Goal: Task Accomplishment & Management: Complete application form

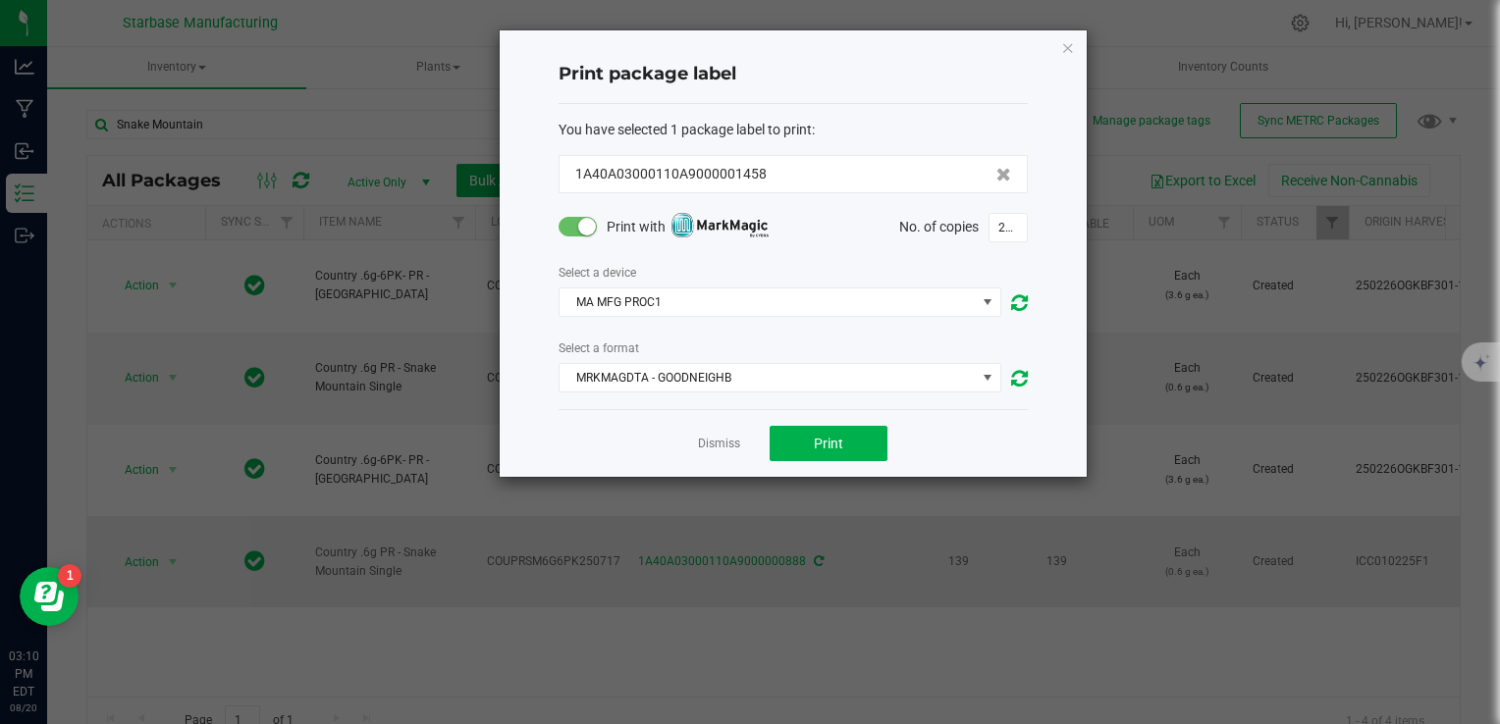
drag, startPoint x: 726, startPoint y: 438, endPoint x: 700, endPoint y: 420, distance: 31.9
click at [726, 438] on link "Dismiss" at bounding box center [719, 444] width 42 height 17
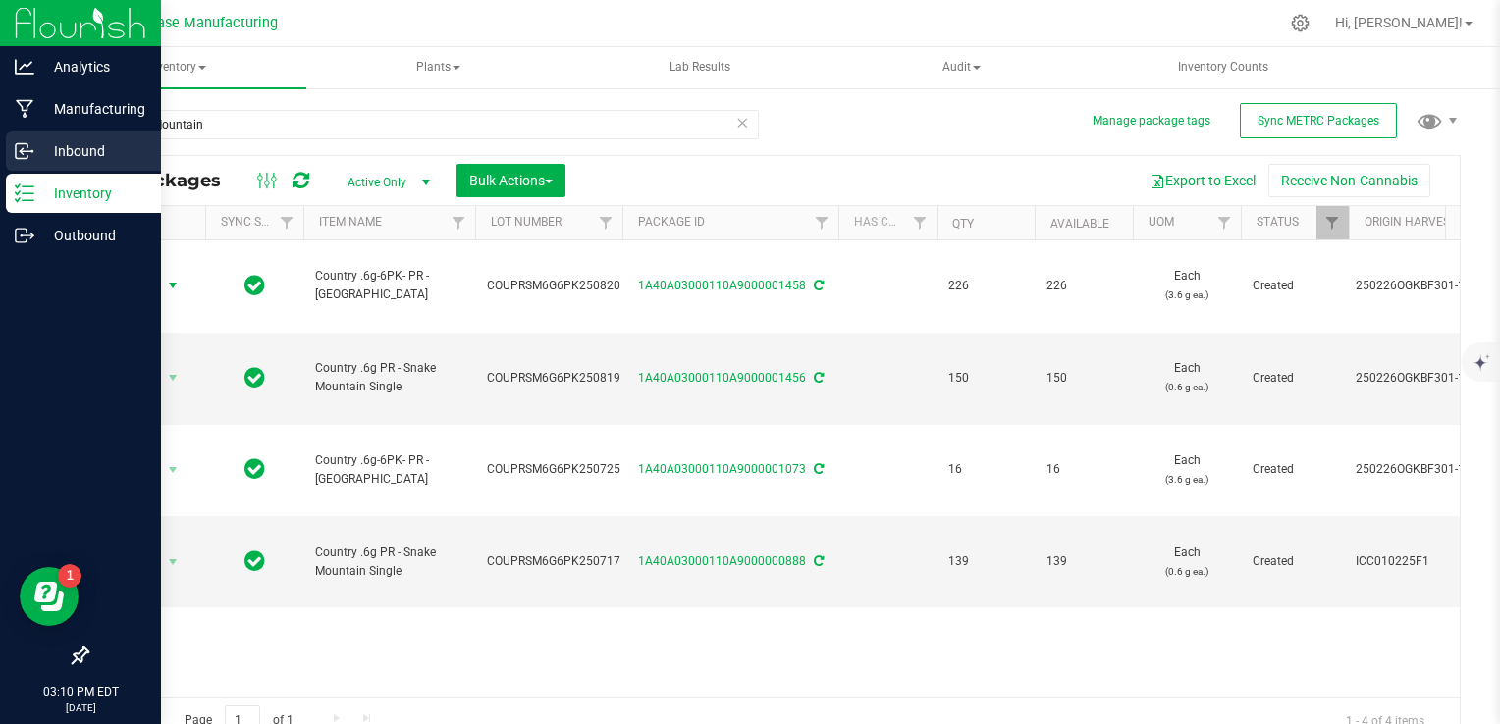
click at [17, 155] on icon at bounding box center [25, 151] width 20 height 20
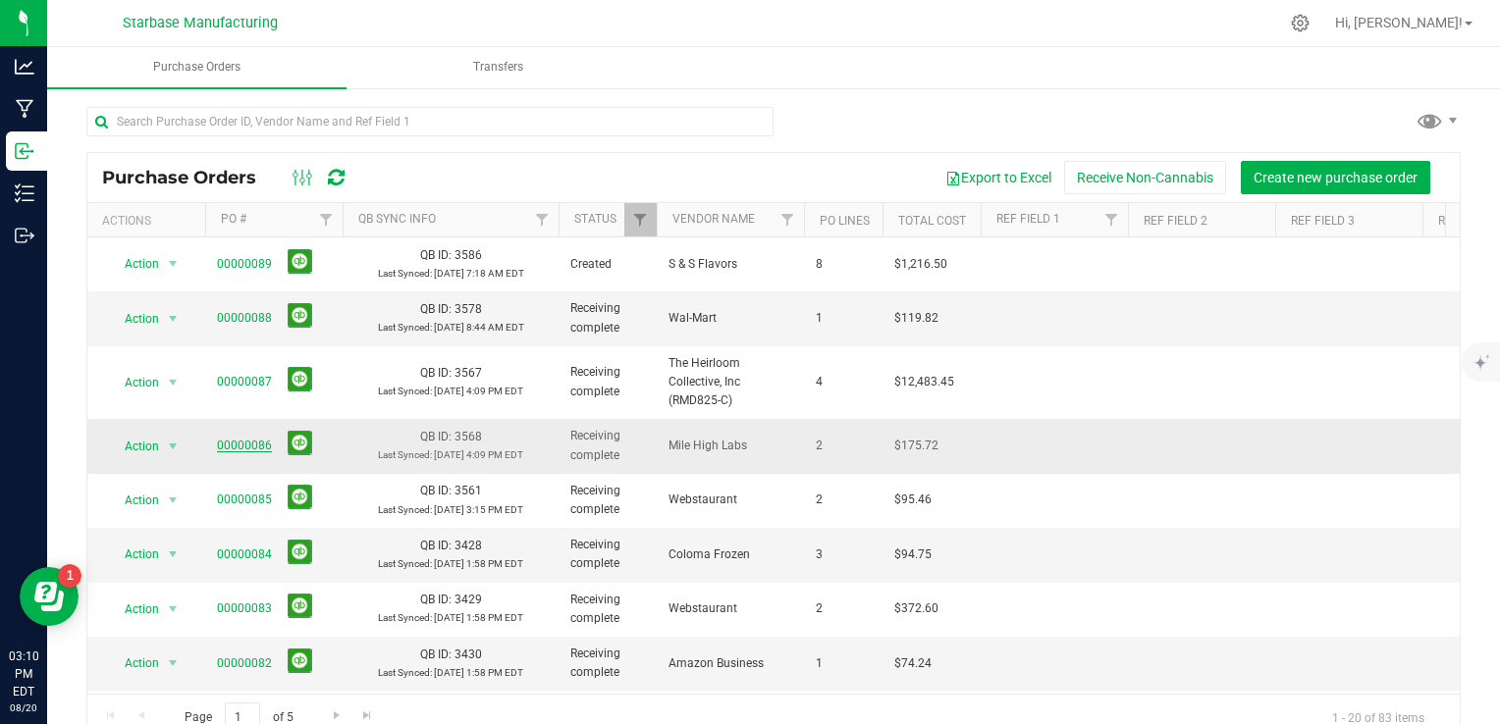
click at [241, 439] on link "00000086" at bounding box center [244, 446] width 55 height 14
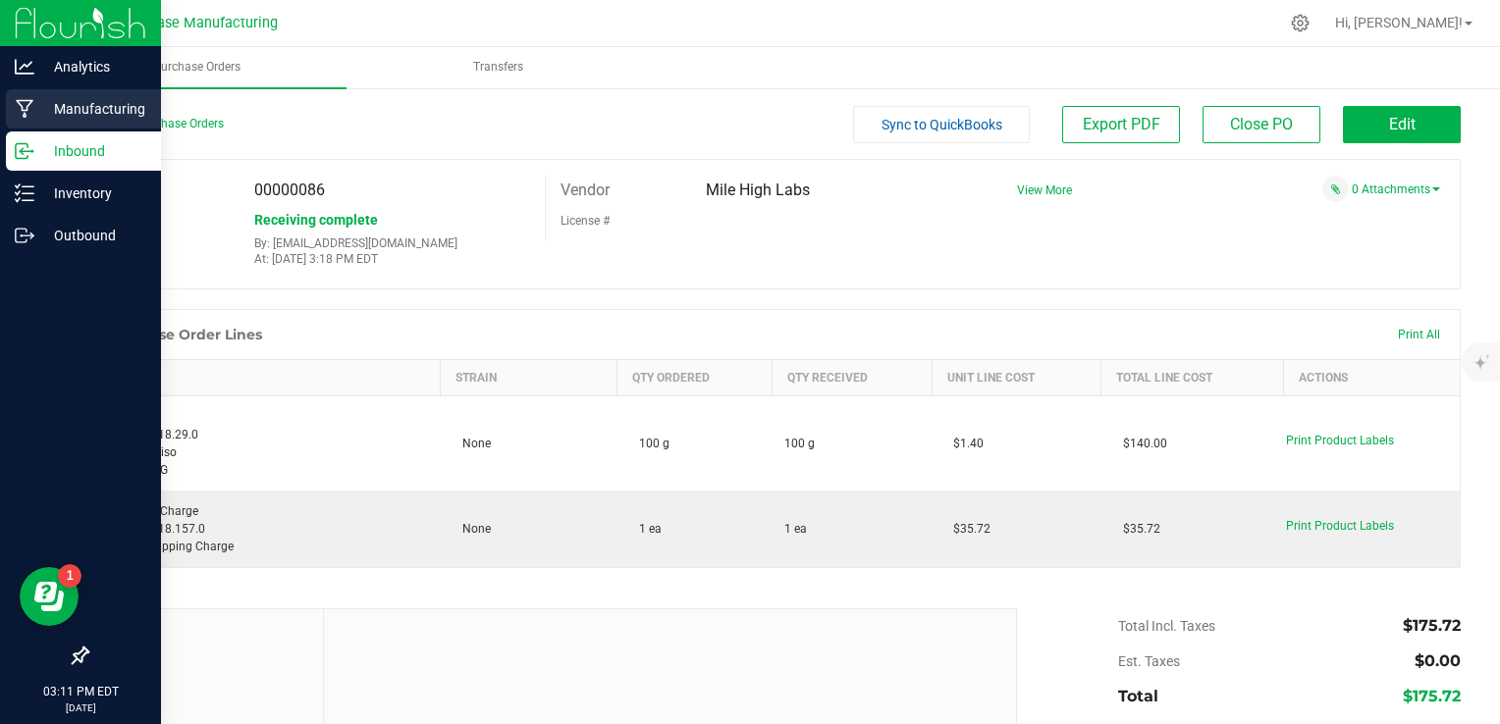
click at [28, 107] on icon at bounding box center [25, 109] width 19 height 20
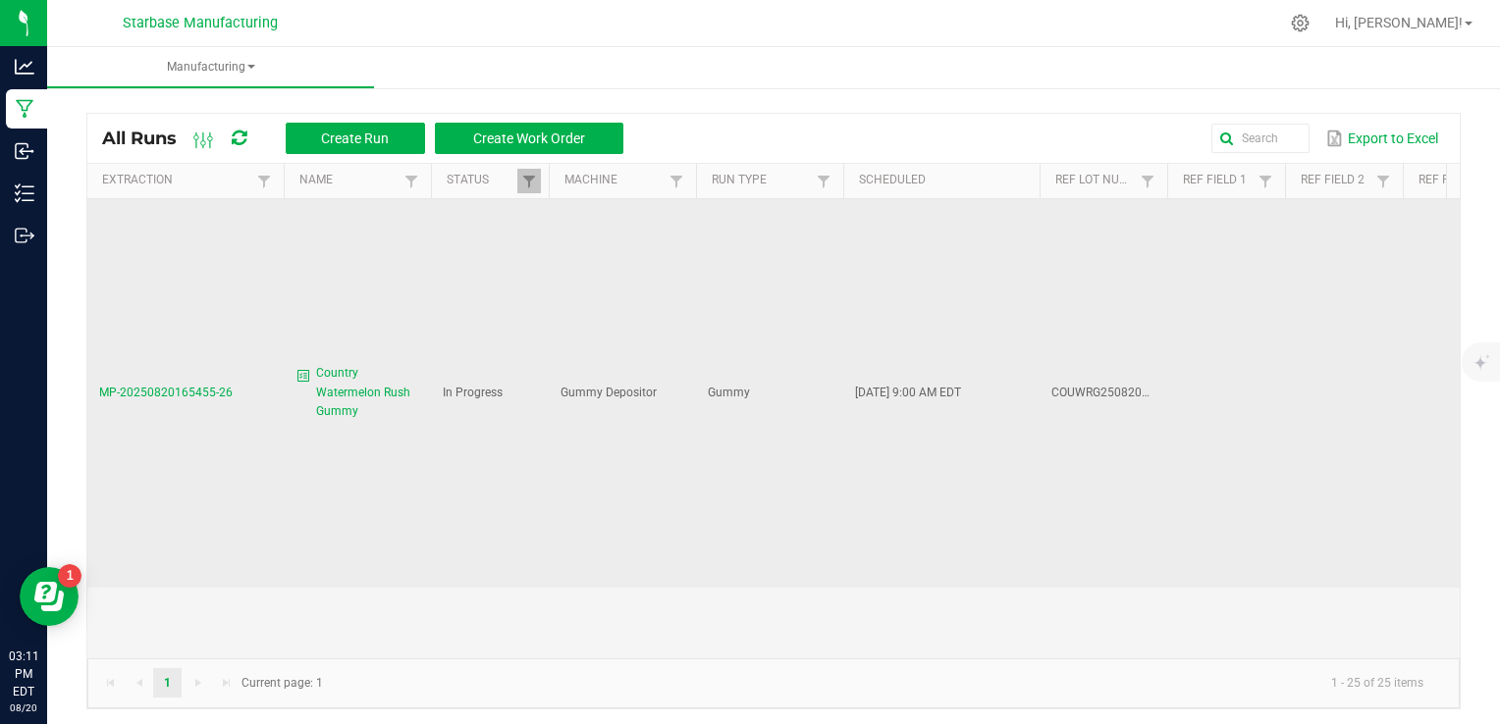
click at [326, 369] on span "Country Watermelon Rush Gummy" at bounding box center [367, 392] width 103 height 57
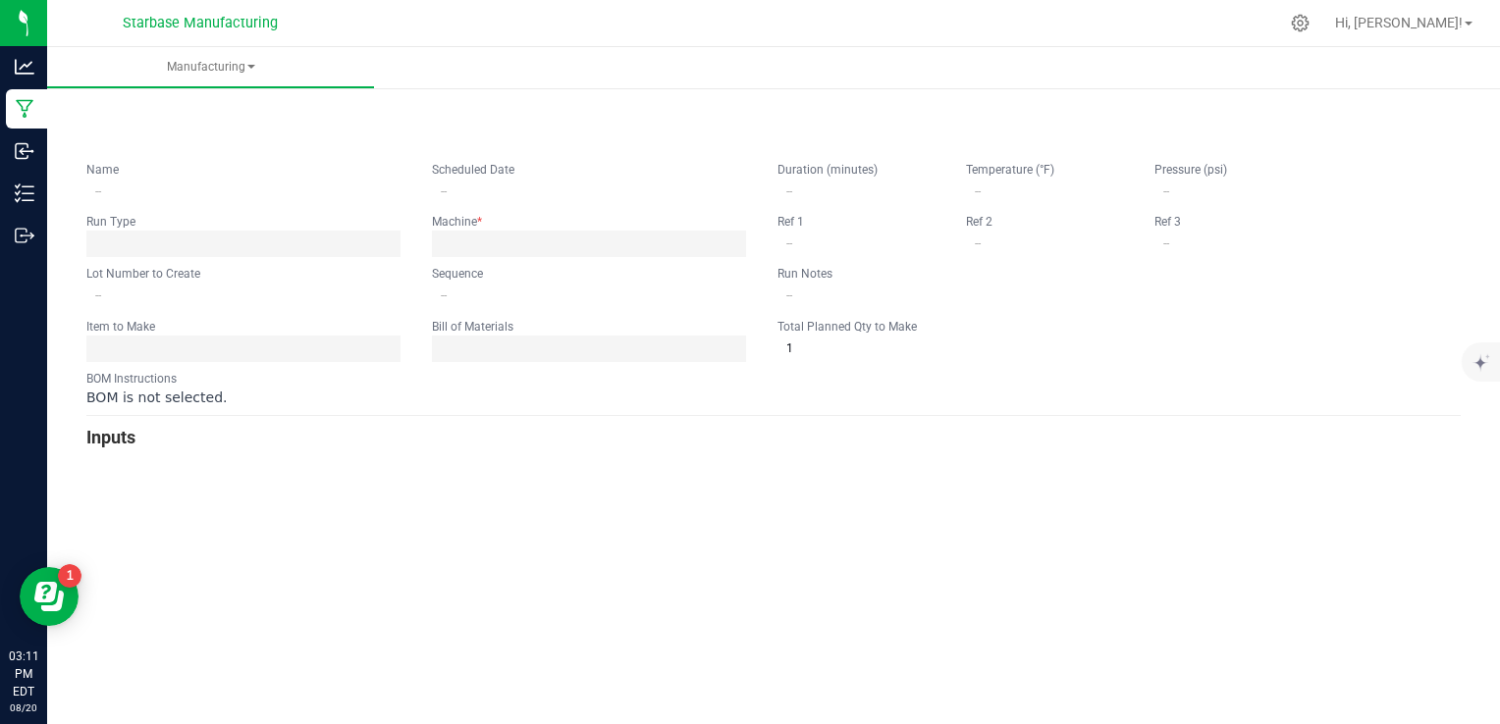
type input "Country Watermelon Rush Gummy"
type input "[DATE] 9:00 AM"
type input "COUWRG250820BULK"
type input "0"
type input "6,500"
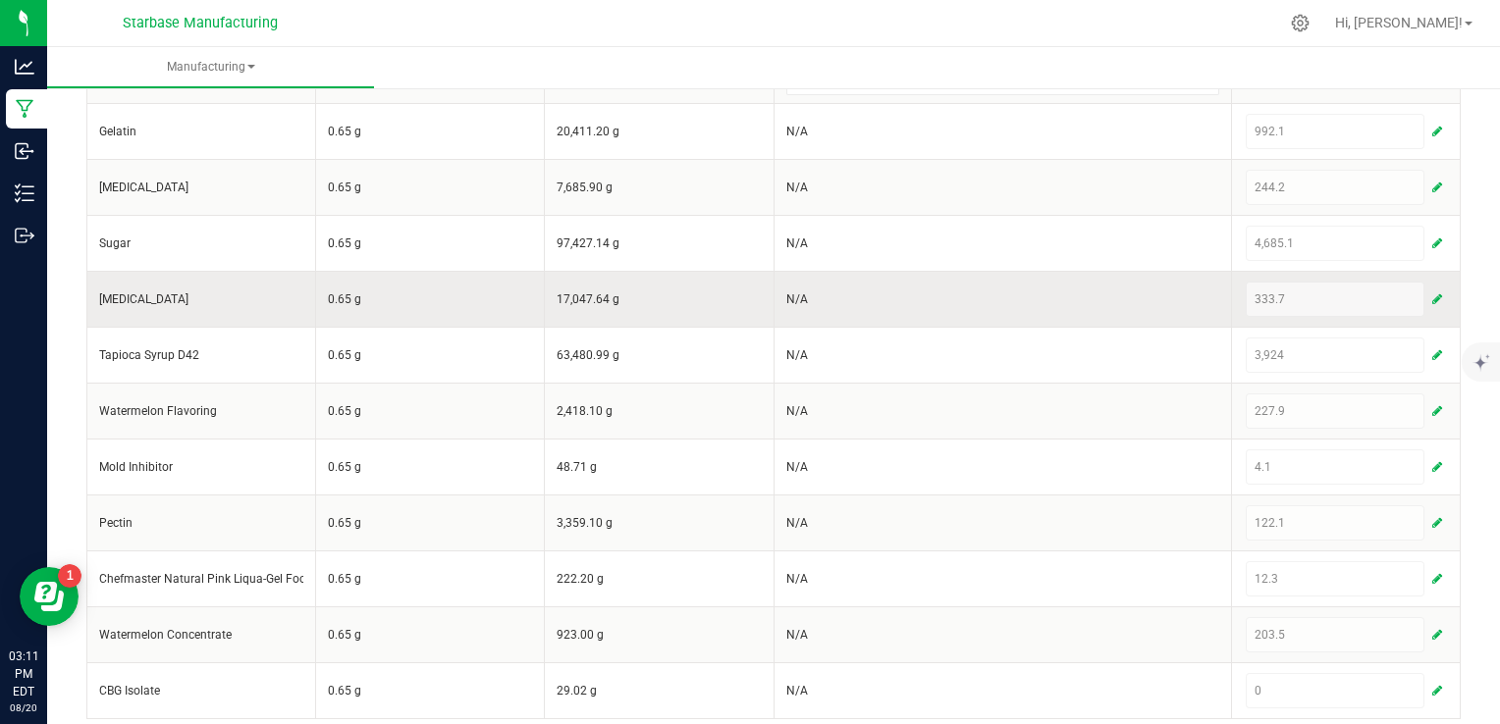
scroll to position [751, 0]
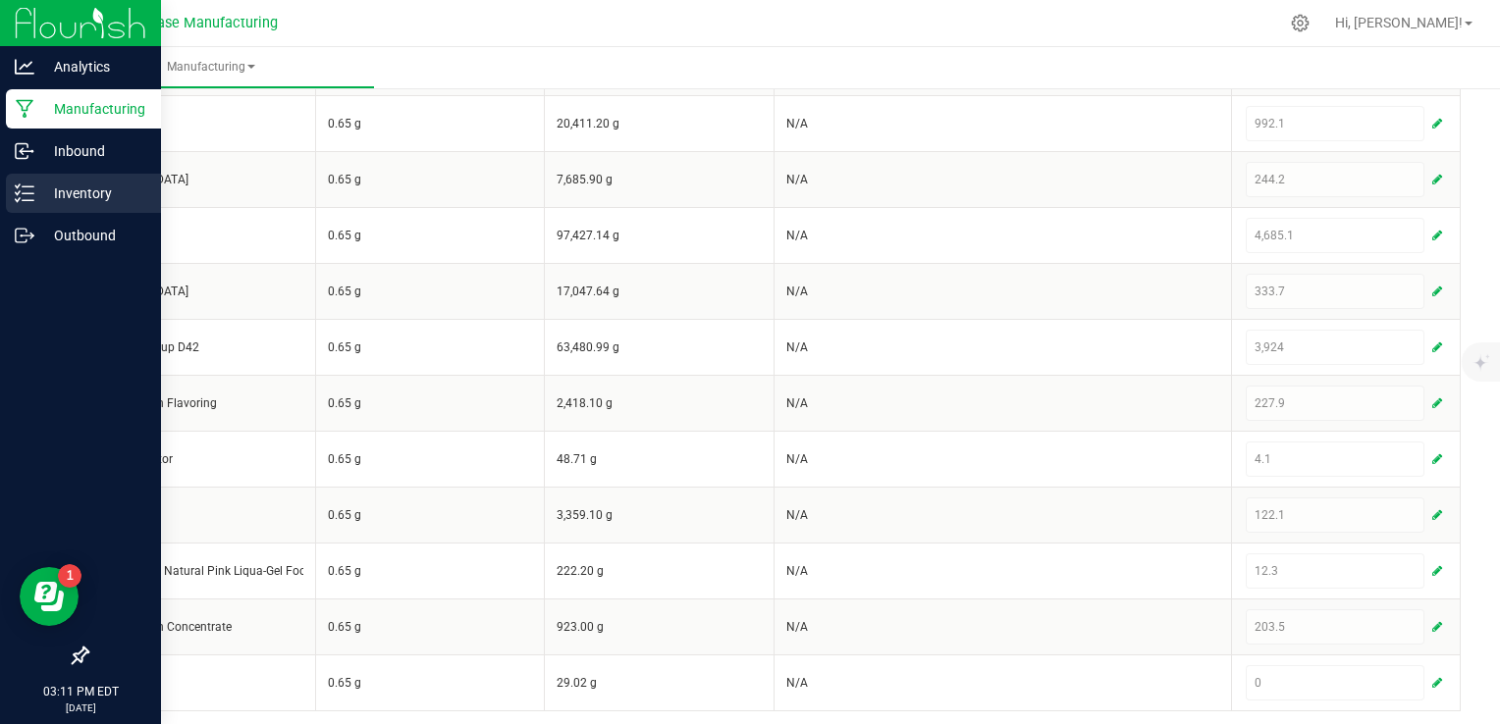
click at [80, 202] on p "Inventory" at bounding box center [93, 194] width 118 height 24
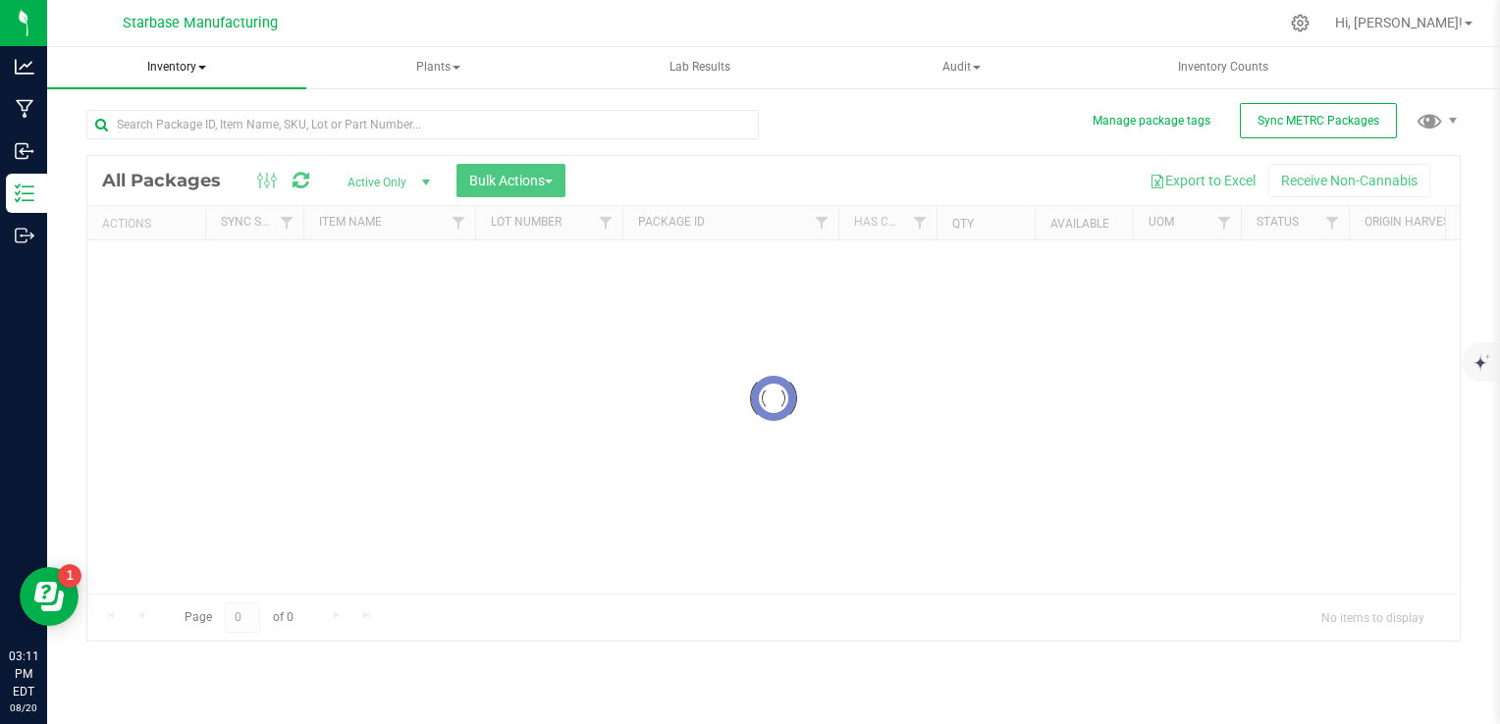
click at [196, 68] on span "Inventory" at bounding box center [176, 67] width 259 height 41
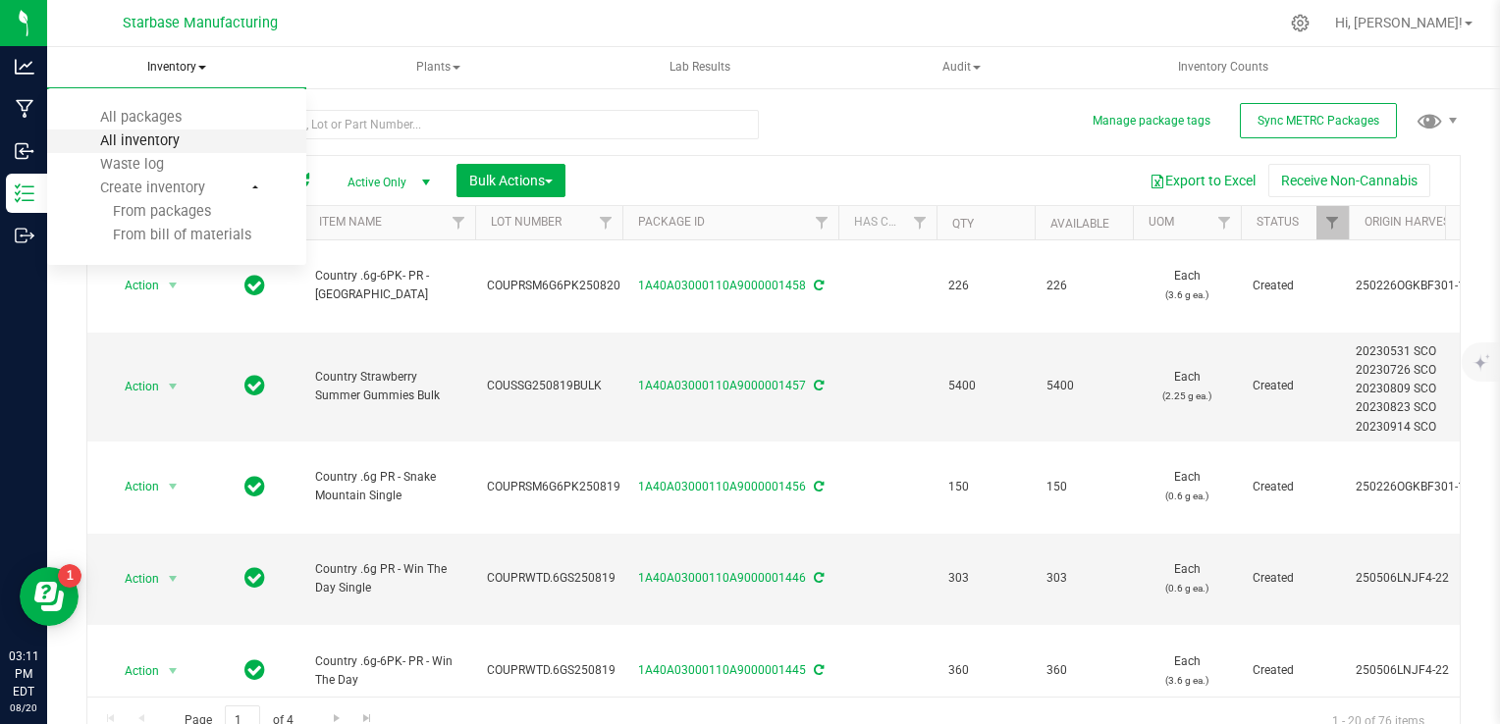
click at [187, 140] on span "All inventory" at bounding box center [140, 141] width 133 height 17
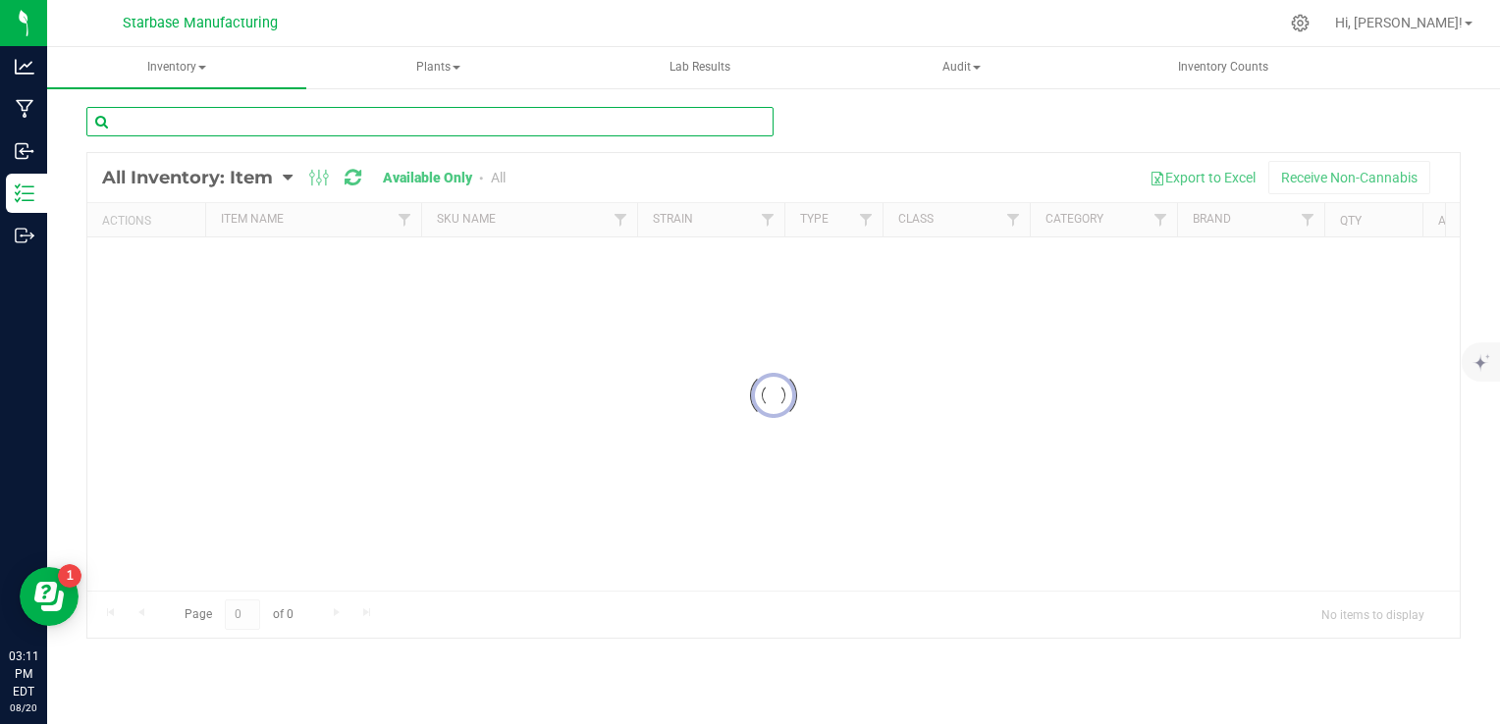
click at [353, 120] on div "Inventory All packages All inventory Waste log Create inventory Plants All plan…" at bounding box center [773, 385] width 1453 height 677
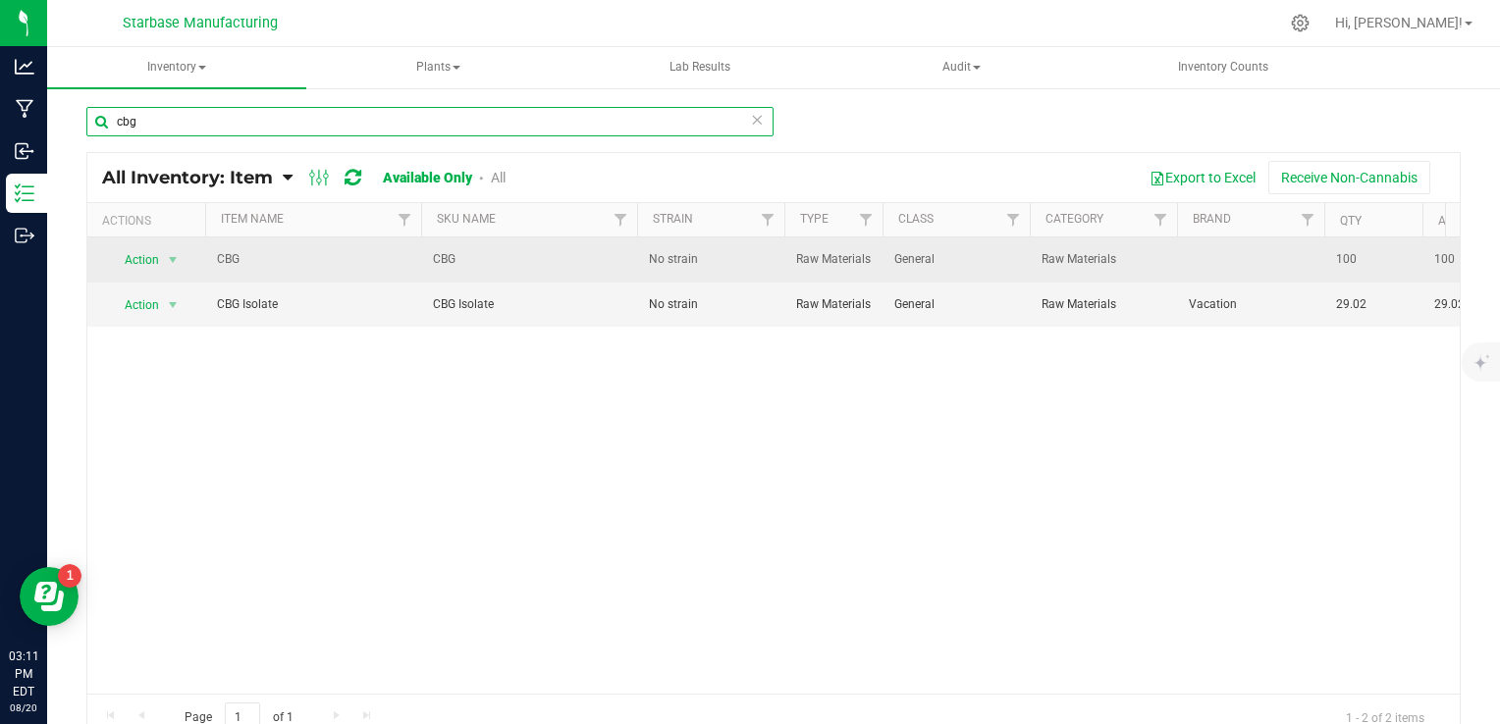
type input "cbg"
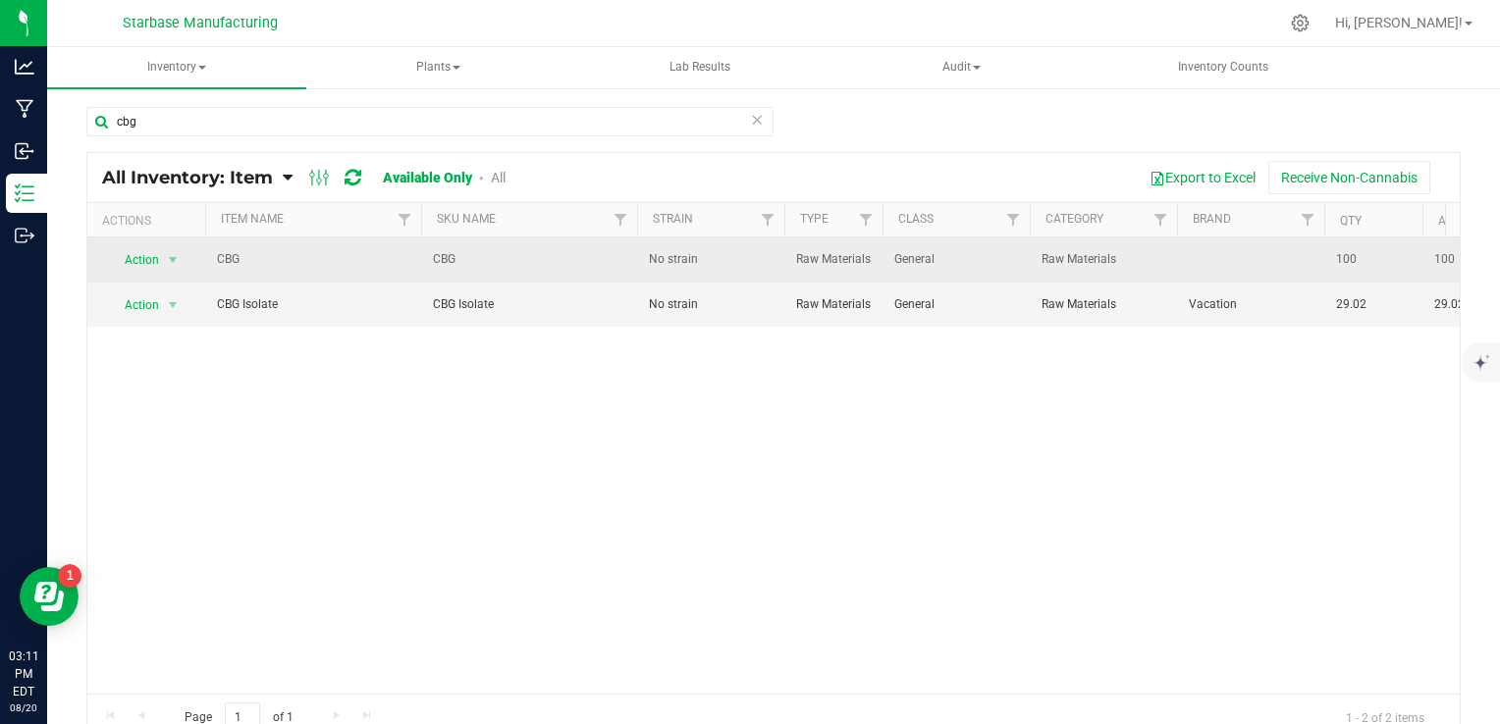
click at [1352, 259] on span "100" at bounding box center [1373, 259] width 75 height 19
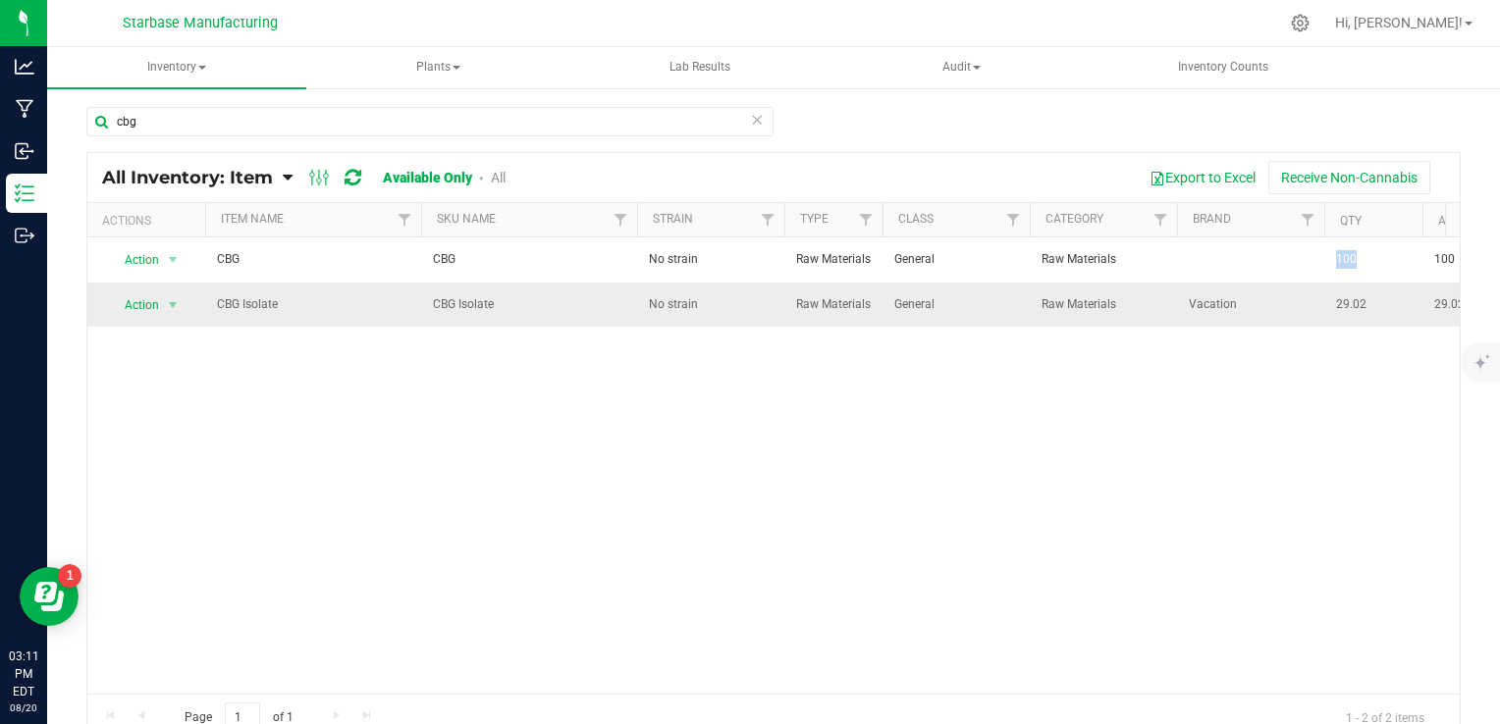
click at [1363, 305] on span "29.02" at bounding box center [1373, 304] width 75 height 19
click at [463, 304] on span "CBG Isolate" at bounding box center [529, 304] width 192 height 19
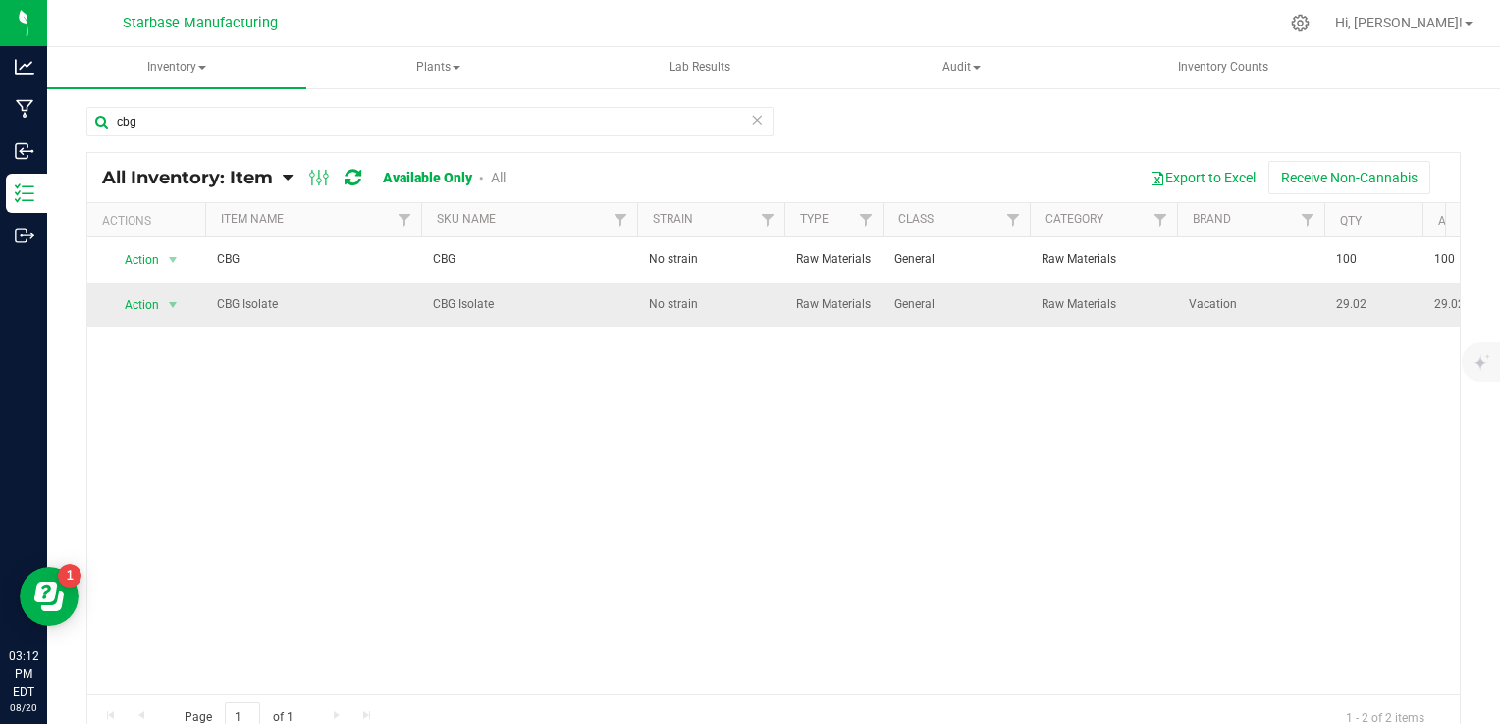
click at [463, 304] on span "CBG Isolate" at bounding box center [529, 304] width 192 height 19
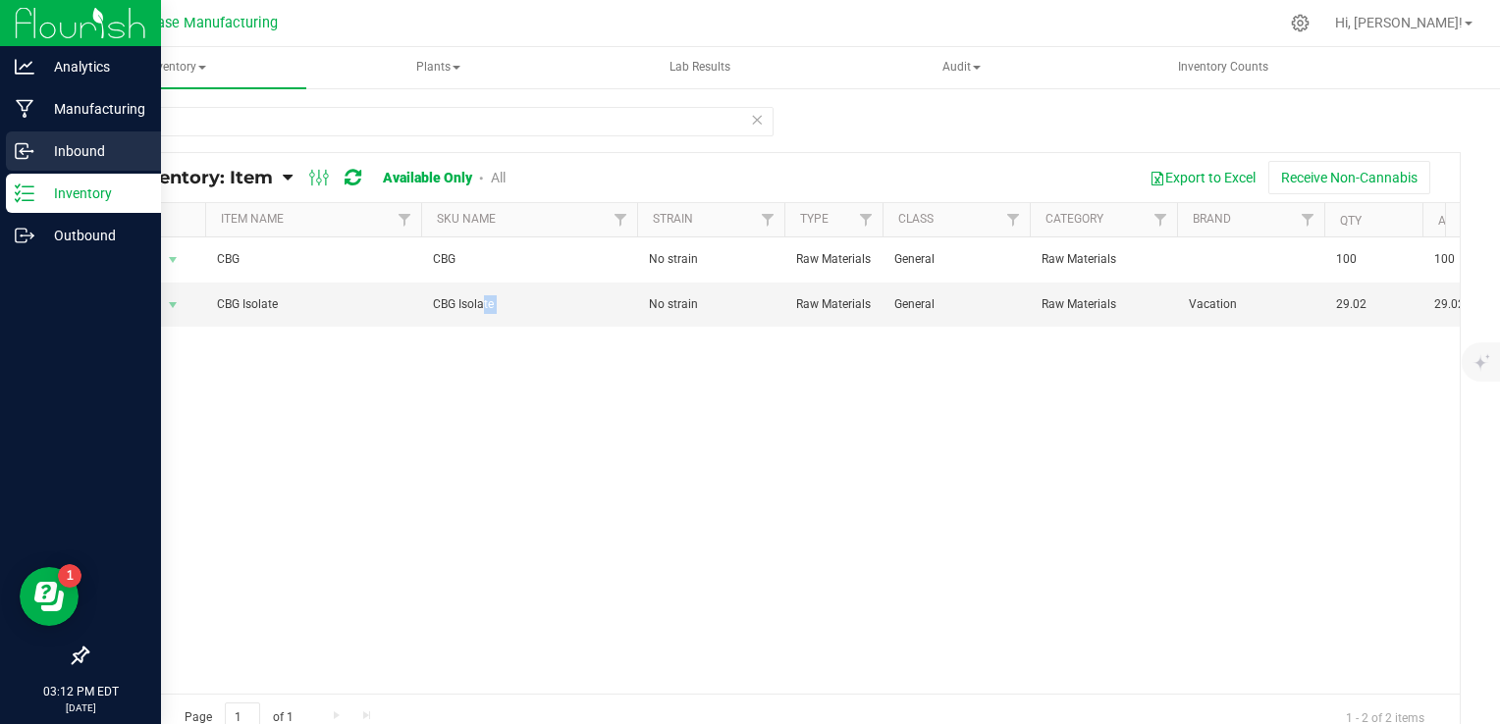
click at [22, 154] on icon at bounding box center [21, 152] width 3 height 3
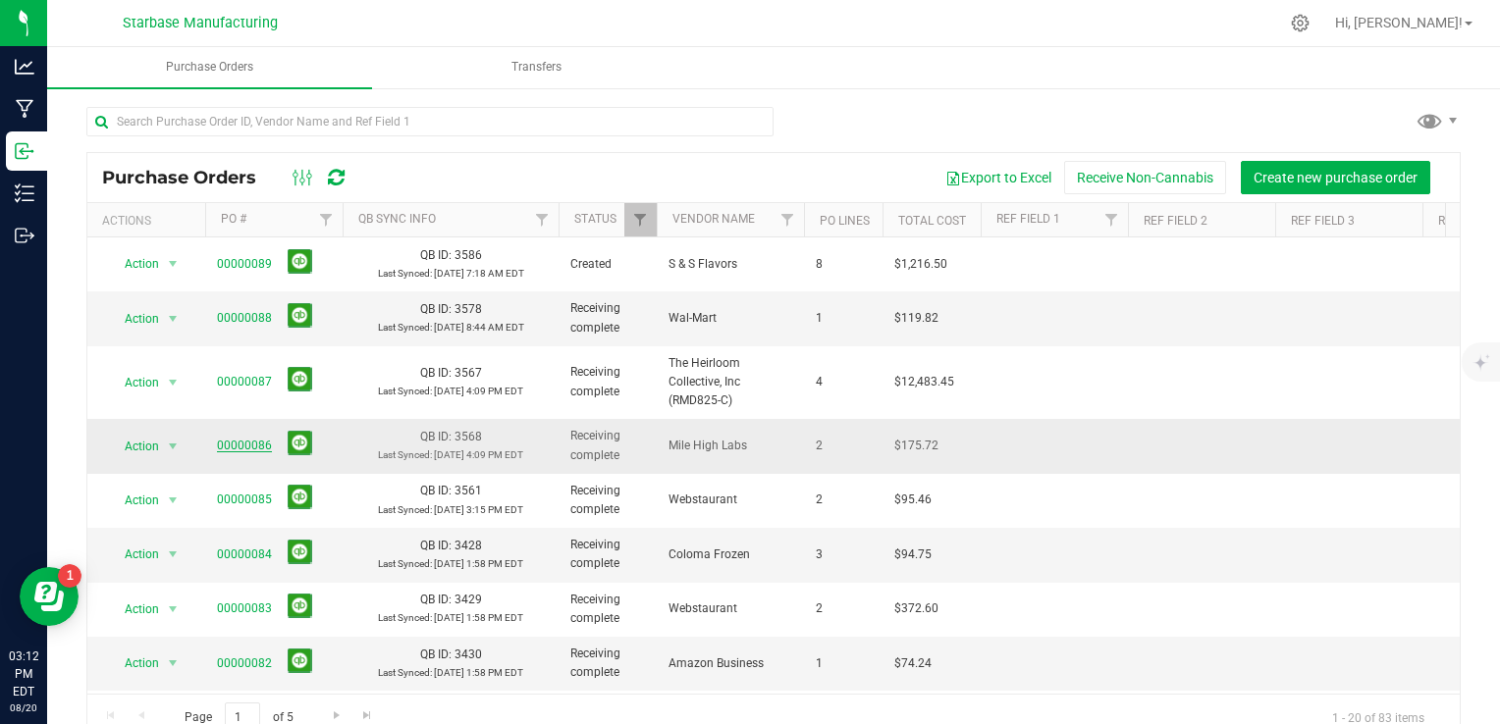
click at [232, 439] on link "00000086" at bounding box center [244, 446] width 55 height 14
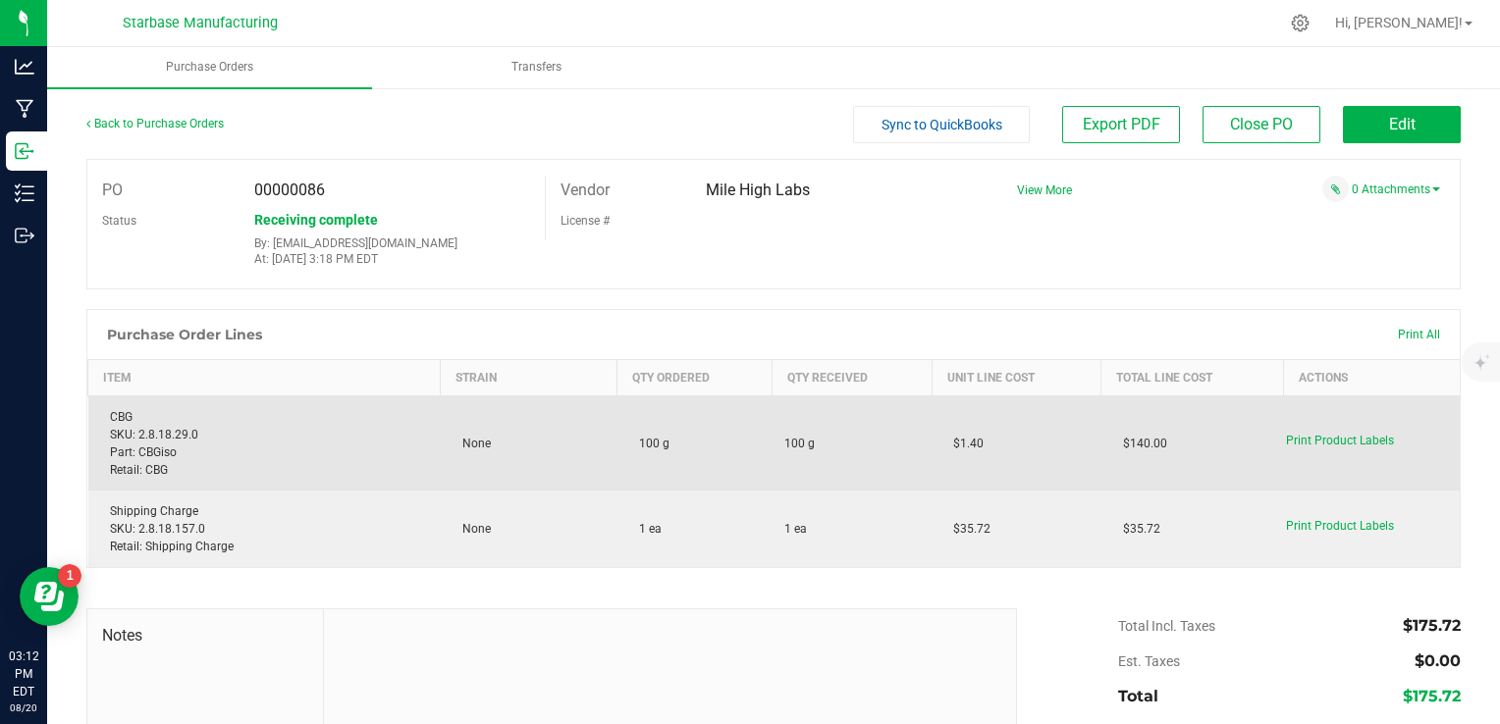
click at [127, 414] on div "CBG SKU: 2.8.18.29.0 Part: CBGiso Retail: CBG" at bounding box center [264, 443] width 329 height 71
drag, startPoint x: 127, startPoint y: 414, endPoint x: 193, endPoint y: 428, distance: 68.2
click at [193, 428] on div "CBG SKU: 2.8.18.29.0 Part: CBGiso Retail: CBG" at bounding box center [264, 443] width 329 height 71
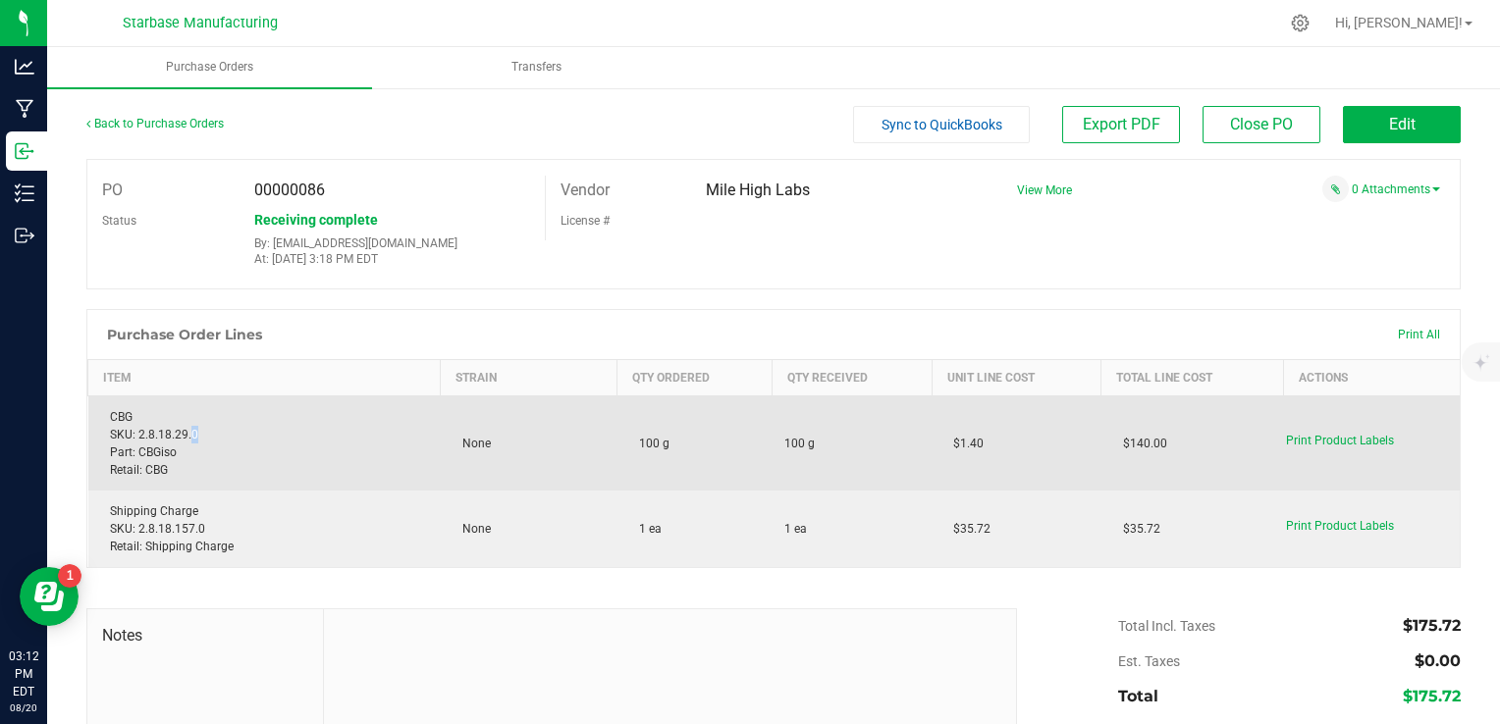
drag, startPoint x: 193, startPoint y: 428, endPoint x: 212, endPoint y: 438, distance: 21.1
click at [212, 438] on div "CBG SKU: 2.8.18.29.0 Part: CBGiso Retail: CBG" at bounding box center [264, 443] width 329 height 71
click at [214, 439] on div "CBG SKU: 2.8.18.29.0 Part: CBGiso Retail: CBG" at bounding box center [264, 443] width 329 height 71
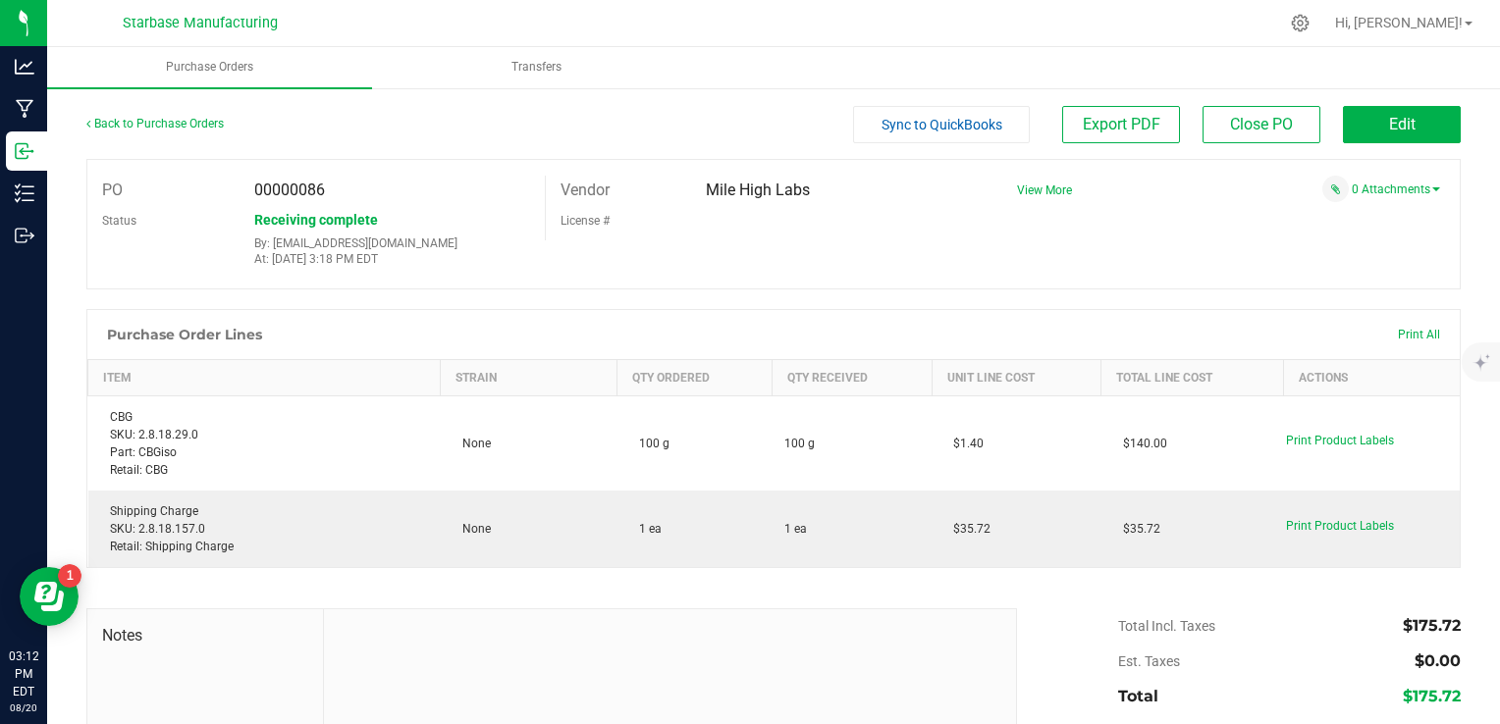
click at [334, 336] on div "Purchase Order Lines Print All" at bounding box center [773, 334] width 1372 height 49
click at [1310, 27] on icon at bounding box center [1300, 23] width 19 height 19
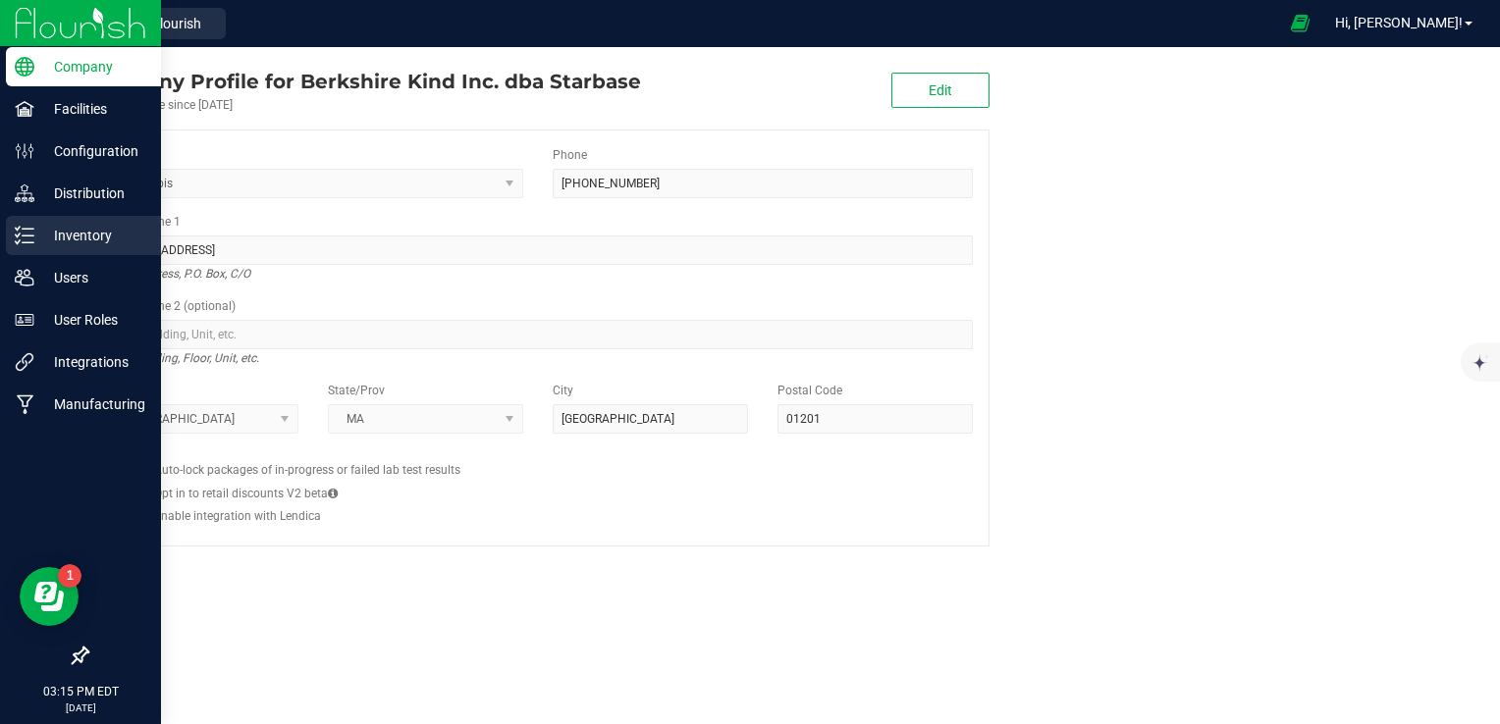
click at [75, 231] on p "Inventory" at bounding box center [93, 236] width 118 height 24
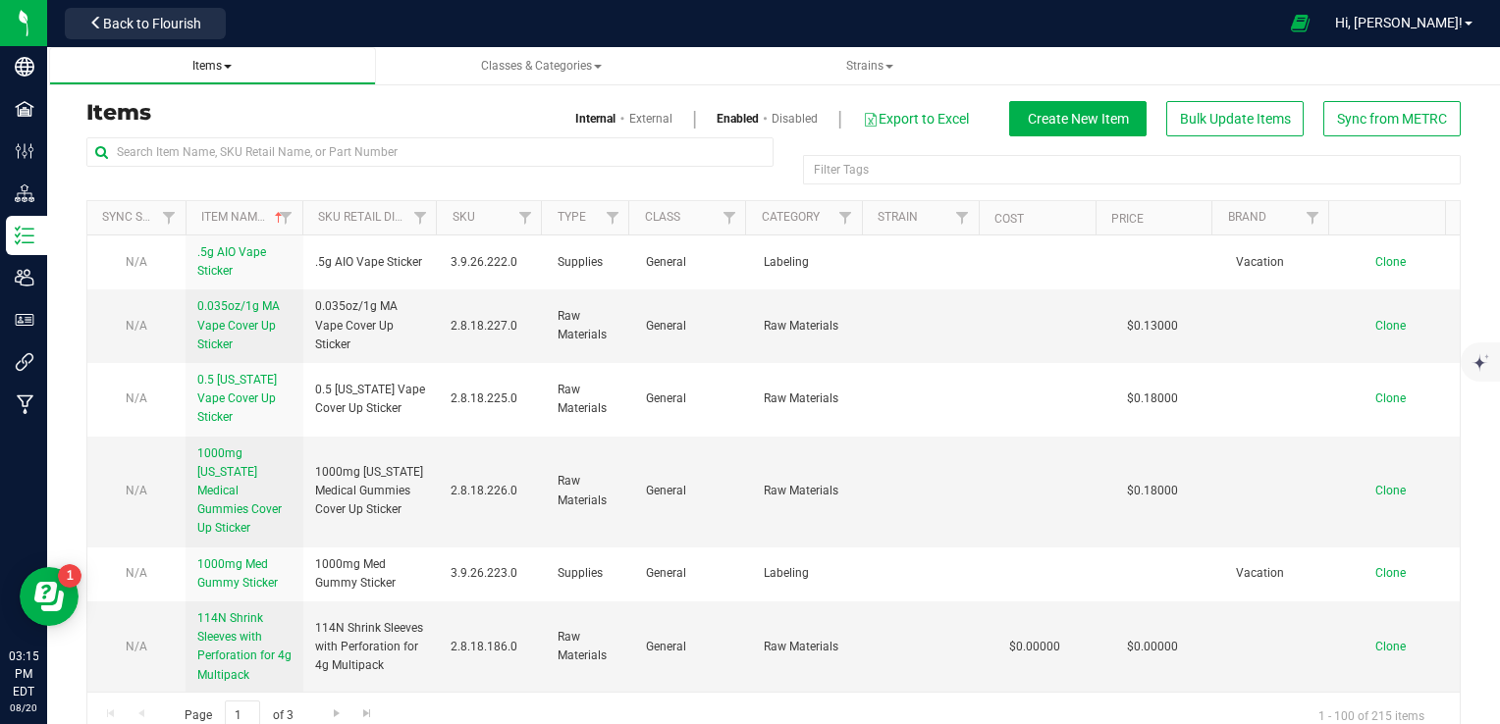
click at [205, 63] on span "Items" at bounding box center [211, 66] width 39 height 14
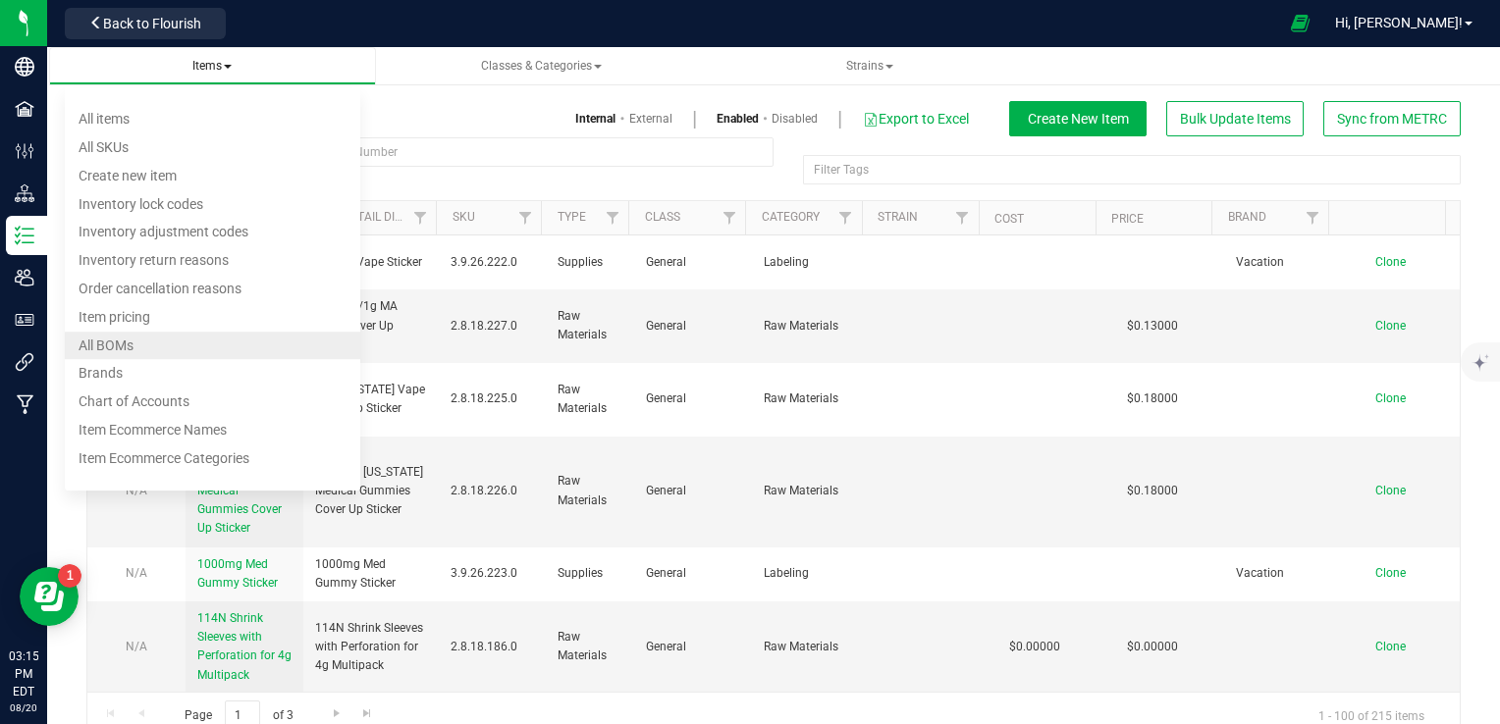
click at [158, 348] on li "All BOMs" at bounding box center [212, 346] width 295 height 28
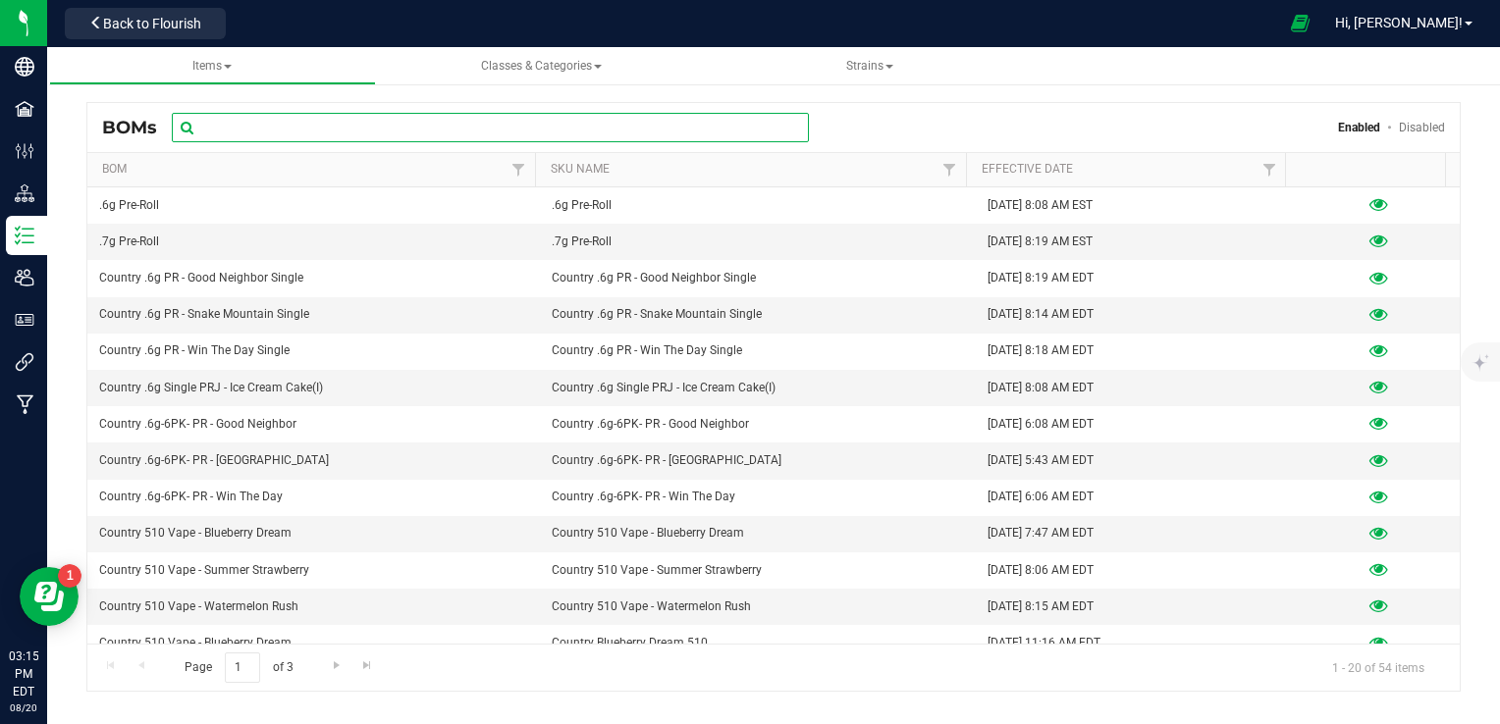
click at [324, 129] on input "text" at bounding box center [490, 127] width 637 height 29
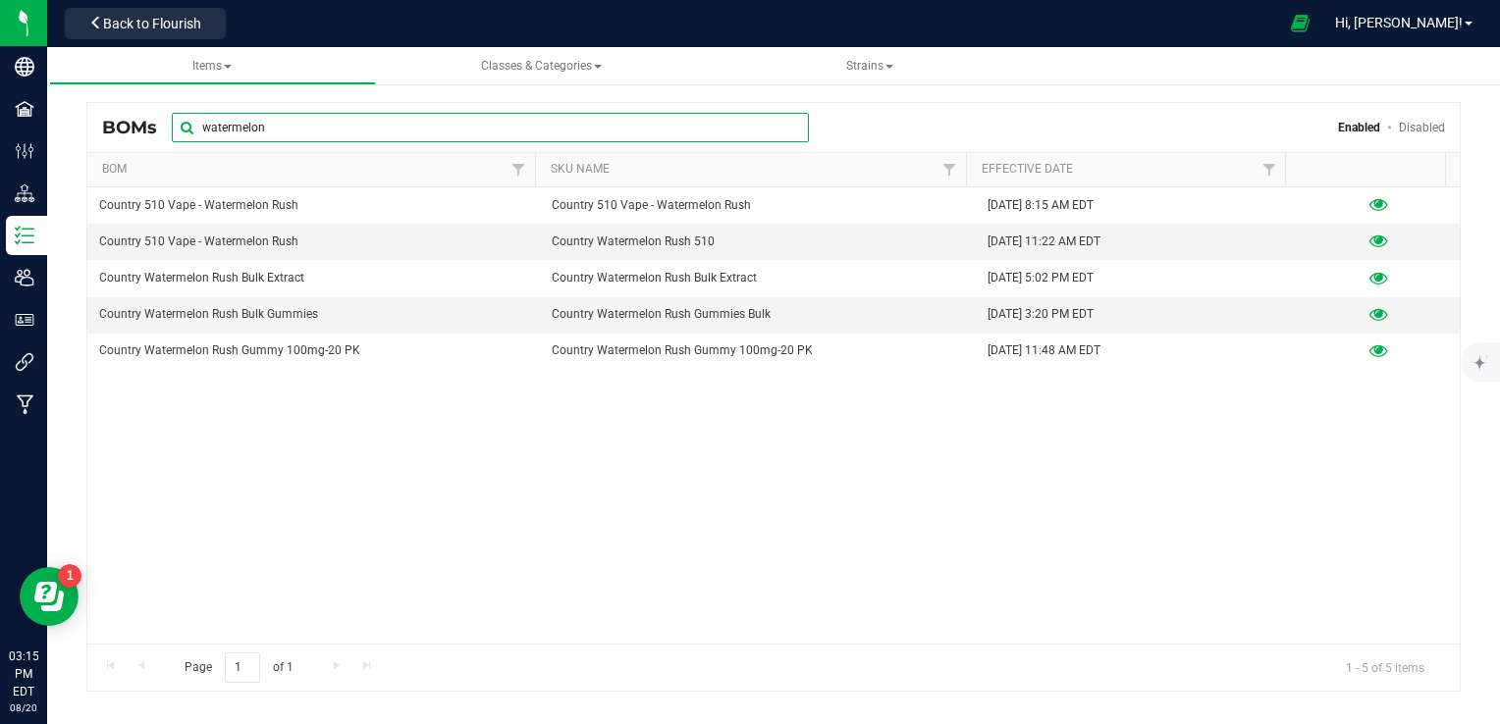
type input "watermelon"
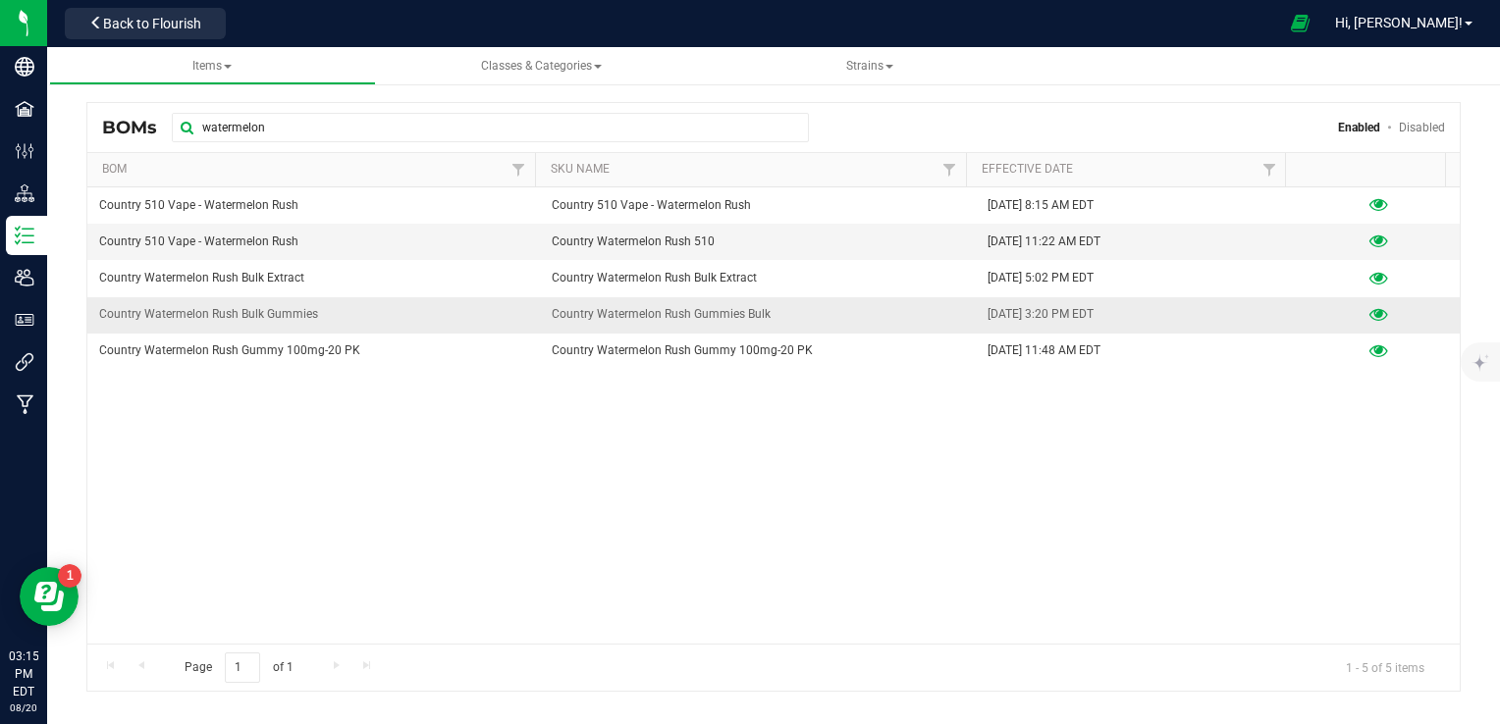
click at [1369, 310] on icon at bounding box center [1378, 315] width 19 height 14
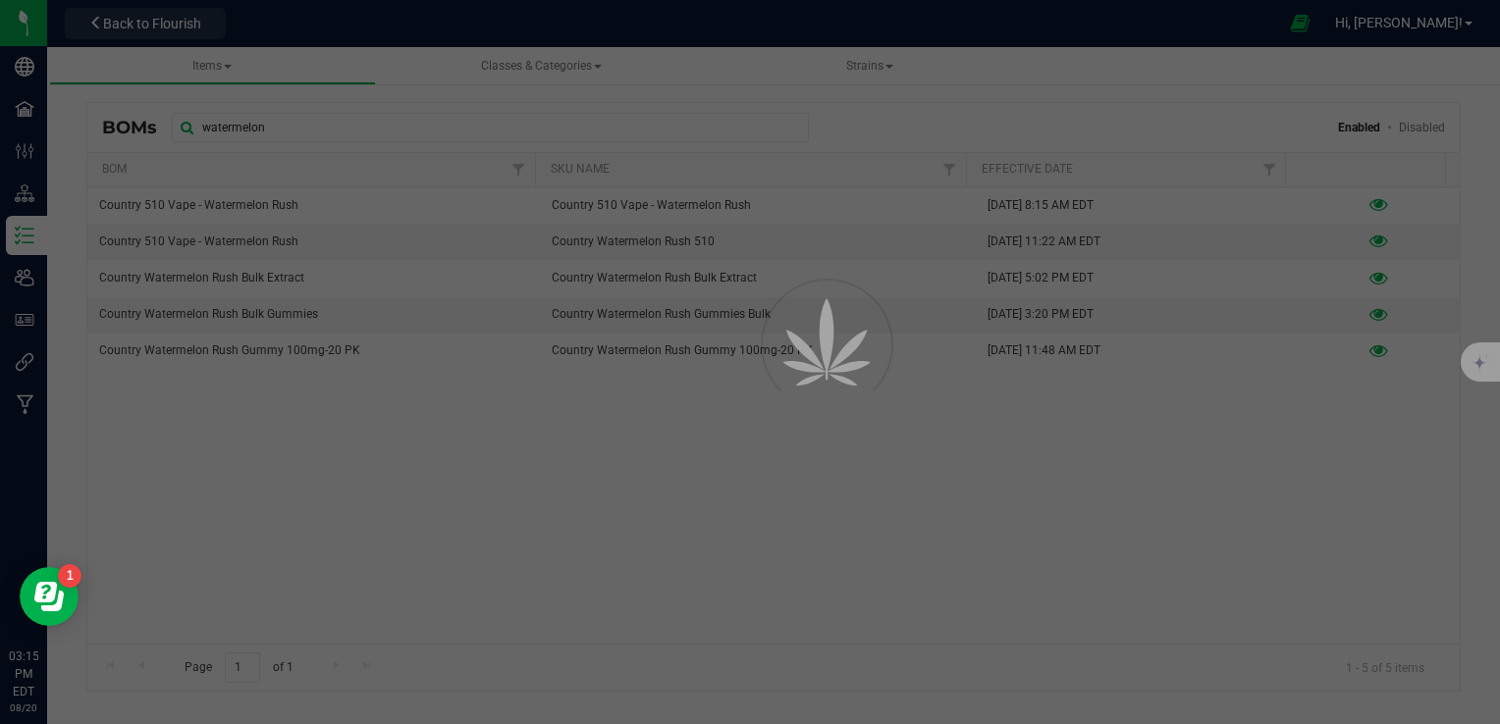
select select "13"
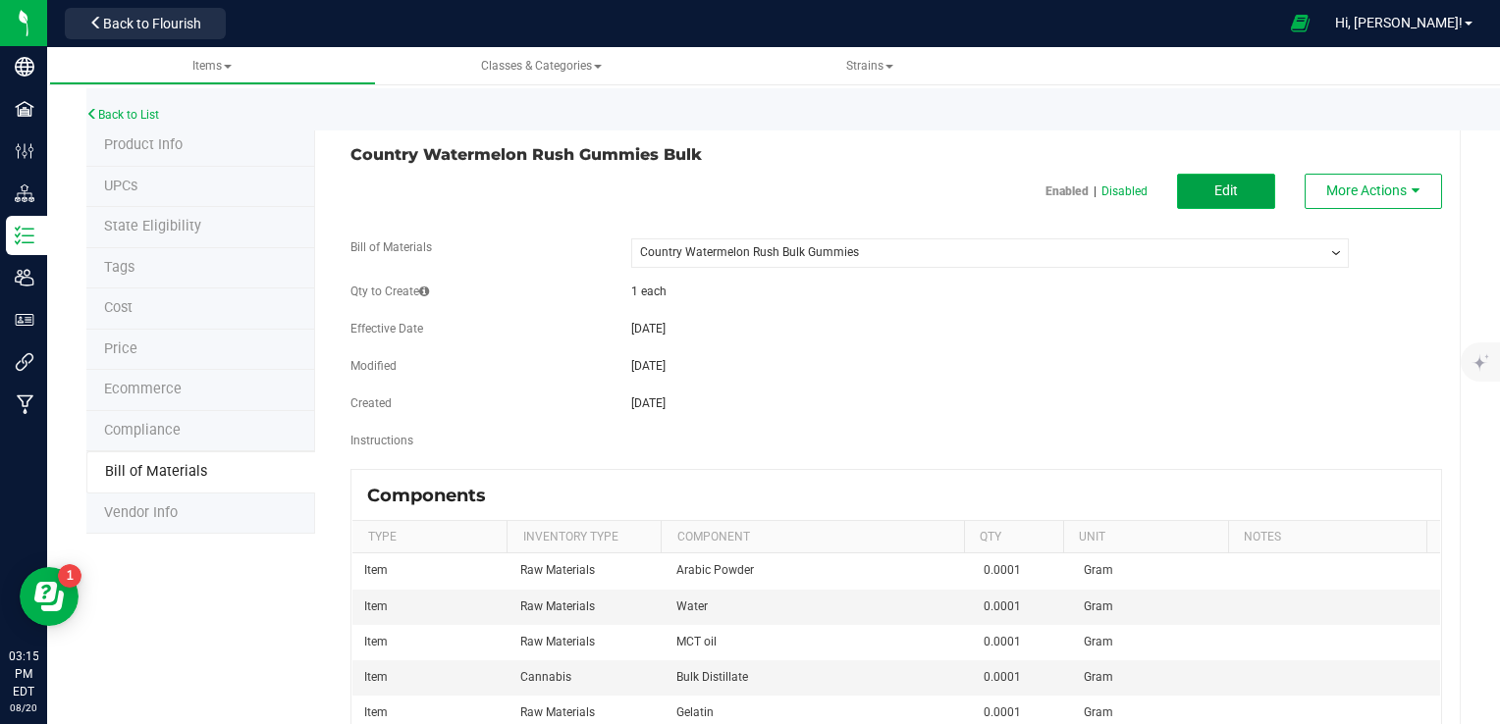
click at [1214, 187] on span "Edit" at bounding box center [1226, 191] width 24 height 16
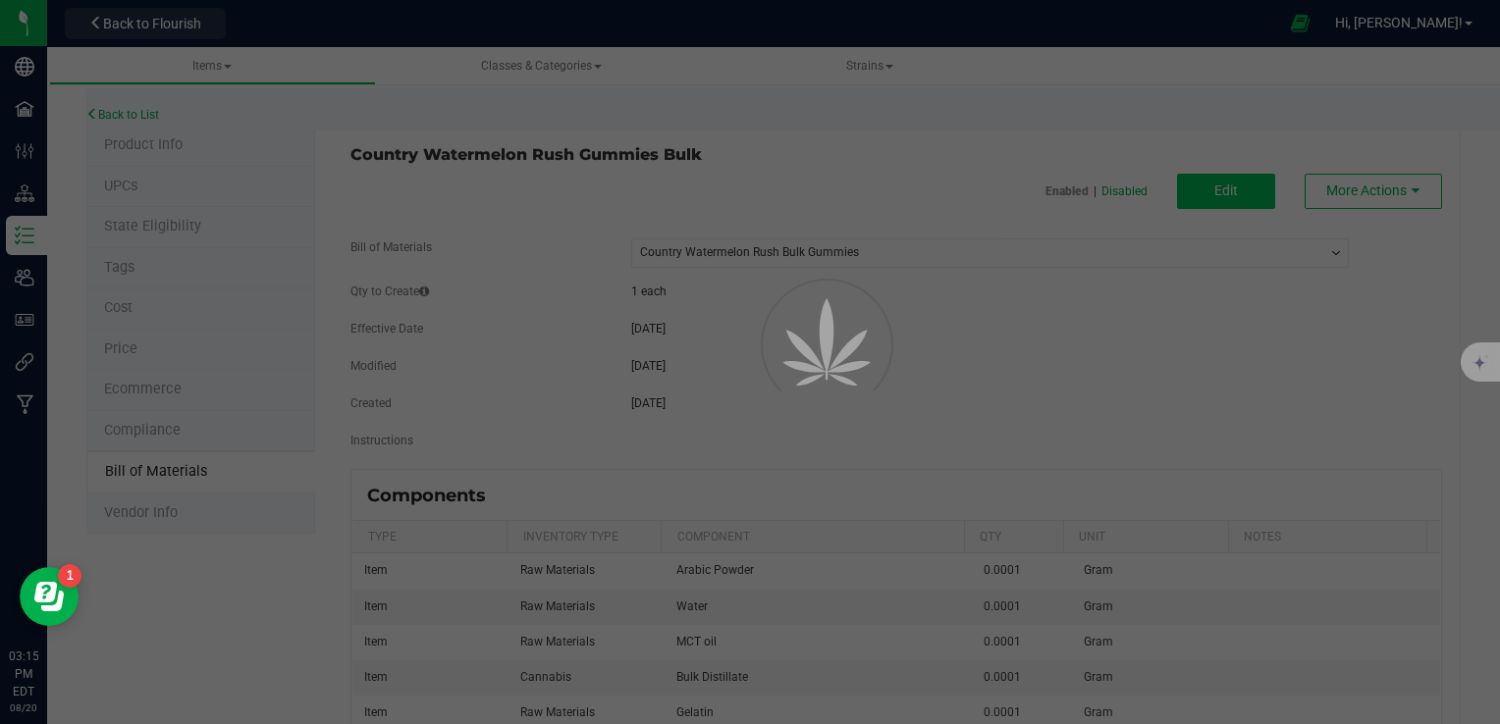
select select "13"
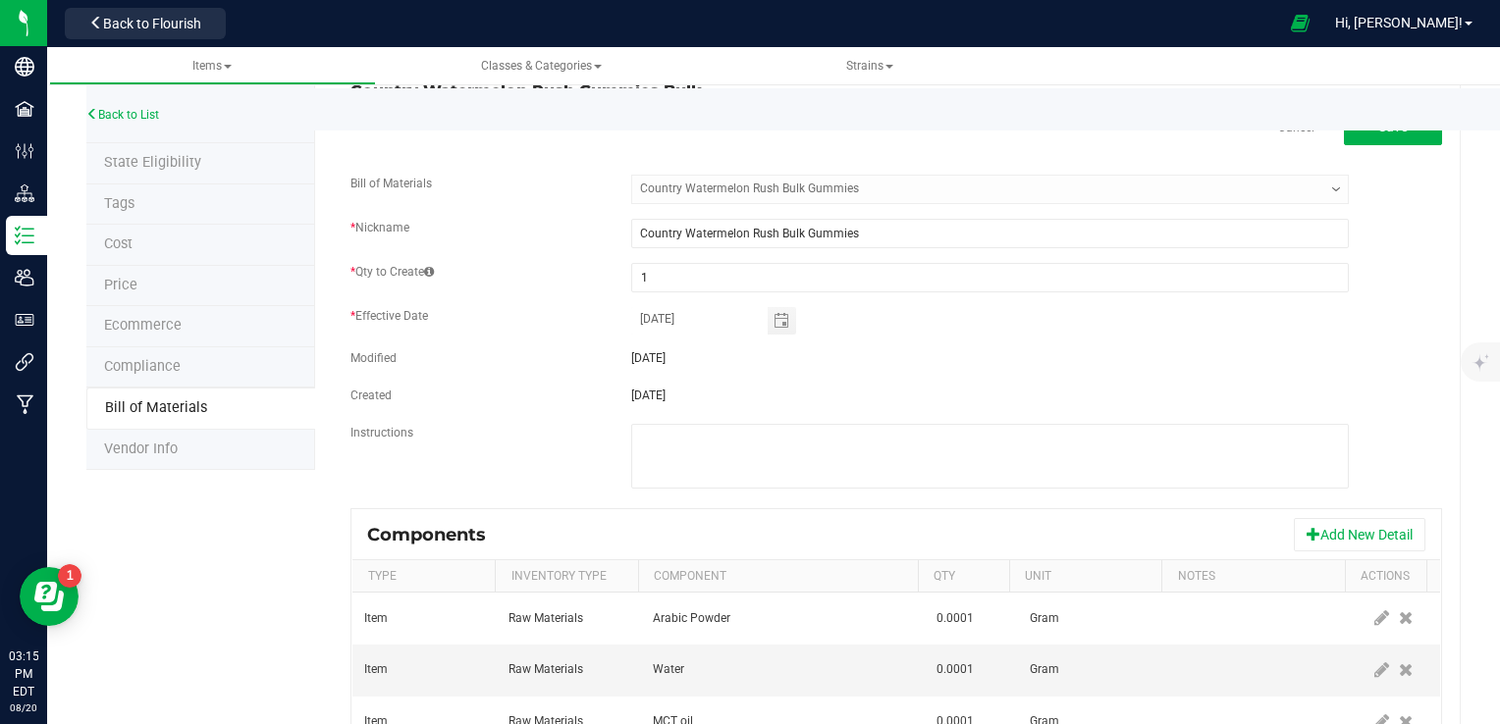
scroll to position [98, 0]
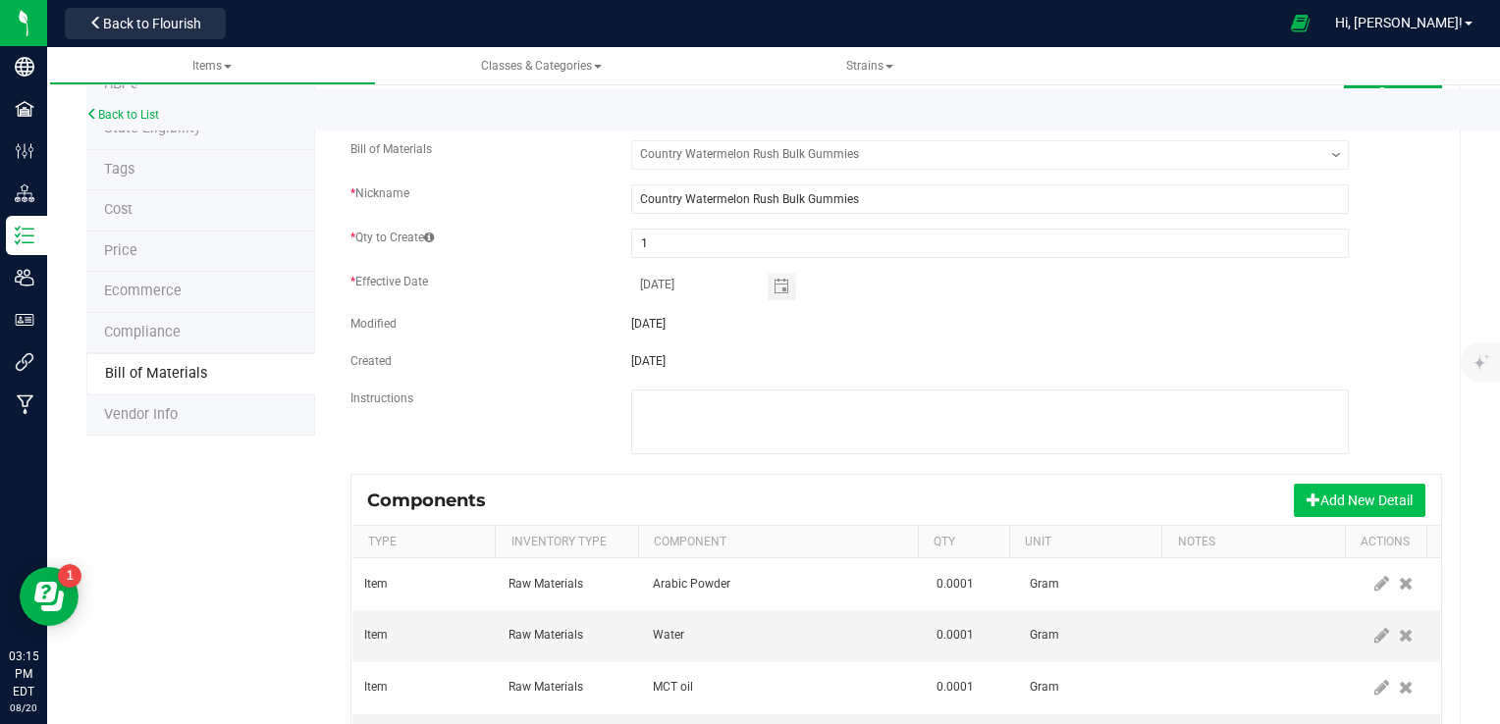
click at [1309, 508] on button "Add New Detail" at bounding box center [1360, 500] width 132 height 33
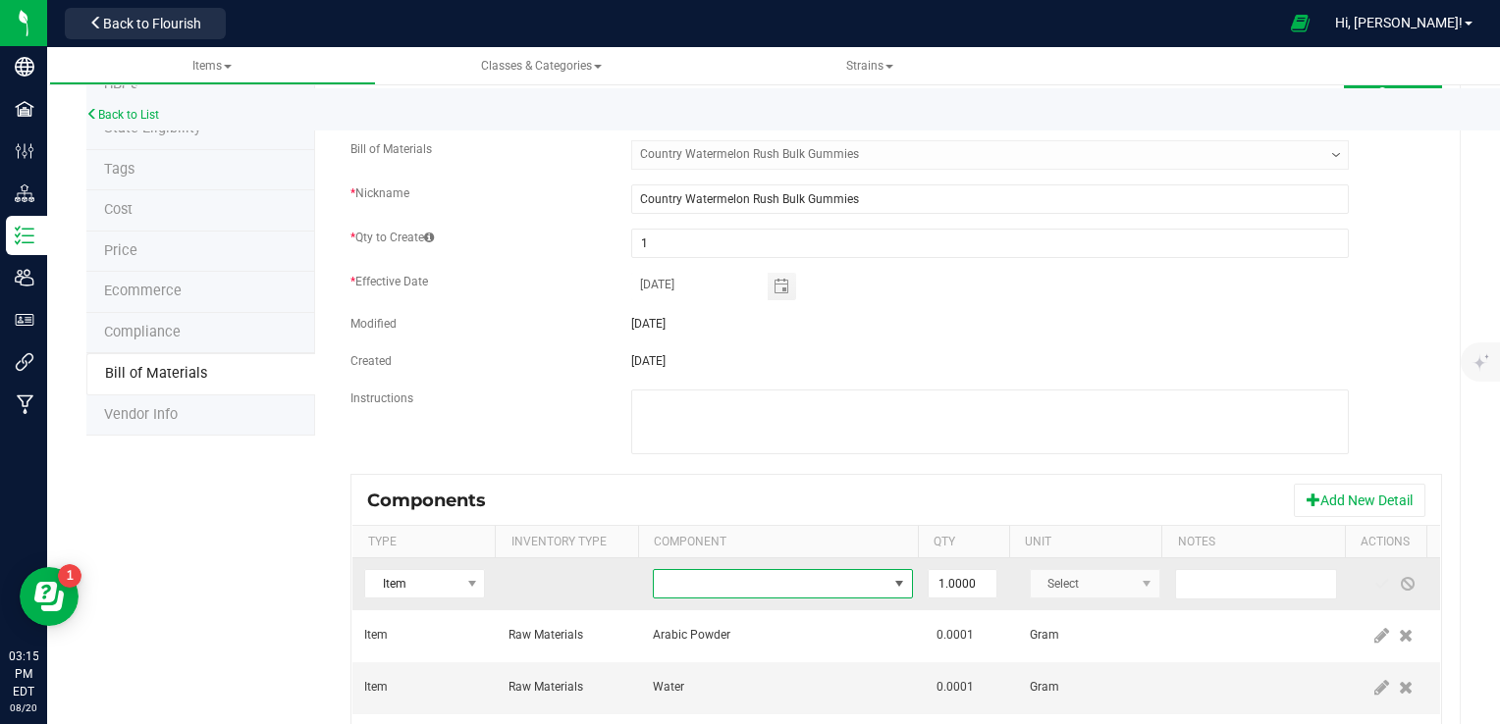
click at [804, 591] on span "NO DATA FOUND" at bounding box center [771, 583] width 234 height 27
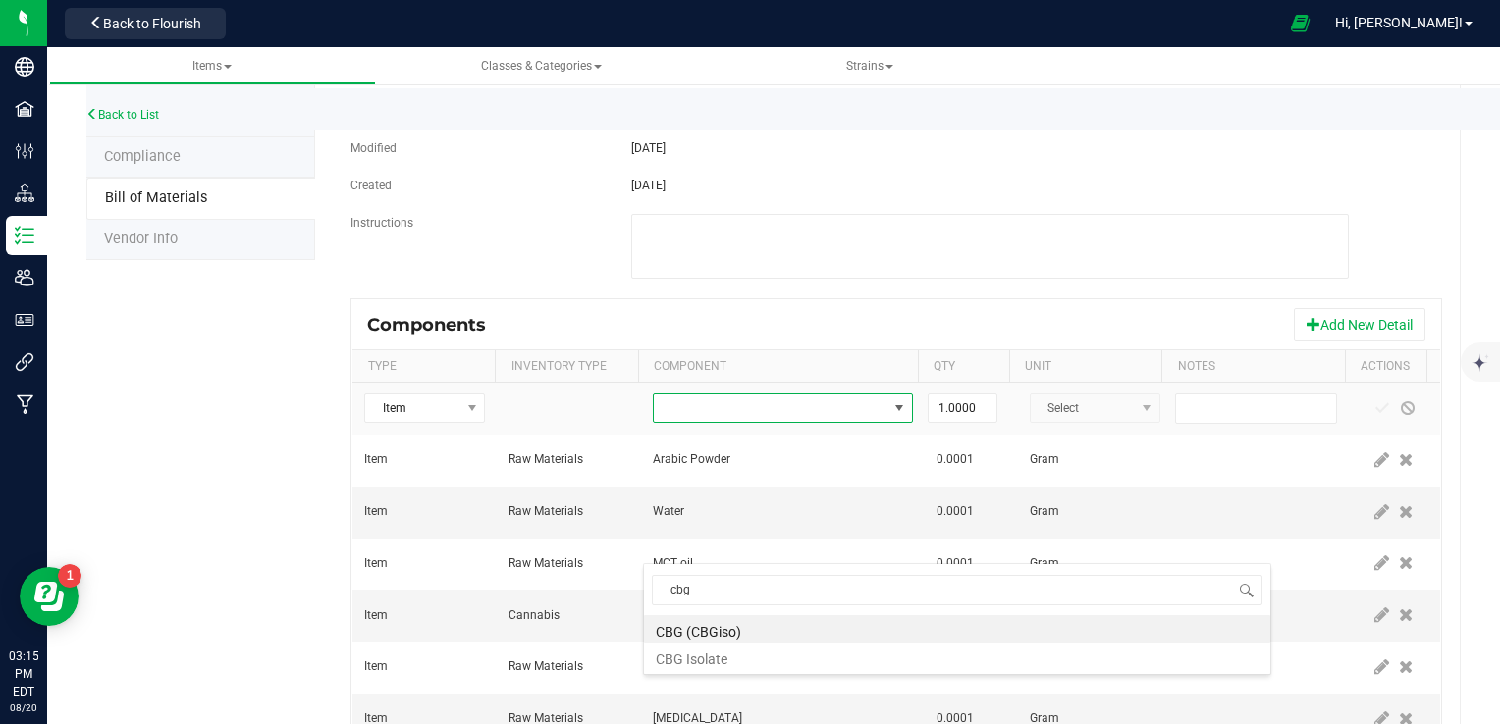
scroll to position [393, 0]
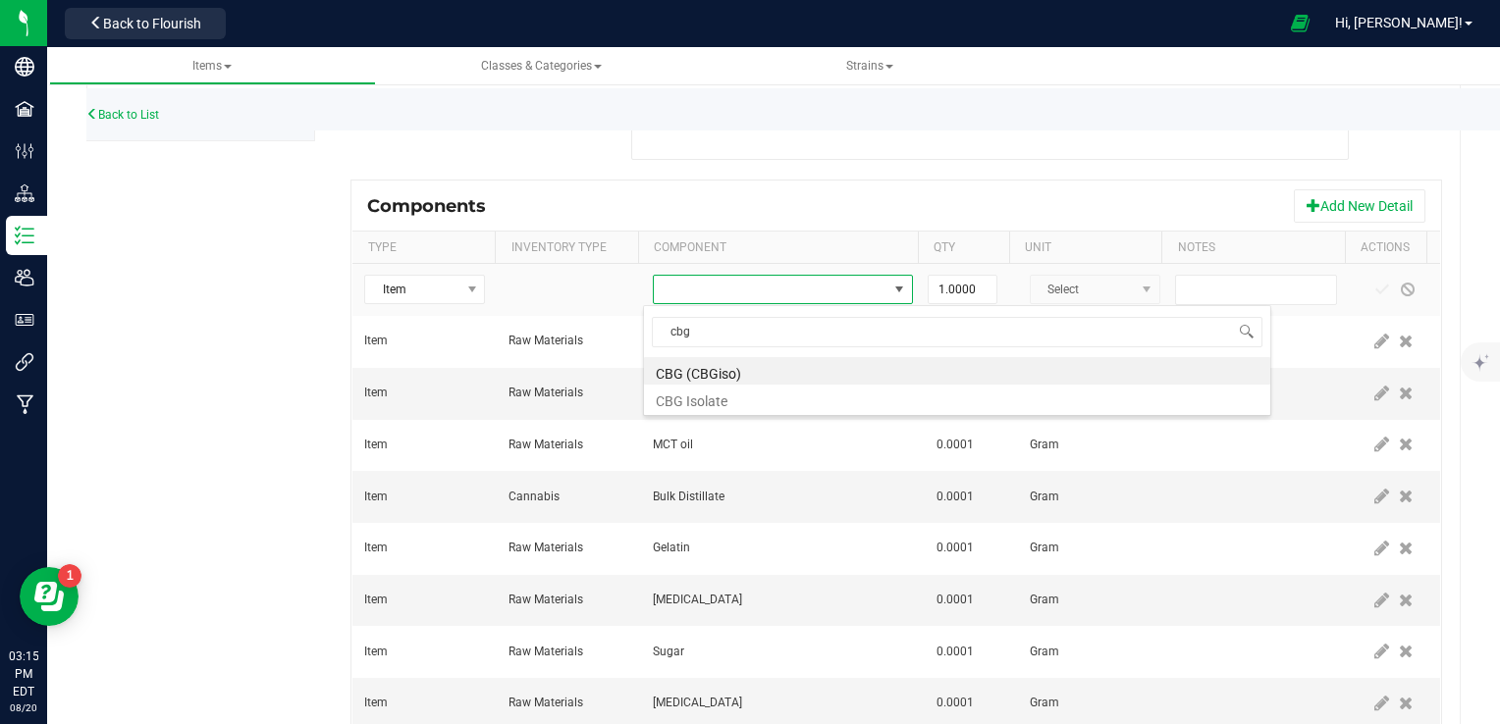
type input "cbg"
click at [416, 161] on div "Instructions" at bounding box center [896, 130] width 1121 height 70
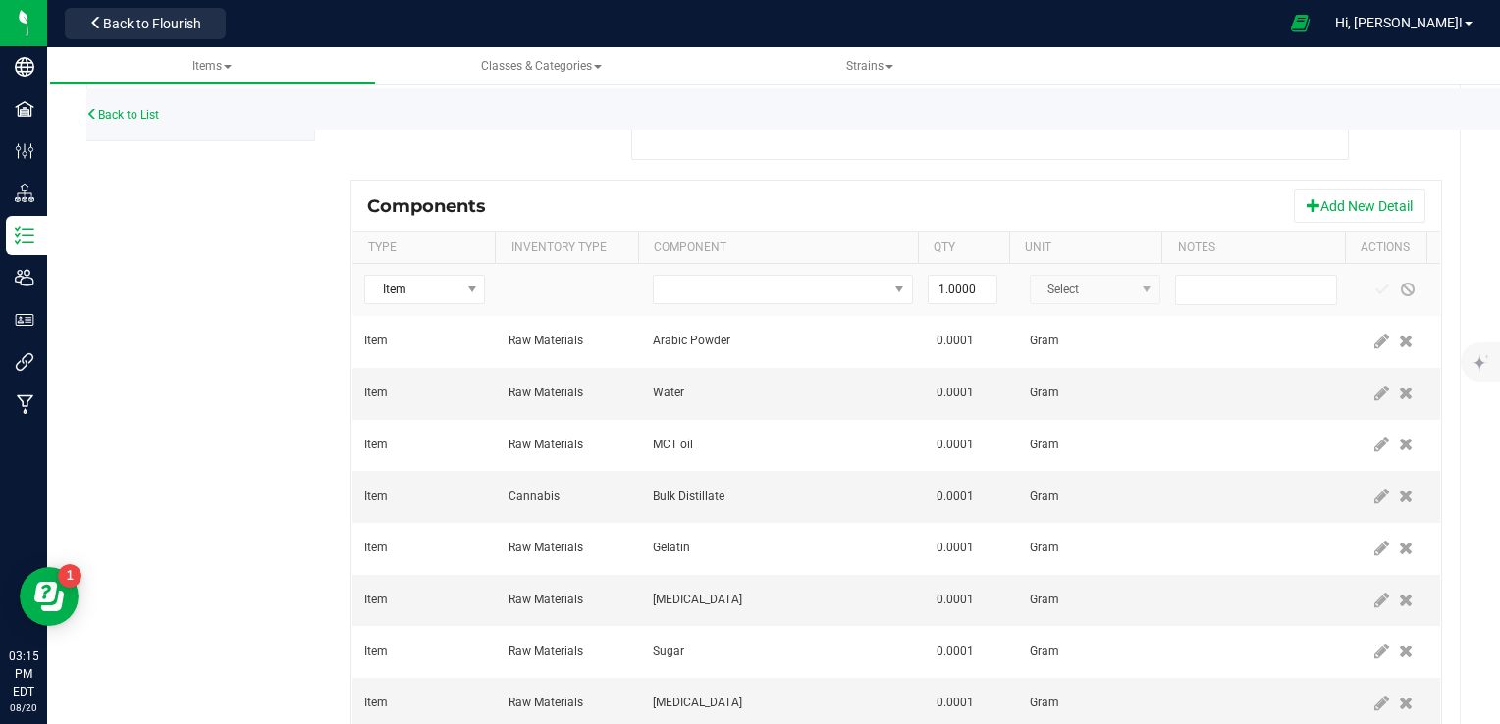
click at [1115, 196] on div "Components Add New Detail" at bounding box center [896, 206] width 1088 height 49
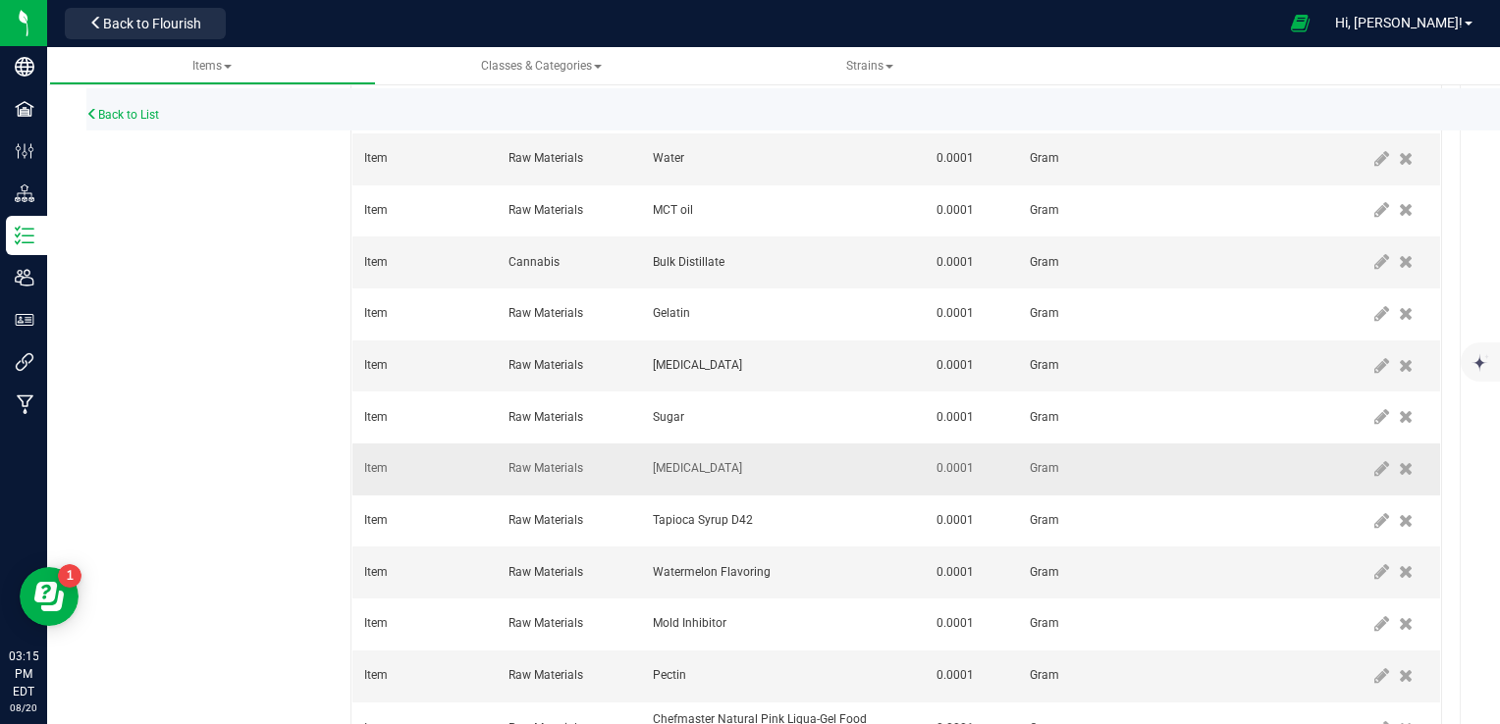
scroll to position [821, 0]
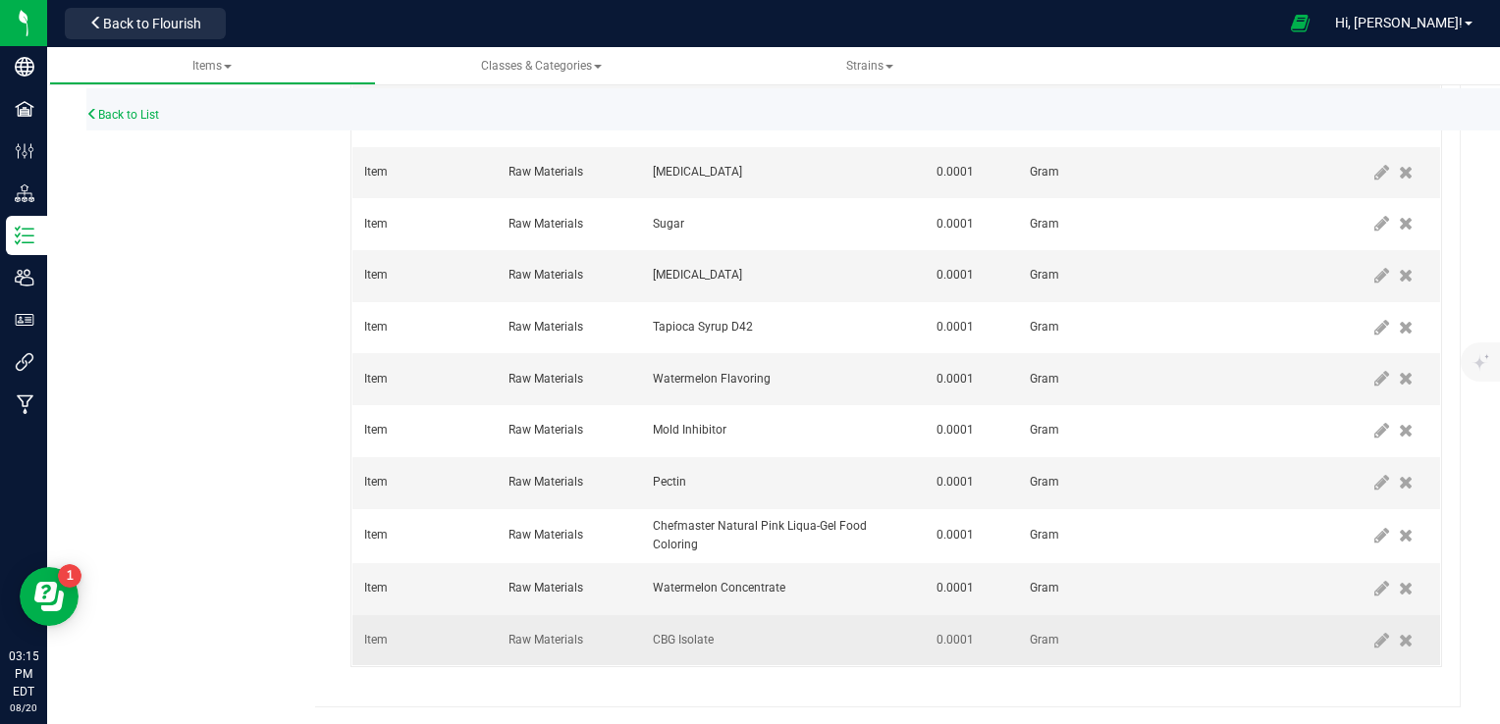
click at [676, 637] on span "CBG Isolate" at bounding box center [683, 640] width 61 height 14
click at [1374, 632] on icon at bounding box center [1381, 641] width 15 height 18
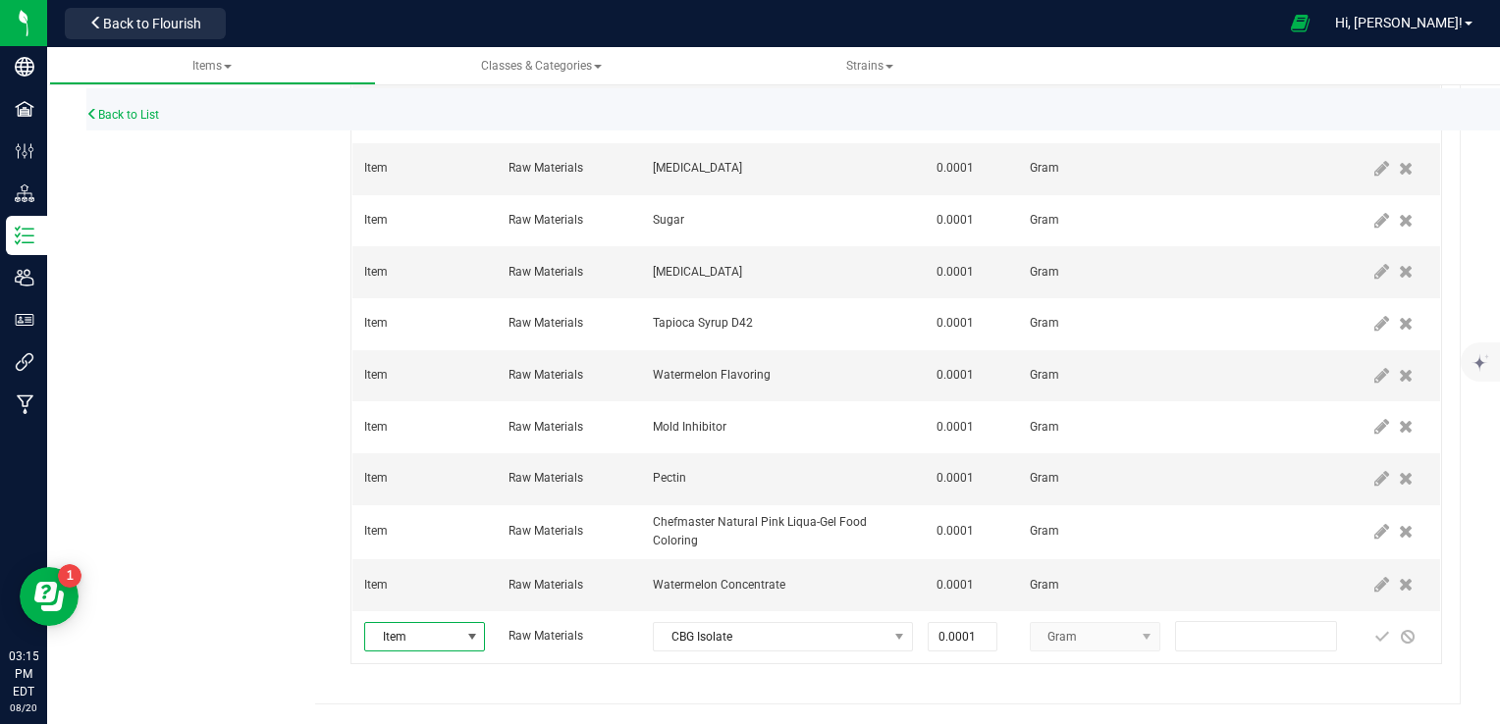
scroll to position [770, 0]
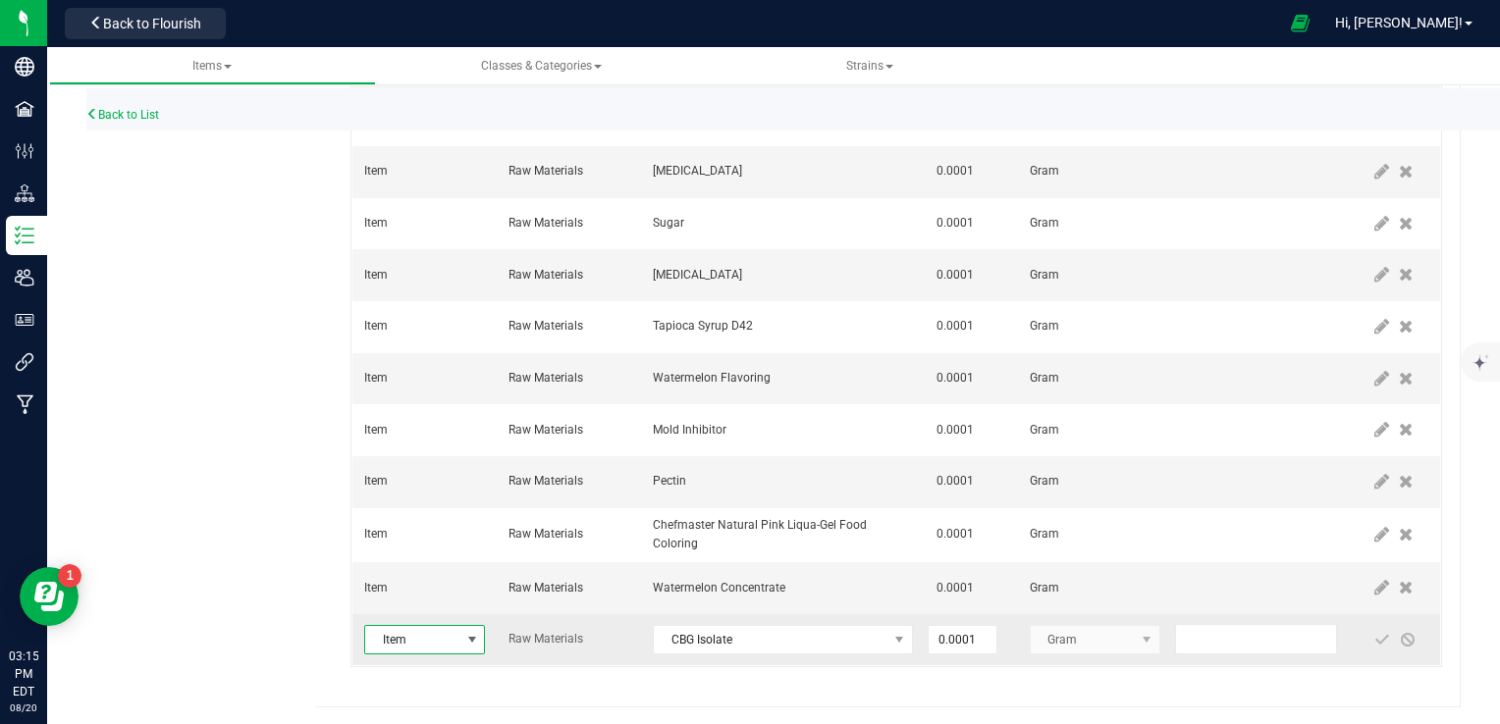
click at [466, 644] on span at bounding box center [472, 640] width 16 height 16
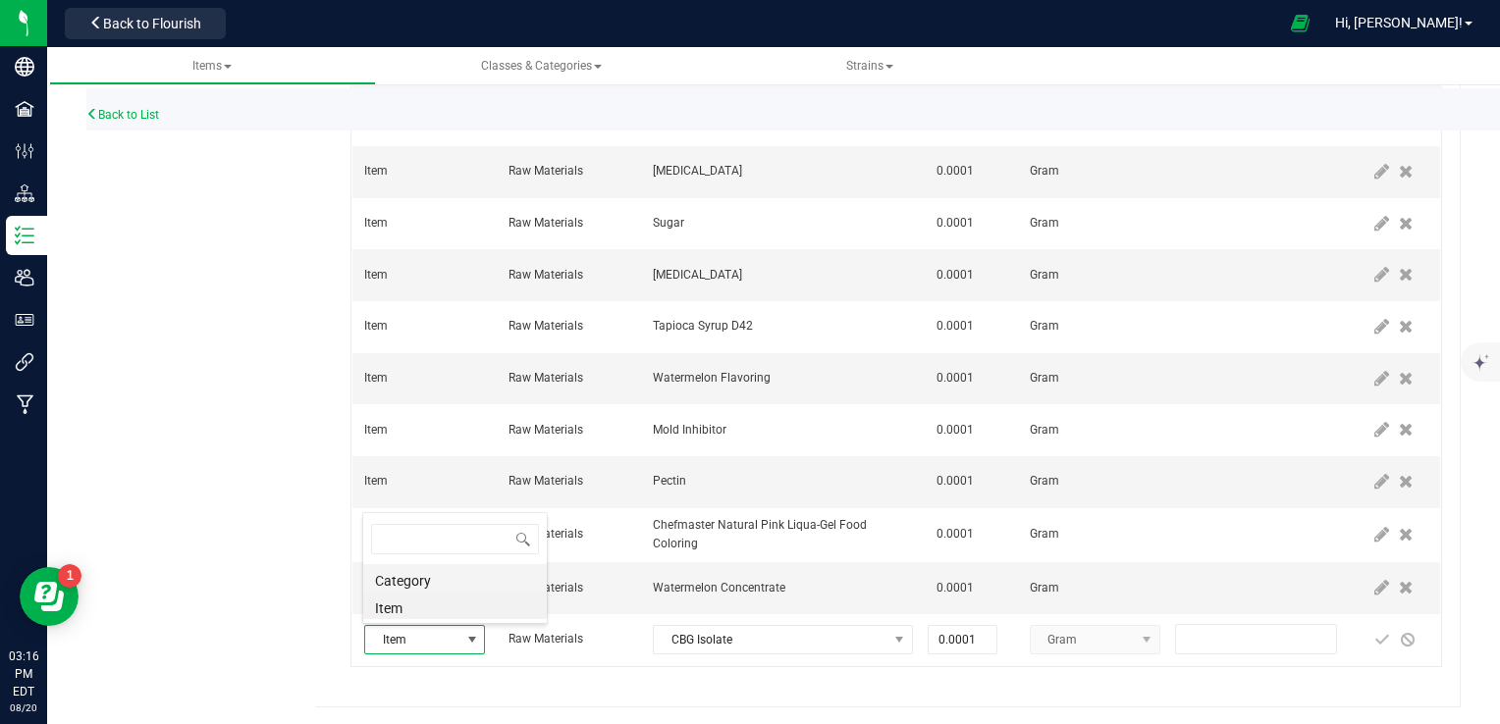
click at [456, 585] on li "Category" at bounding box center [455, 577] width 184 height 27
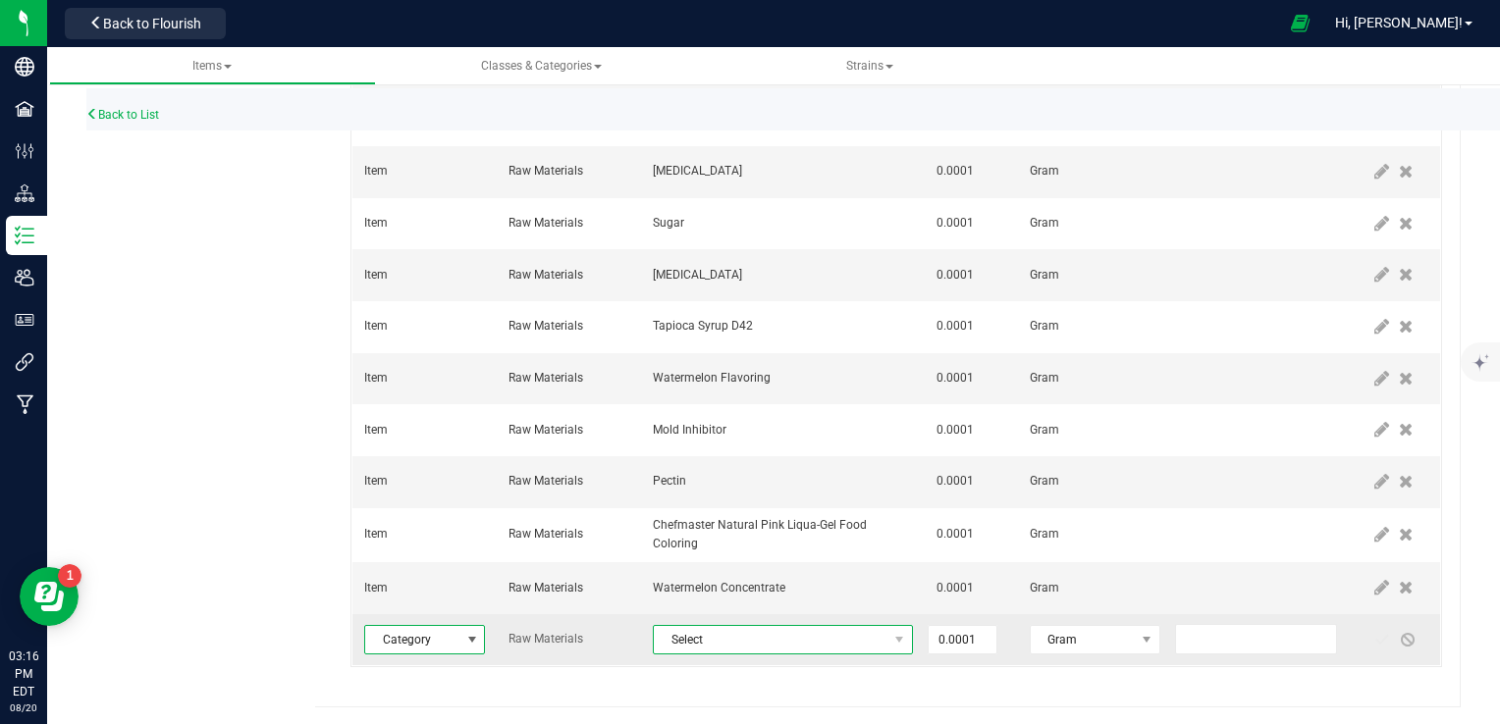
click at [762, 648] on span "Select" at bounding box center [771, 639] width 234 height 27
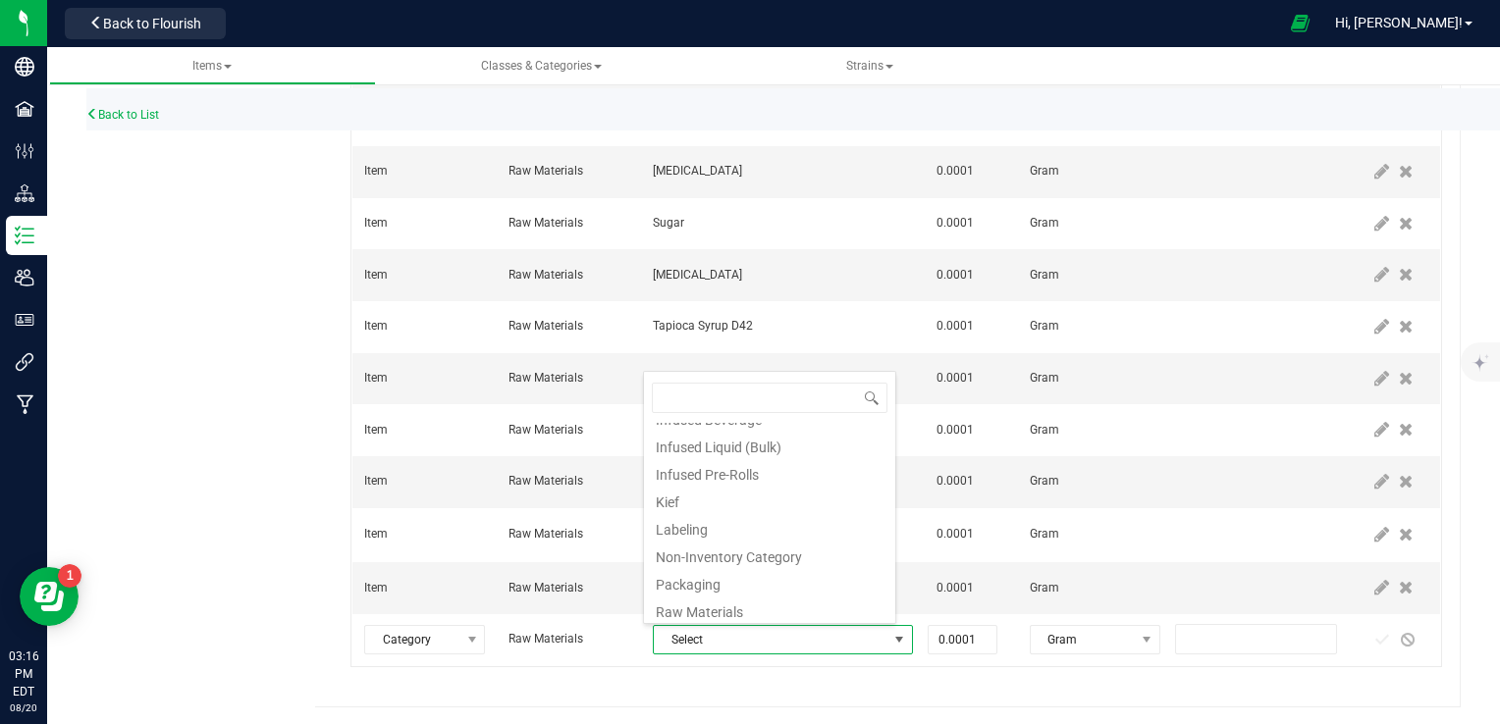
scroll to position [420, 0]
click at [731, 512] on li "Raw Materials" at bounding box center [769, 511] width 251 height 27
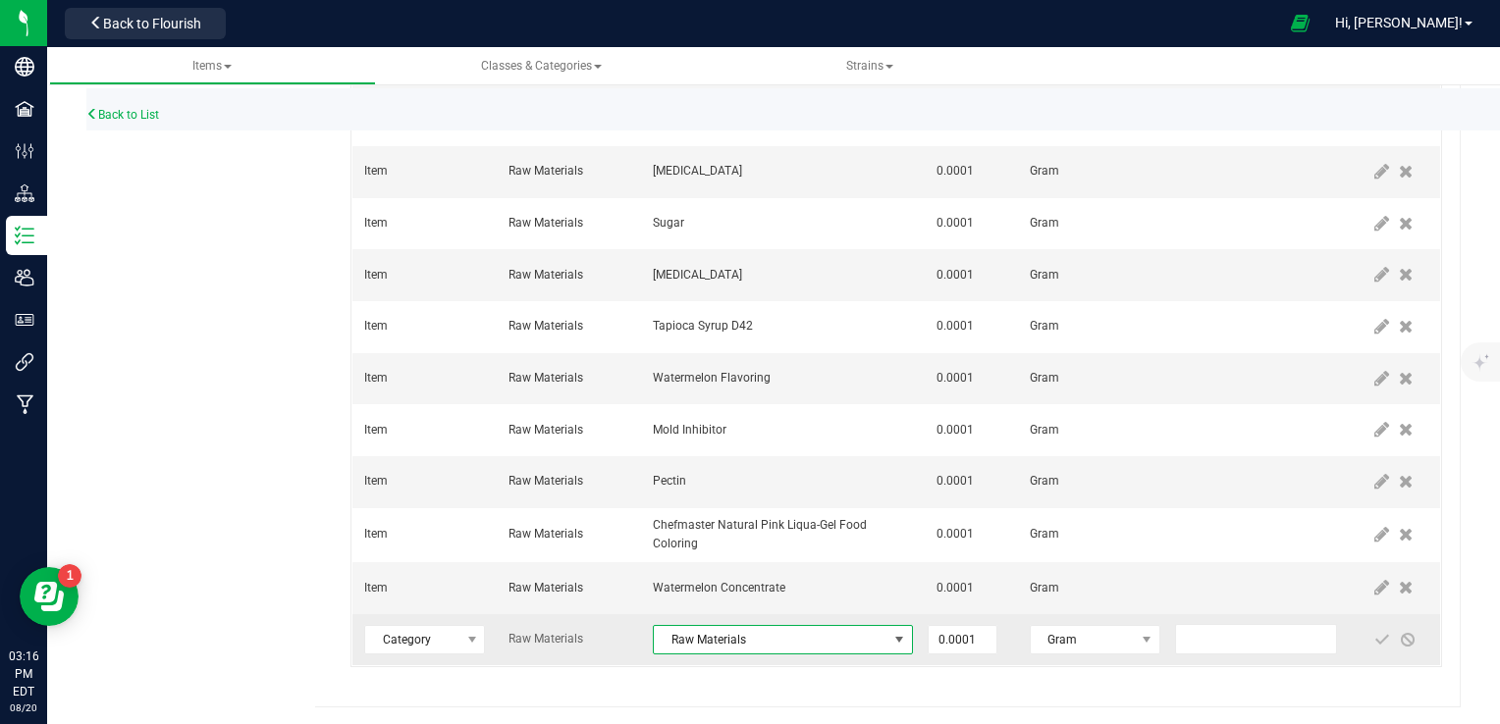
click at [830, 645] on span "Raw Materials" at bounding box center [771, 639] width 234 height 27
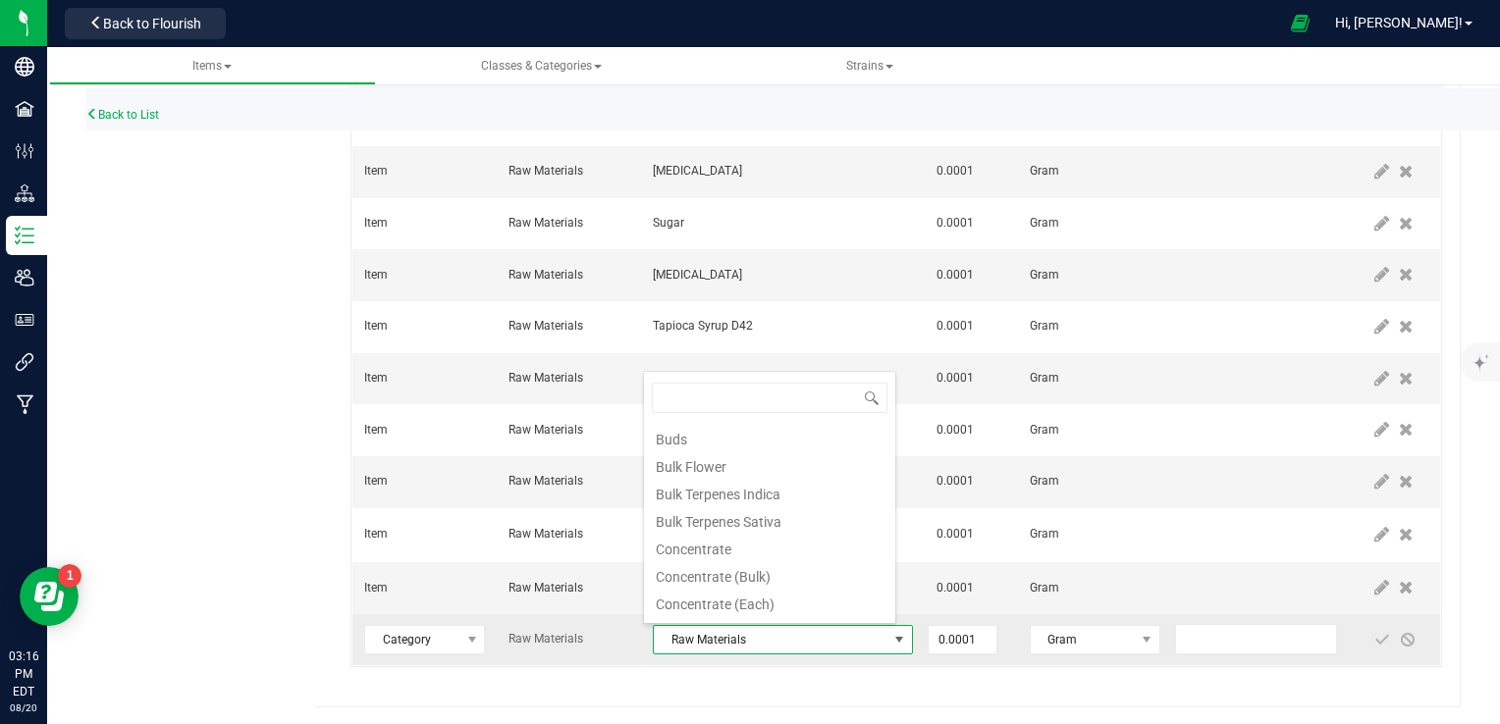
scroll to position [326, 0]
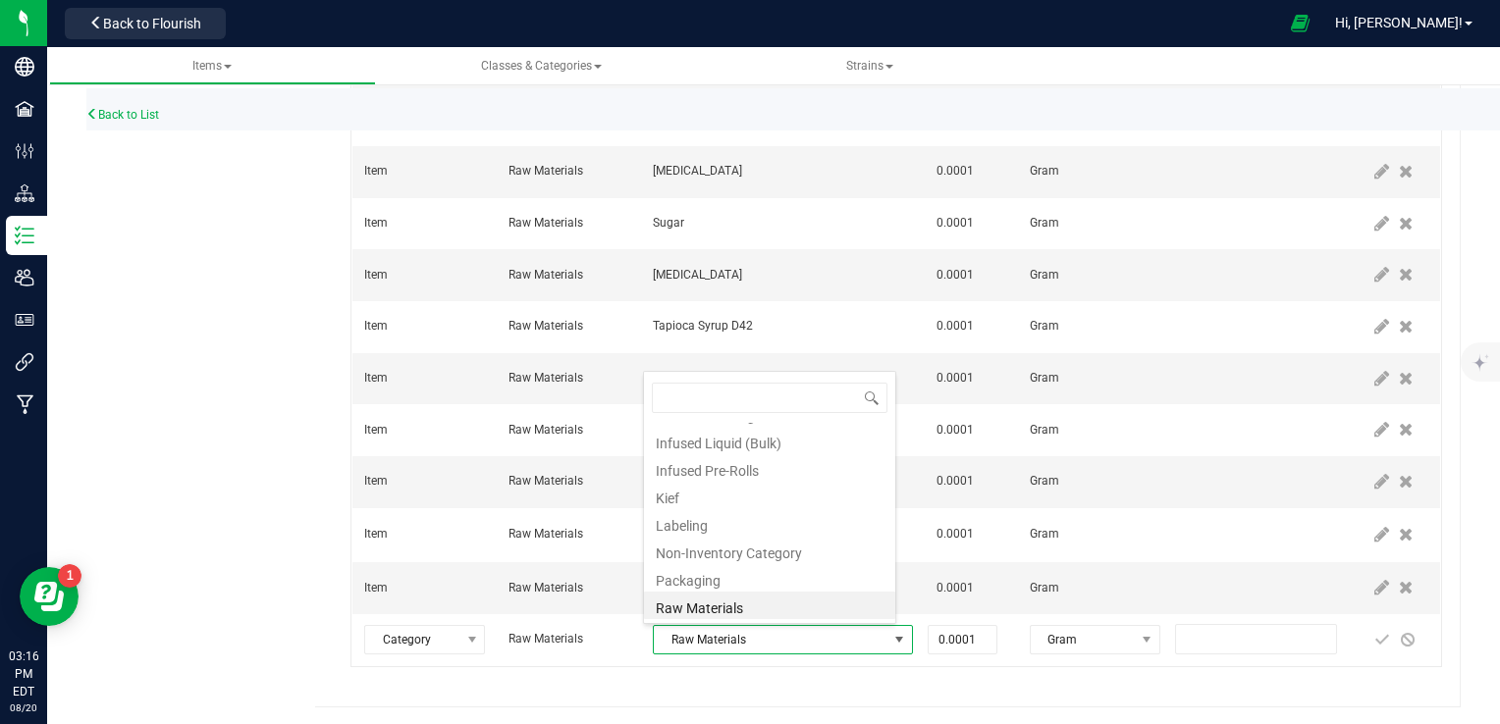
click at [872, 687] on div "Country Watermelon Rush Gummies Bulk Cancel Save Bill of Materials -- Select --…" at bounding box center [888, 32] width 1146 height 1352
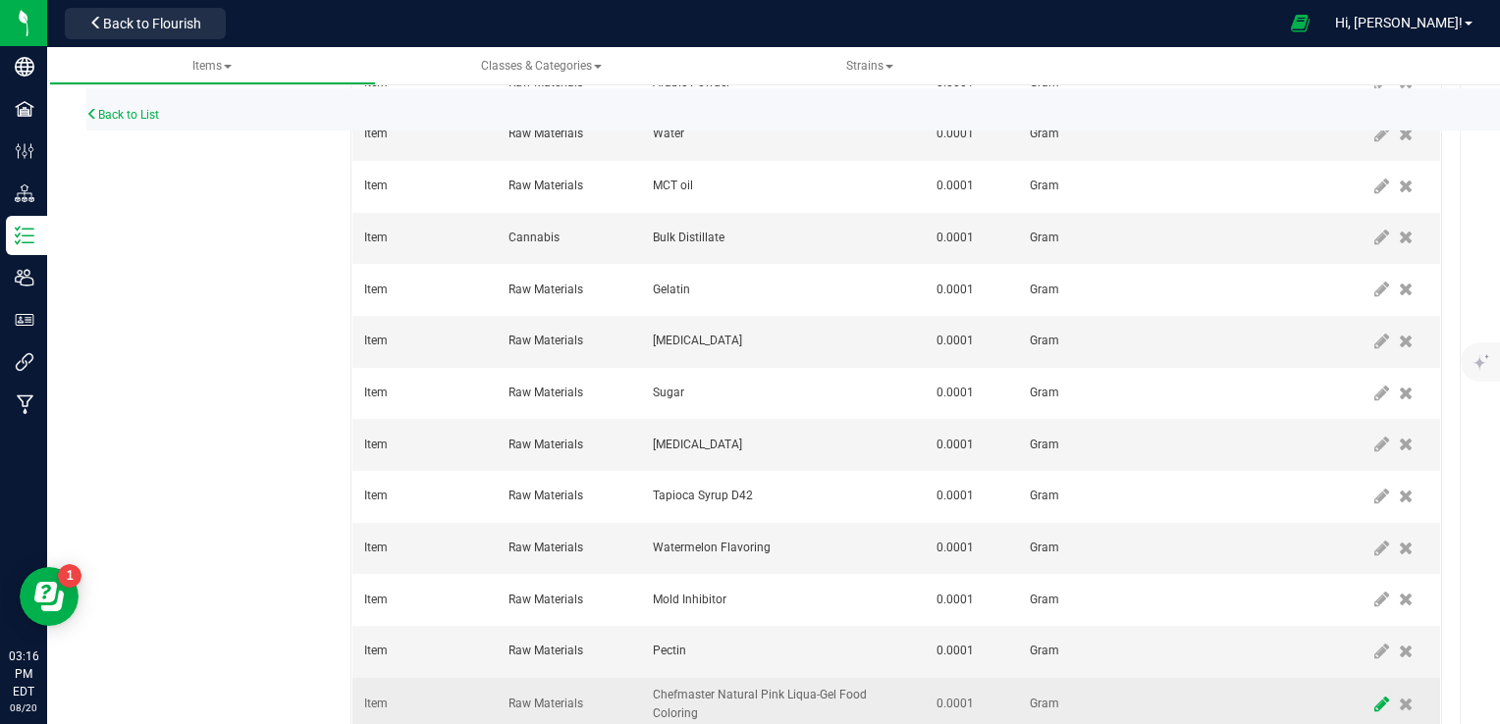
scroll to position [770, 0]
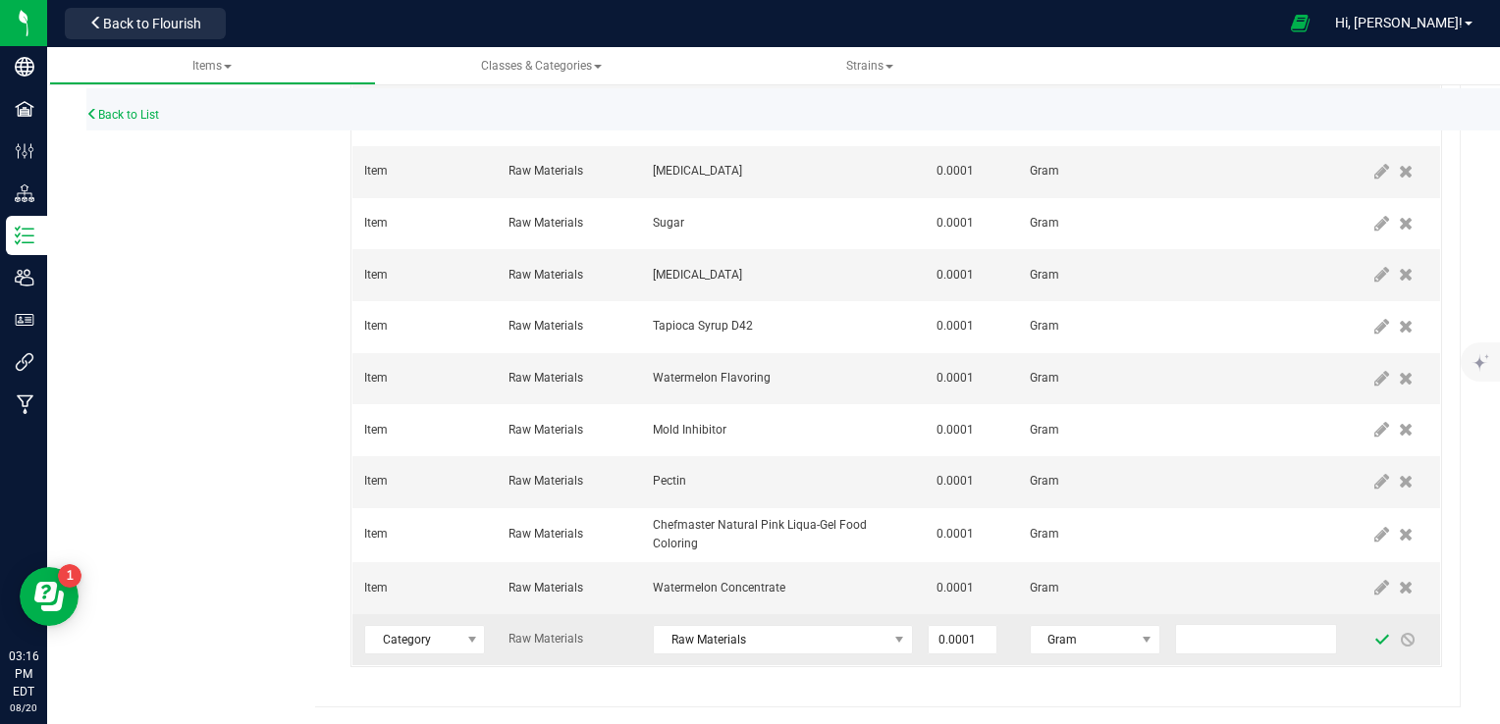
click at [1374, 643] on span at bounding box center [1382, 640] width 16 height 16
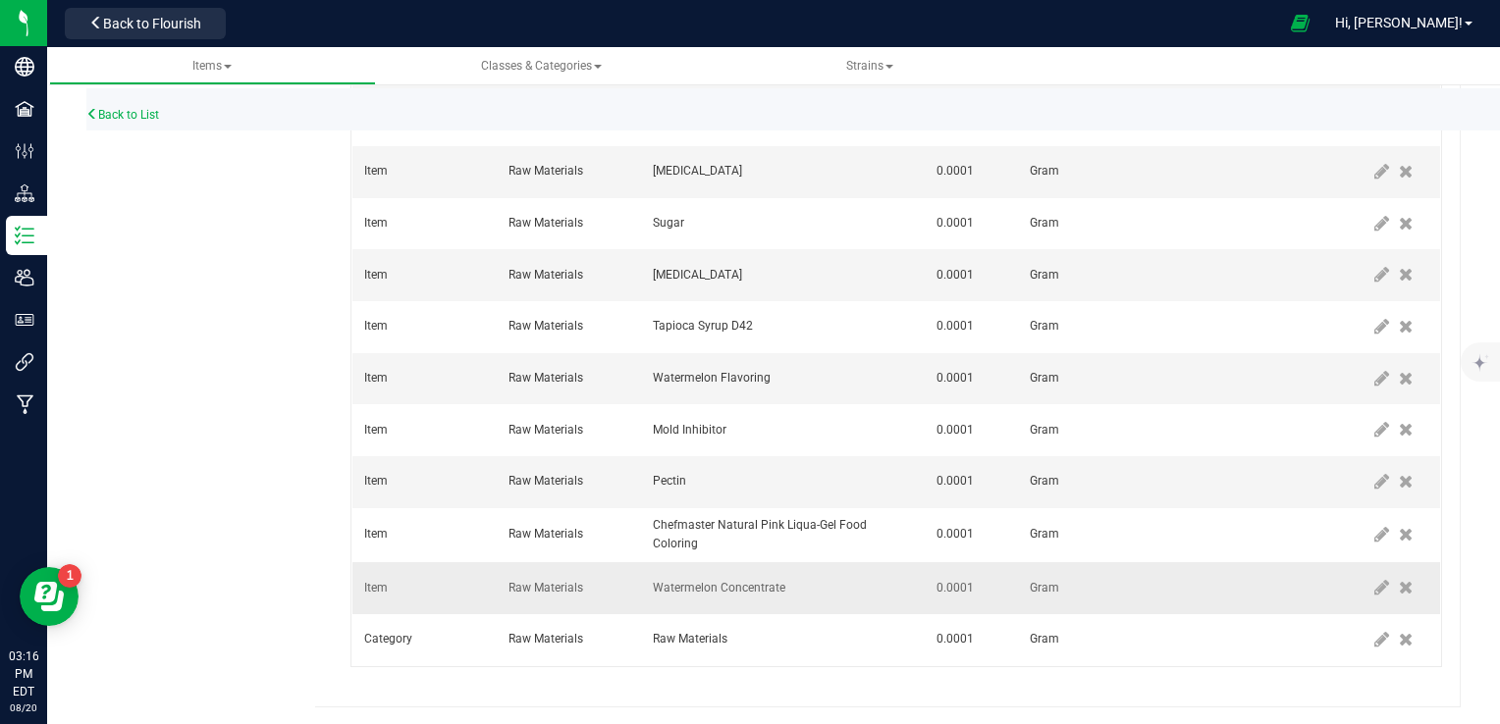
scroll to position [0, 0]
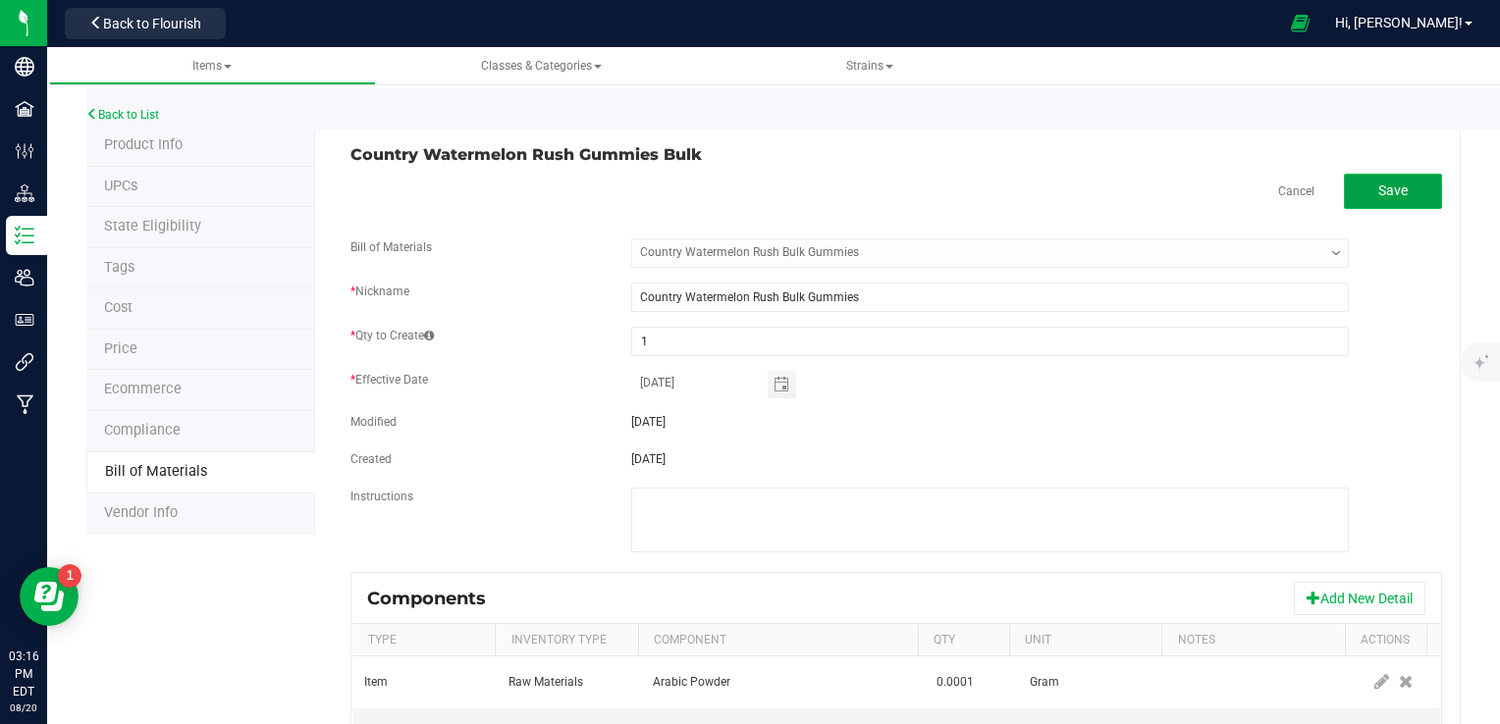
click at [1388, 187] on span "Save" at bounding box center [1392, 191] width 29 height 16
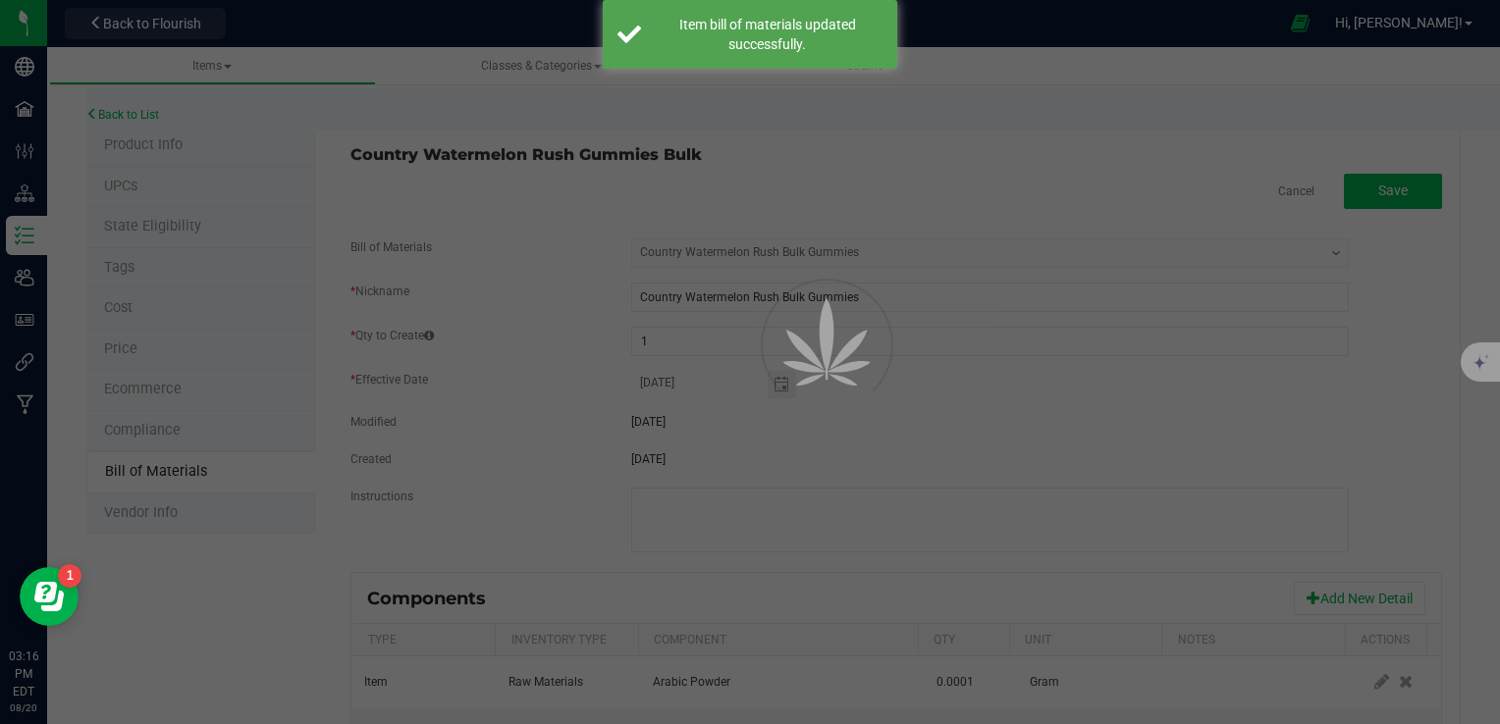
select select "13"
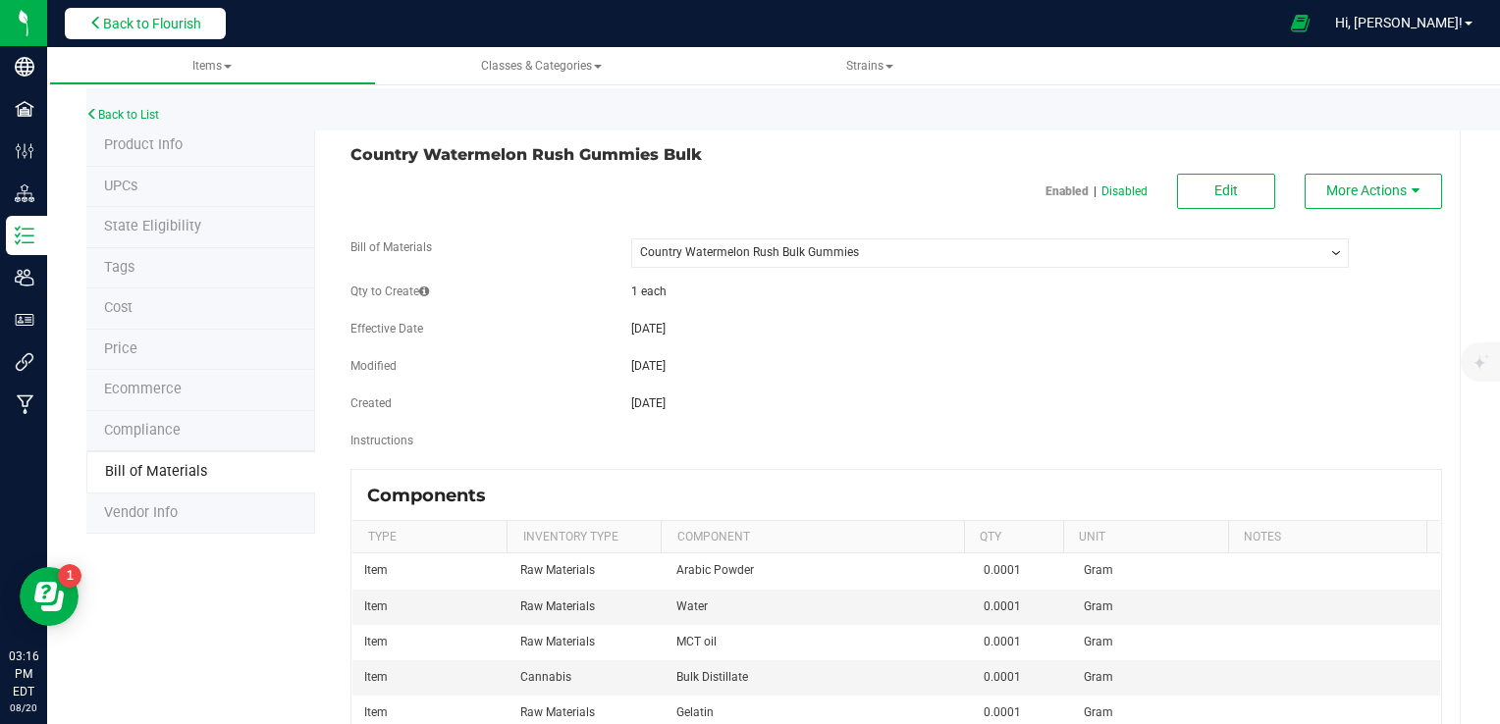
click at [185, 12] on button "Back to Flourish" at bounding box center [145, 23] width 161 height 31
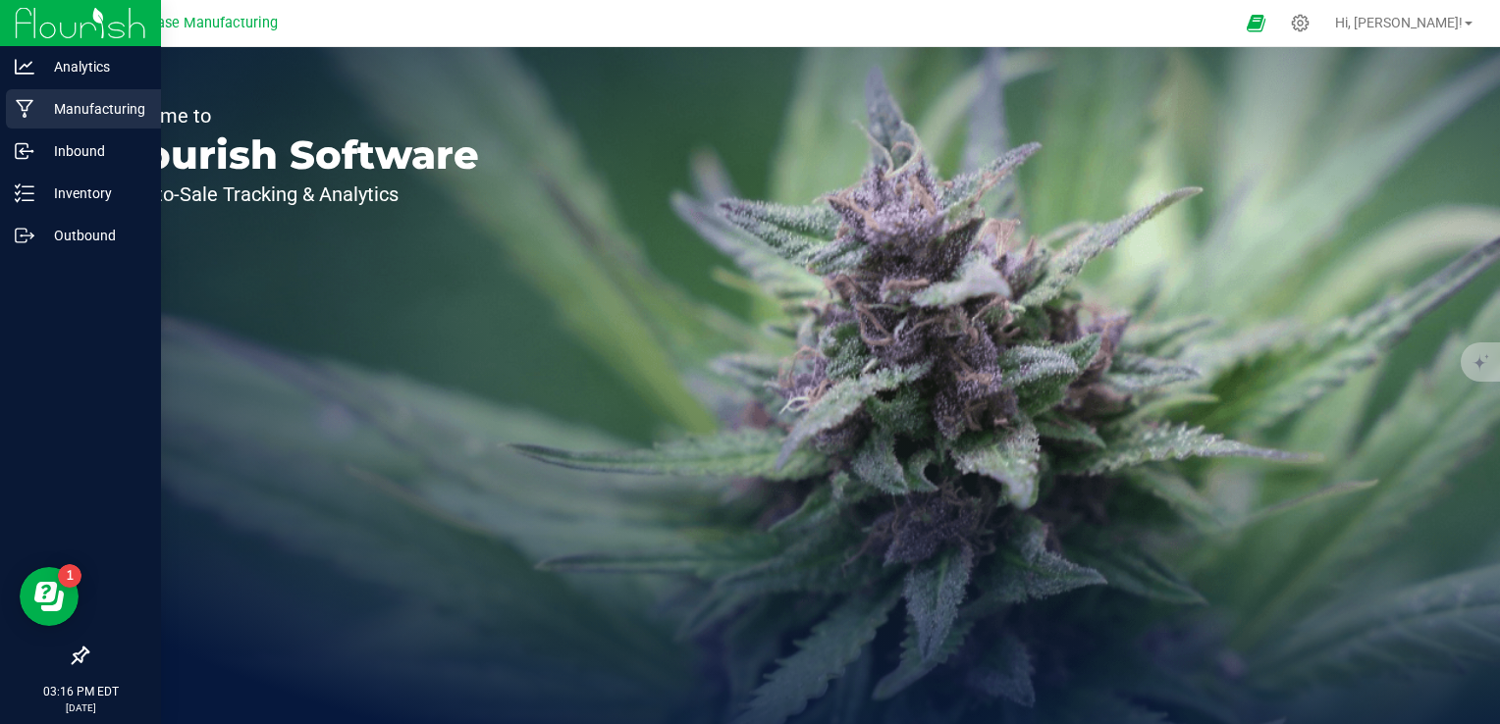
click at [35, 111] on p "Manufacturing" at bounding box center [93, 109] width 118 height 24
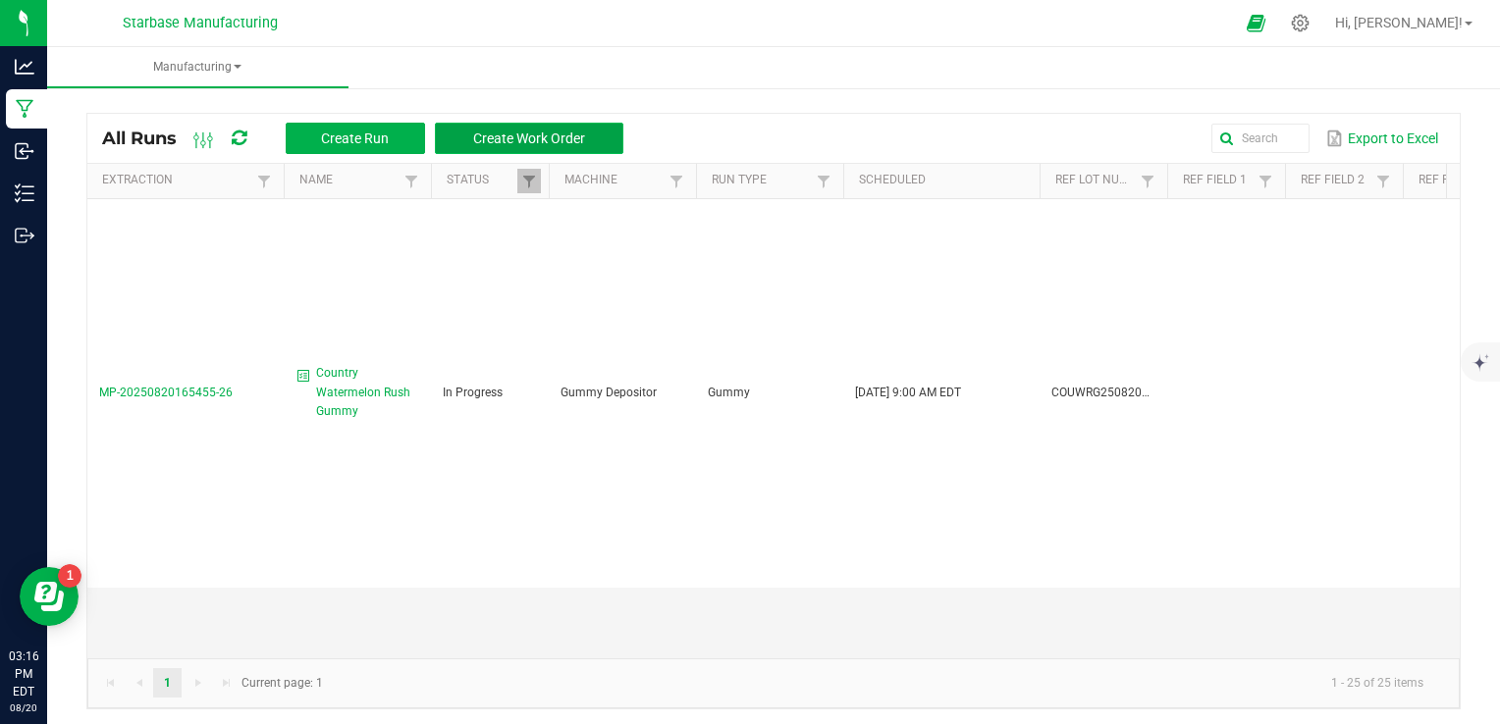
click at [516, 125] on button "Create Work Order" at bounding box center [529, 138] width 188 height 31
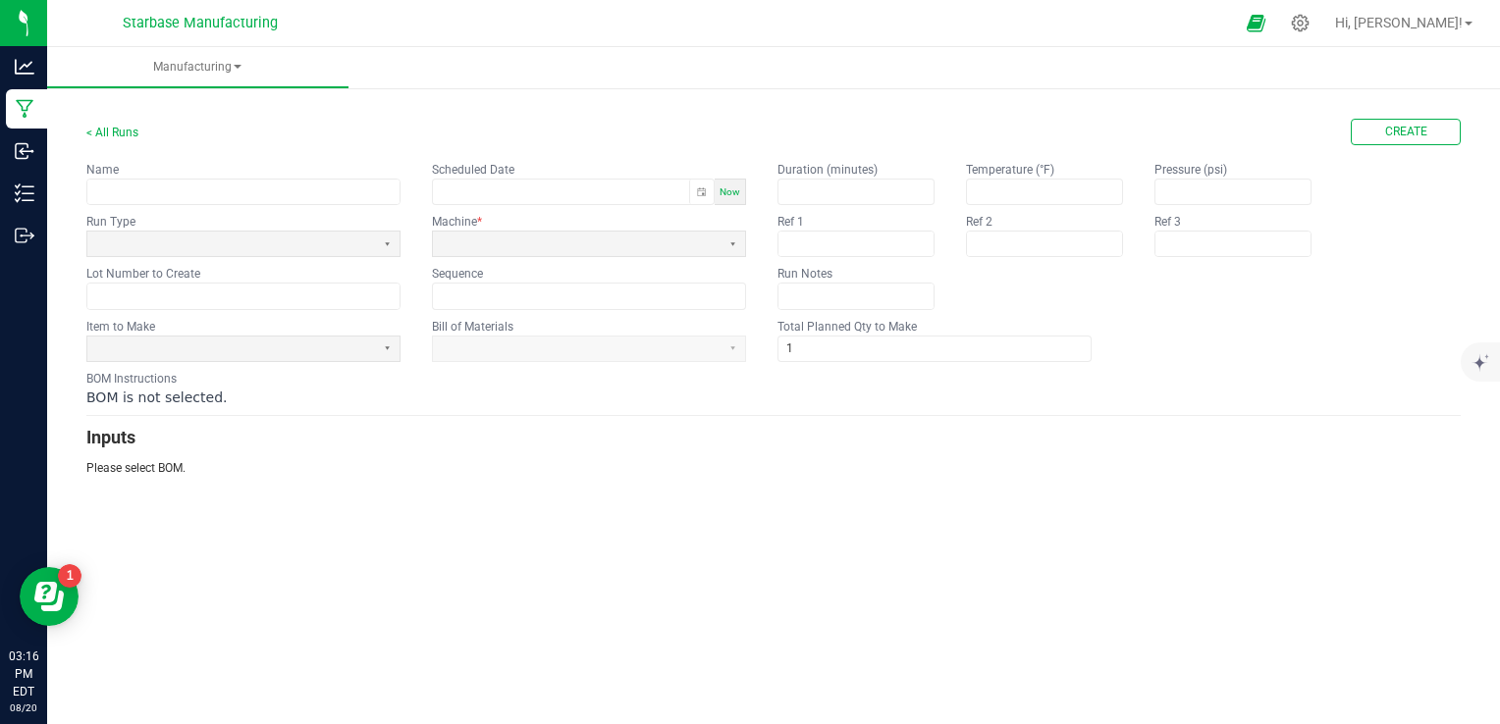
click at [1143, 339] on fieldset "Item to Make Bill of Materials Total Planned Qty to Make 1" at bounding box center [773, 340] width 1374 height 44
click at [120, 130] on link "< All Runs" at bounding box center [112, 133] width 52 height 14
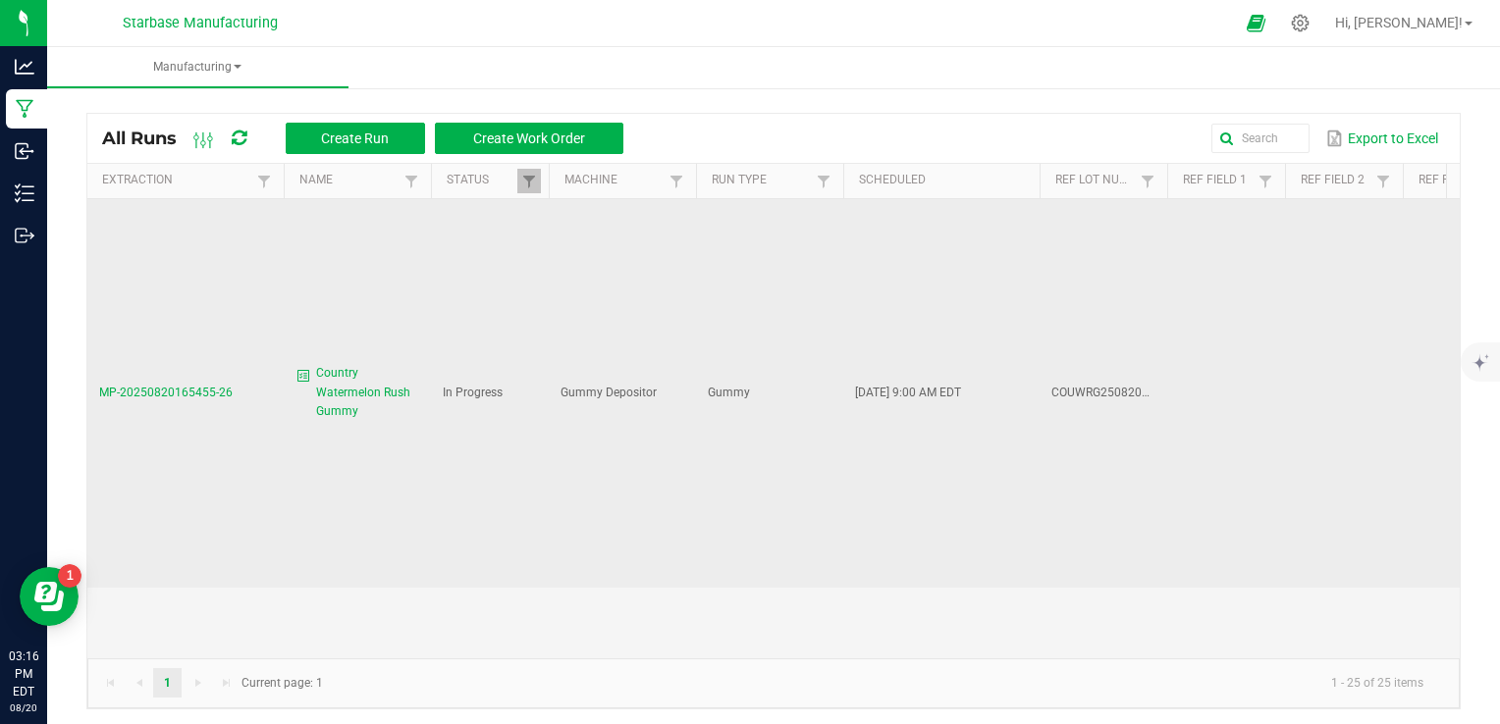
click at [353, 393] on span "Country Watermelon Rush Gummy" at bounding box center [367, 392] width 103 height 57
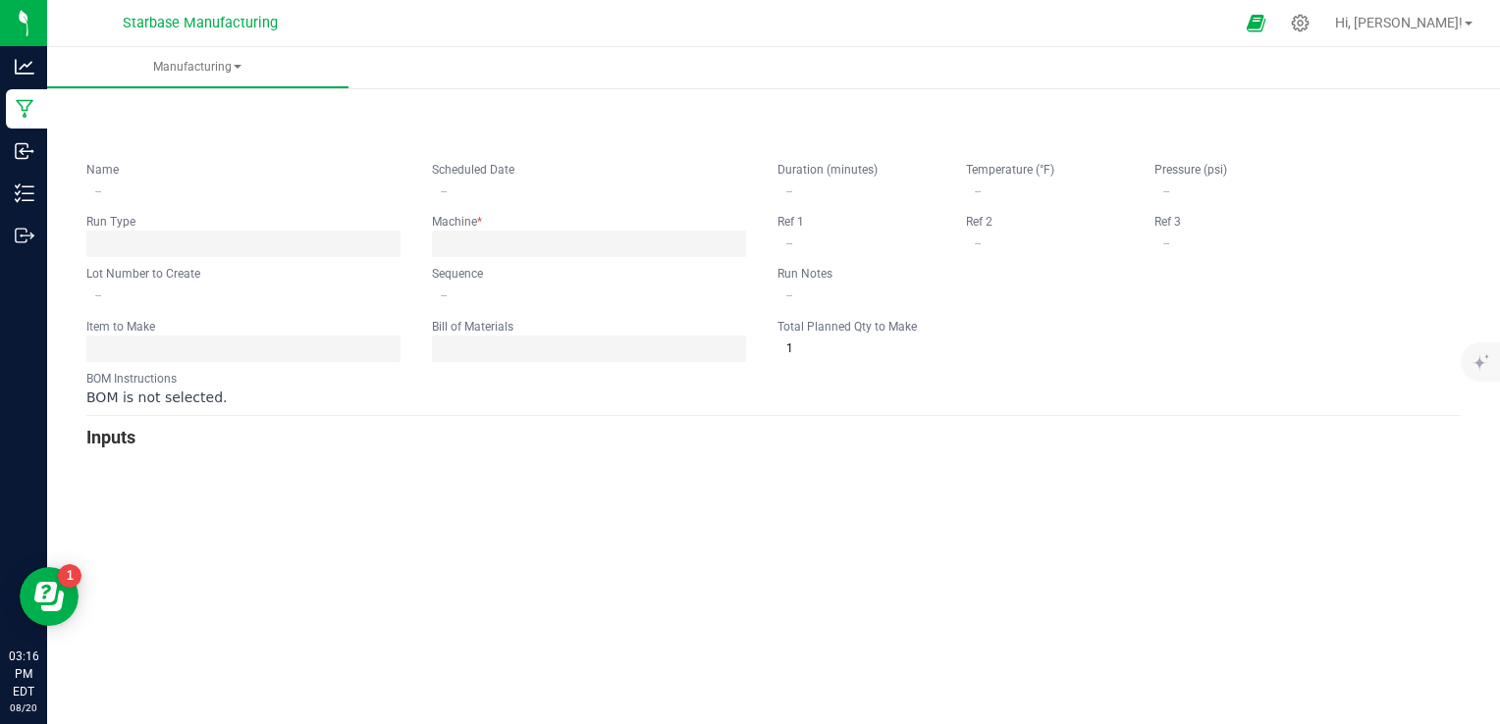
type input "Country Watermelon Rush Gummy"
type input "[DATE] 9:00 AM"
type input "COUWRG250820BULK"
type input "0"
type input "6,500"
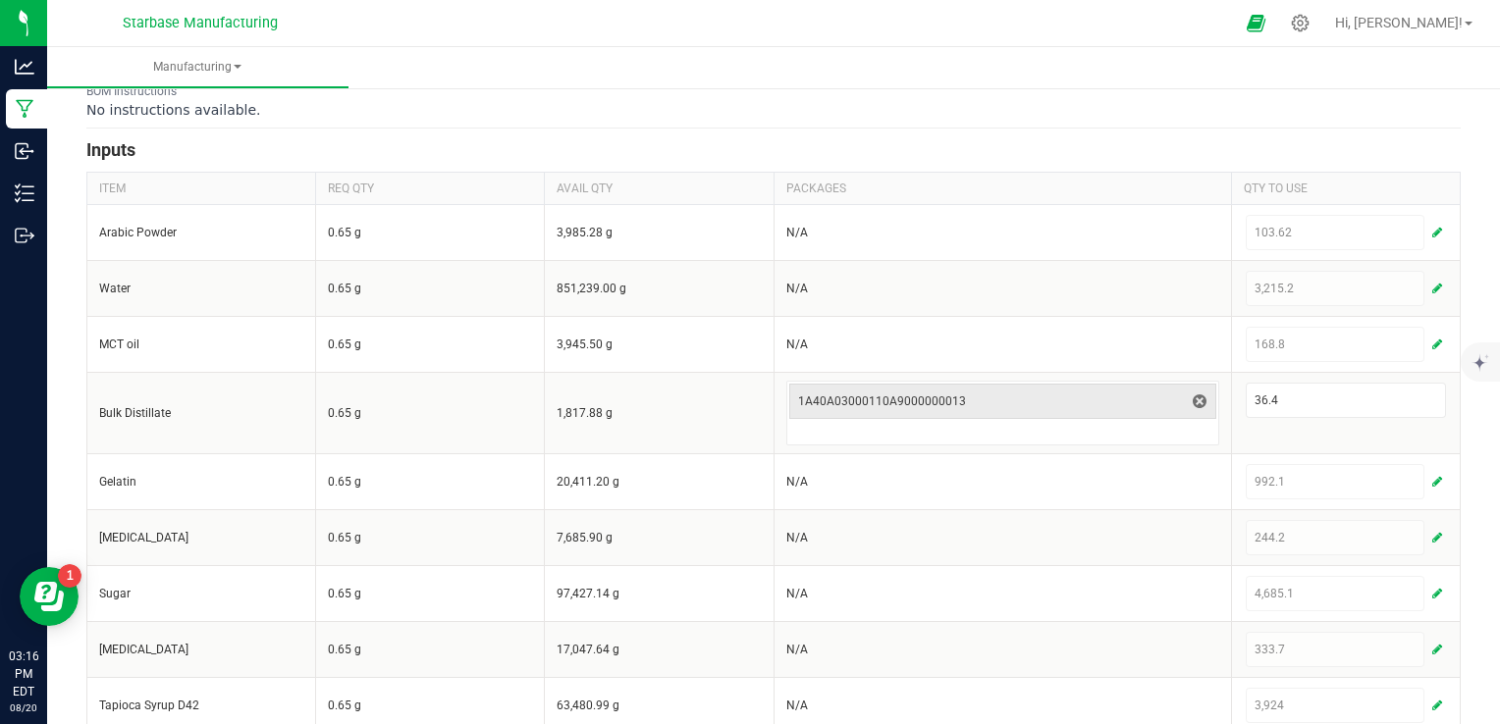
scroll to position [754, 0]
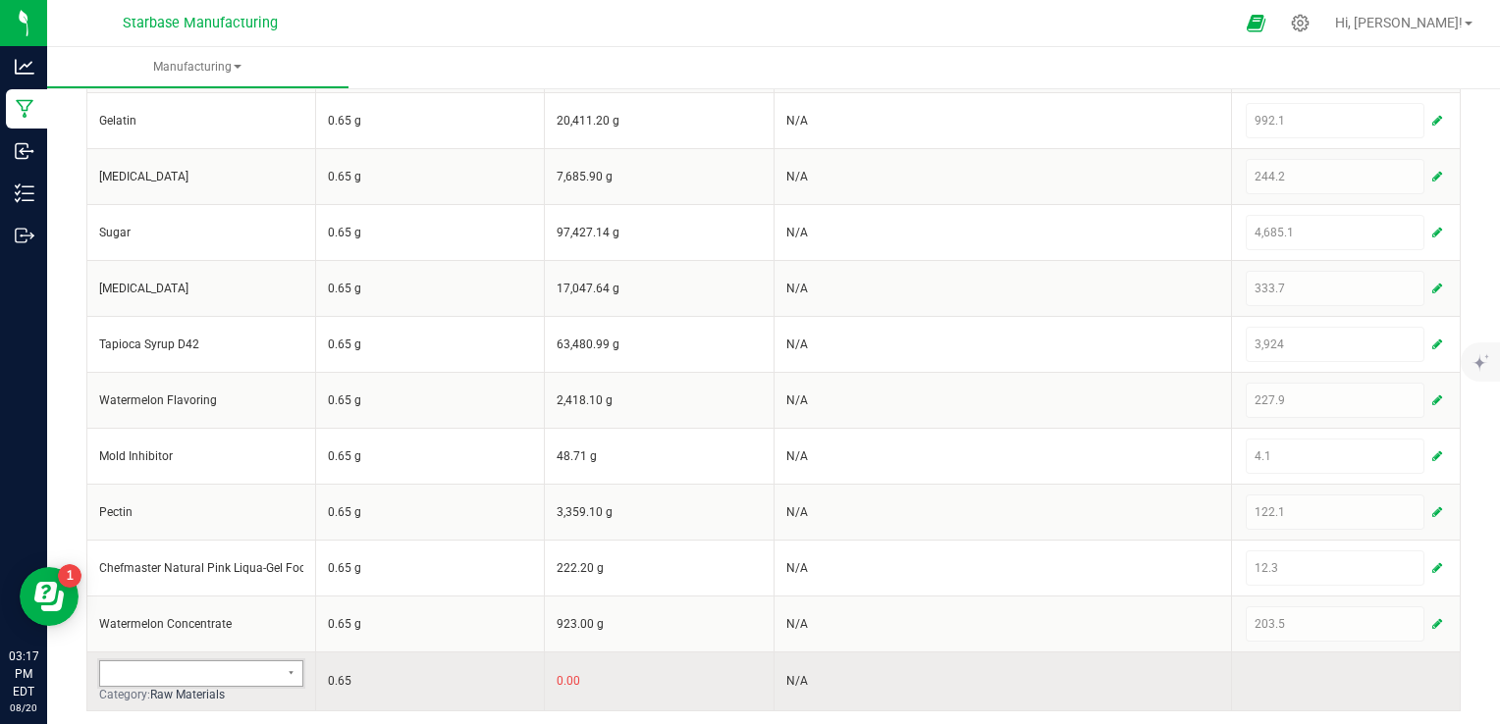
click at [214, 673] on span at bounding box center [189, 674] width 162 height 16
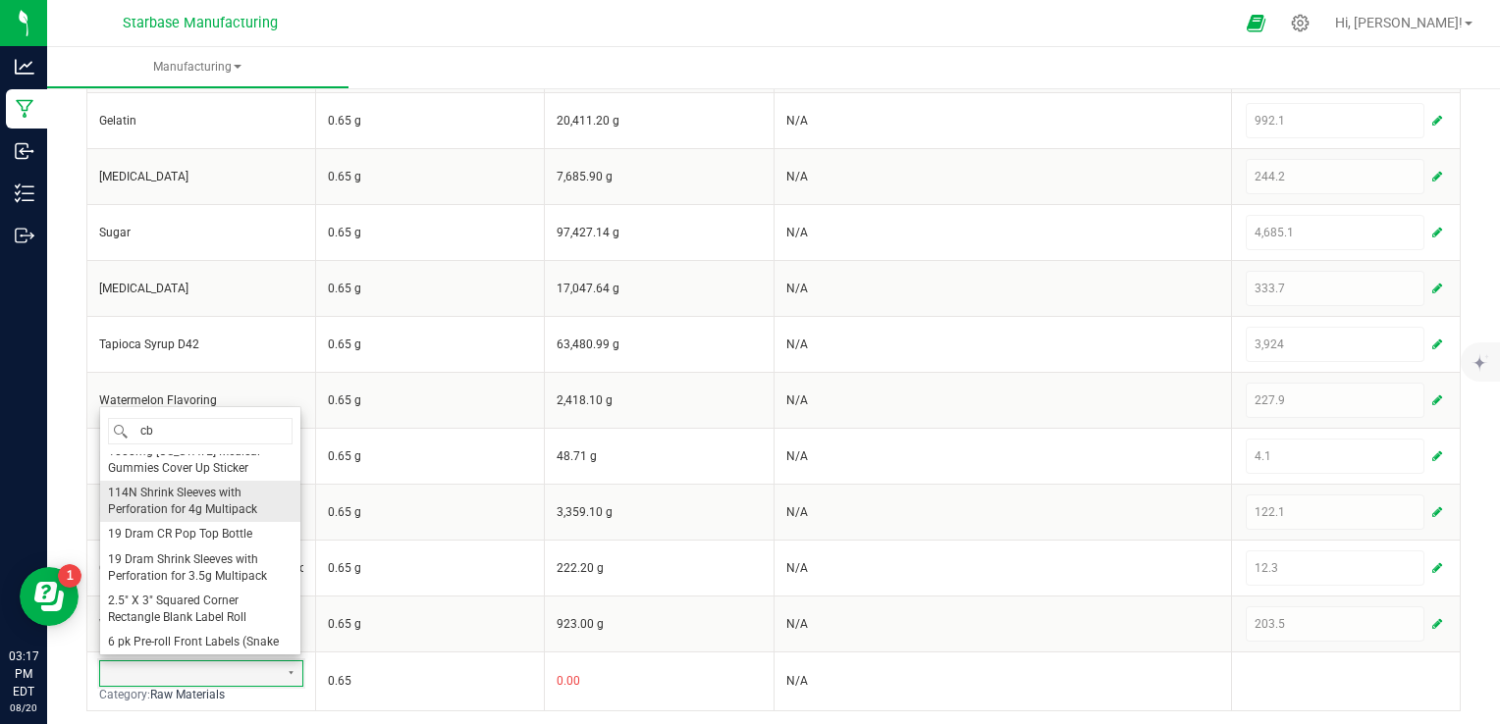
scroll to position [0, 0]
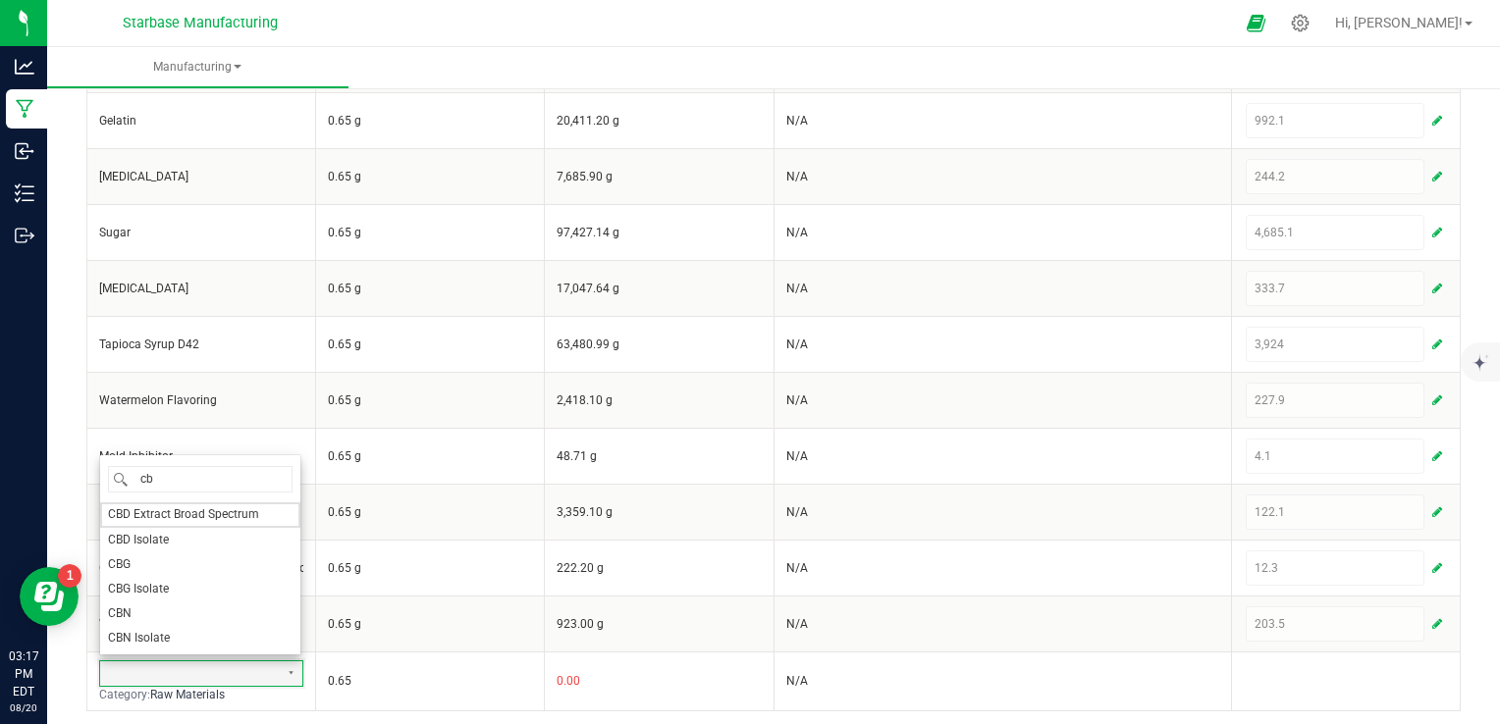
type input "cbg"
click at [193, 616] on li "CBG" at bounding box center [200, 614] width 200 height 25
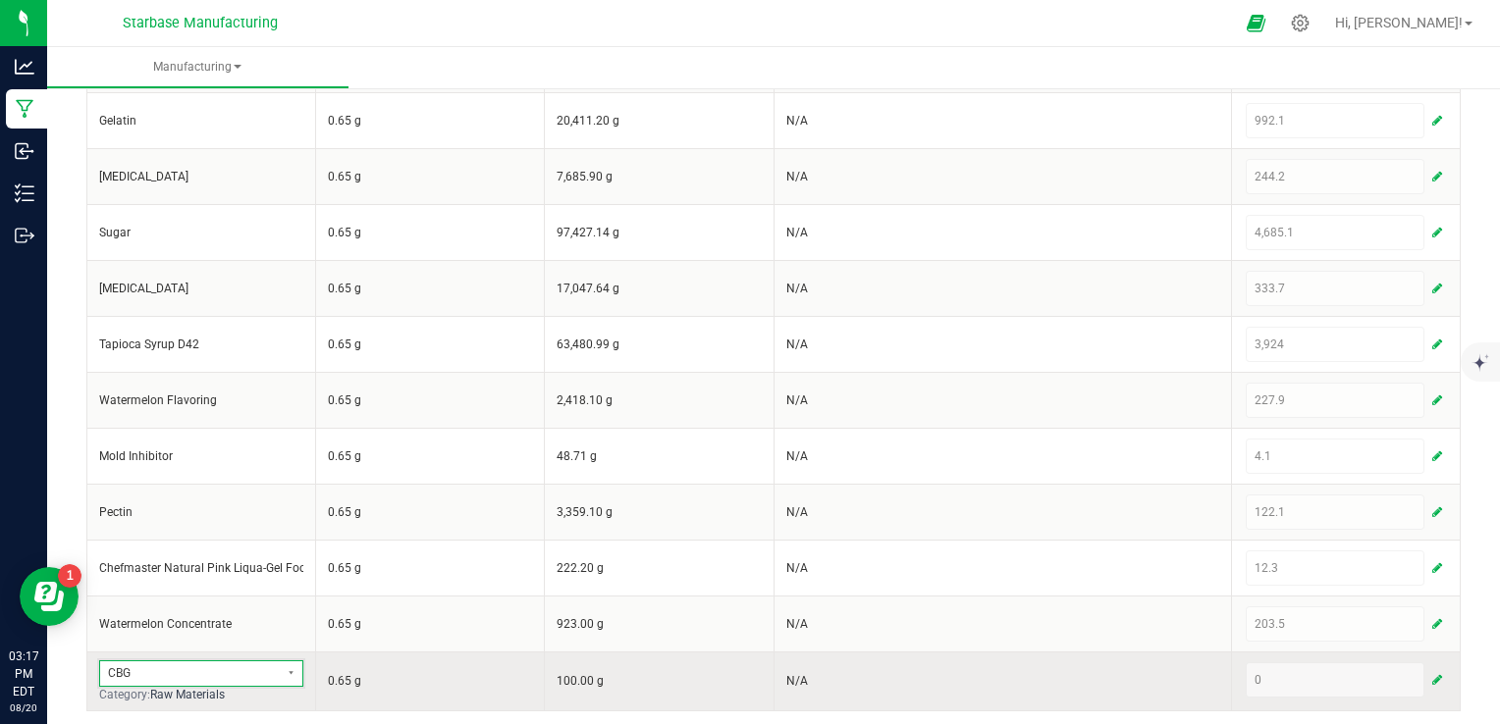
click at [271, 664] on span "CBG" at bounding box center [189, 674] width 178 height 25
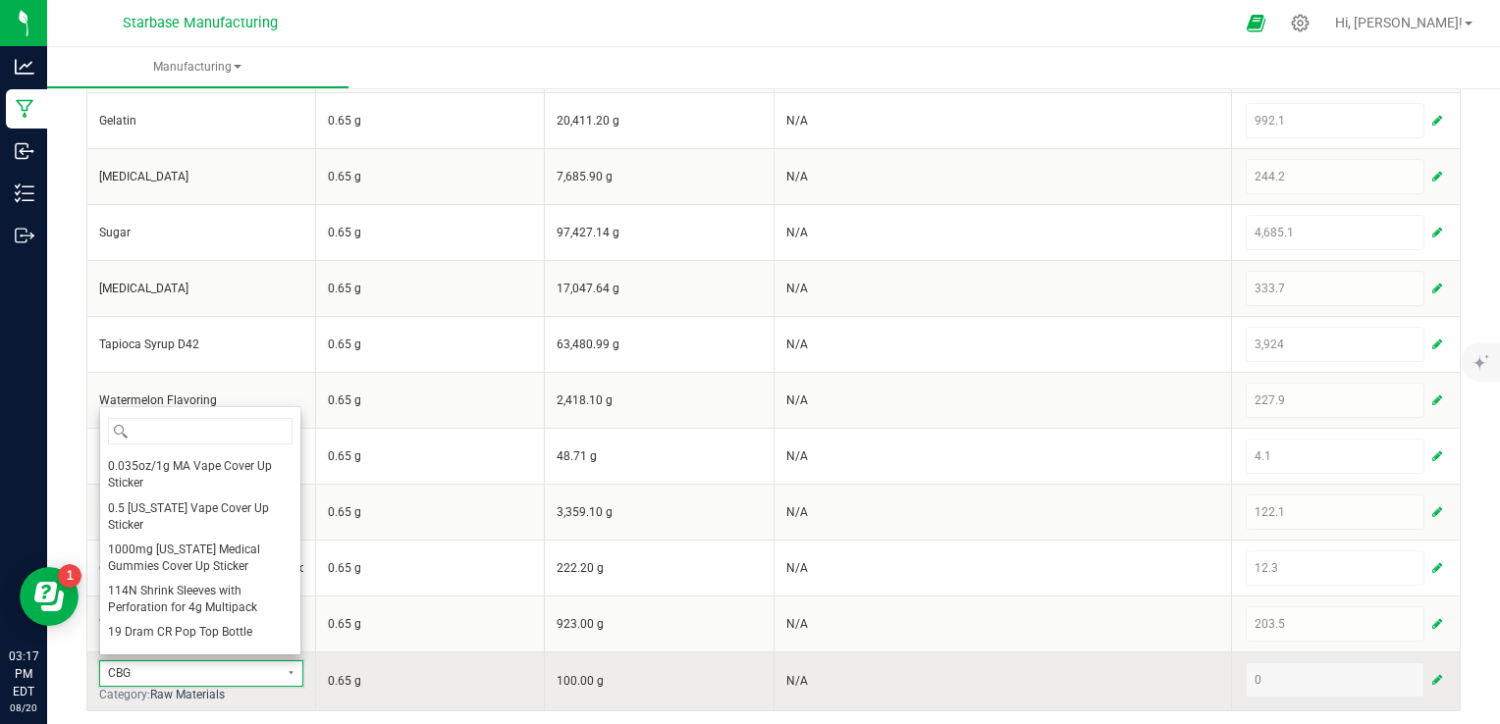
scroll to position [549, 0]
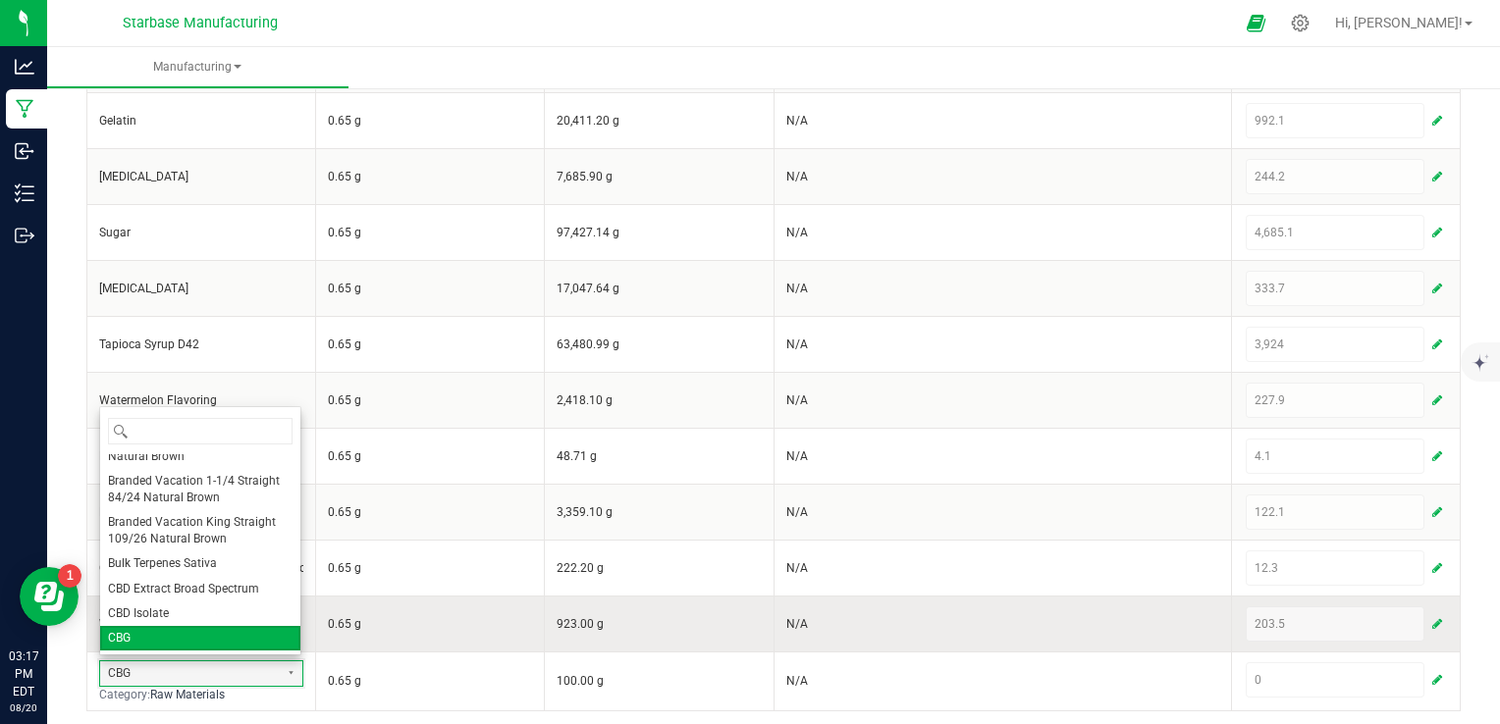
click at [245, 618] on li "CBD Isolate" at bounding box center [200, 614] width 200 height 25
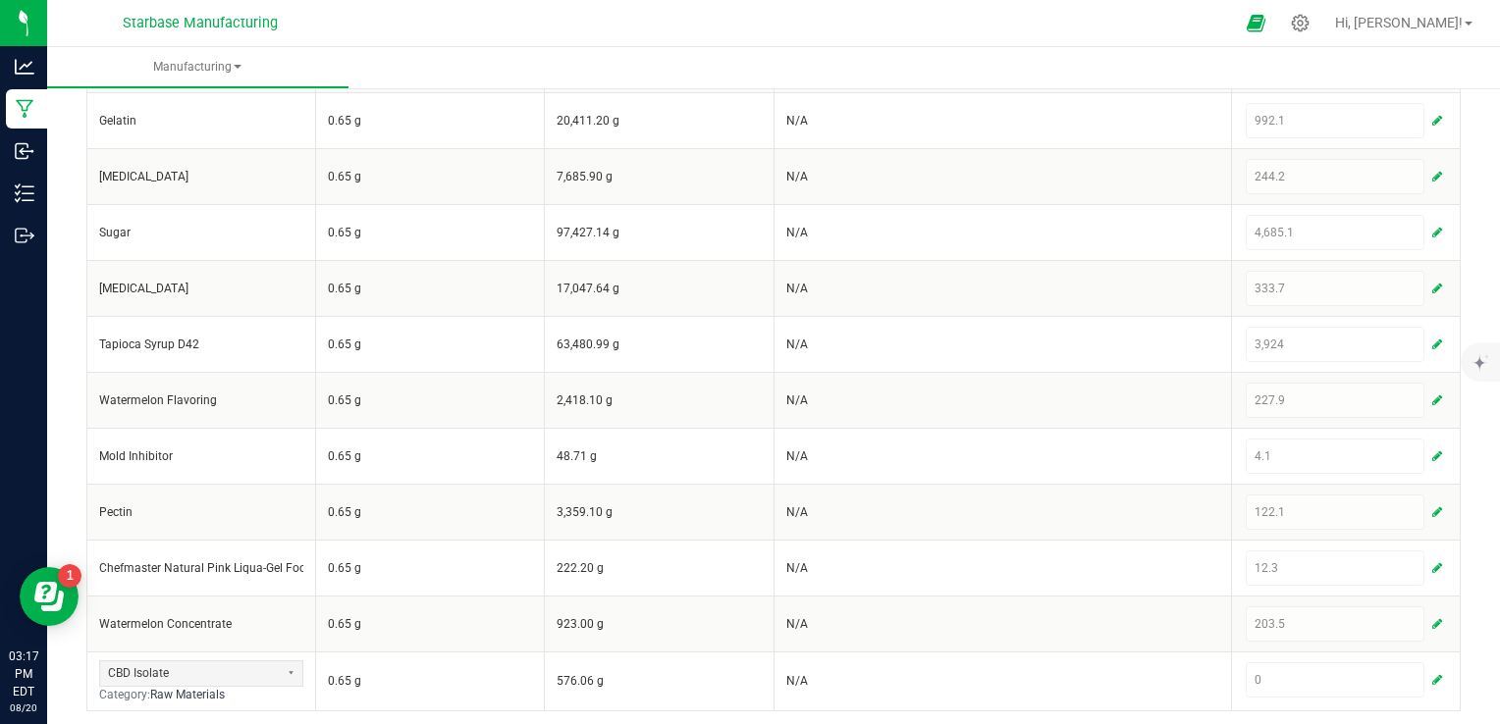
click at [668, 709] on div "< All Runs Cancel Save Complete In Progress Created: [DATE] by [EMAIL_ADDRESS][…" at bounding box center [773, 31] width 1453 height 1402
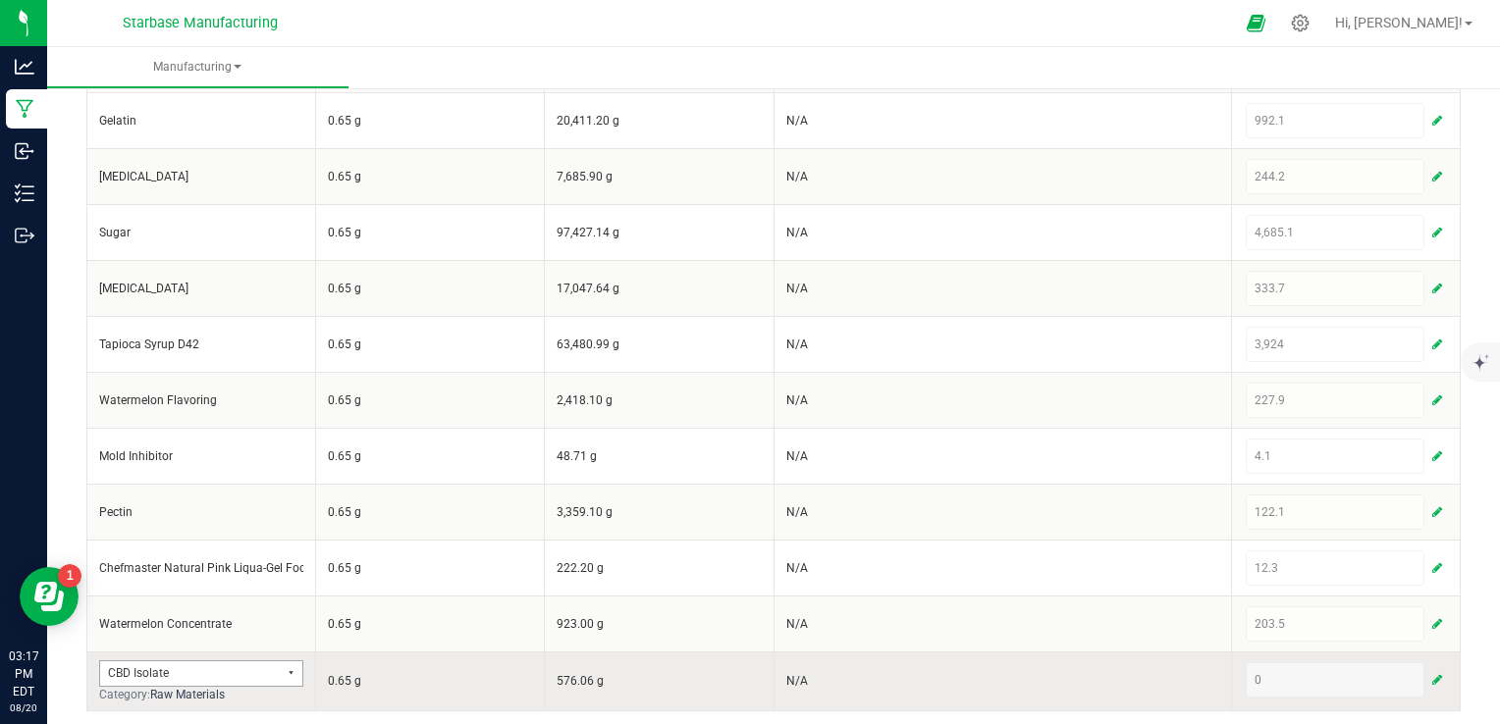
click at [278, 662] on button "Select" at bounding box center [290, 674] width 25 height 25
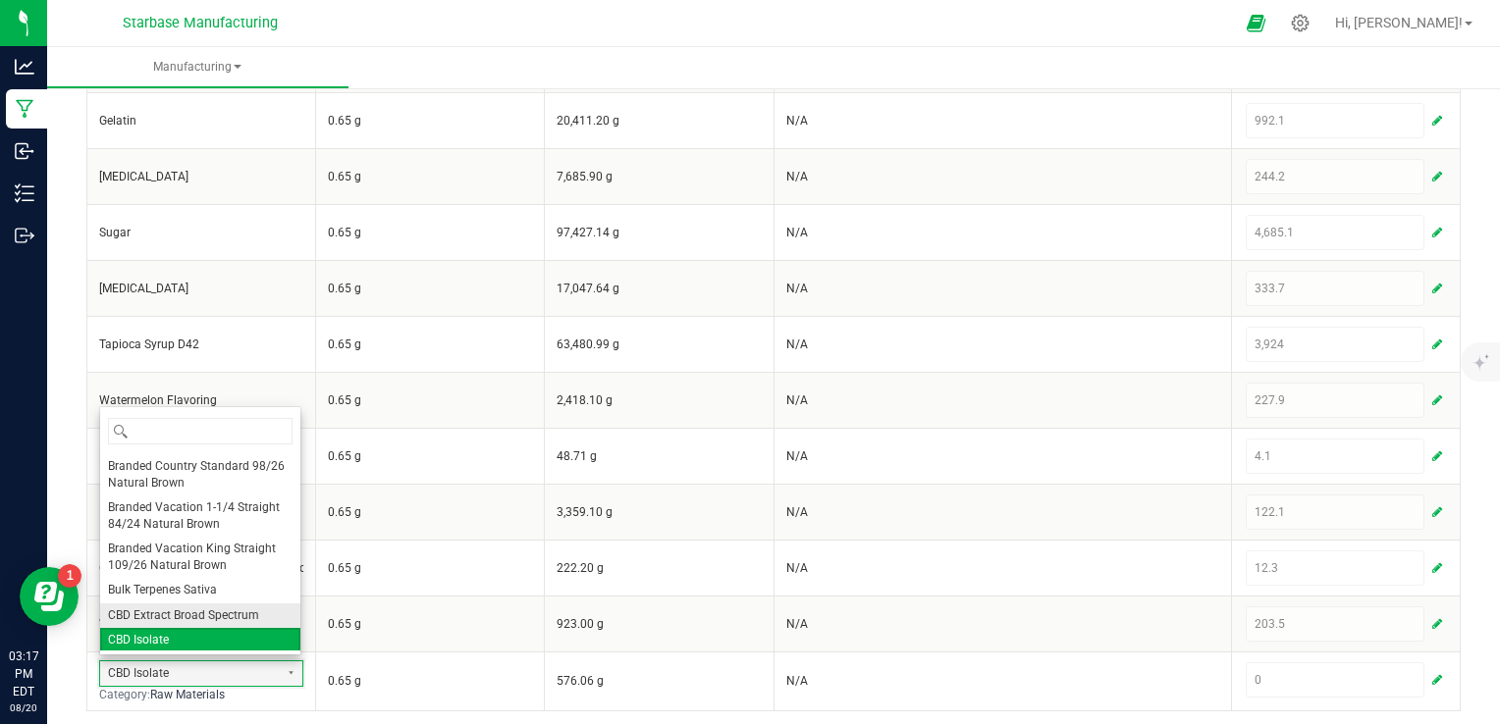
scroll to position [620, 0]
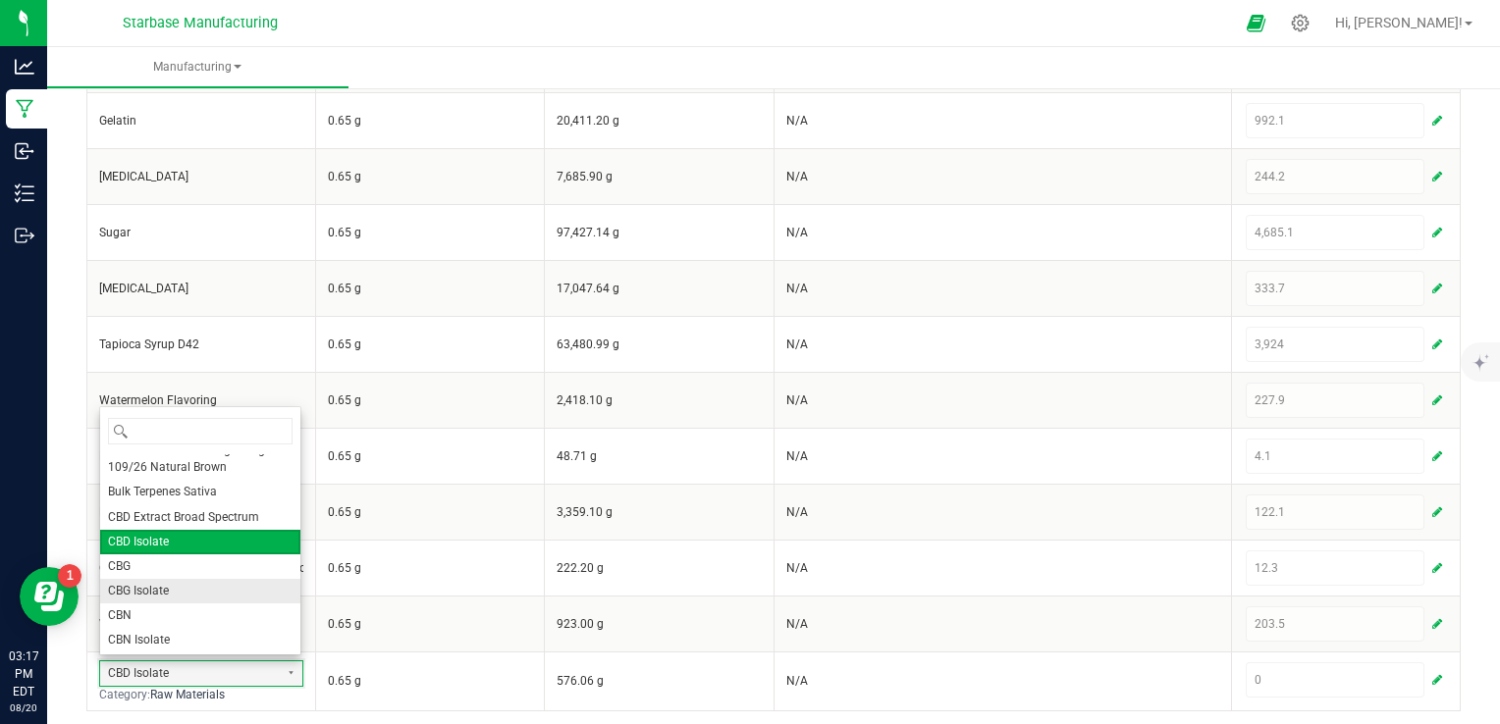
click at [196, 597] on li "CBG Isolate" at bounding box center [200, 591] width 200 height 25
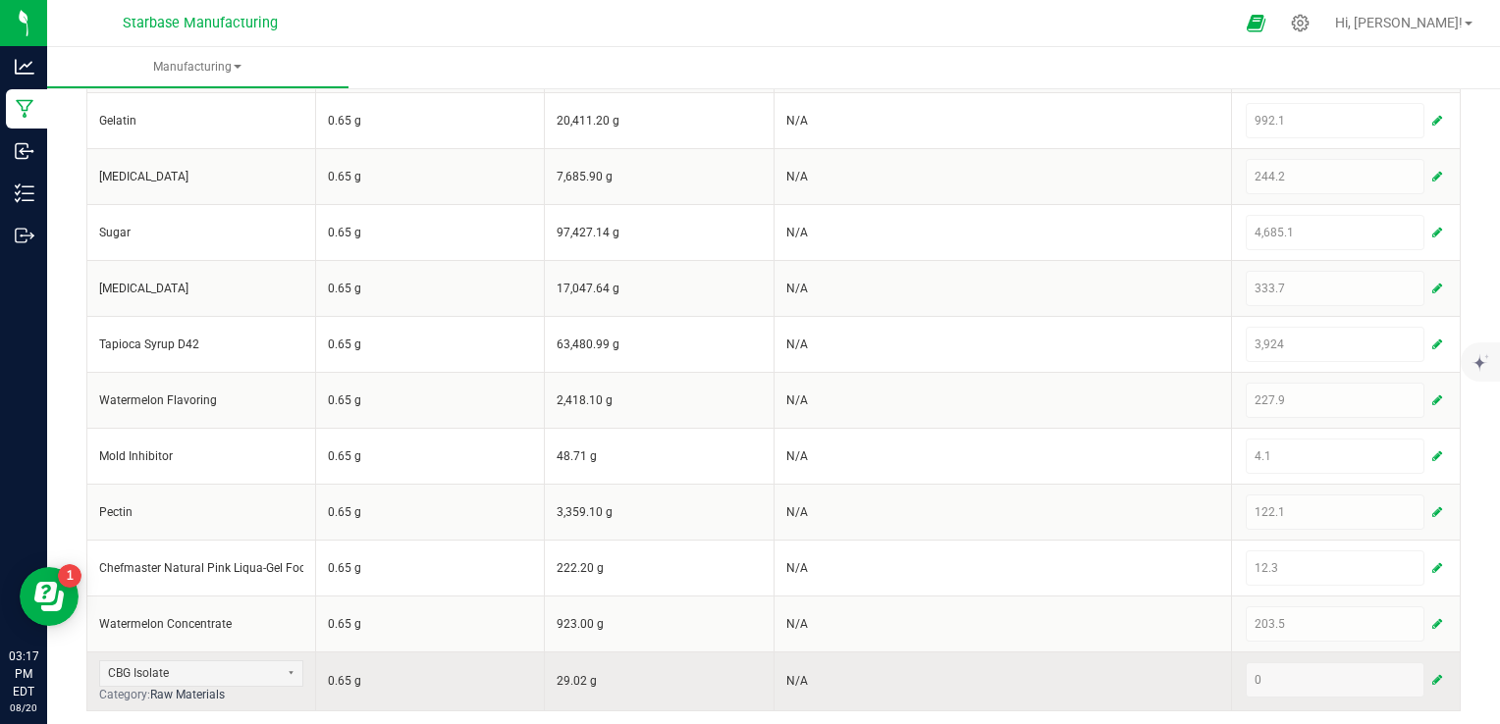
click at [1330, 680] on div "0" at bounding box center [1346, 680] width 200 height 35
click at [1428, 673] on button "button" at bounding box center [1437, 681] width 18 height 24
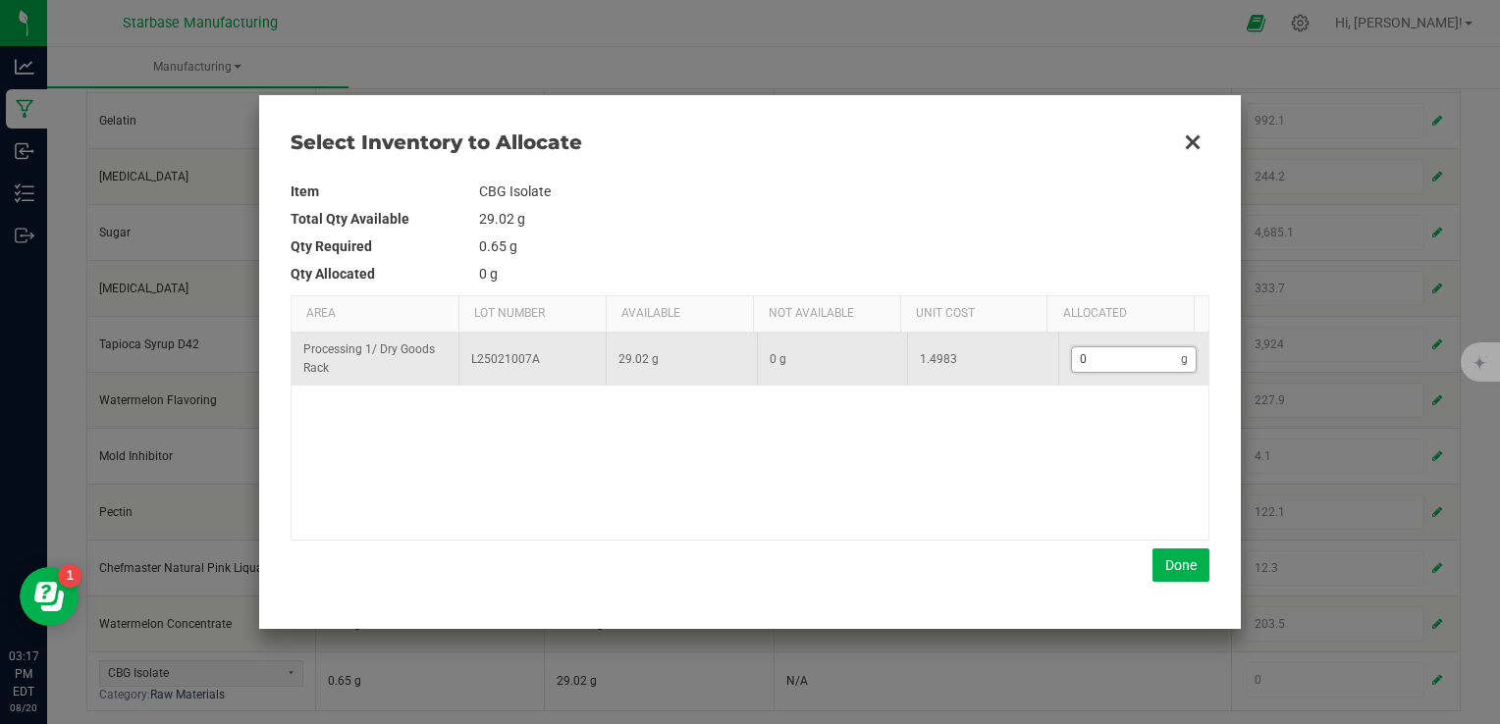
click at [1115, 354] on input "0" at bounding box center [1127, 360] width 110 height 25
type input "2"
type input "29"
type input "29.0"
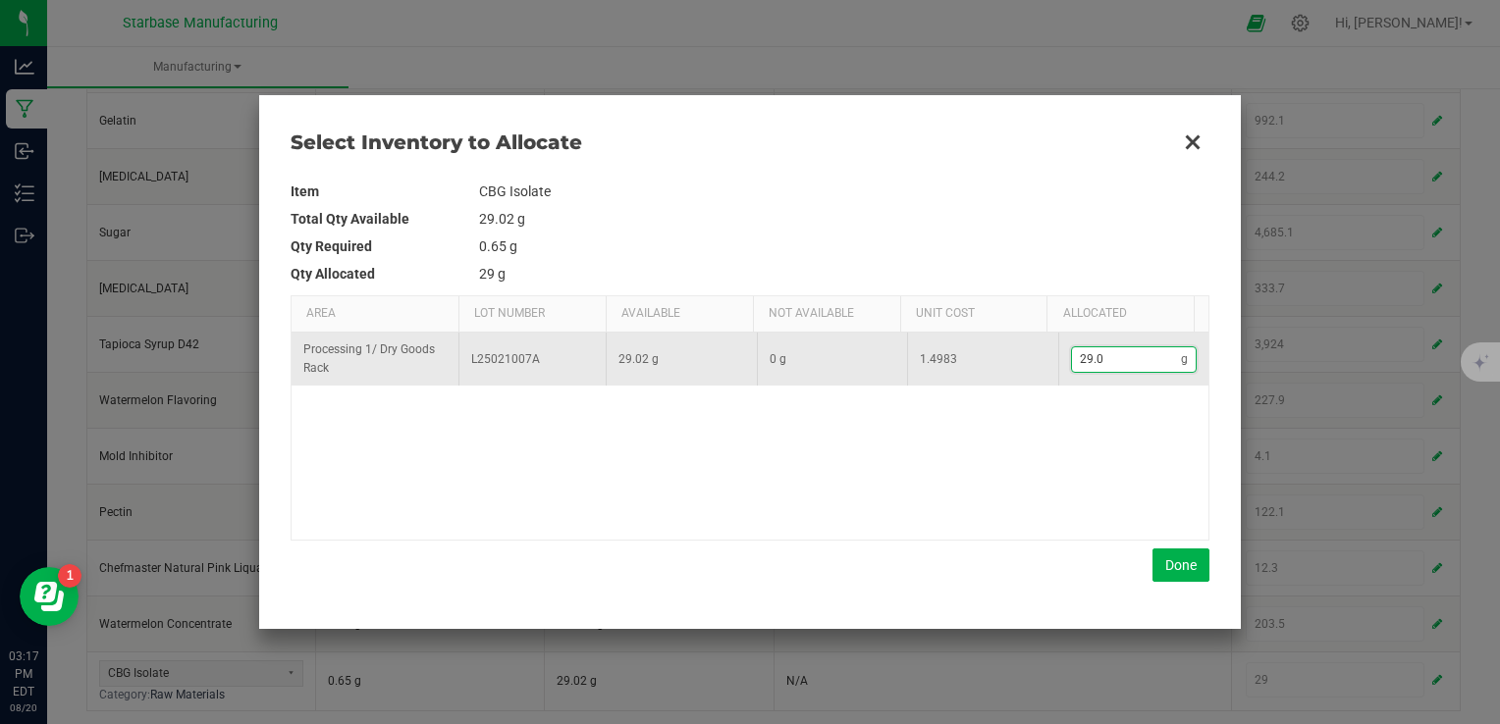
type input "29.02"
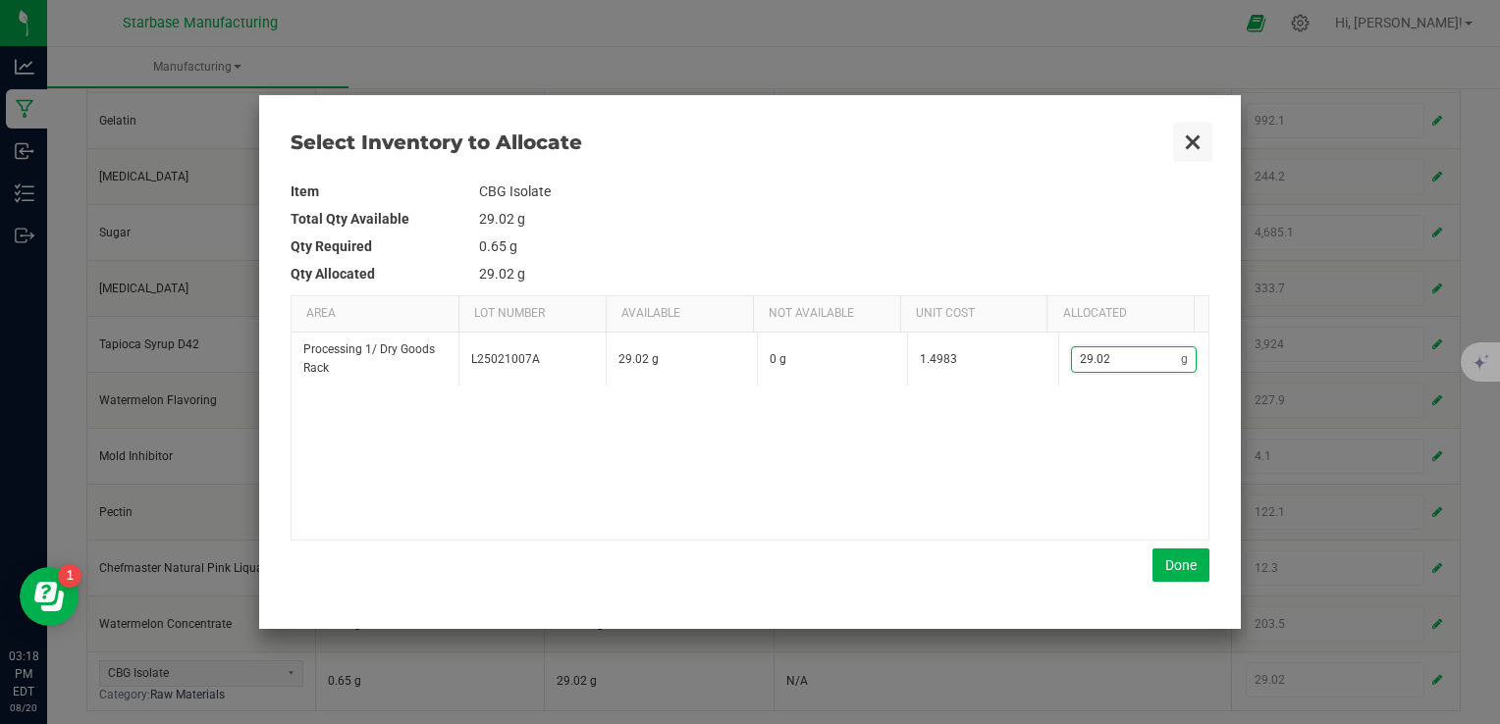
type input "29.02"
click at [1194, 138] on button "Close" at bounding box center [1192, 142] width 41 height 41
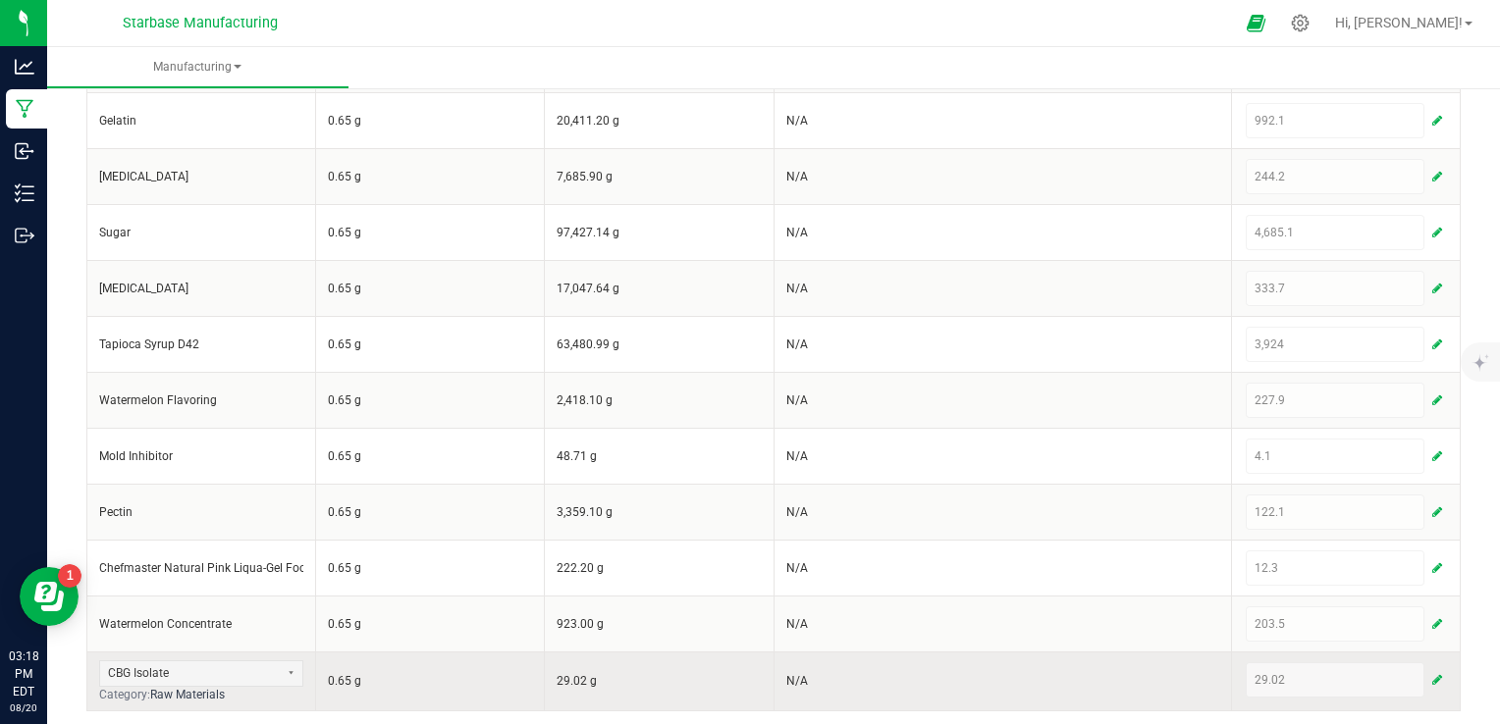
click at [1410, 672] on div "29.02" at bounding box center [1346, 680] width 200 height 35
click at [1432, 673] on span "button" at bounding box center [1437, 680] width 10 height 16
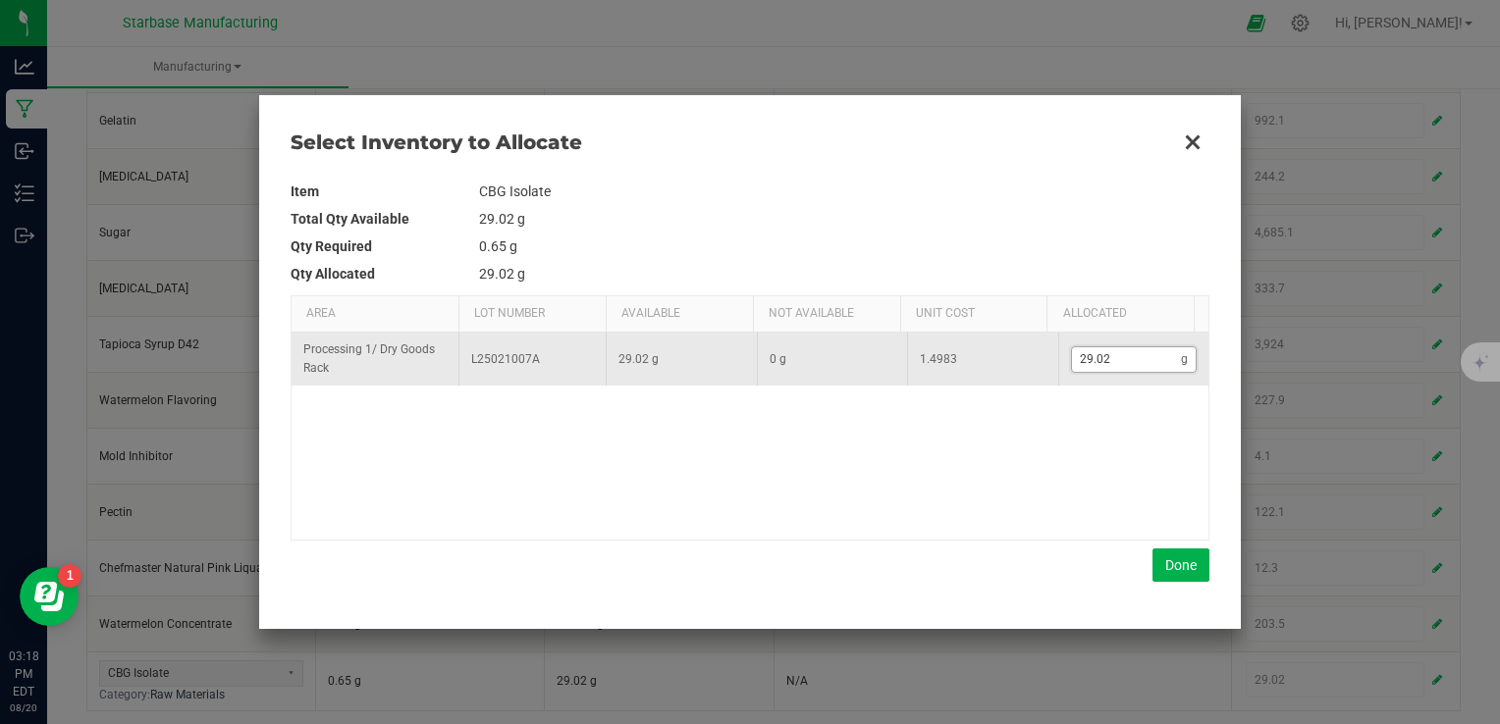
click at [1113, 360] on input "29.02" at bounding box center [1127, 360] width 110 height 25
click at [1113, 359] on input "29.02" at bounding box center [1127, 360] width 110 height 25
type input "0"
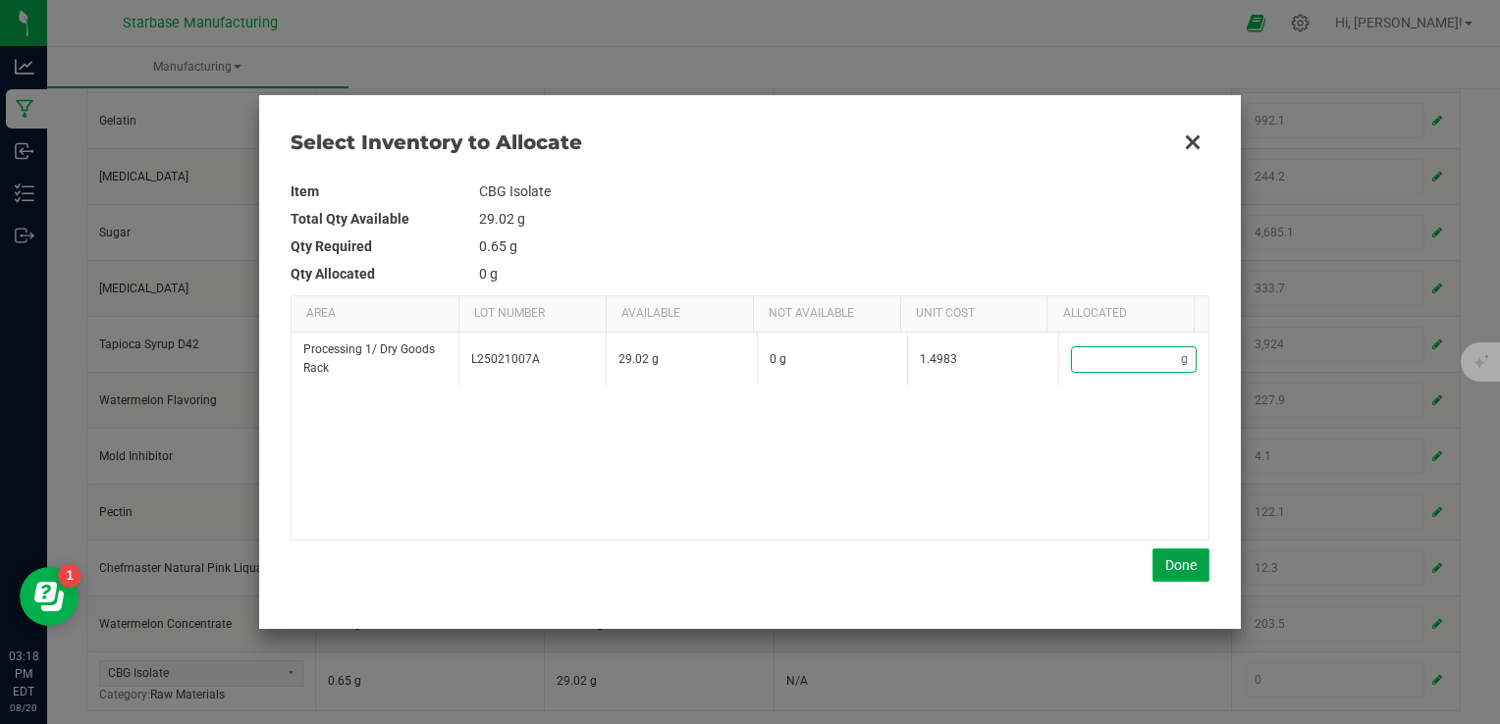
click at [1170, 574] on button "Done" at bounding box center [1180, 565] width 57 height 33
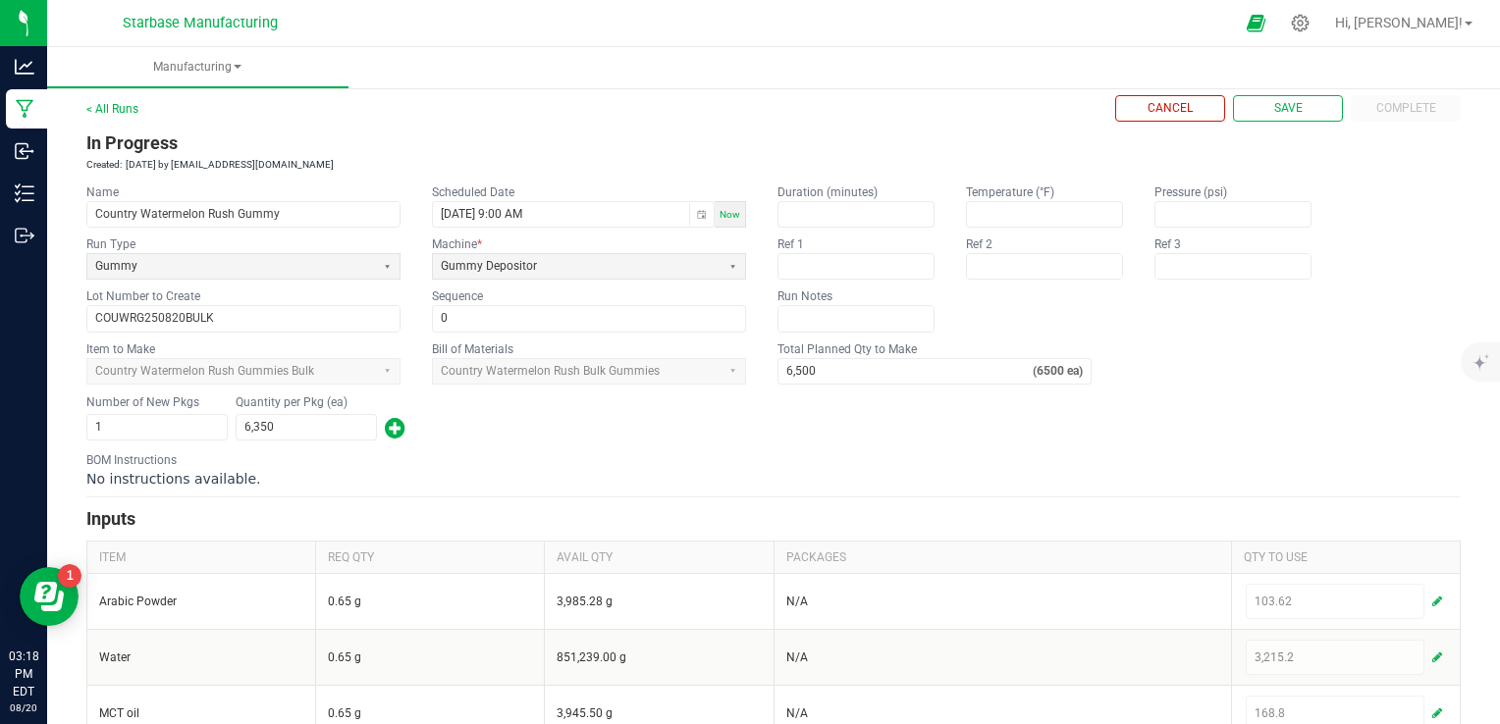
scroll to position [0, 0]
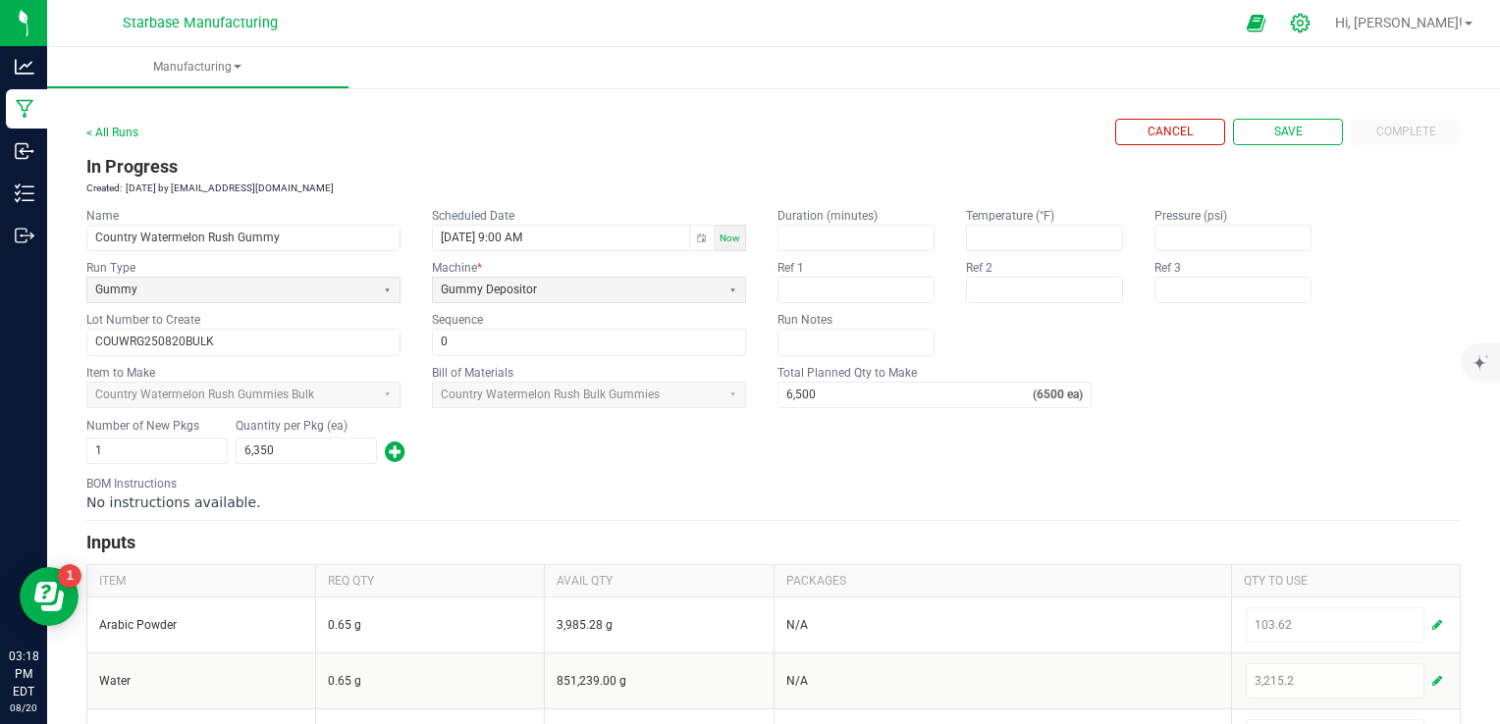
click at [1311, 25] on icon at bounding box center [1300, 23] width 21 height 21
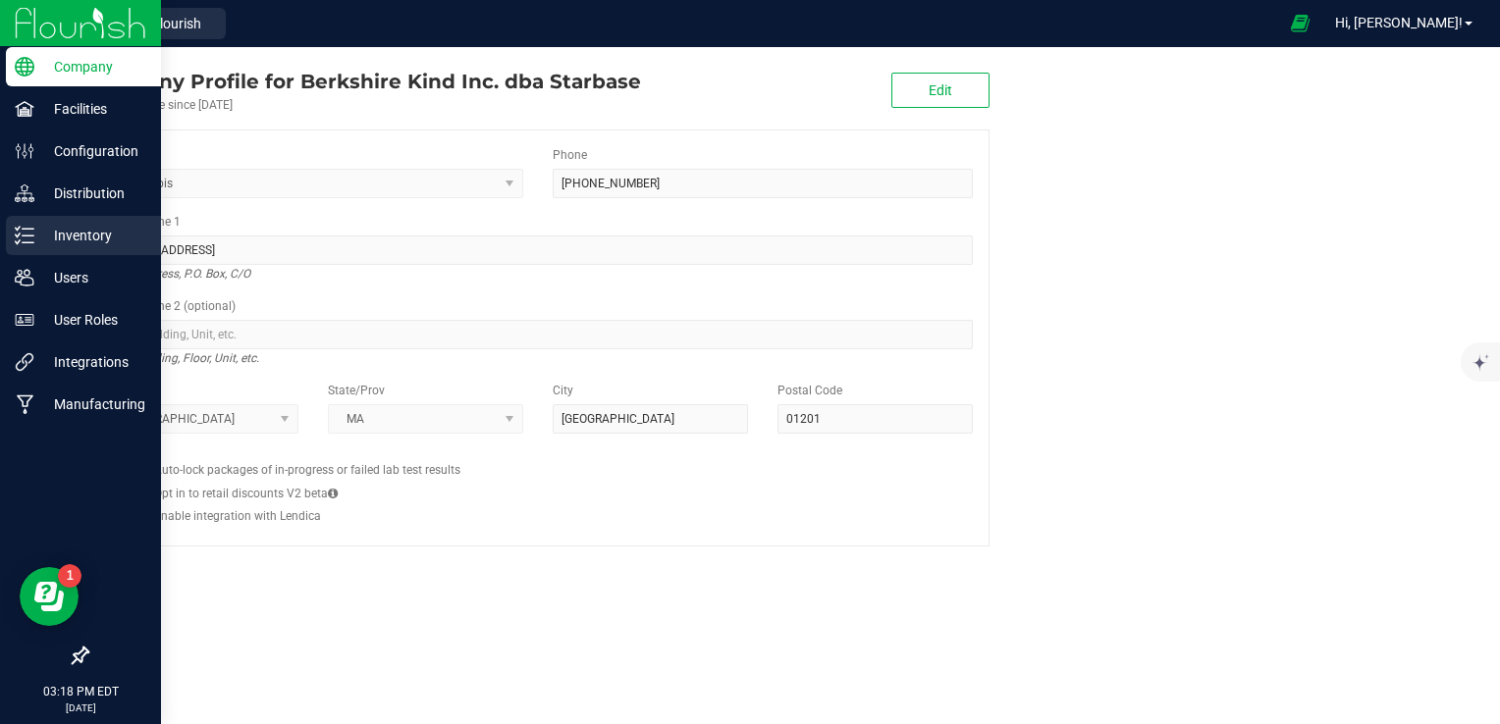
click at [63, 241] on p "Inventory" at bounding box center [93, 236] width 118 height 24
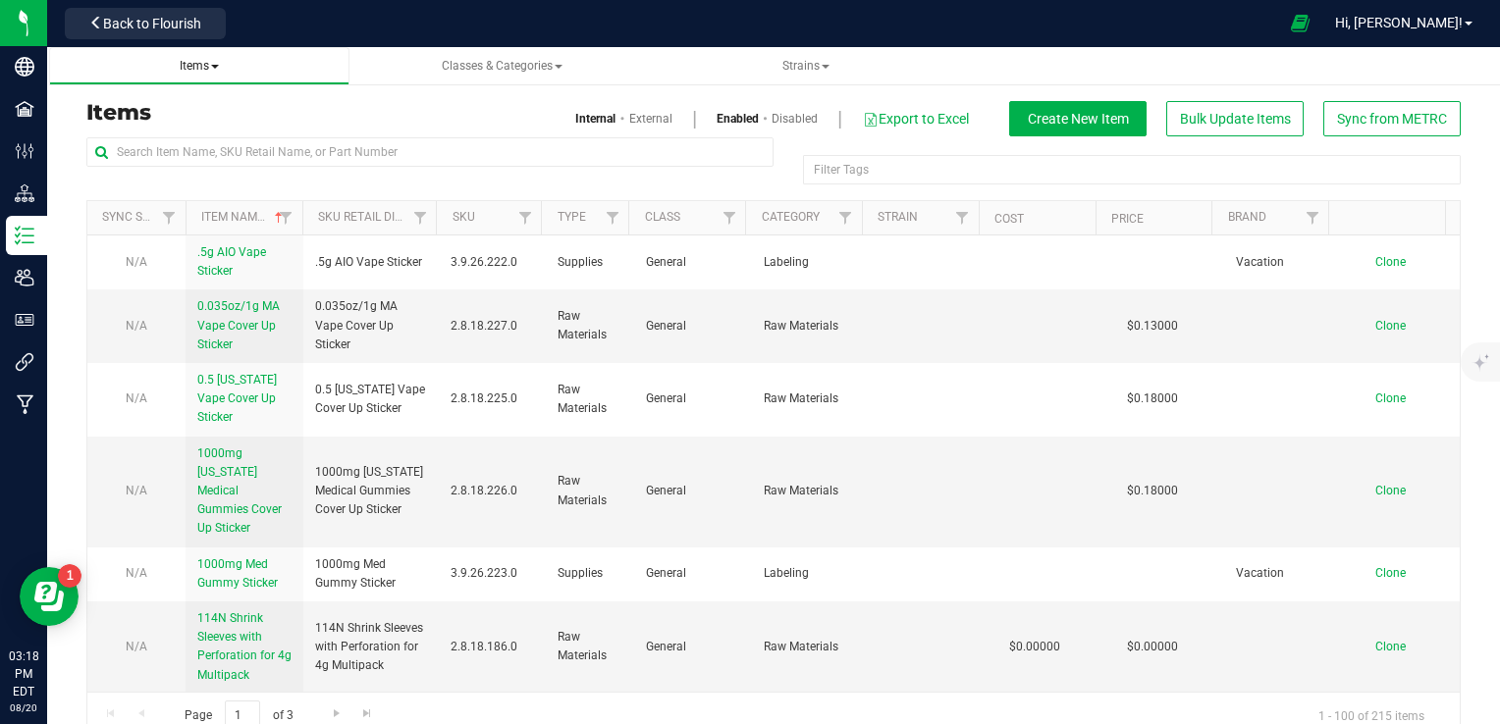
click at [169, 69] on span "Items" at bounding box center [200, 66] width 270 height 17
click at [207, 69] on span "Items" at bounding box center [199, 66] width 39 height 14
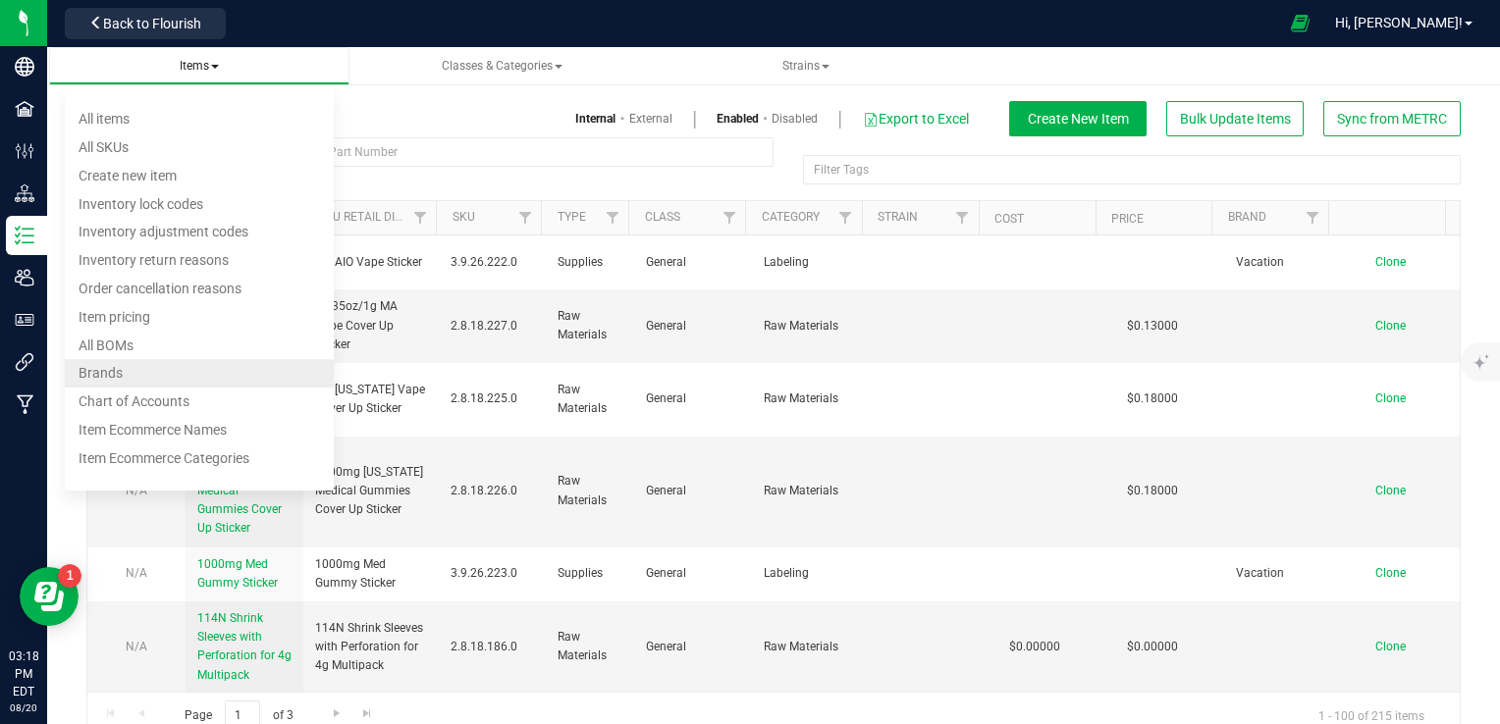
click at [180, 344] on li "All BOMs" at bounding box center [200, 346] width 270 height 28
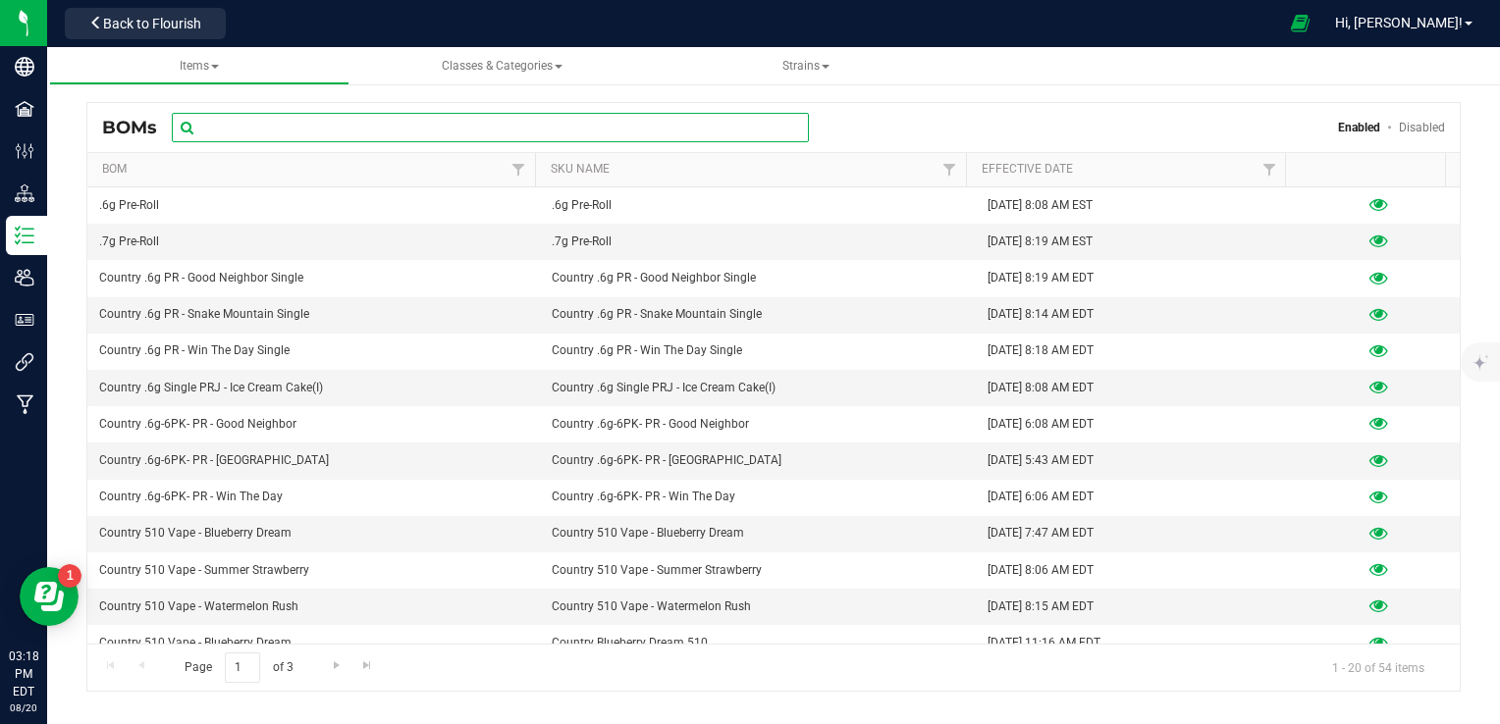
click at [300, 113] on input "text" at bounding box center [490, 127] width 637 height 29
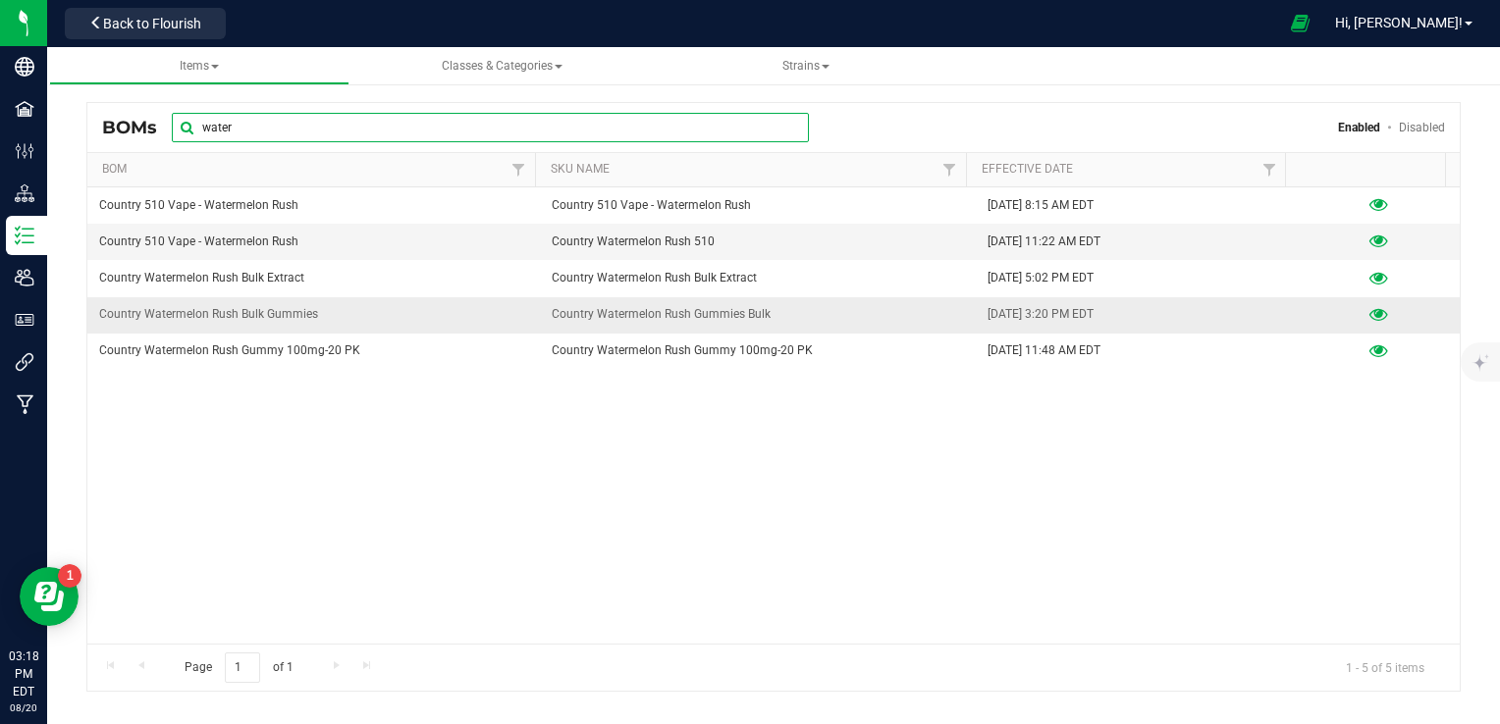
type input "water"
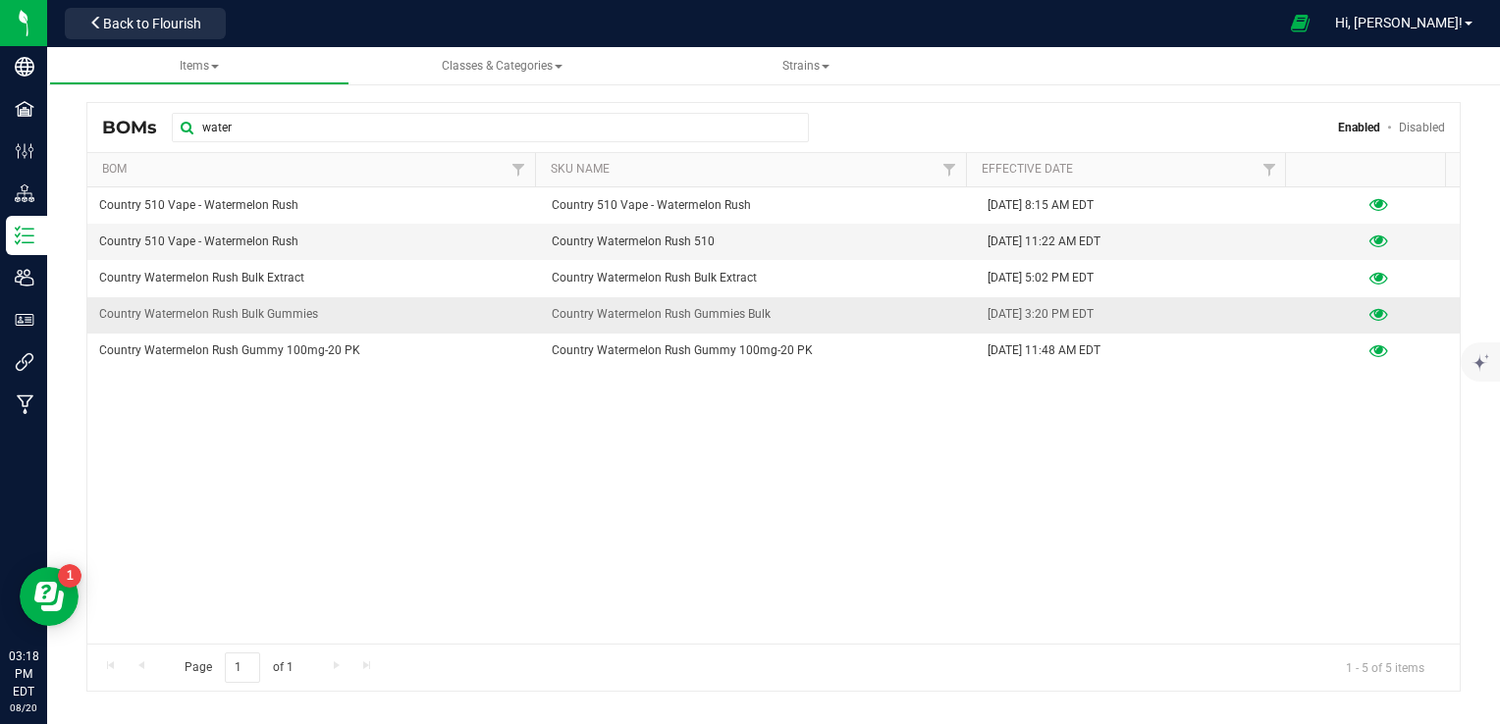
click at [1369, 312] on icon at bounding box center [1378, 315] width 19 height 14
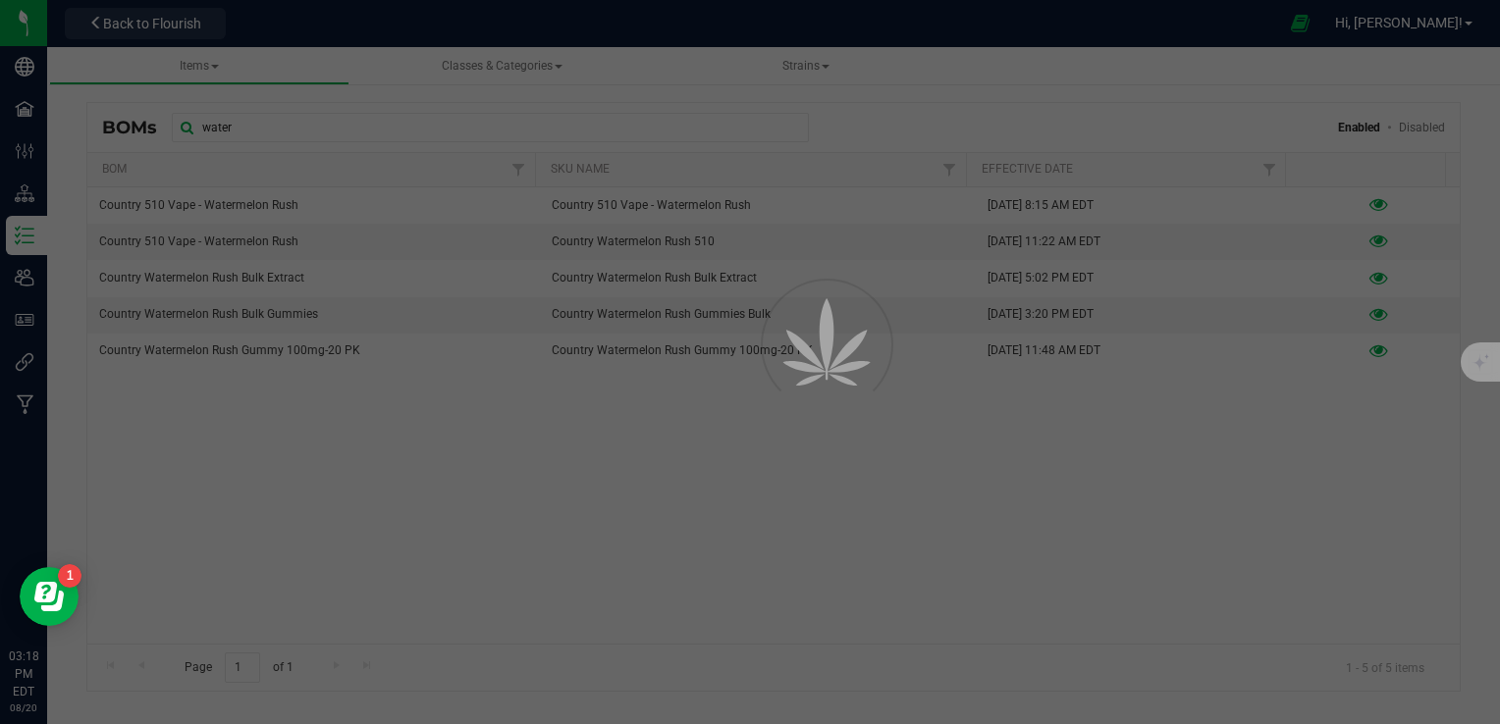
select select "13"
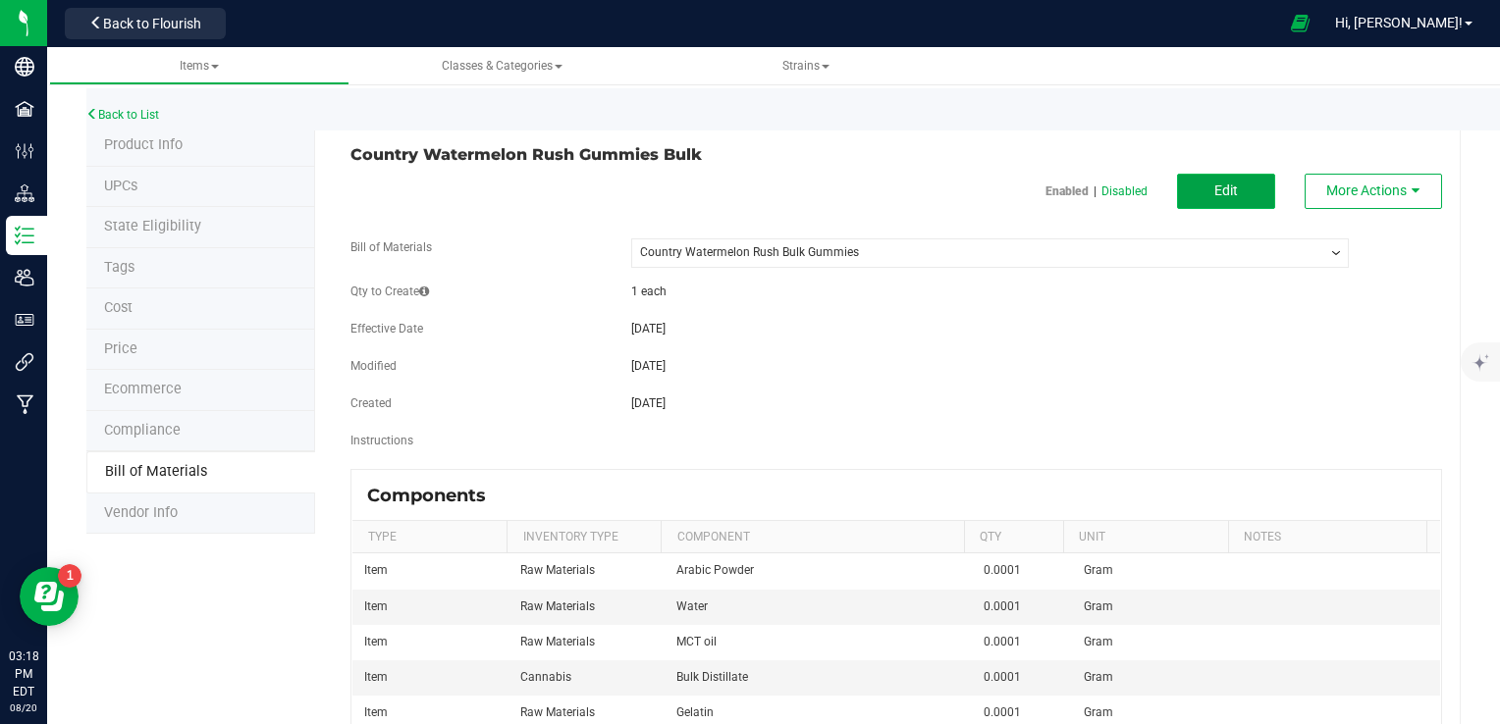
click at [1238, 194] on button "Edit" at bounding box center [1226, 191] width 98 height 35
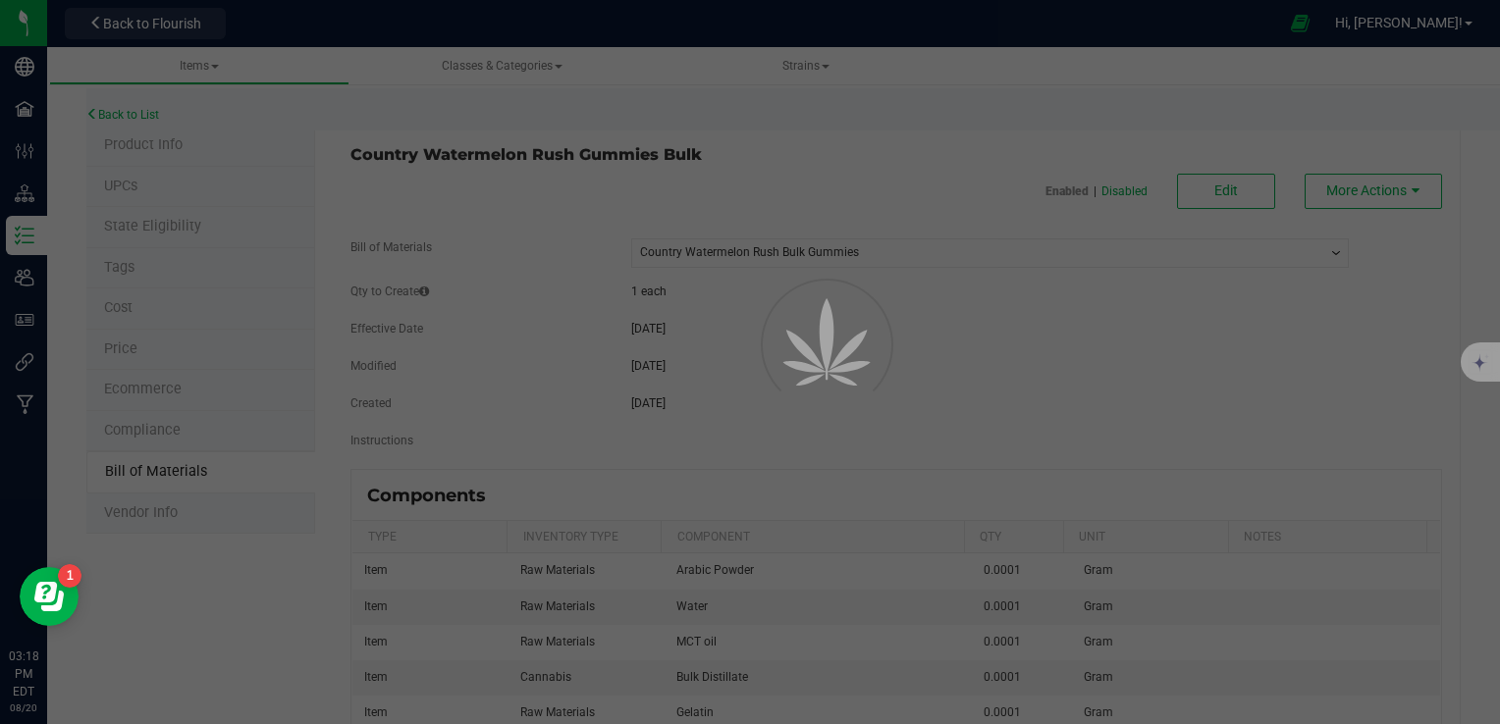
select select "13"
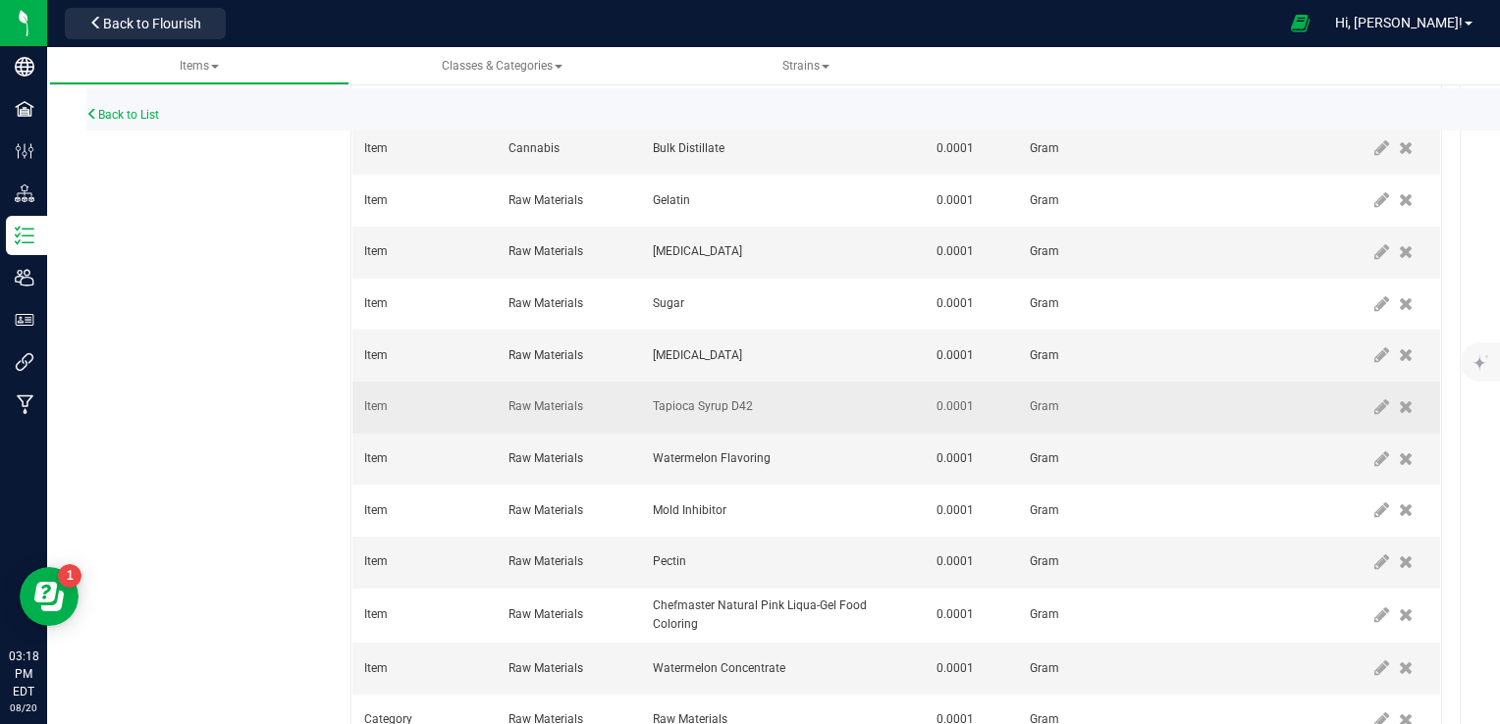
scroll to position [770, 0]
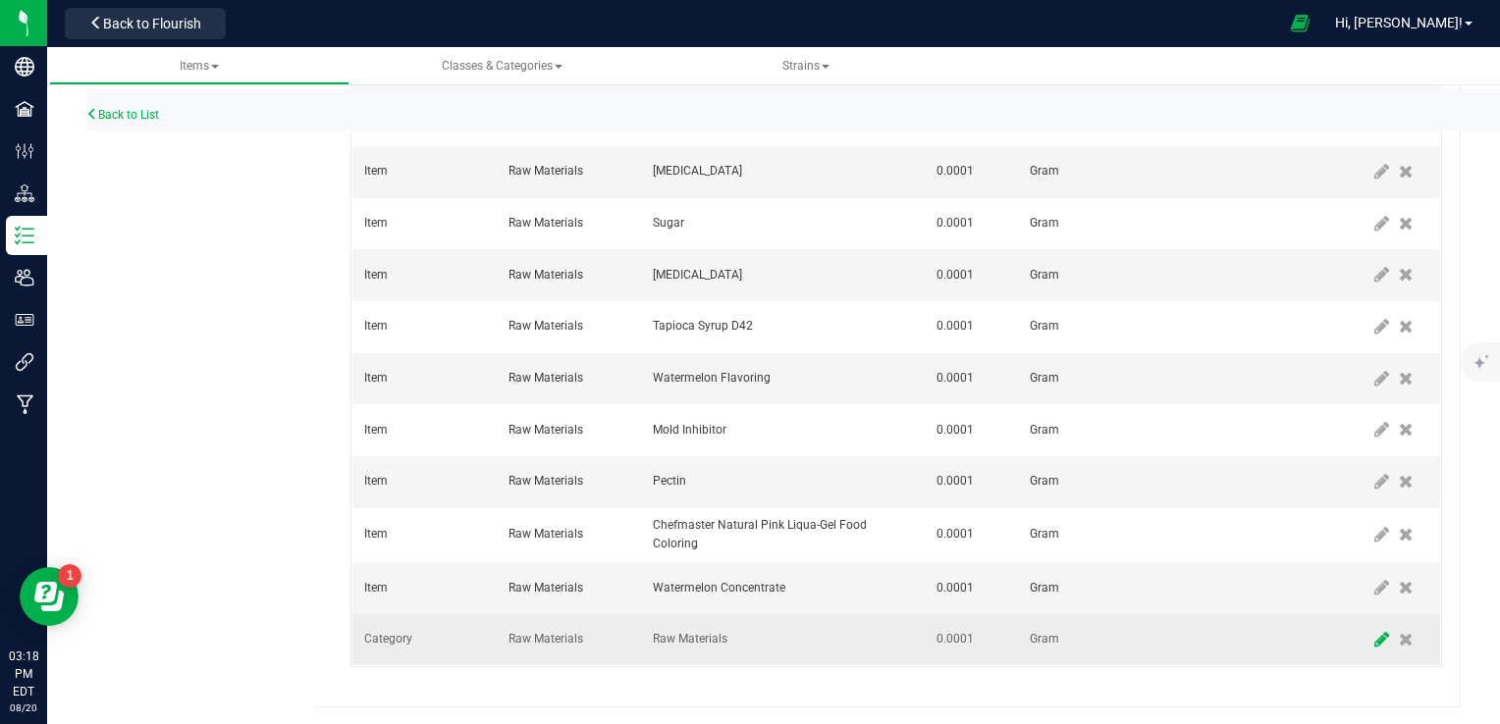
click at [1374, 638] on icon at bounding box center [1381, 640] width 15 height 18
click at [385, 638] on span "Category" at bounding box center [412, 639] width 94 height 27
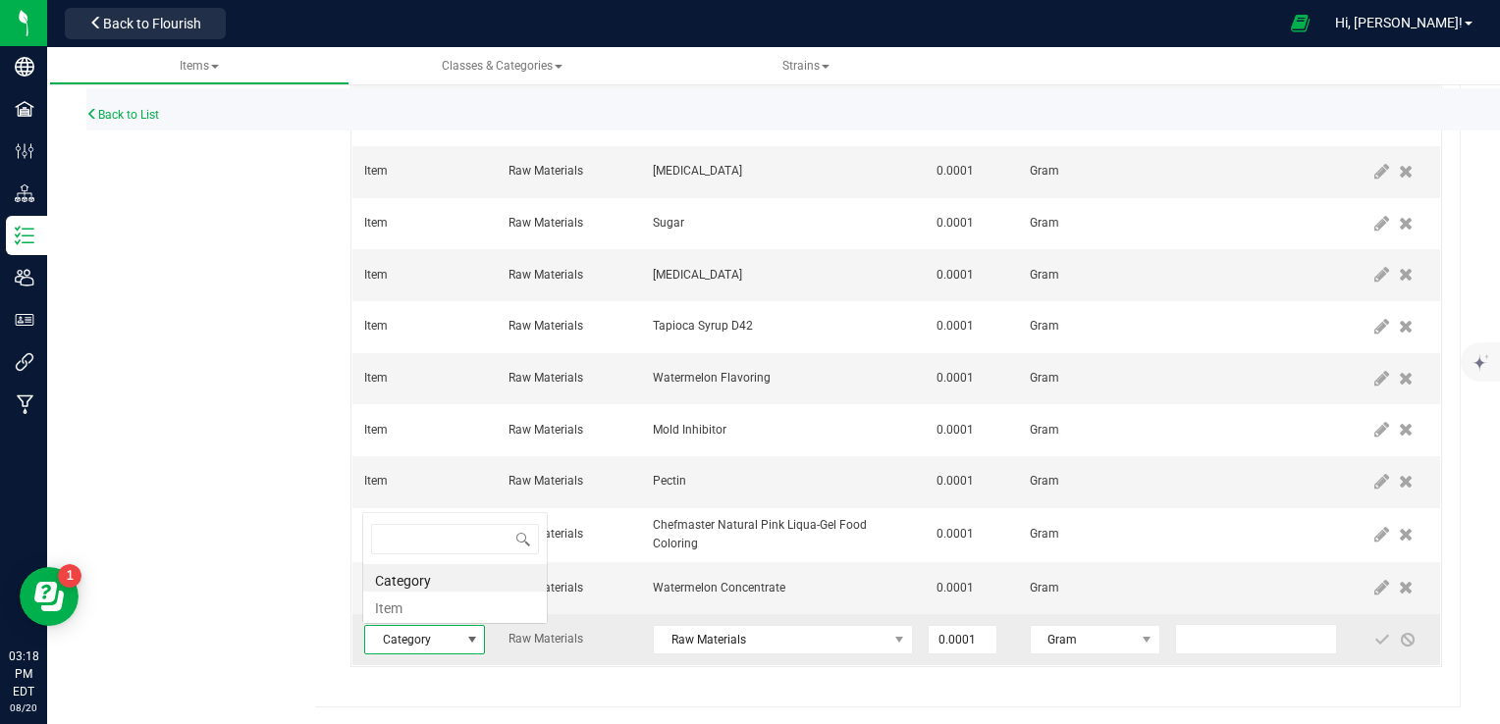
scroll to position [28, 115]
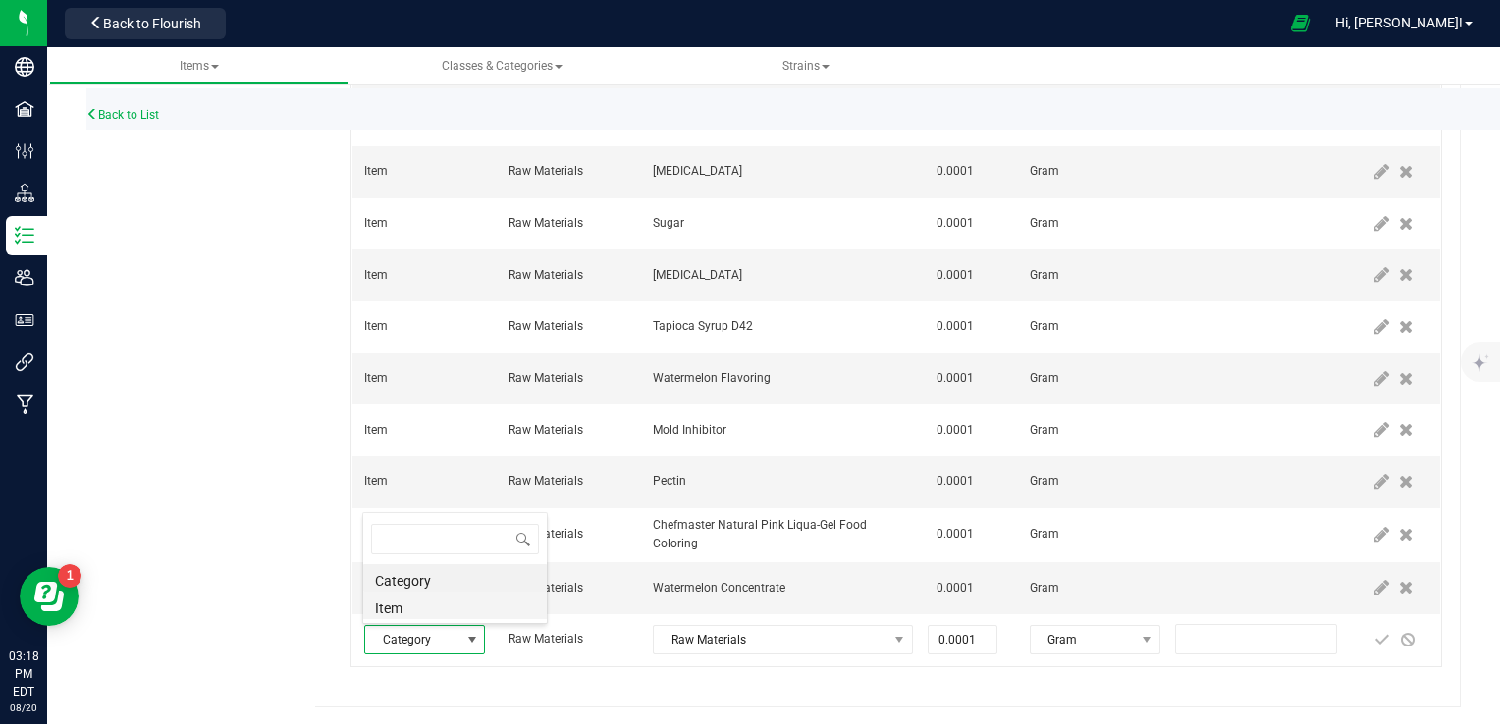
click at [400, 605] on li "Item" at bounding box center [455, 605] width 184 height 27
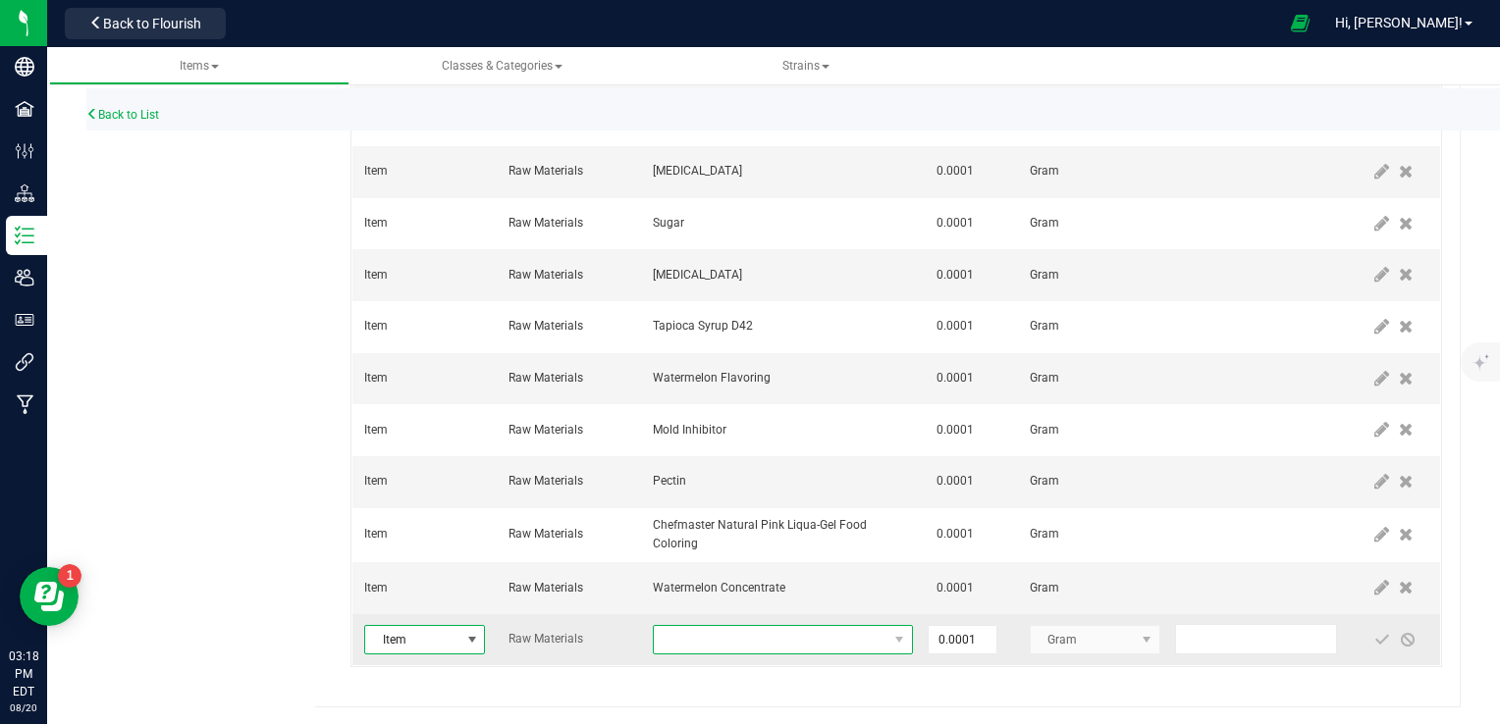
click at [722, 641] on span "NO DATA FOUND" at bounding box center [771, 639] width 234 height 27
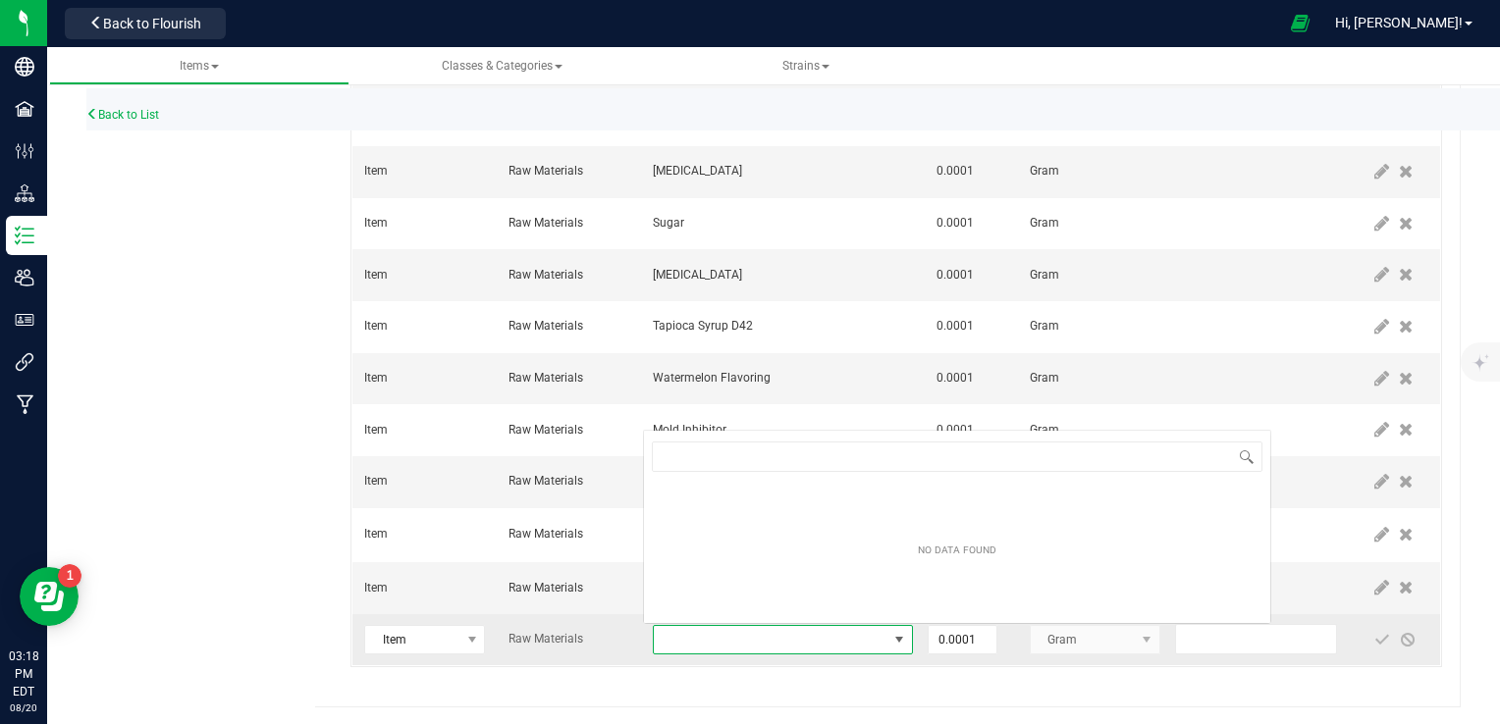
scroll to position [28, 249]
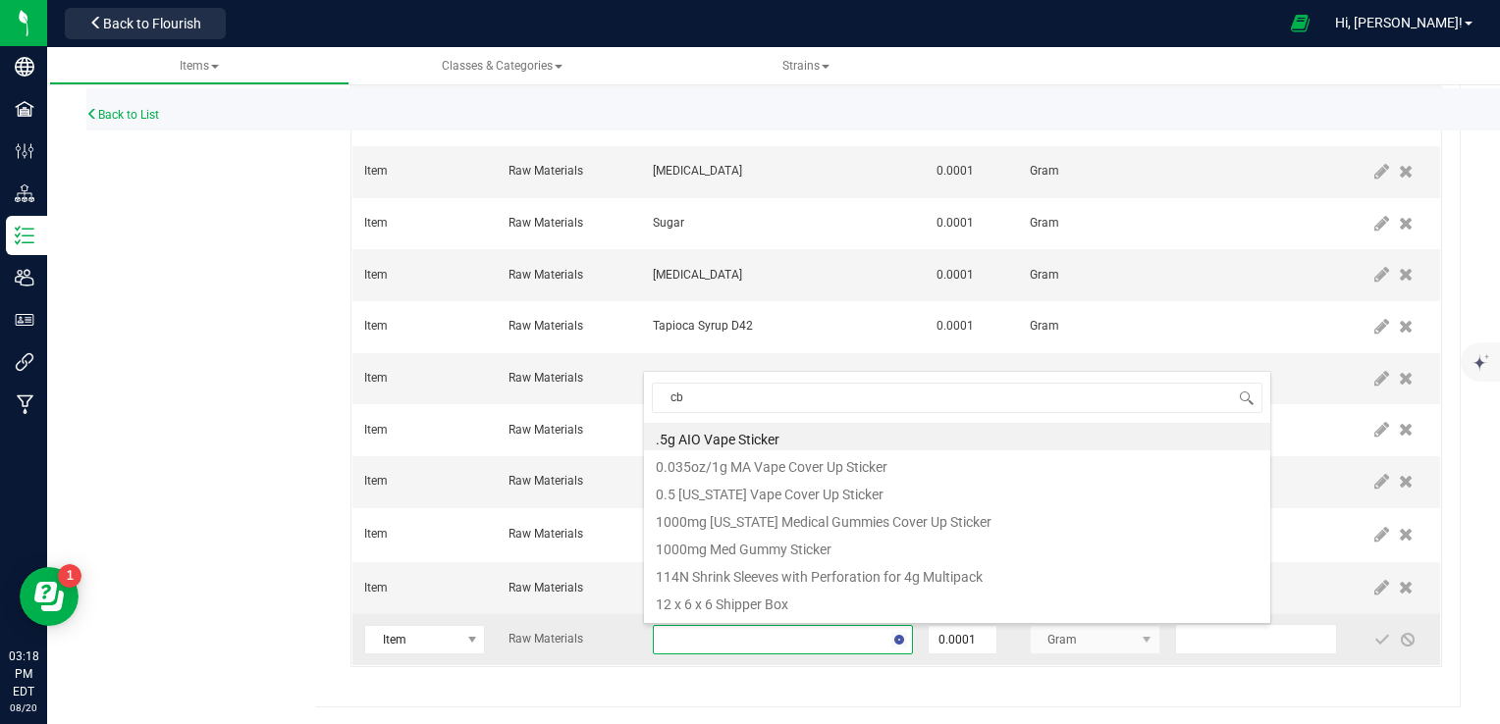
type input "cbg"
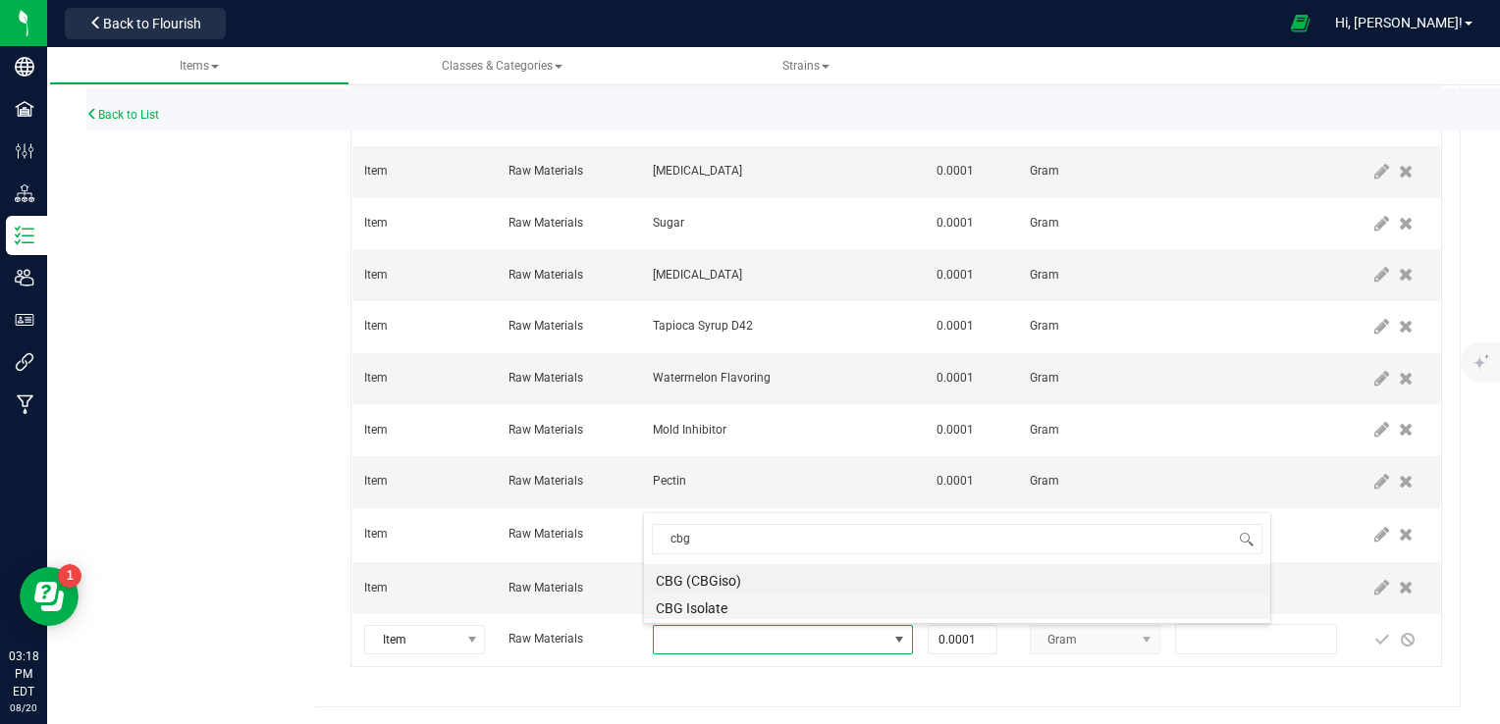
click at [769, 603] on li "CBG Isolate" at bounding box center [957, 605] width 626 height 27
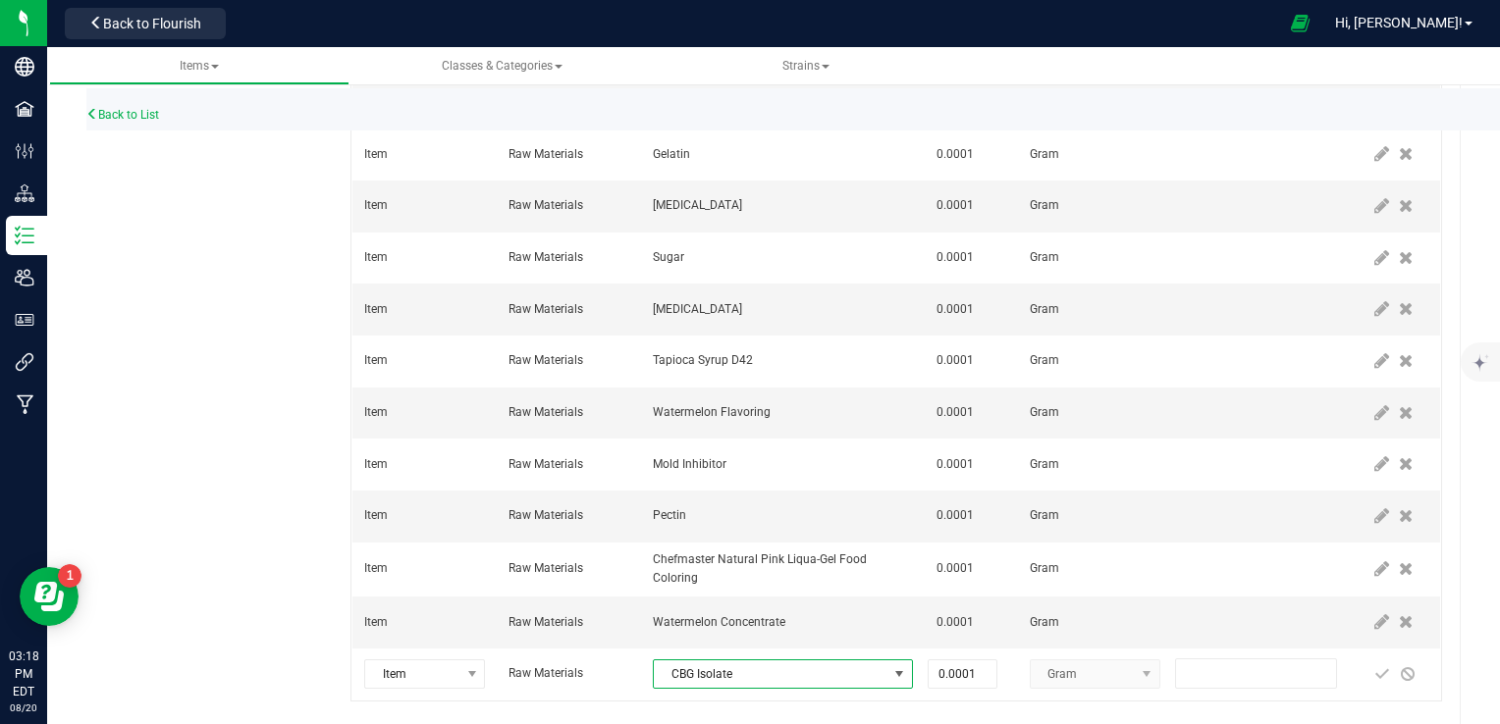
scroll to position [770, 0]
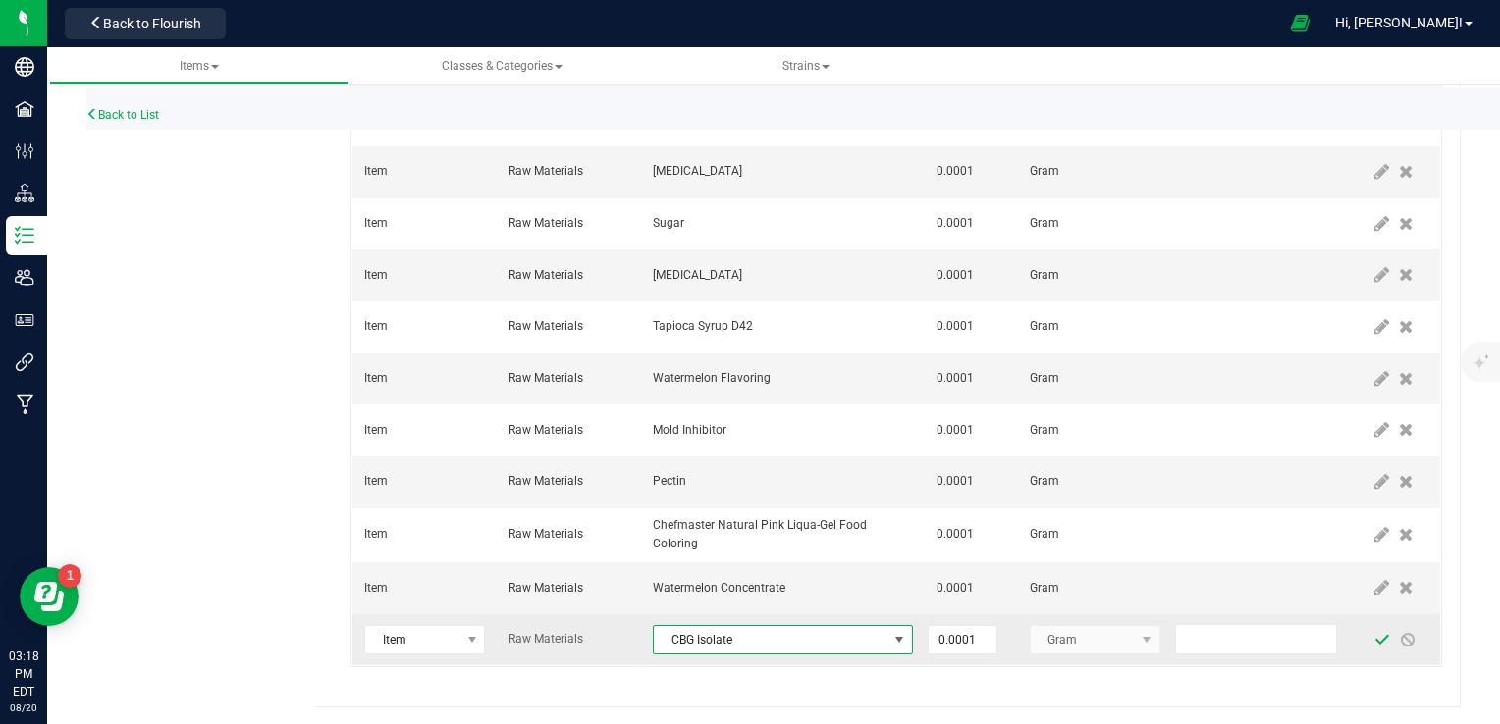
click at [1374, 634] on span at bounding box center [1382, 640] width 16 height 16
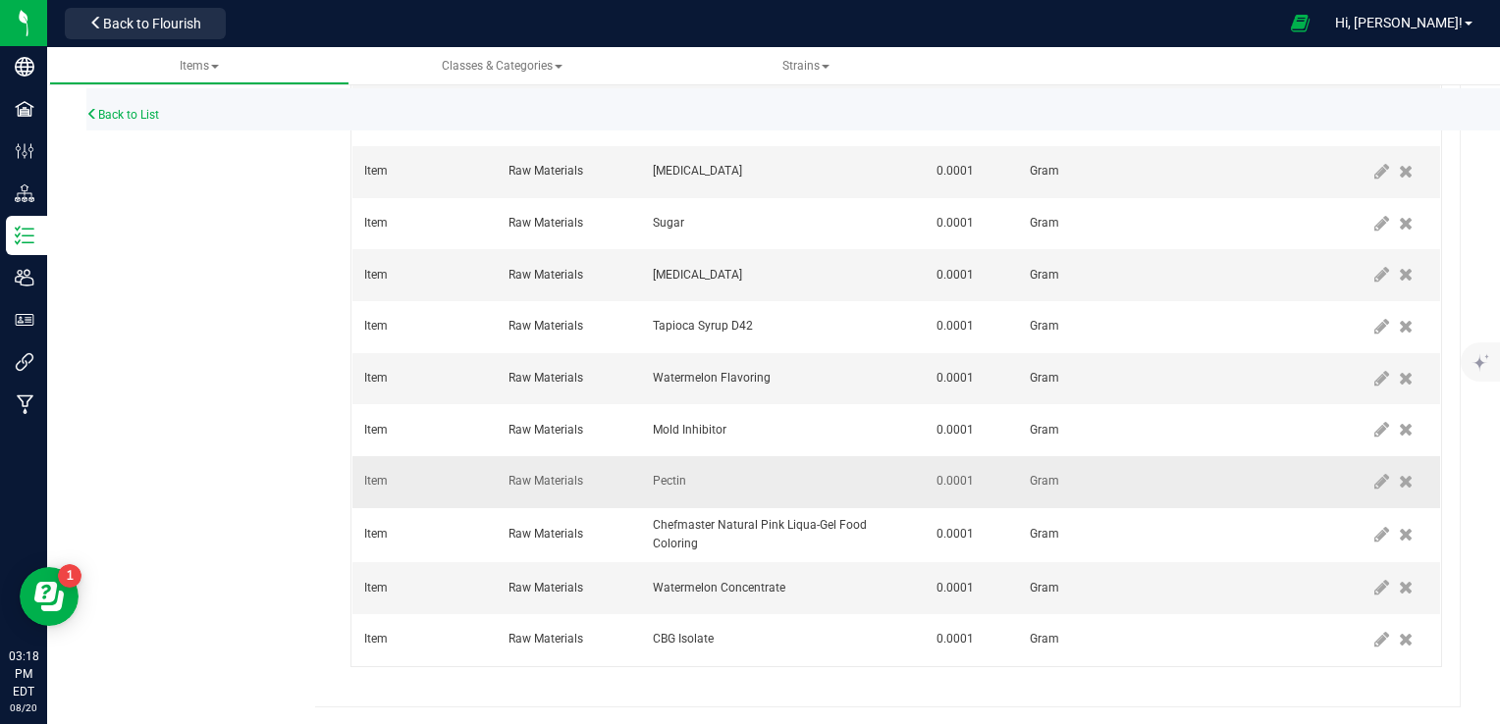
scroll to position [0, 0]
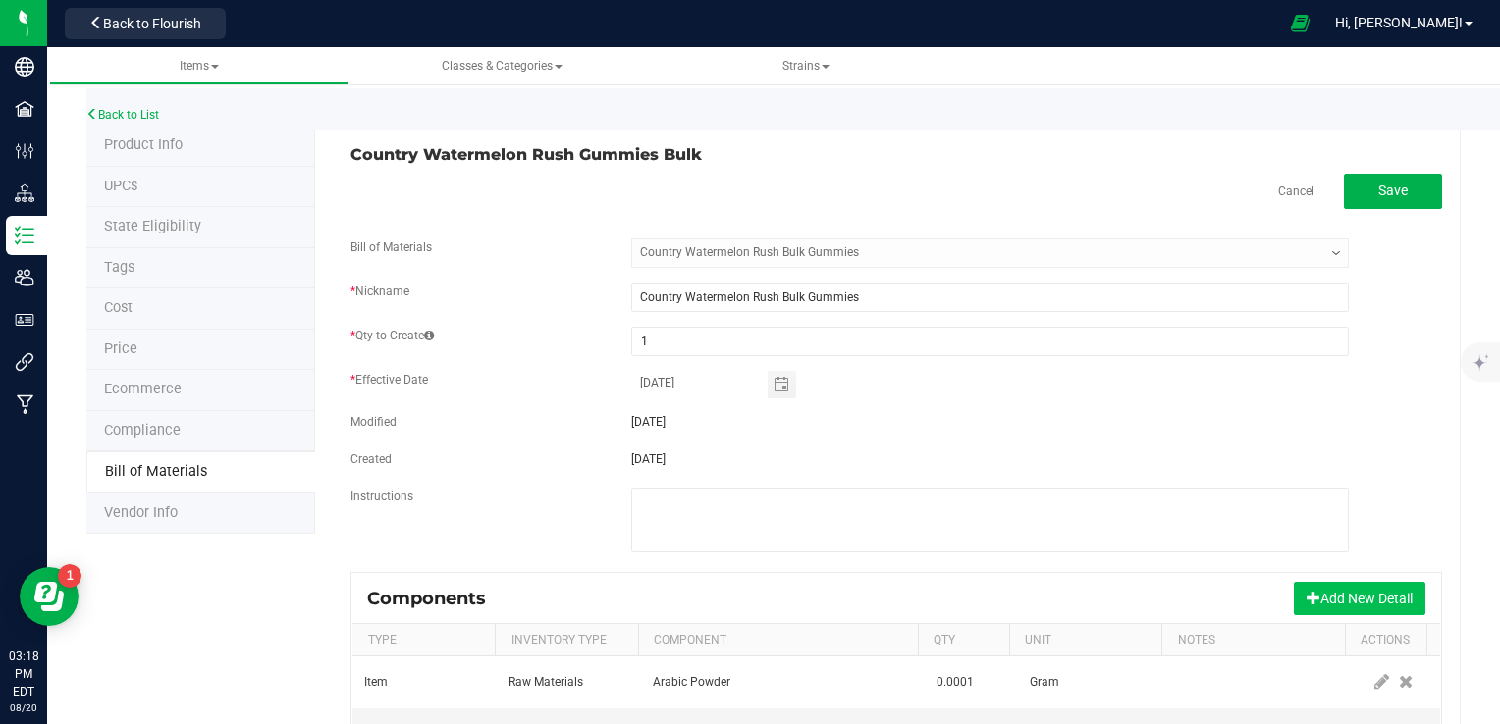
click at [1343, 592] on button "Add New Detail" at bounding box center [1360, 598] width 132 height 33
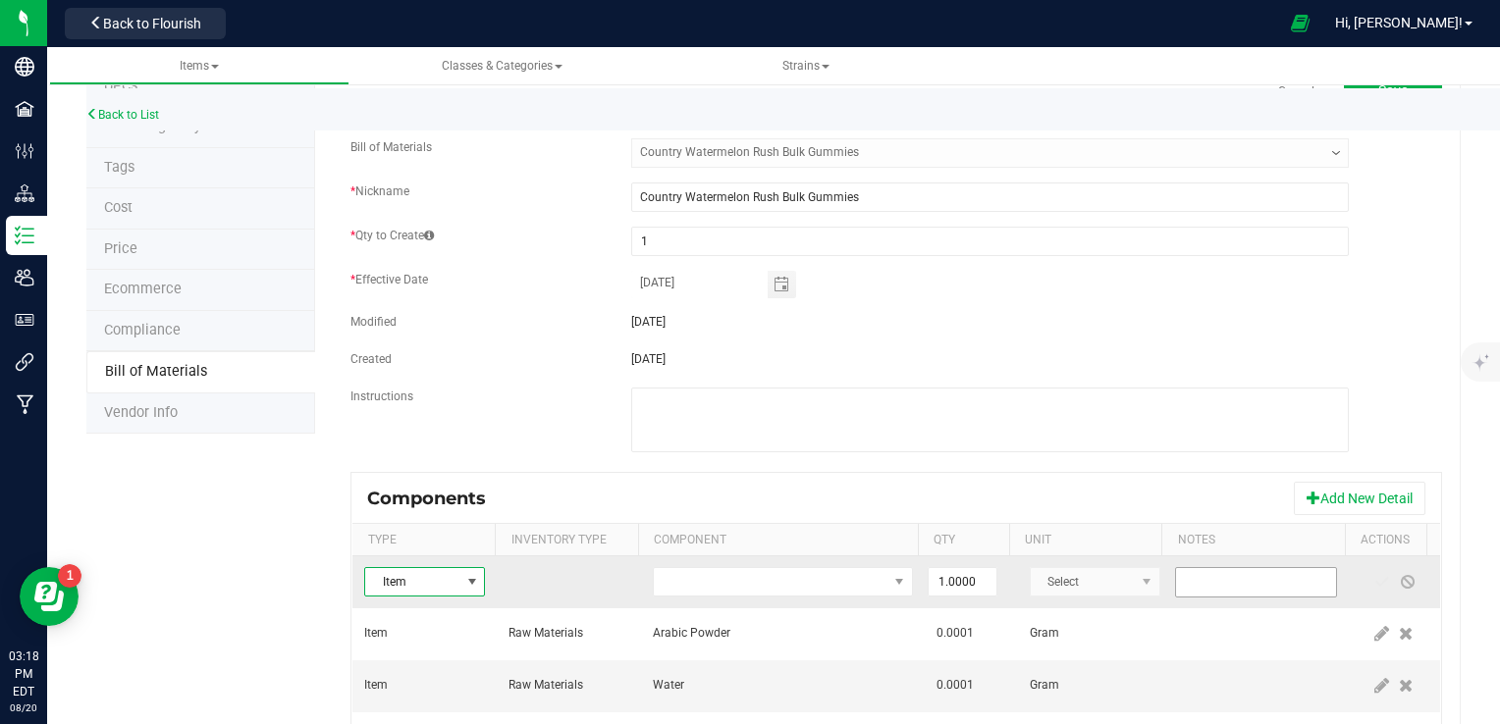
scroll to position [196, 0]
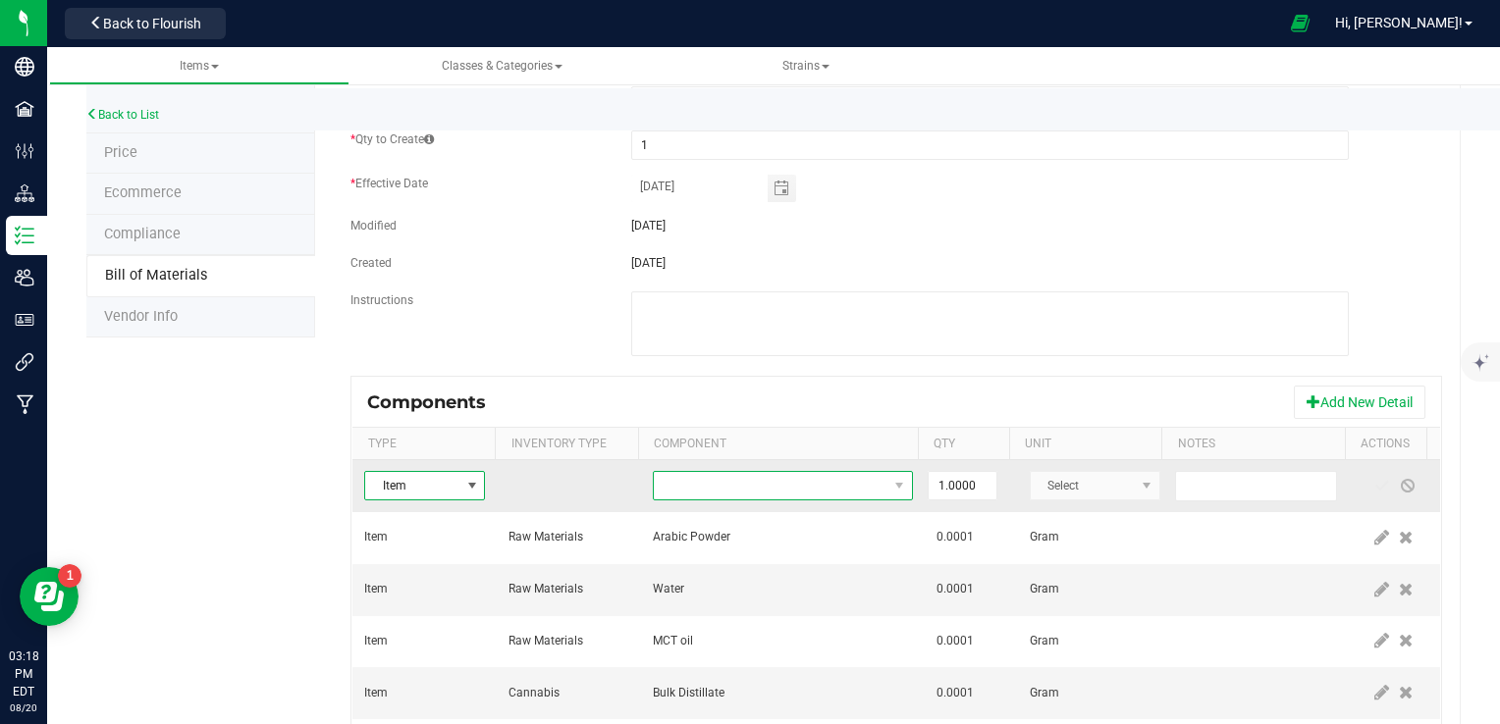
click at [687, 483] on span "NO DATA FOUND" at bounding box center [771, 485] width 234 height 27
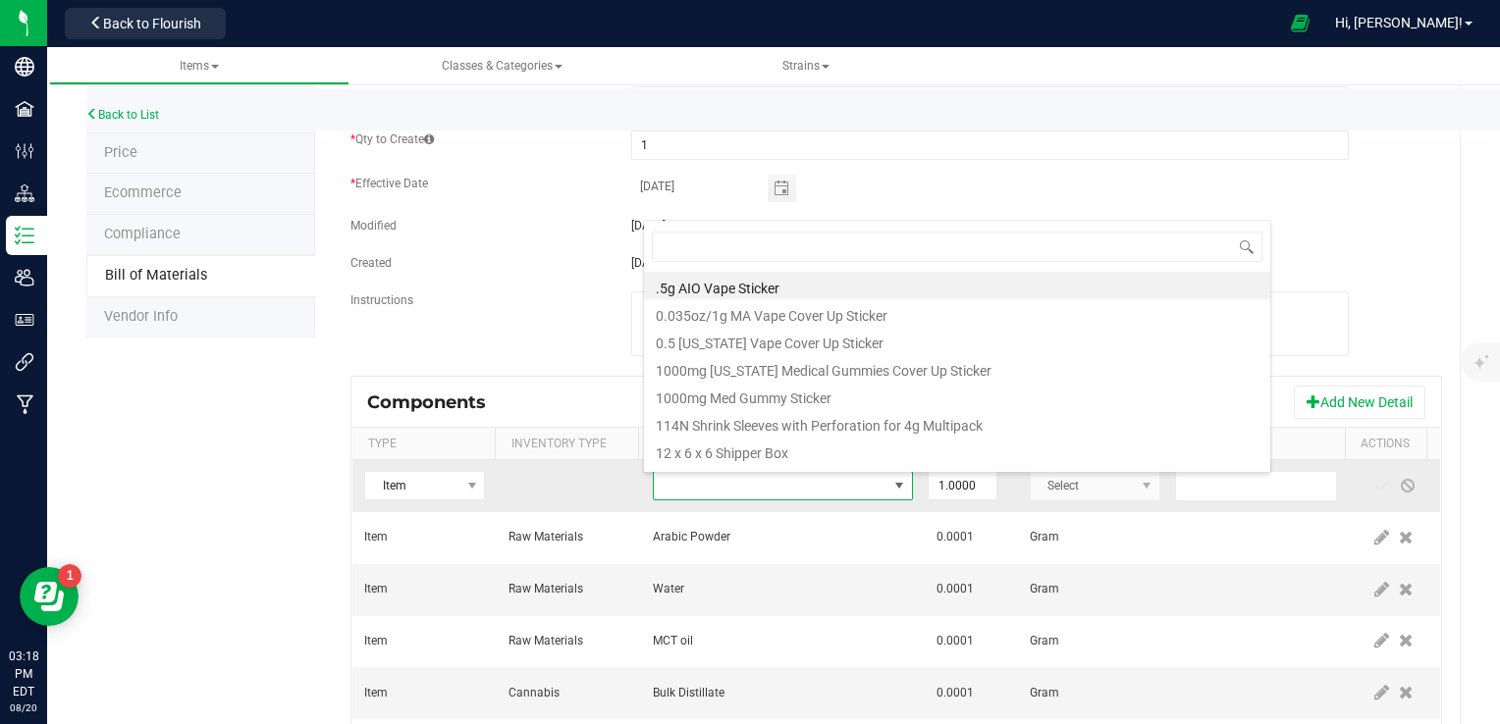
scroll to position [28, 249]
type input "cbg"
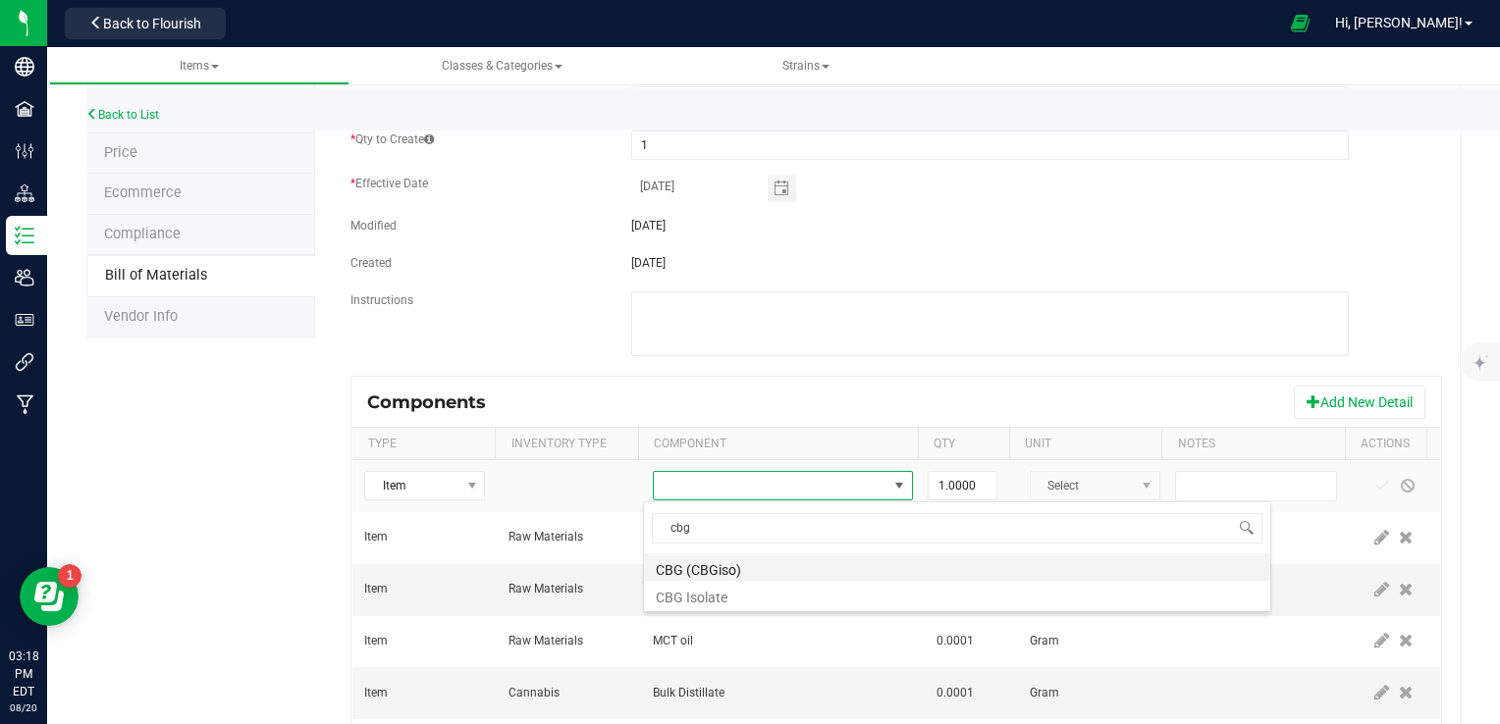
click at [730, 572] on li "CBG (CBGiso)" at bounding box center [957, 567] width 626 height 27
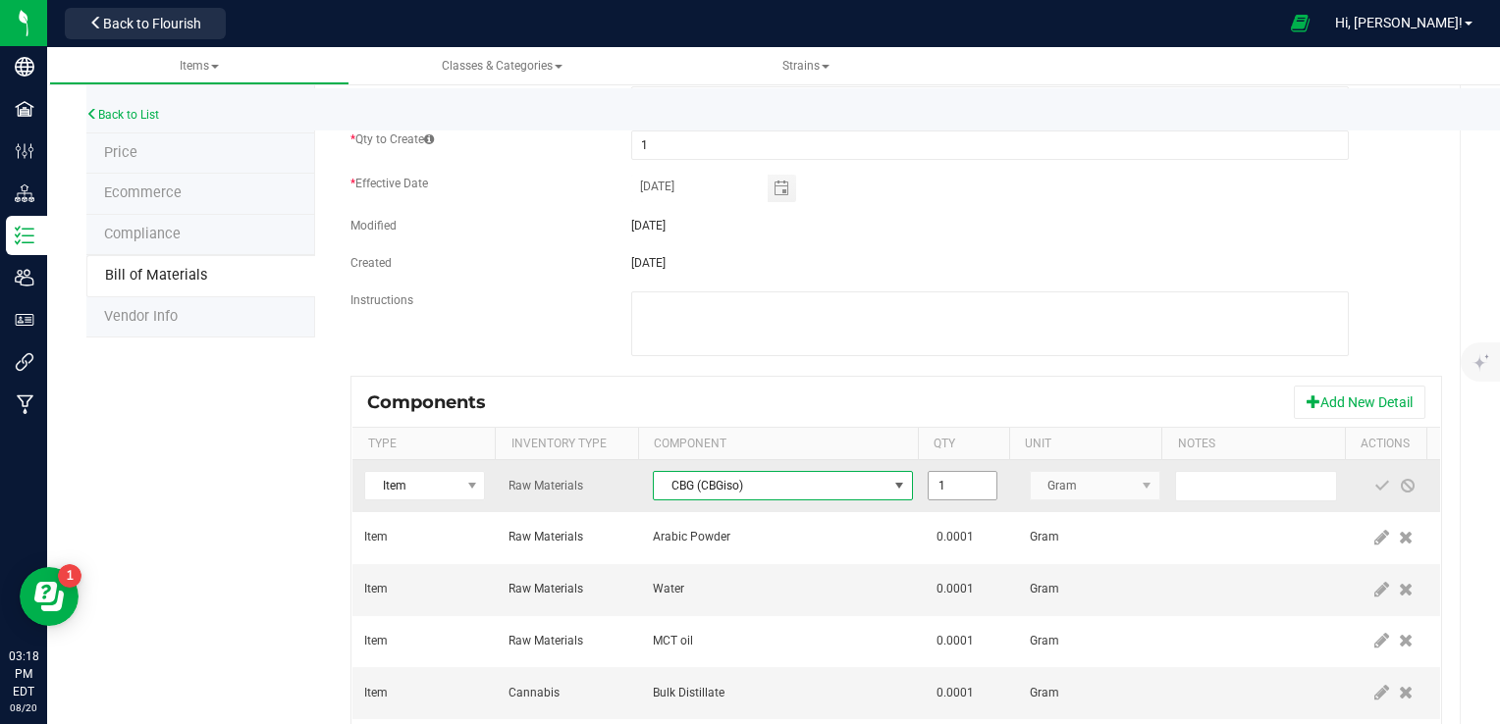
click at [950, 491] on input "1" at bounding box center [962, 485] width 67 height 27
type input "0.0001"
click at [1374, 485] on span at bounding box center [1382, 486] width 16 height 16
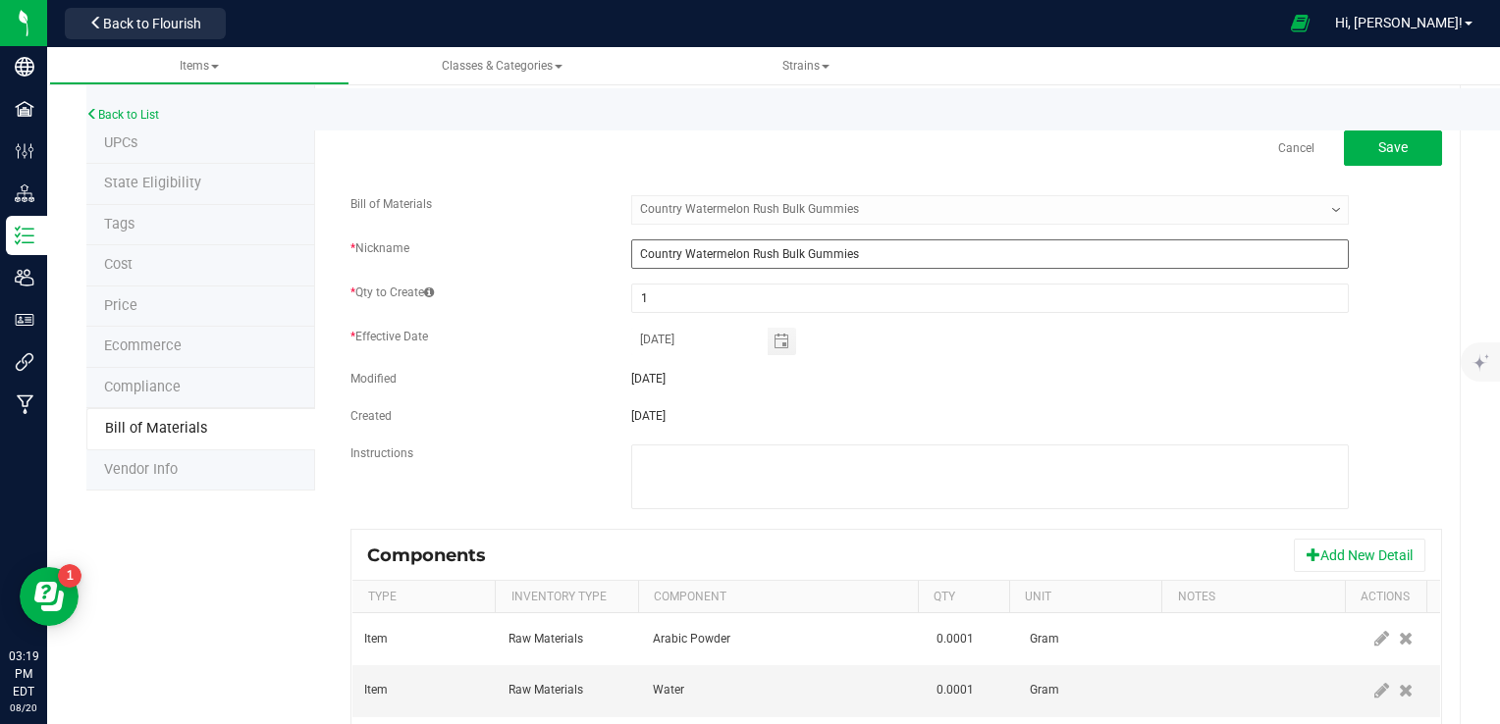
scroll to position [0, 0]
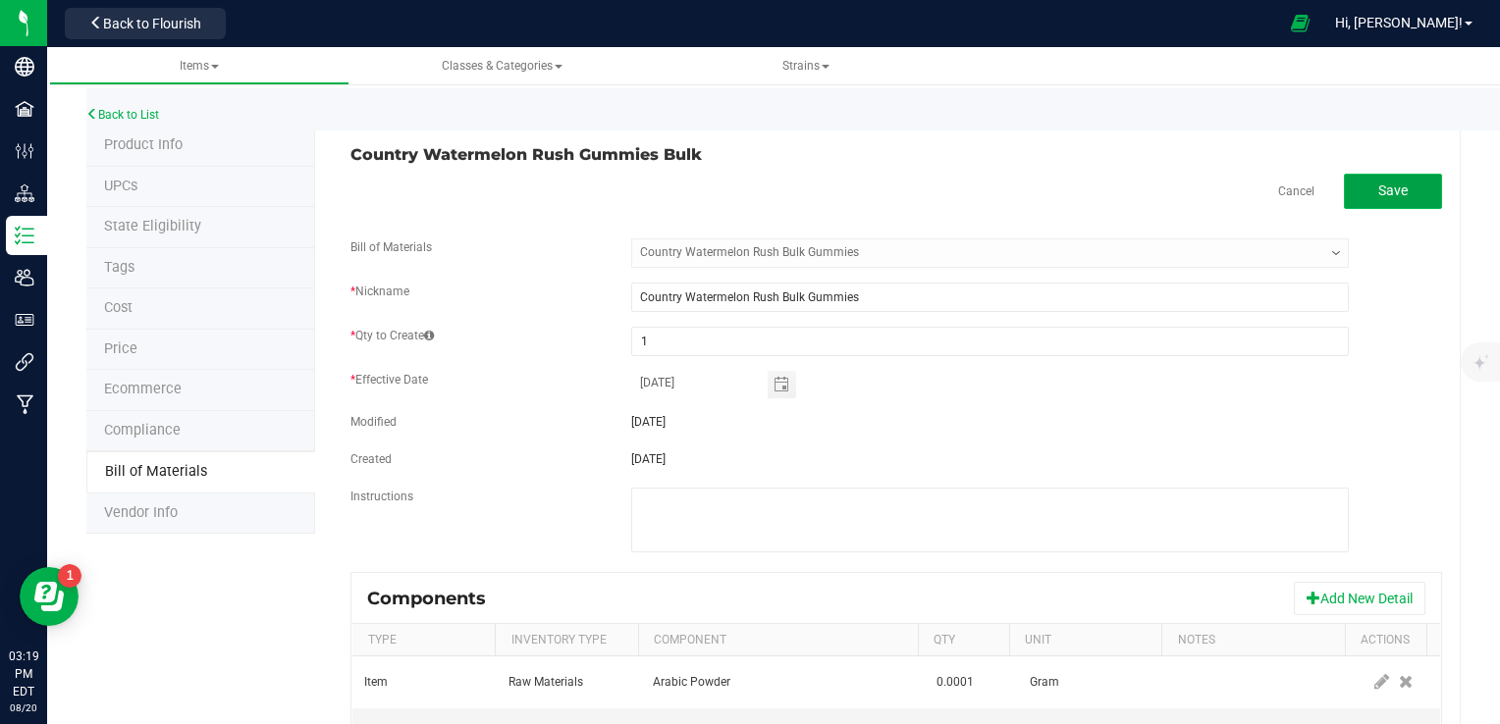
click at [1355, 204] on button "Save" at bounding box center [1393, 191] width 98 height 35
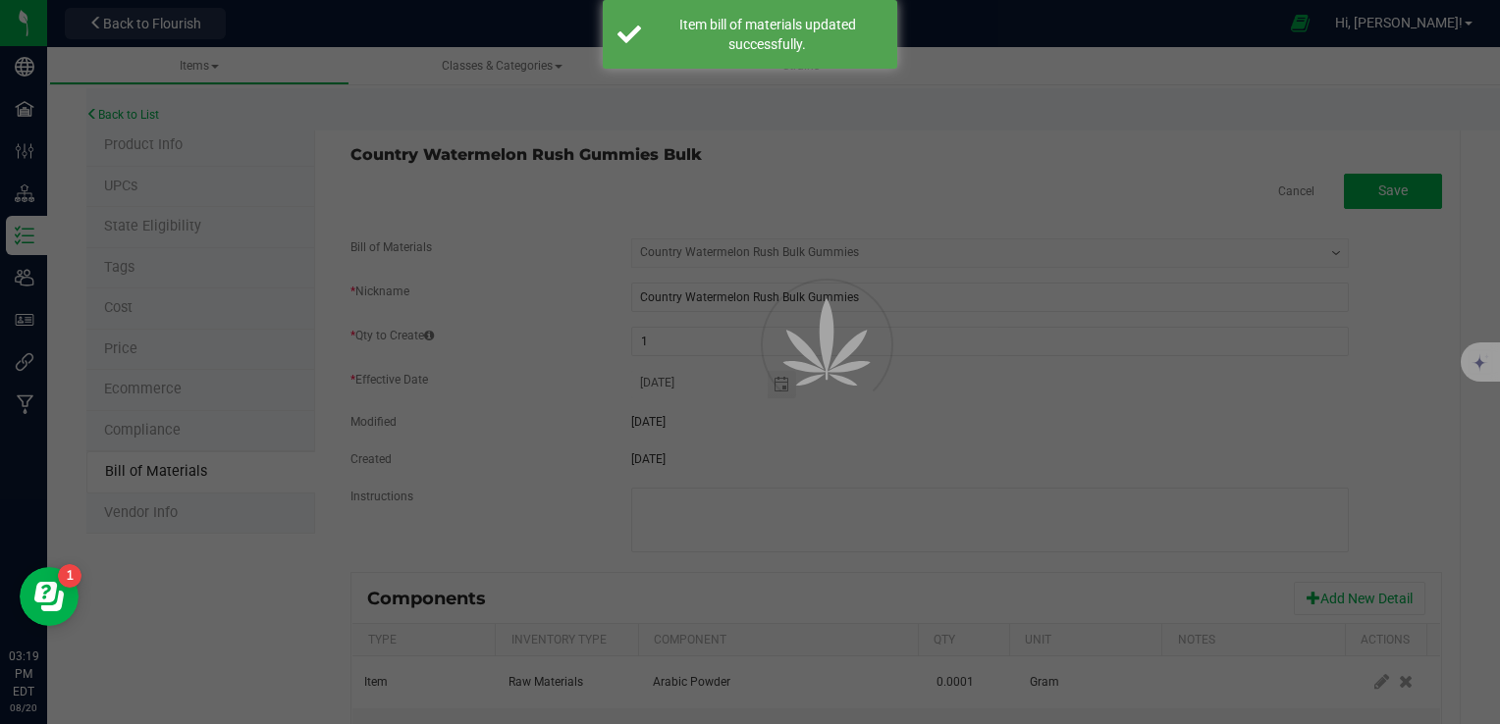
select select "13"
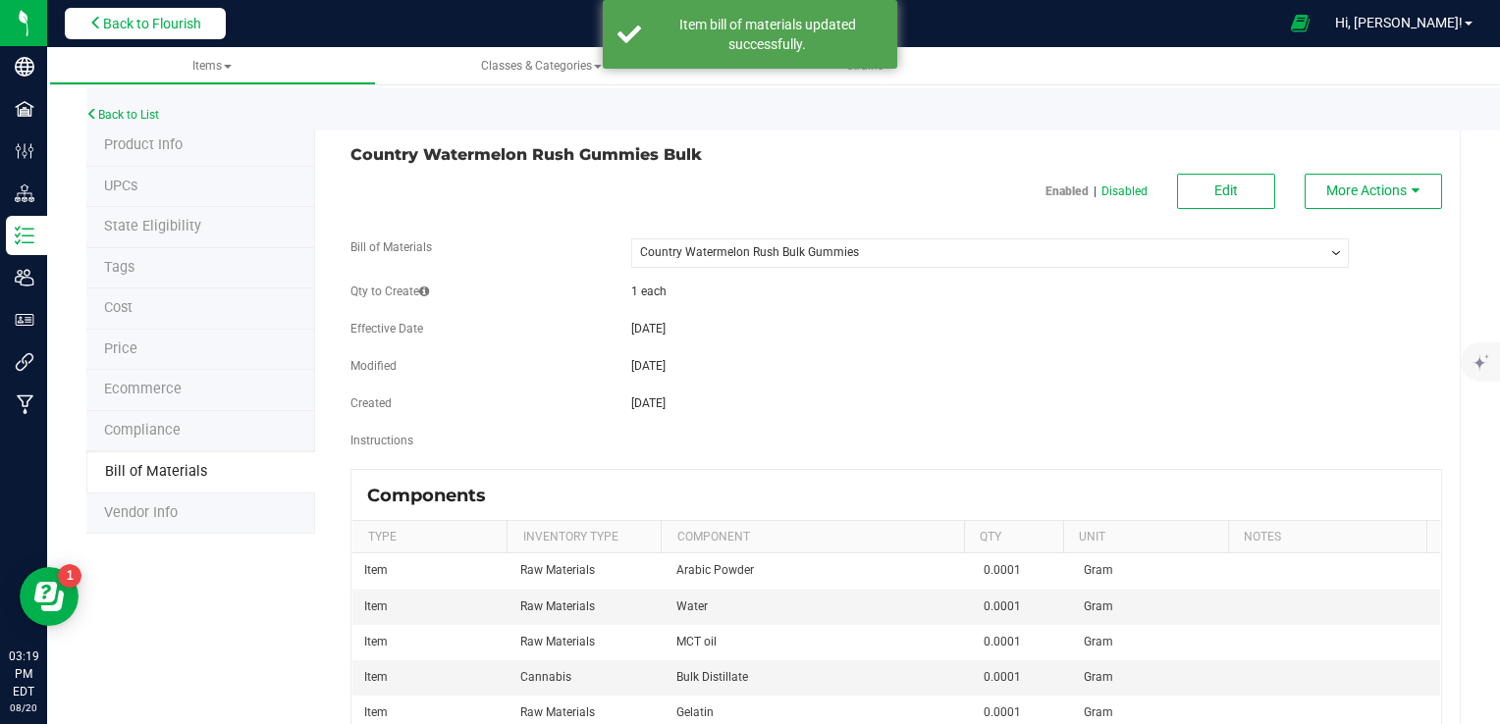
click at [177, 27] on span "Back to Flourish" at bounding box center [152, 24] width 98 height 16
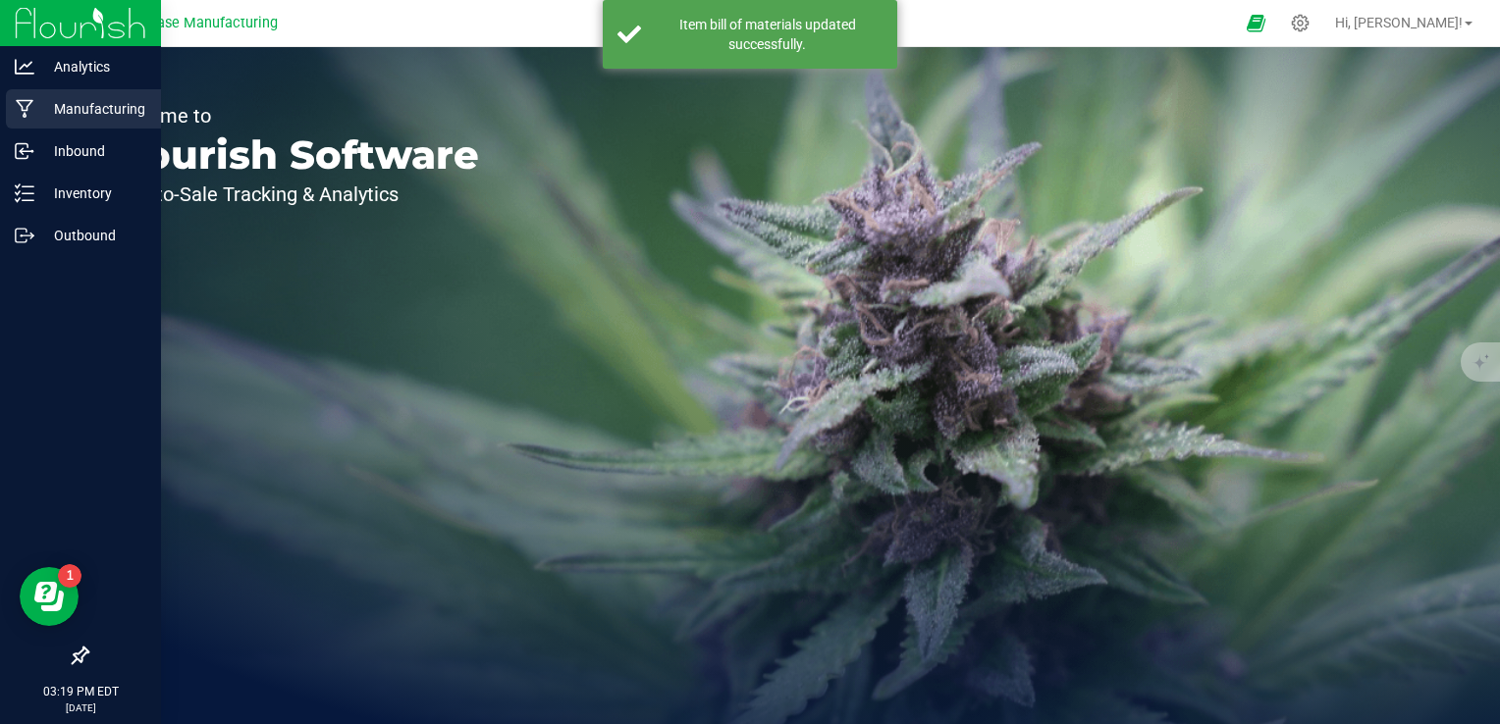
click at [42, 111] on p "Manufacturing" at bounding box center [93, 109] width 118 height 24
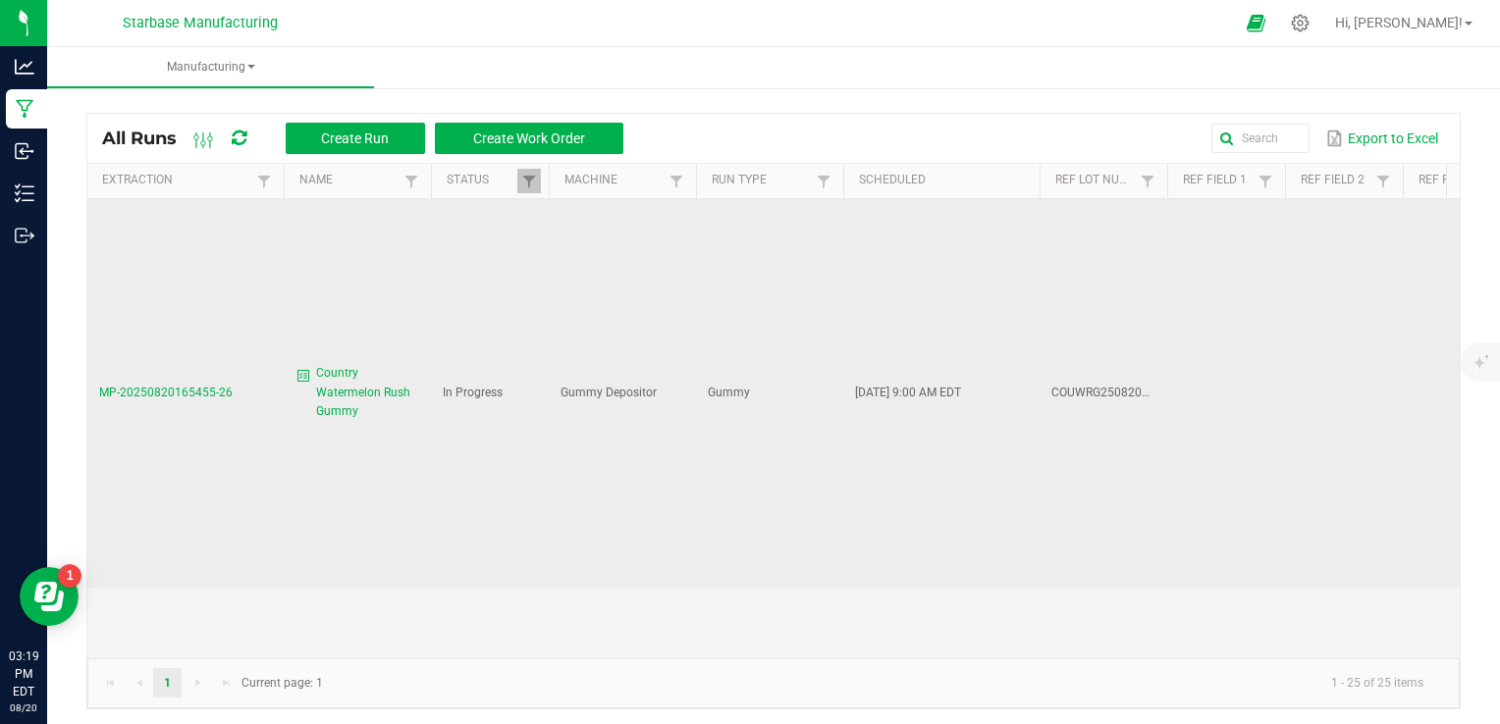
click at [356, 395] on span "Country Watermelon Rush Gummy" at bounding box center [367, 392] width 103 height 57
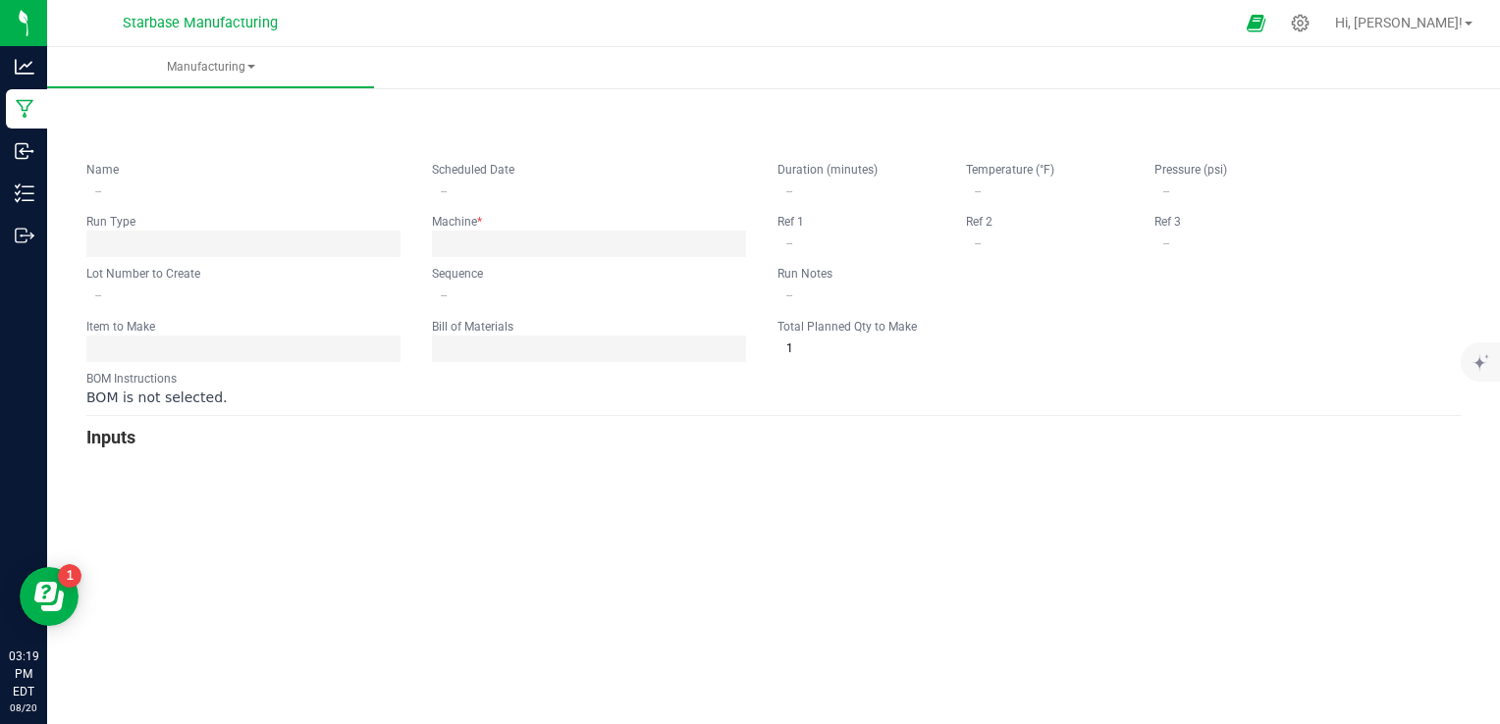
type input "Country Watermelon Rush Gummy"
type input "[DATE] 9:00 AM"
type input "COUWRG250820BULK"
type input "0"
type input "6,500"
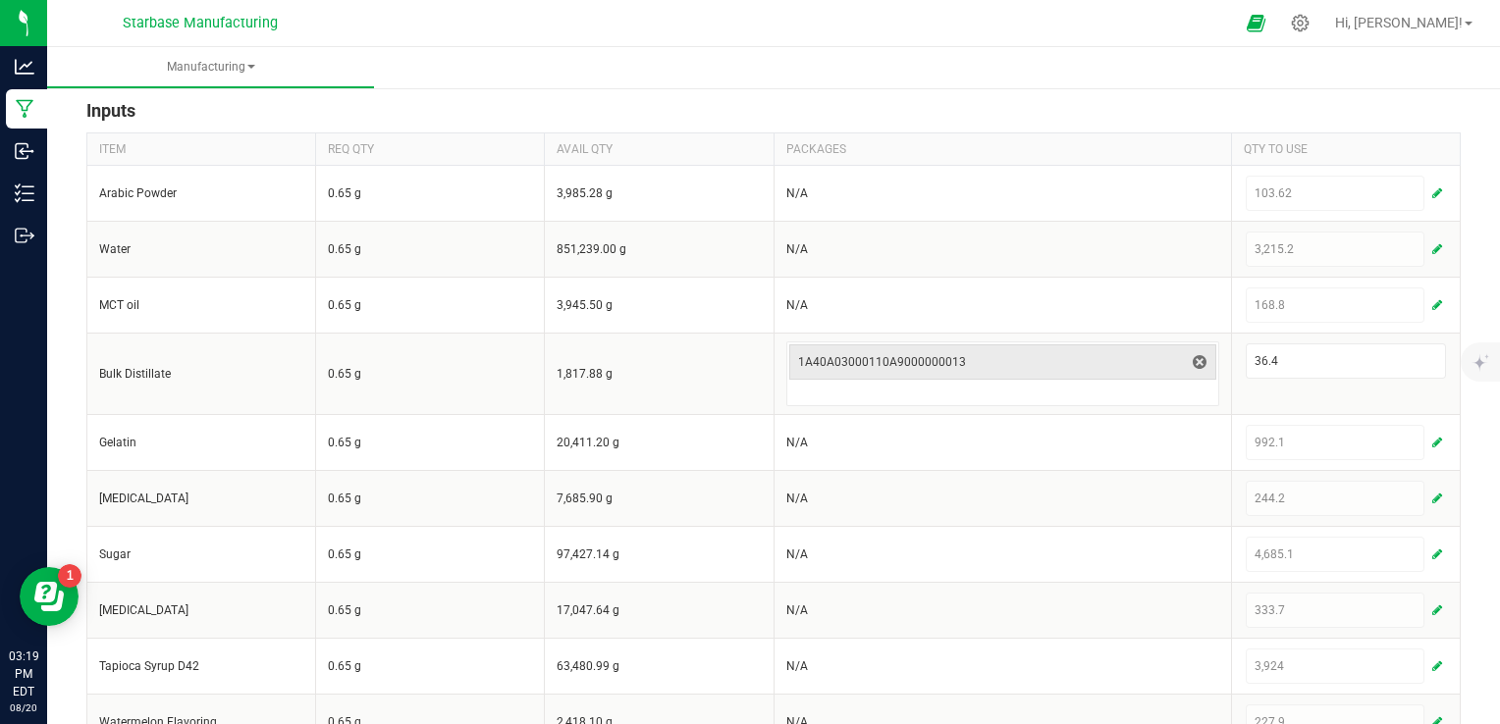
scroll to position [807, 0]
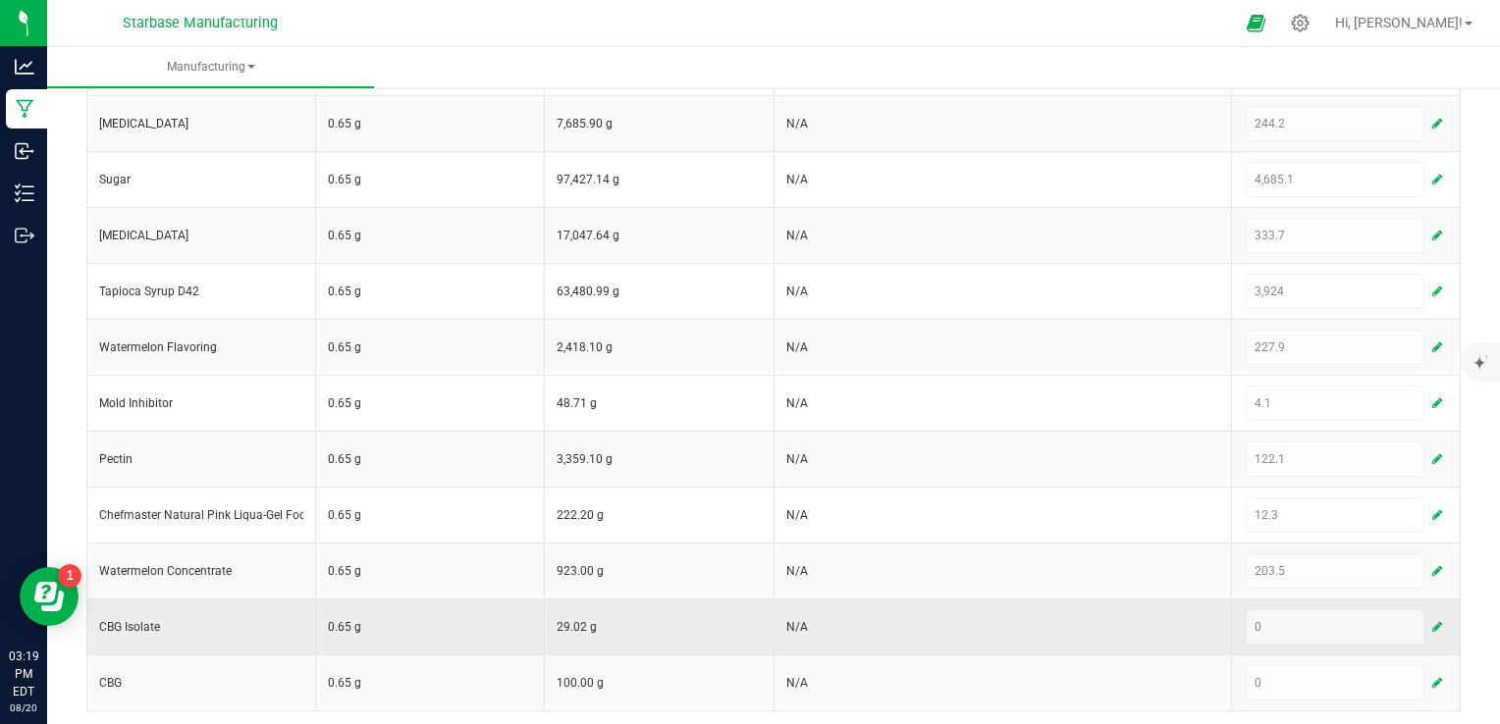
click at [1432, 621] on span "button" at bounding box center [1437, 627] width 10 height 16
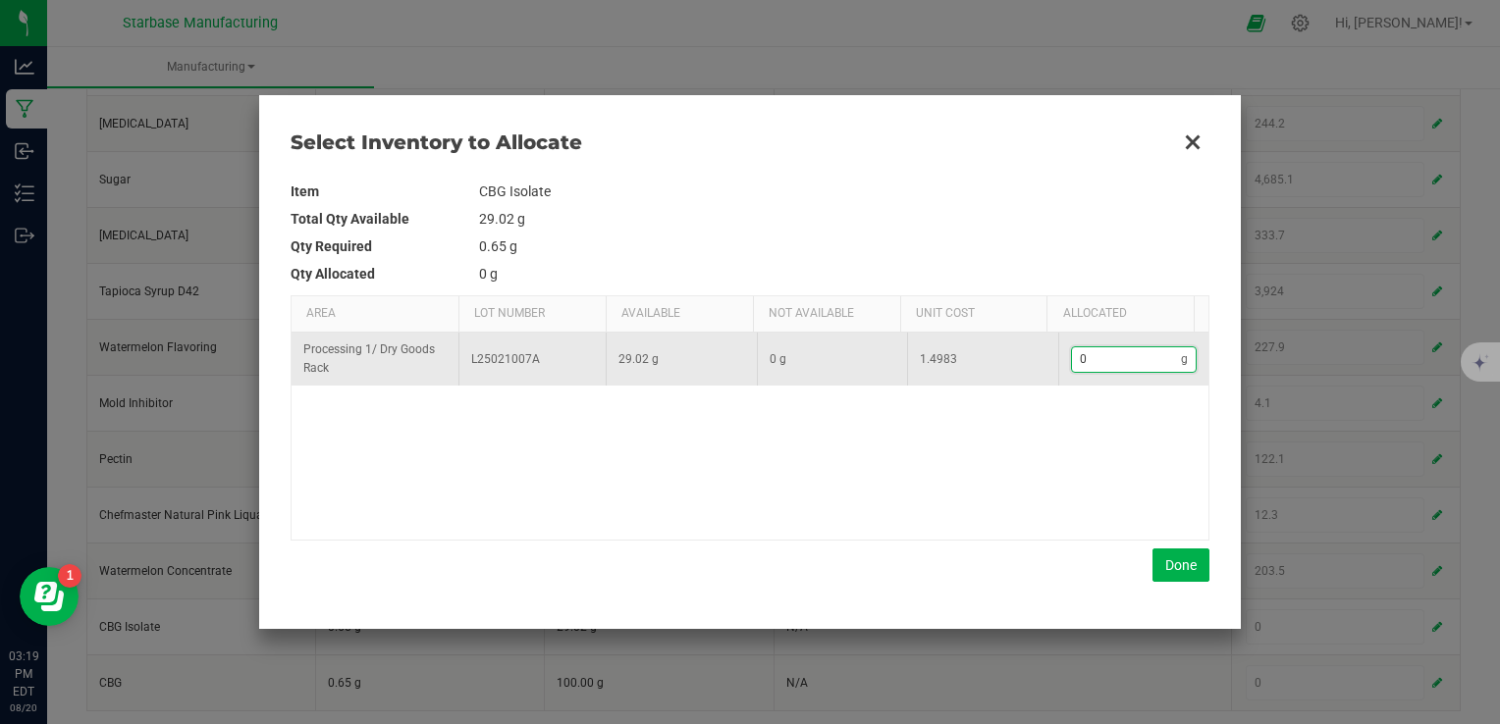
click at [1108, 360] on input "0" at bounding box center [1127, 360] width 110 height 25
type input "2"
type input "29"
type input "29.0"
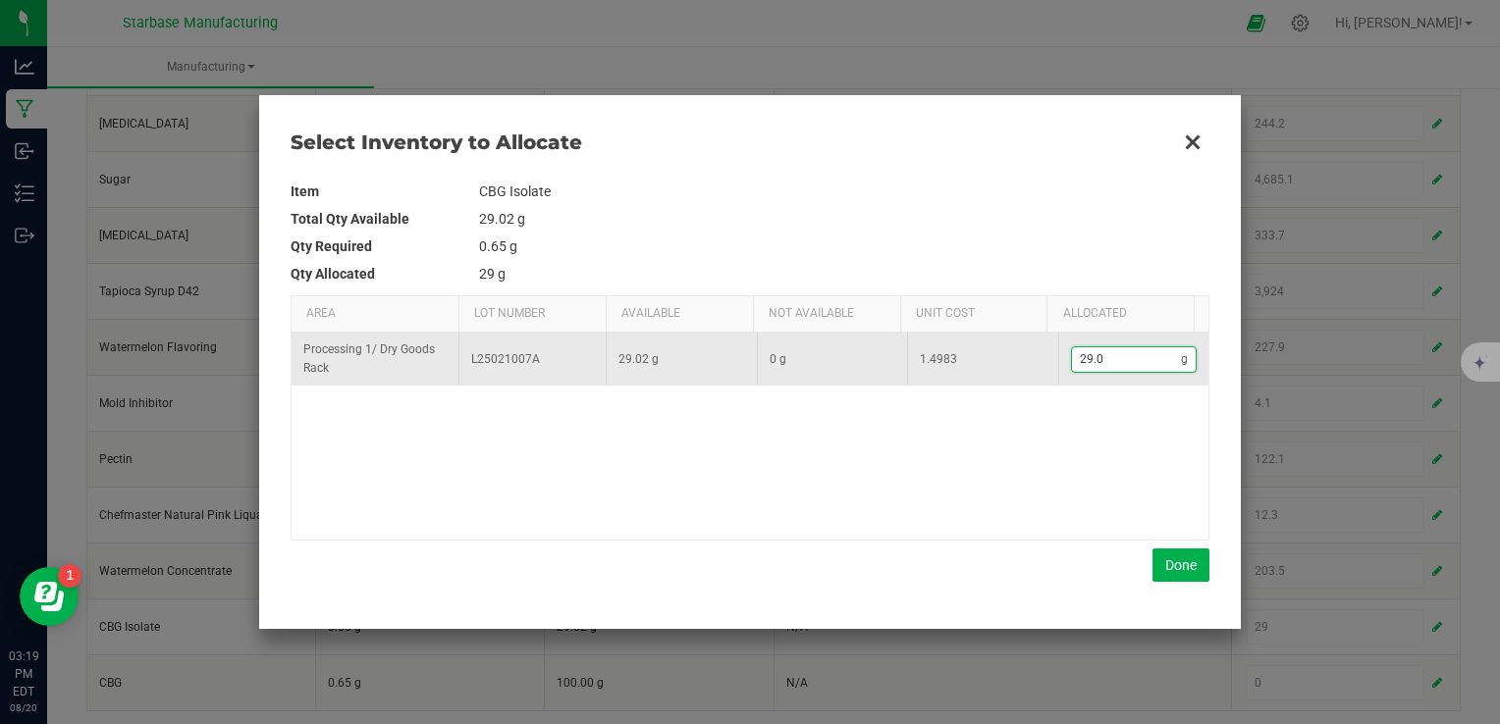
type input "29.02"
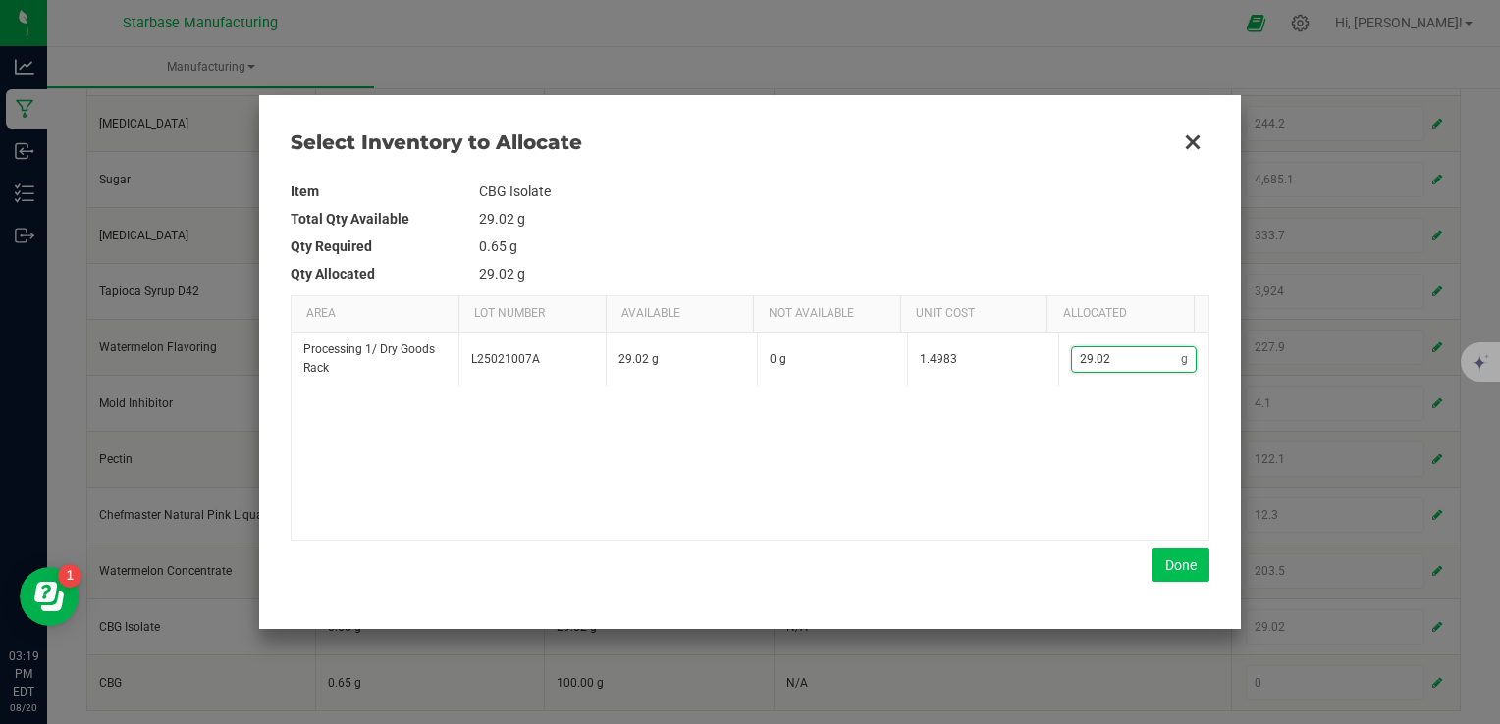
type input "29.02"
click at [1168, 573] on button "Done" at bounding box center [1180, 565] width 57 height 33
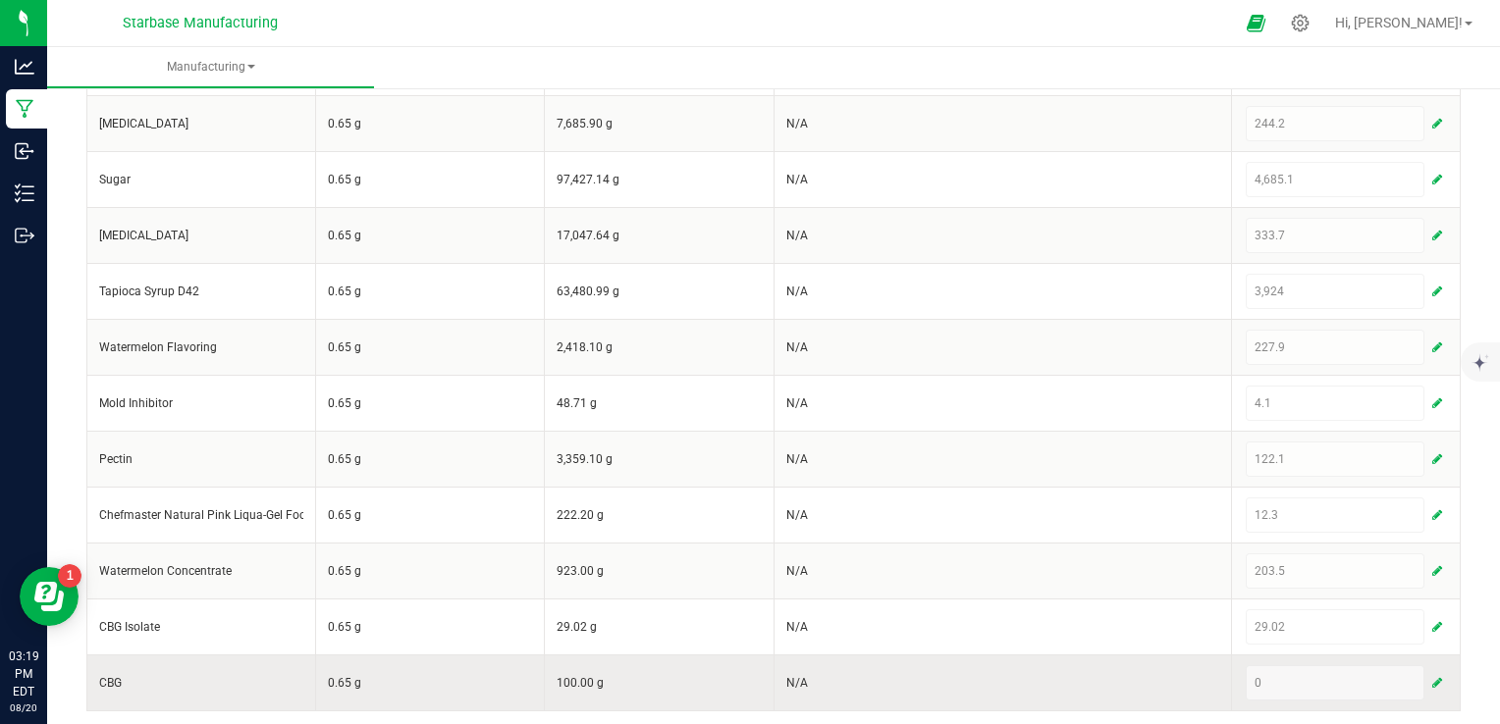
click at [1432, 675] on span "button" at bounding box center [1437, 683] width 10 height 16
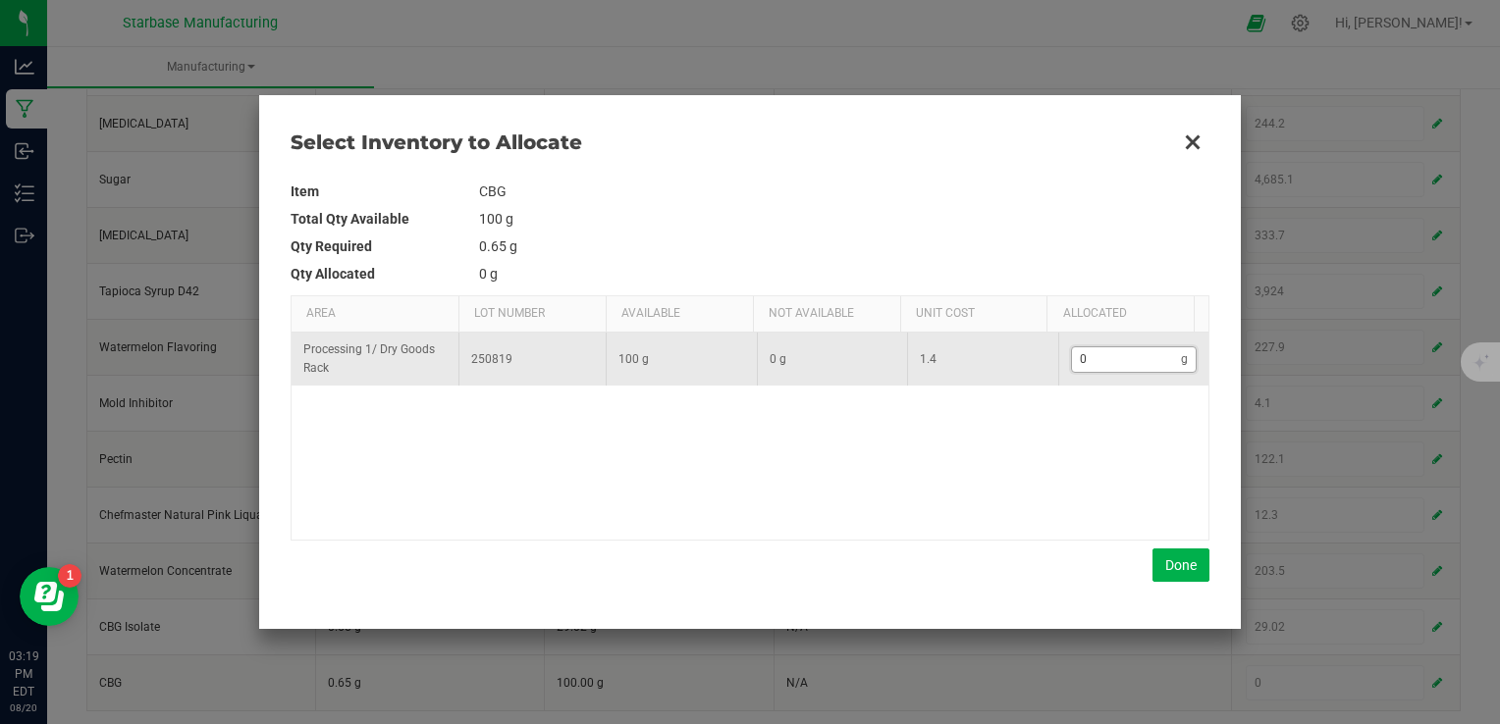
click at [1090, 358] on input "0" at bounding box center [1127, 360] width 110 height 25
type input "4"
type input "4."
type input "4.7"
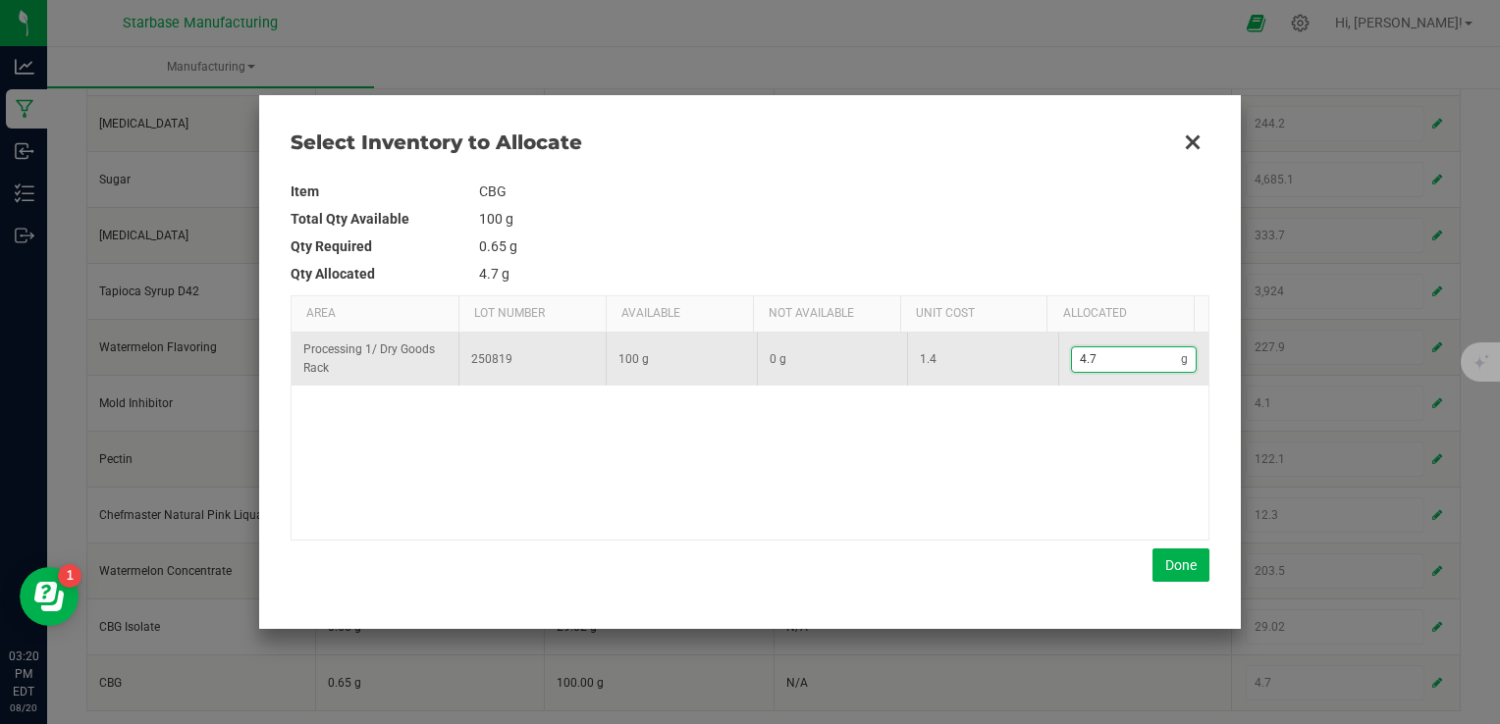
type input "4.78"
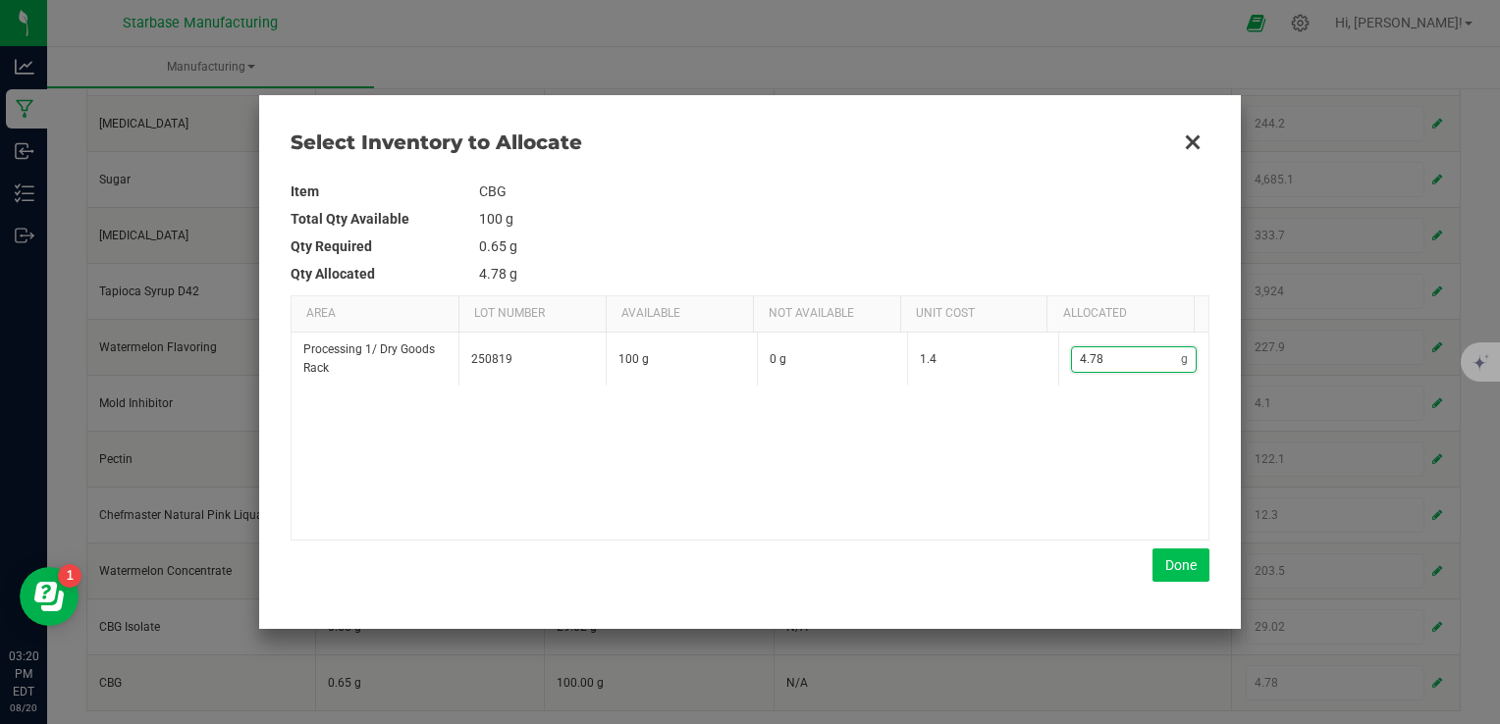
type input "4.78"
click at [1185, 563] on button "Done" at bounding box center [1180, 565] width 57 height 33
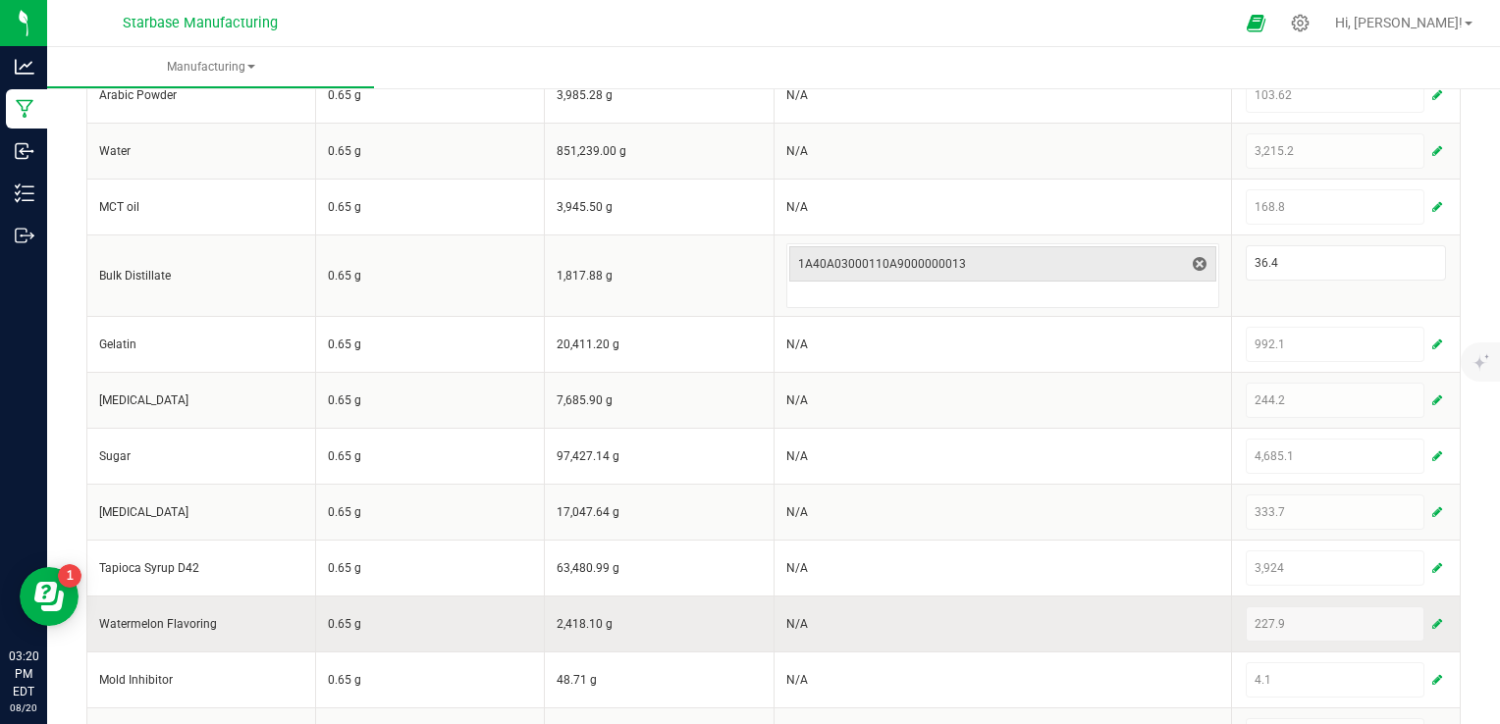
scroll to position [218, 0]
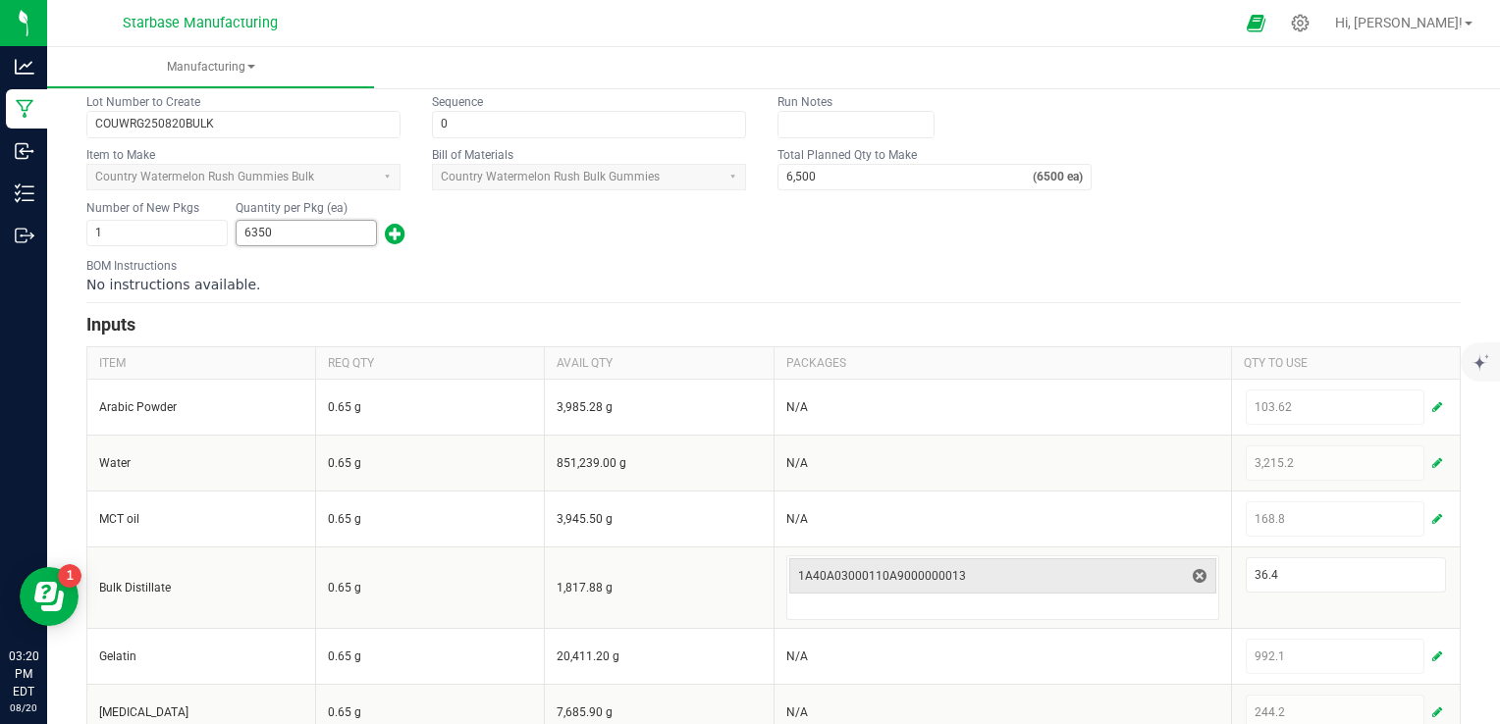
click at [283, 226] on input "6350" at bounding box center [306, 233] width 139 height 25
type input "6,350"
click at [701, 246] on form "< All Runs Cancel Save Complete In Progress Created: [DATE] by [EMAIL_ADDRESS][…" at bounding box center [773, 601] width 1374 height 1400
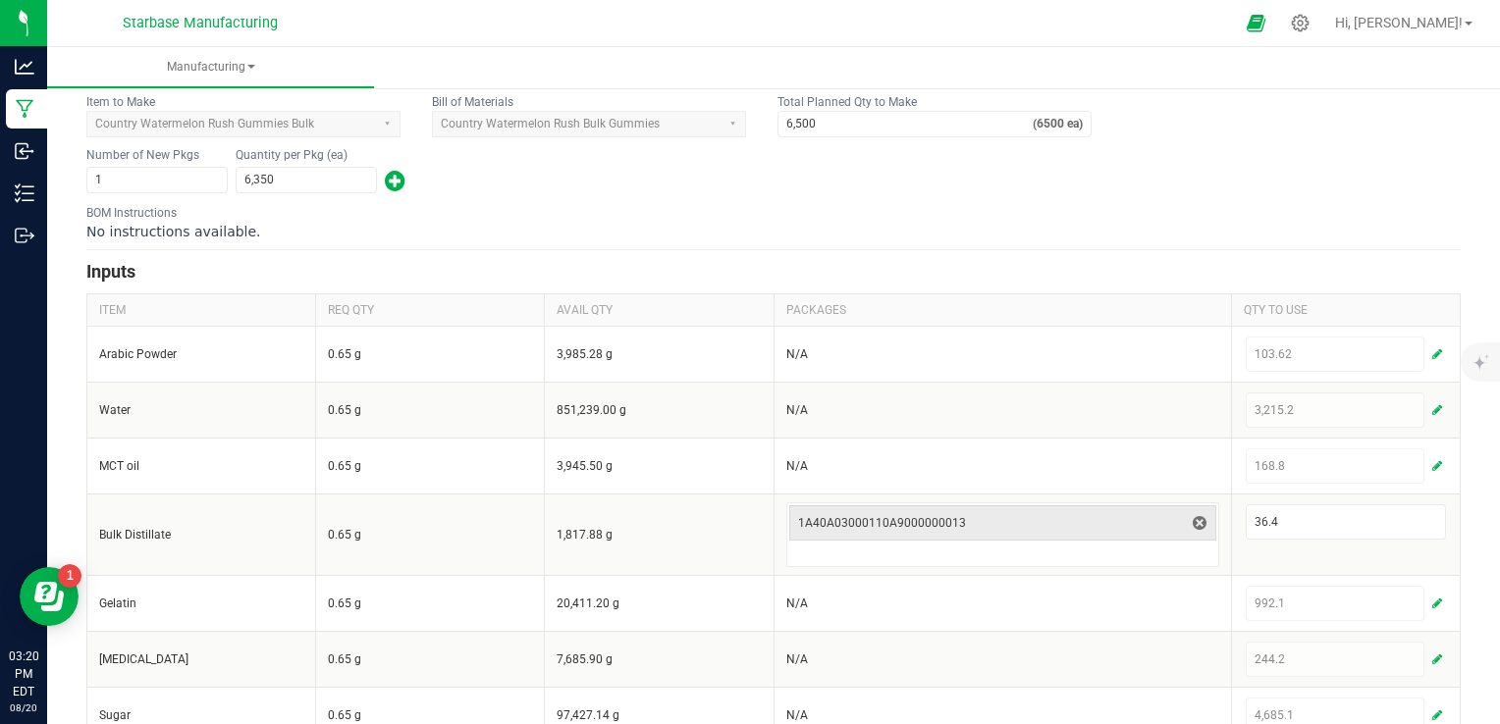
scroll to position [0, 0]
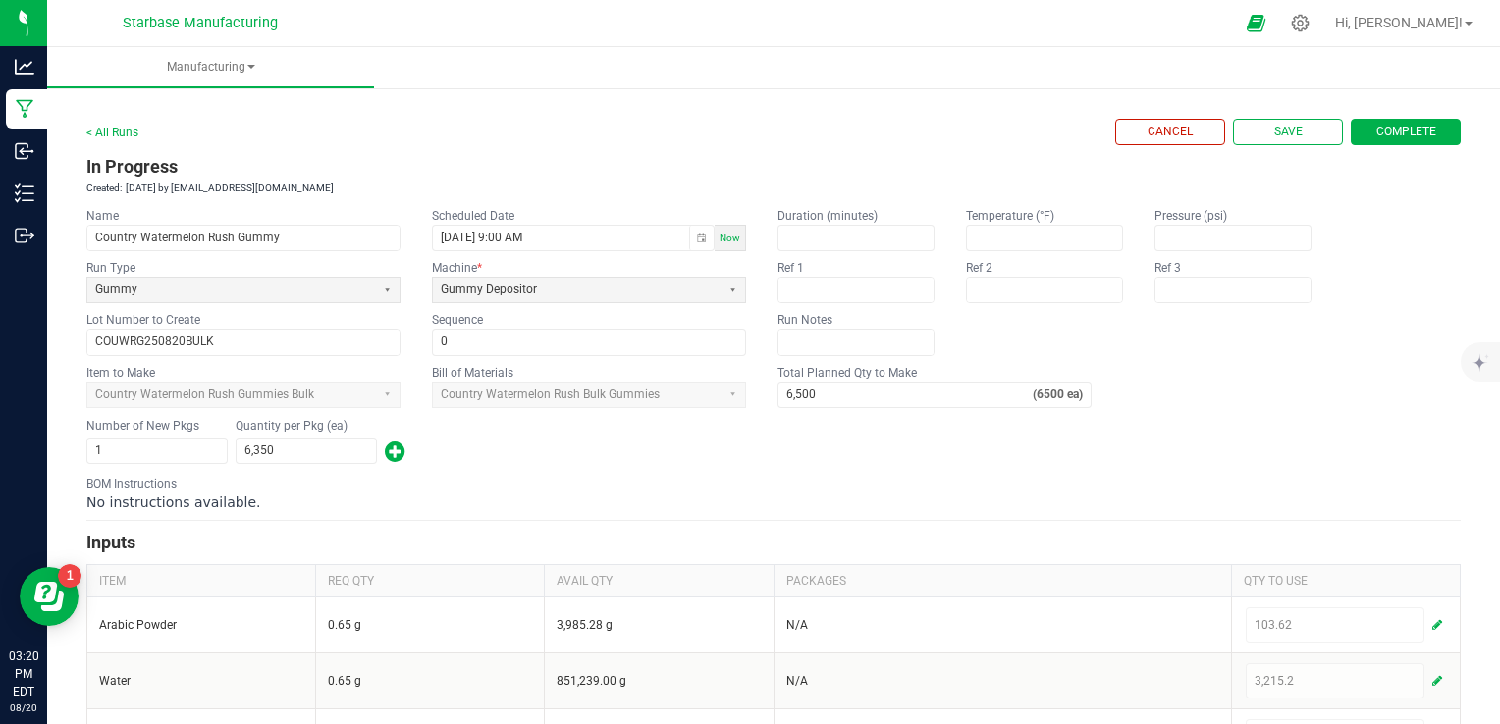
click at [1407, 128] on span "Complete" at bounding box center [1406, 132] width 60 height 17
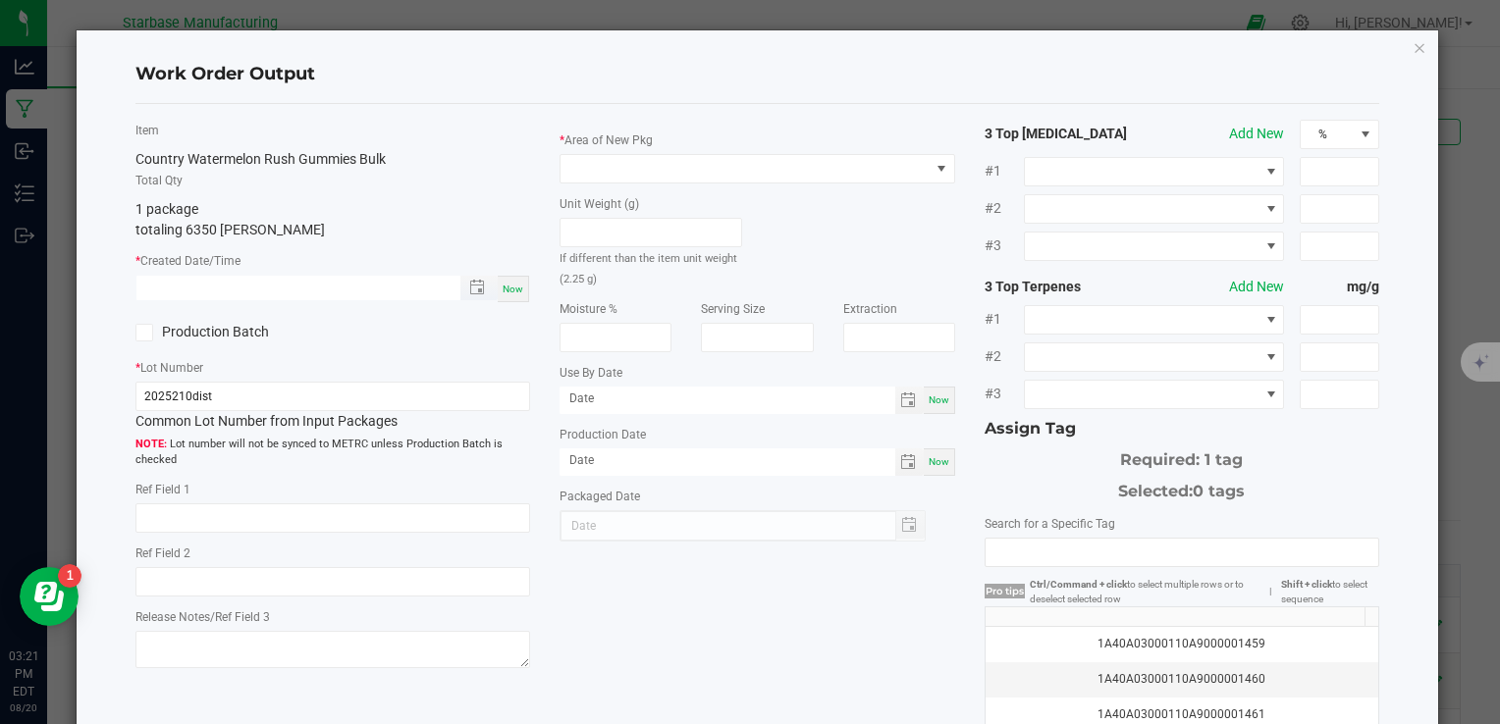
type input "month/day/year hour:minute AM"
click at [362, 294] on input "month/day/year hour:minute AM" at bounding box center [287, 288] width 302 height 25
click at [521, 288] on div "Now" at bounding box center [513, 289] width 31 height 27
type input "[DATE] 3:21 PM"
type input "[DATE]"
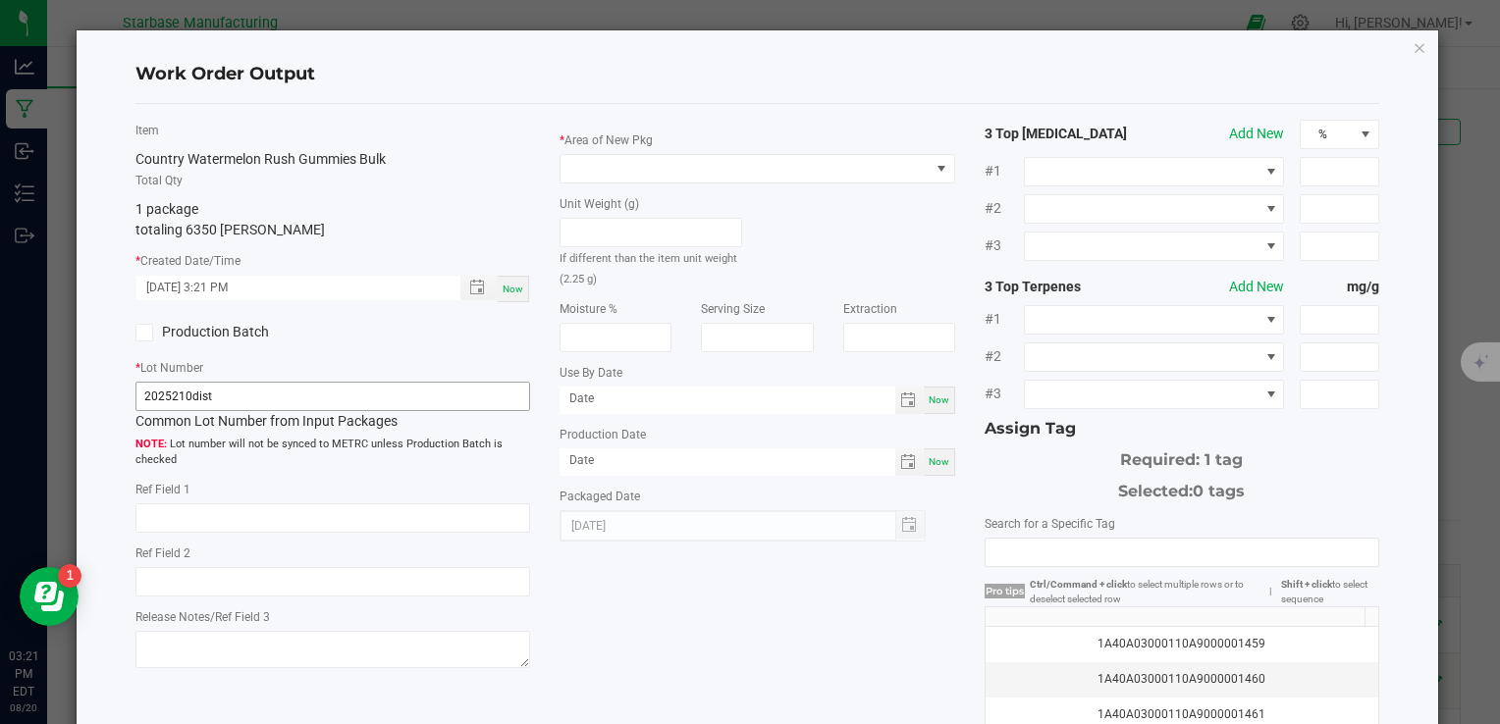
click at [269, 383] on div "* Lot Number 2025210dist Common Lot Number from Input Packages Lot number will …" at bounding box center [332, 413] width 395 height 112
click at [266, 387] on input "2025210dist" at bounding box center [332, 396] width 395 height 29
click at [261, 395] on input "2025210dist" at bounding box center [332, 396] width 395 height 29
paste input "COUWRG250811BULK"
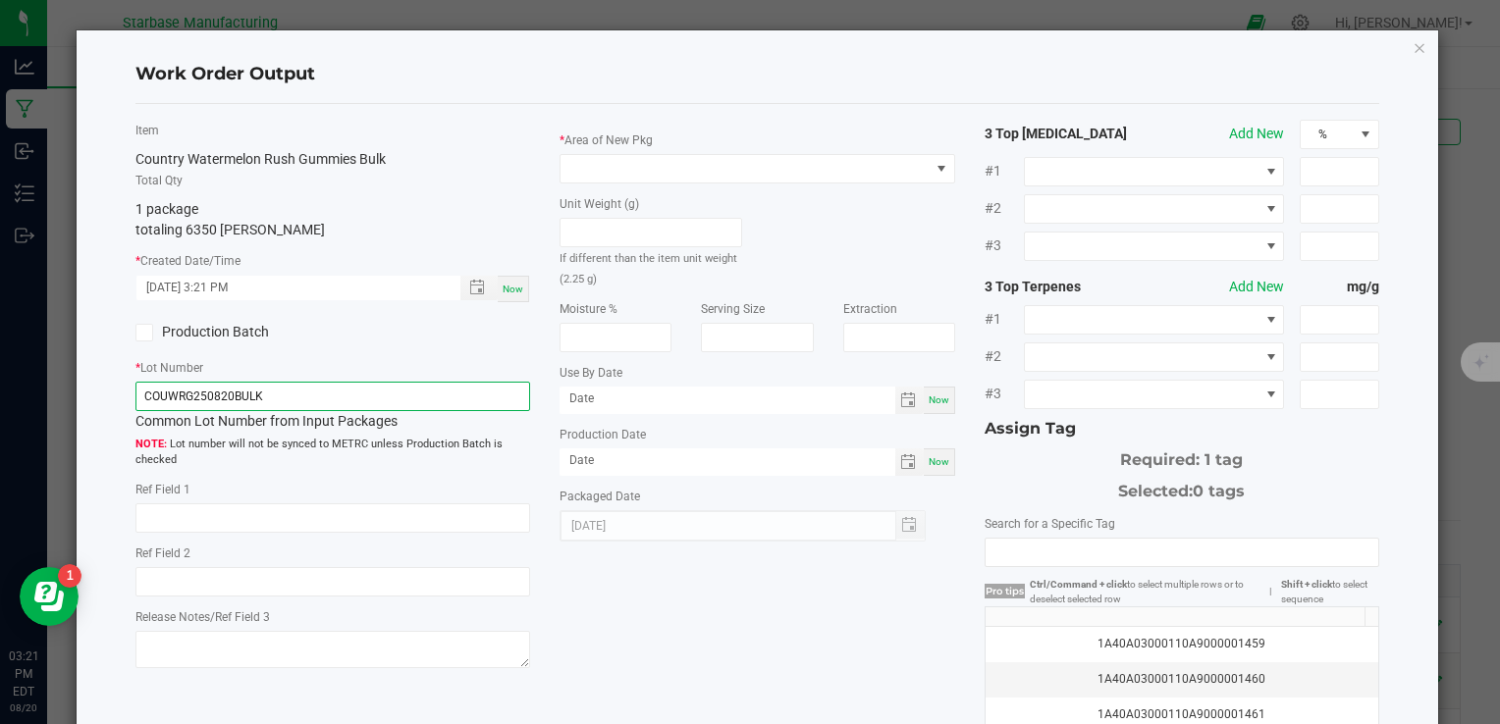
type input "COUWRG250820BULK"
click at [924, 454] on div "Now" at bounding box center [939, 462] width 31 height 27
type input "[DATE]"
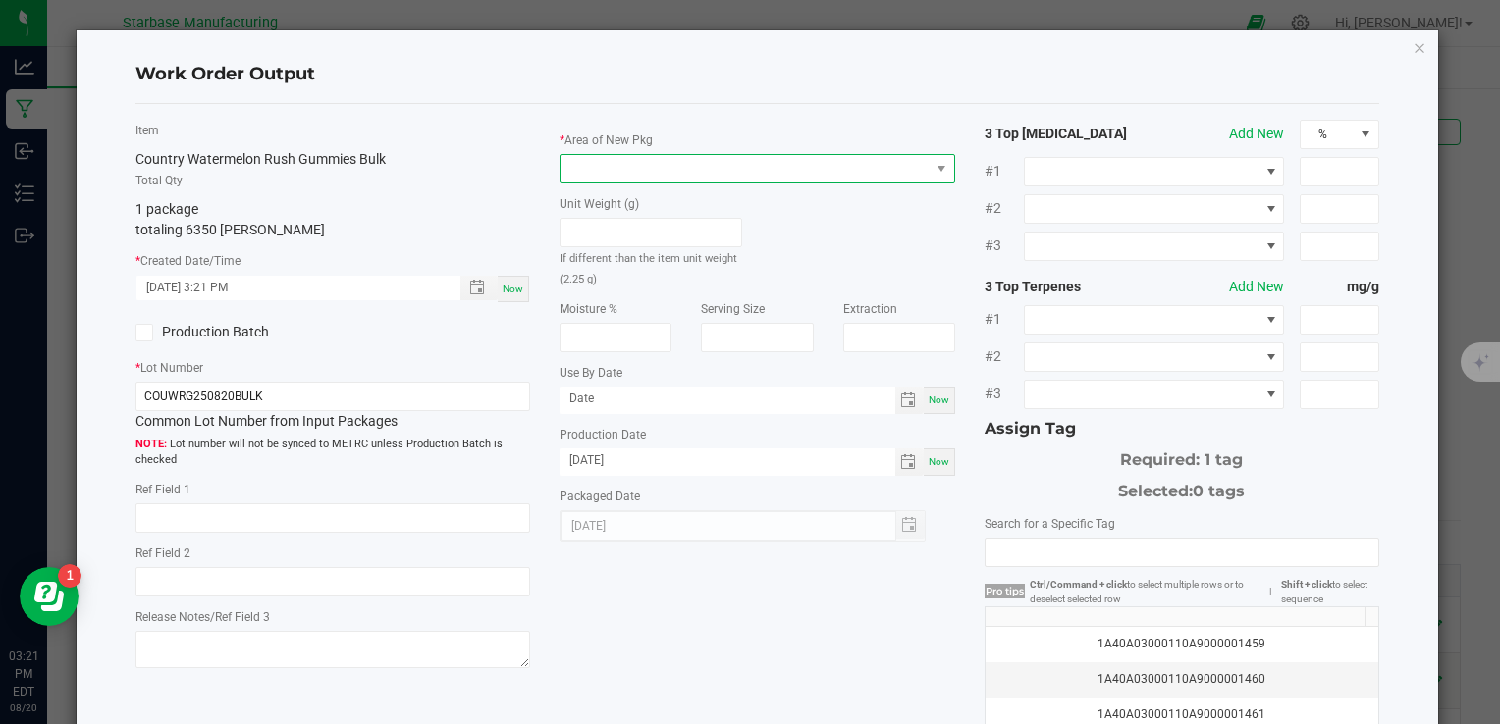
drag, startPoint x: 819, startPoint y: 180, endPoint x: 814, endPoint y: 166, distance: 14.6
click at [819, 178] on span at bounding box center [757, 168] width 395 height 29
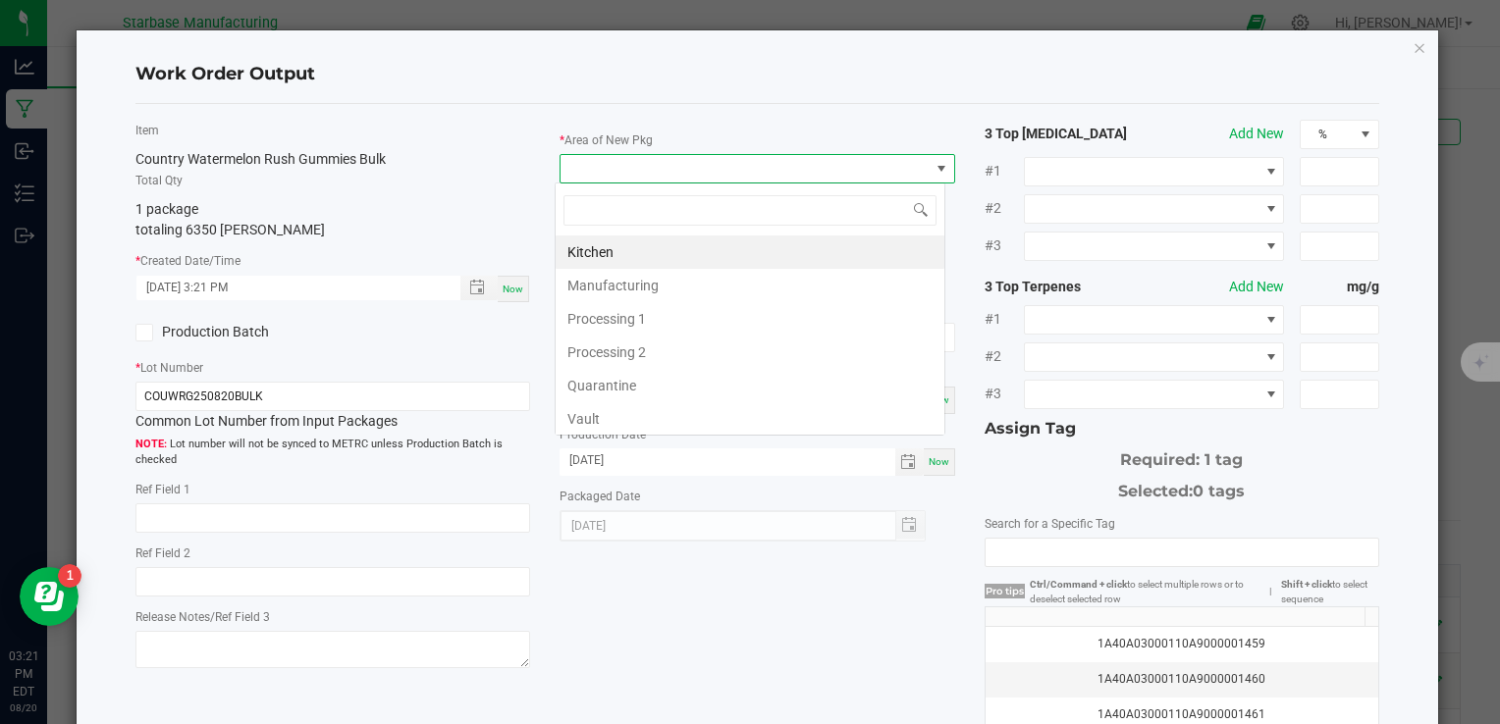
click at [813, 165] on span at bounding box center [745, 168] width 368 height 27
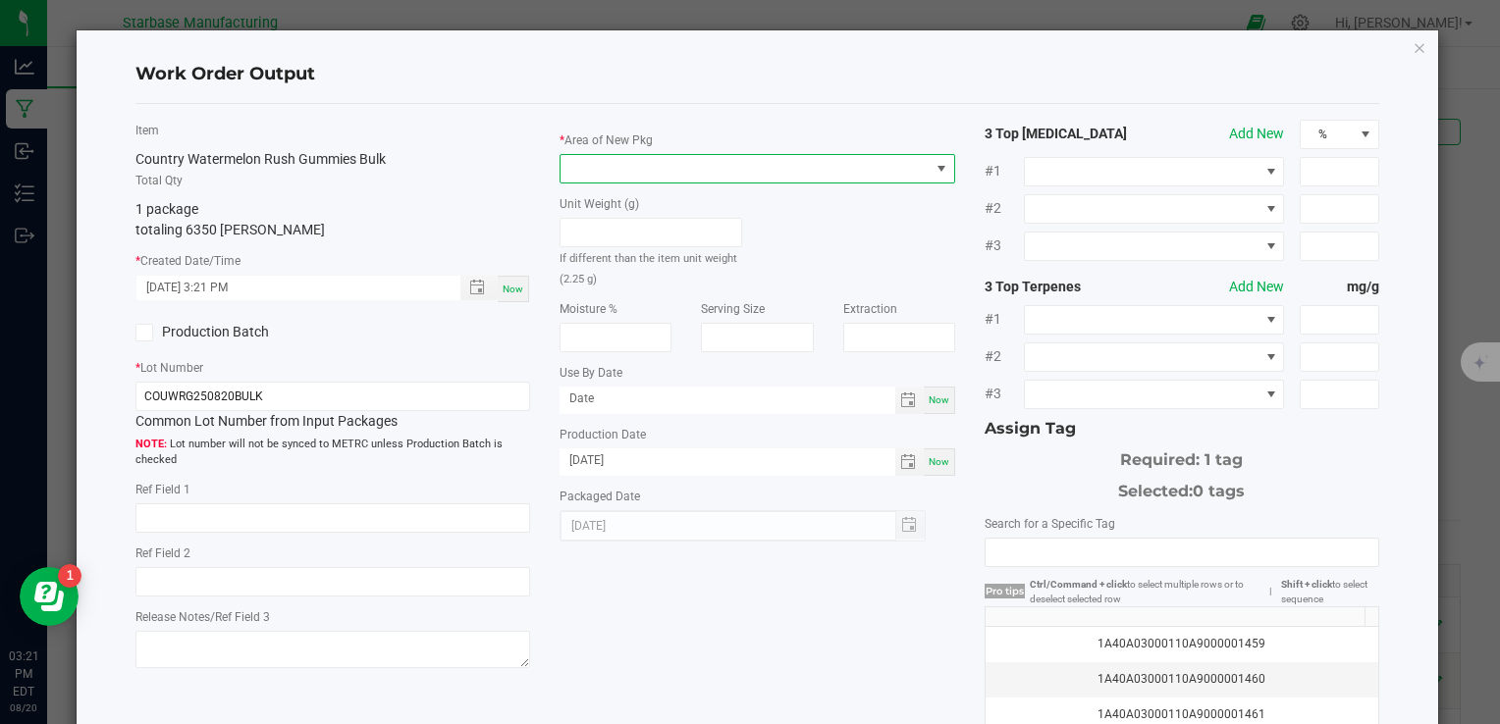
click at [781, 163] on span at bounding box center [745, 168] width 368 height 27
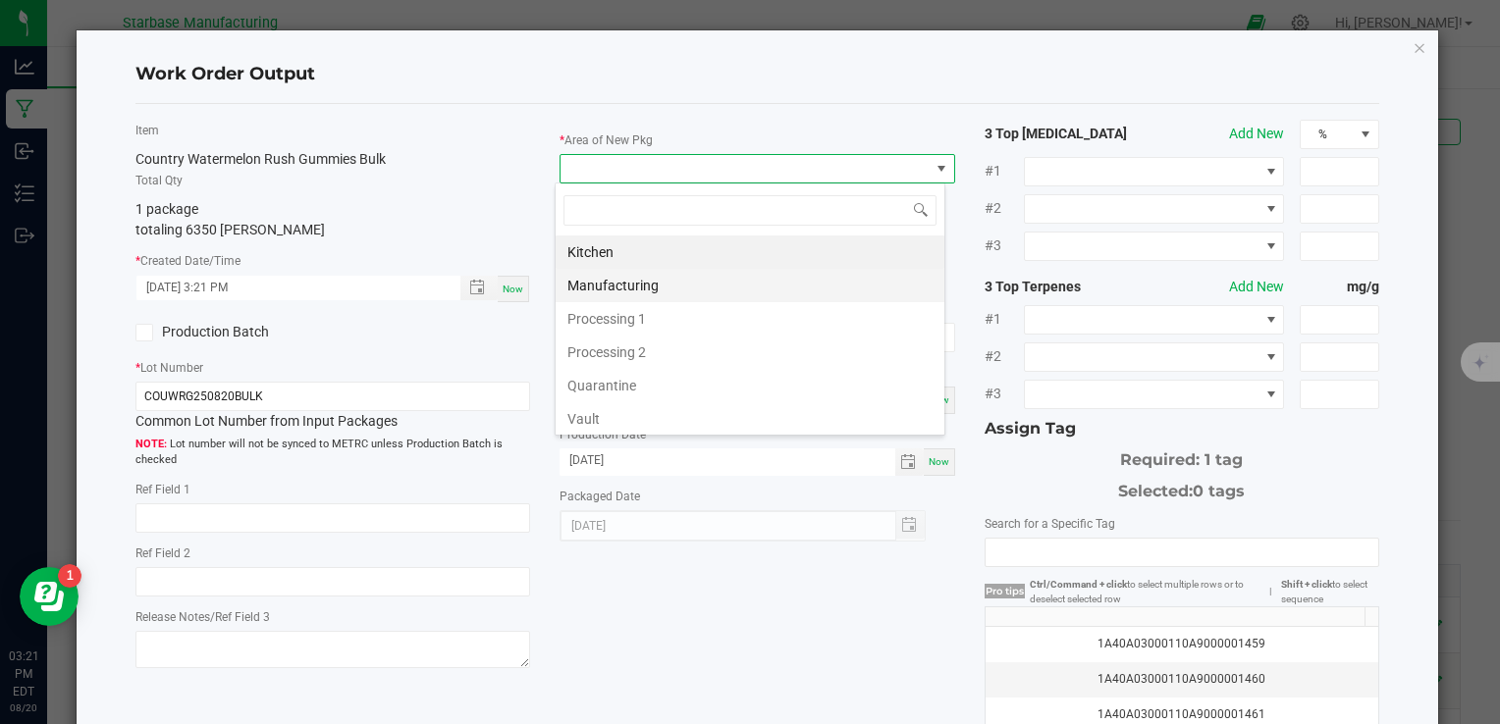
scroll to position [28, 391]
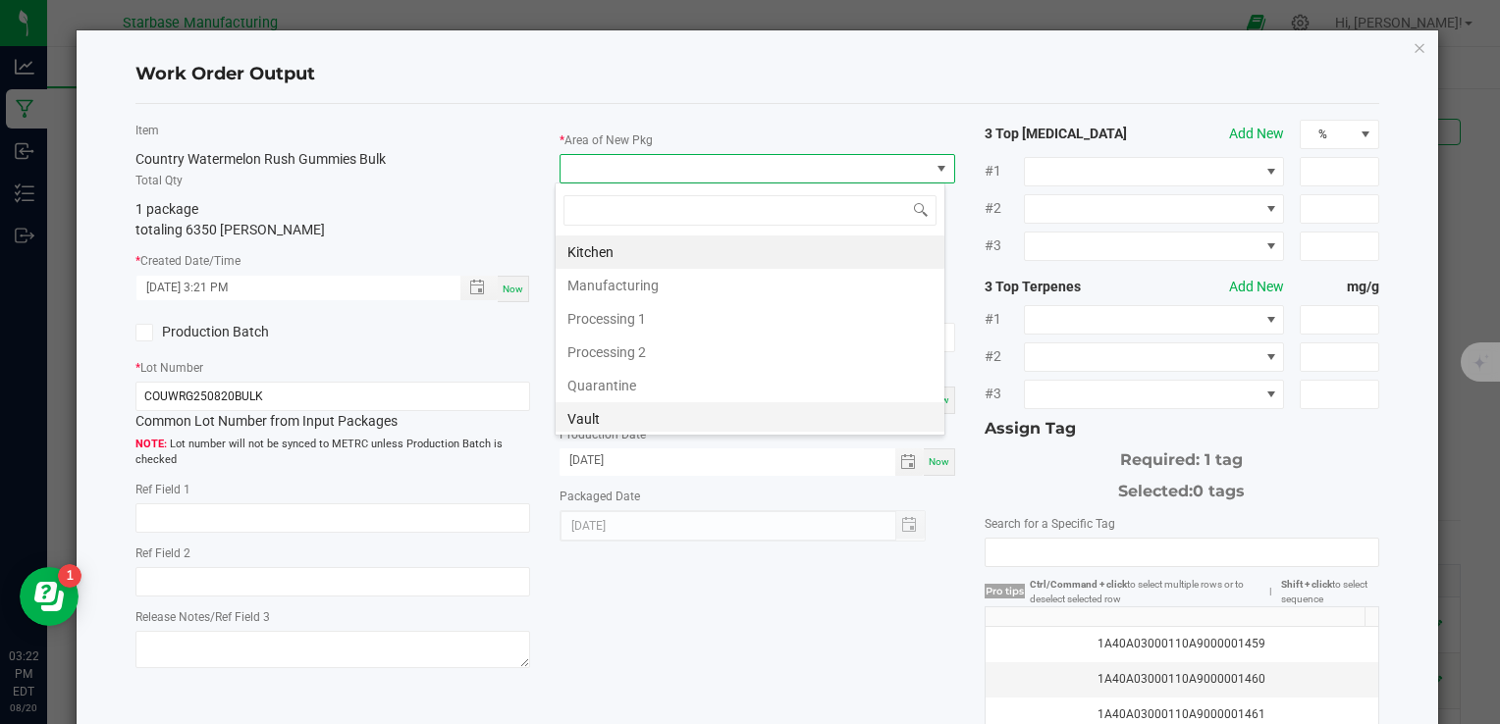
click at [722, 419] on li "Vault" at bounding box center [750, 418] width 389 height 33
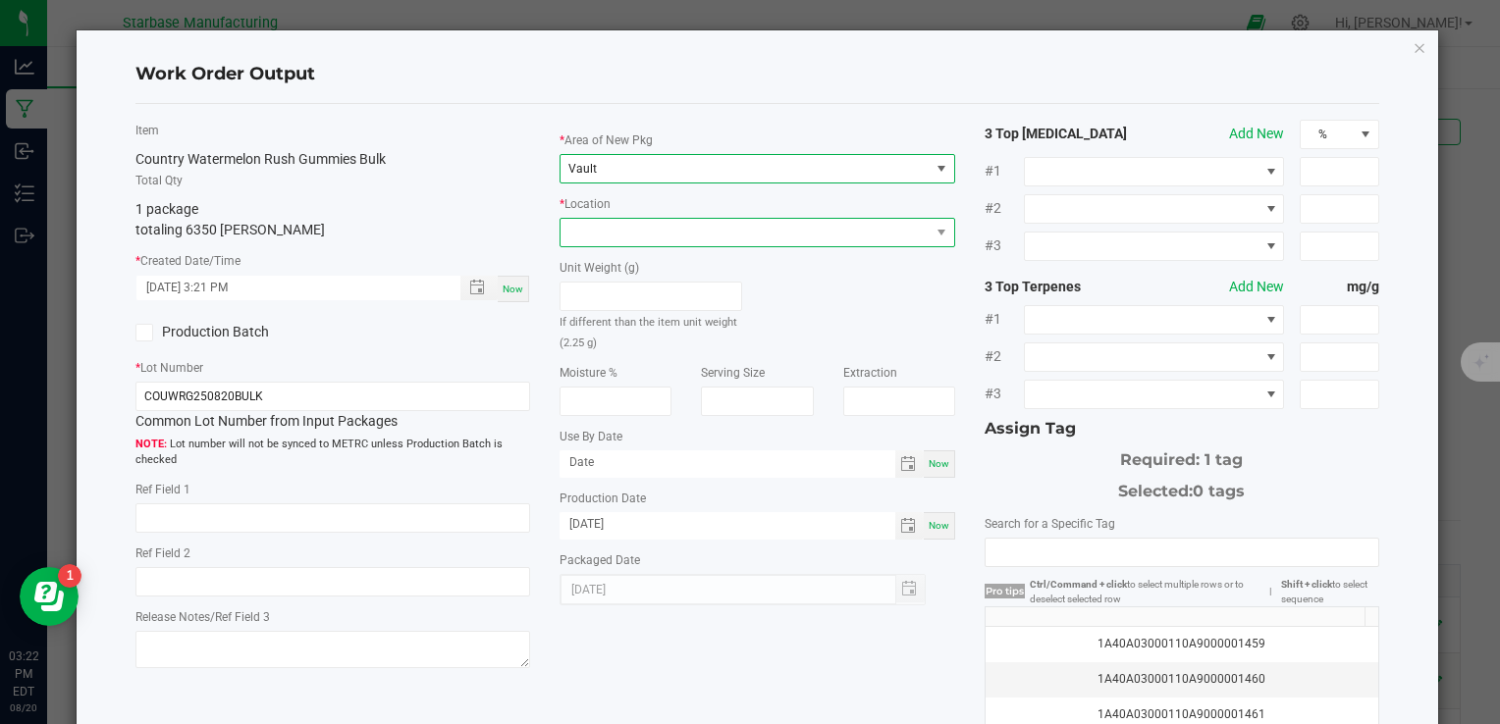
click at [675, 220] on span at bounding box center [745, 232] width 368 height 27
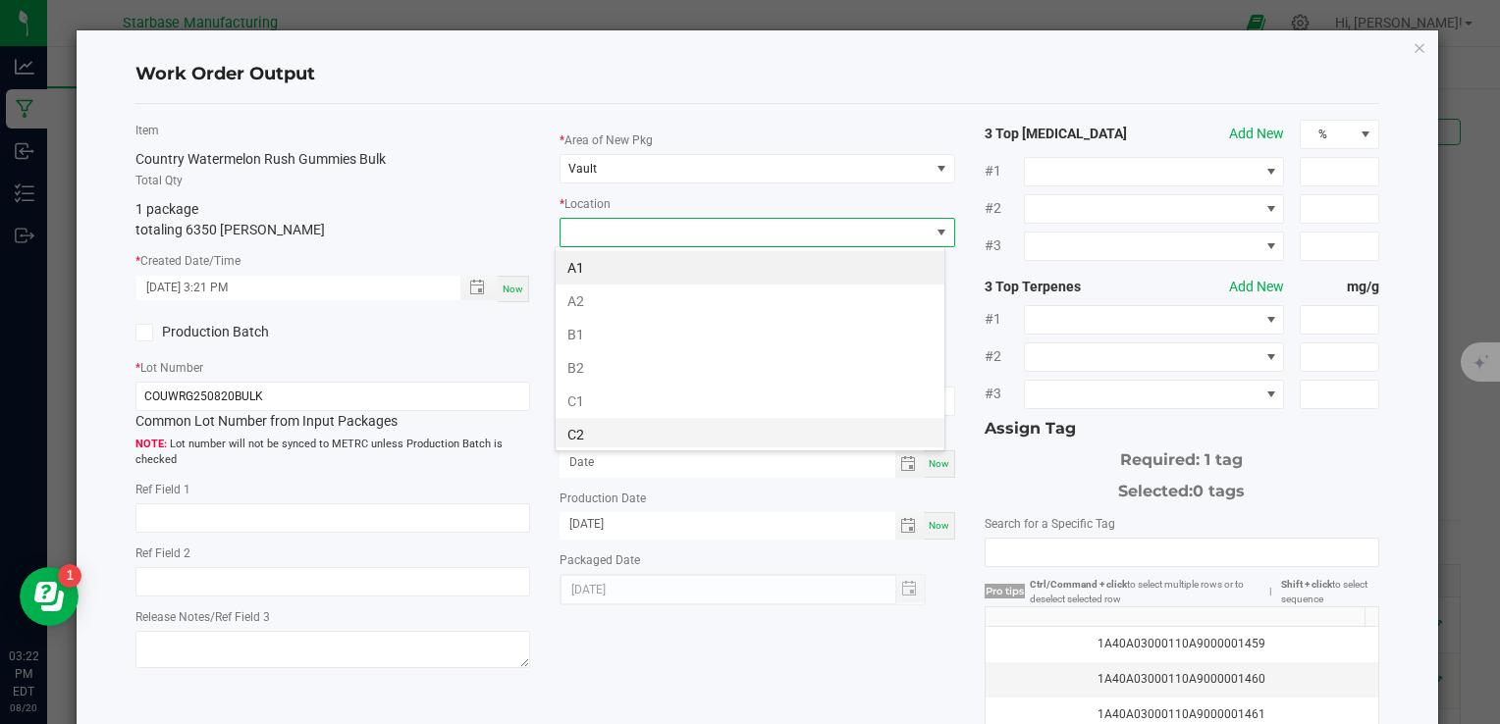
click at [660, 434] on li "C2" at bounding box center [750, 434] width 389 height 33
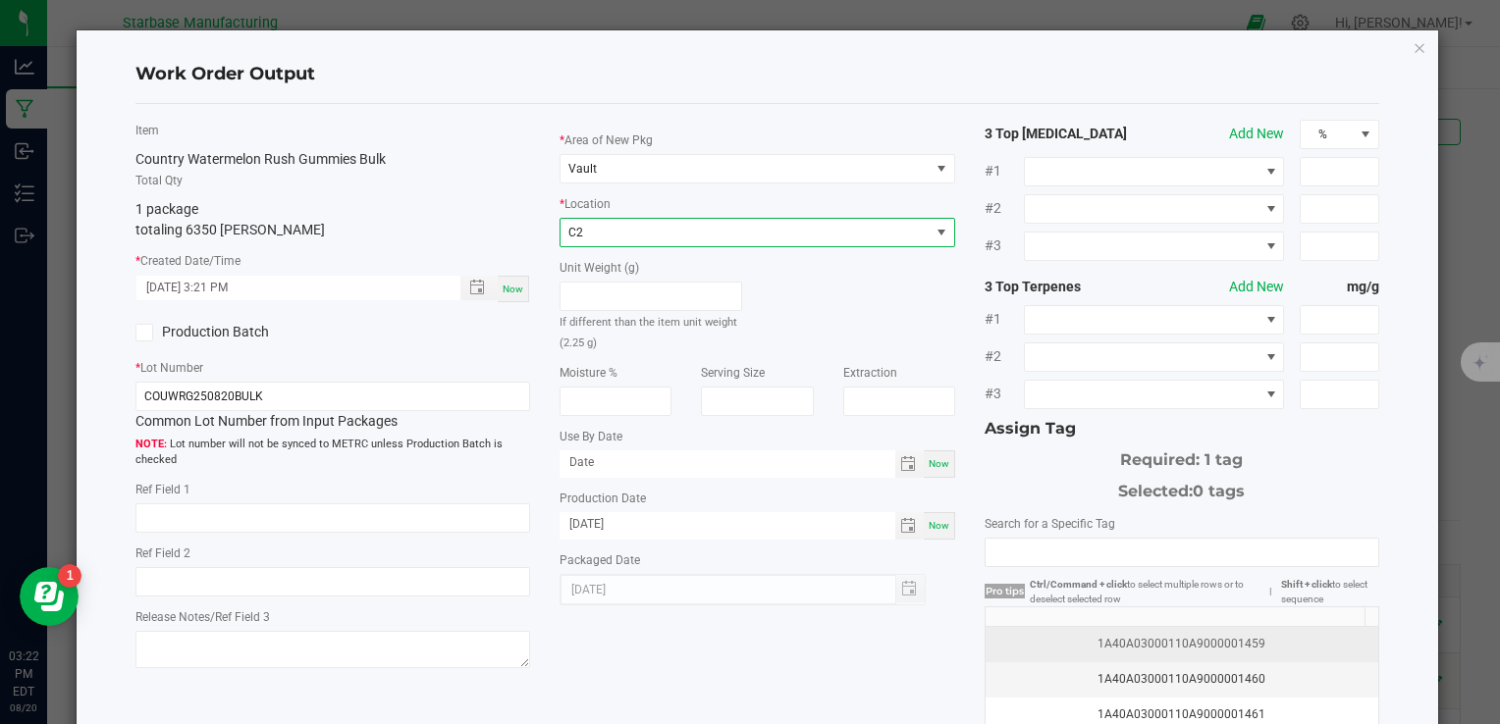
click at [1202, 635] on div "1A40A03000110A9000001459" at bounding box center [1181, 644] width 369 height 19
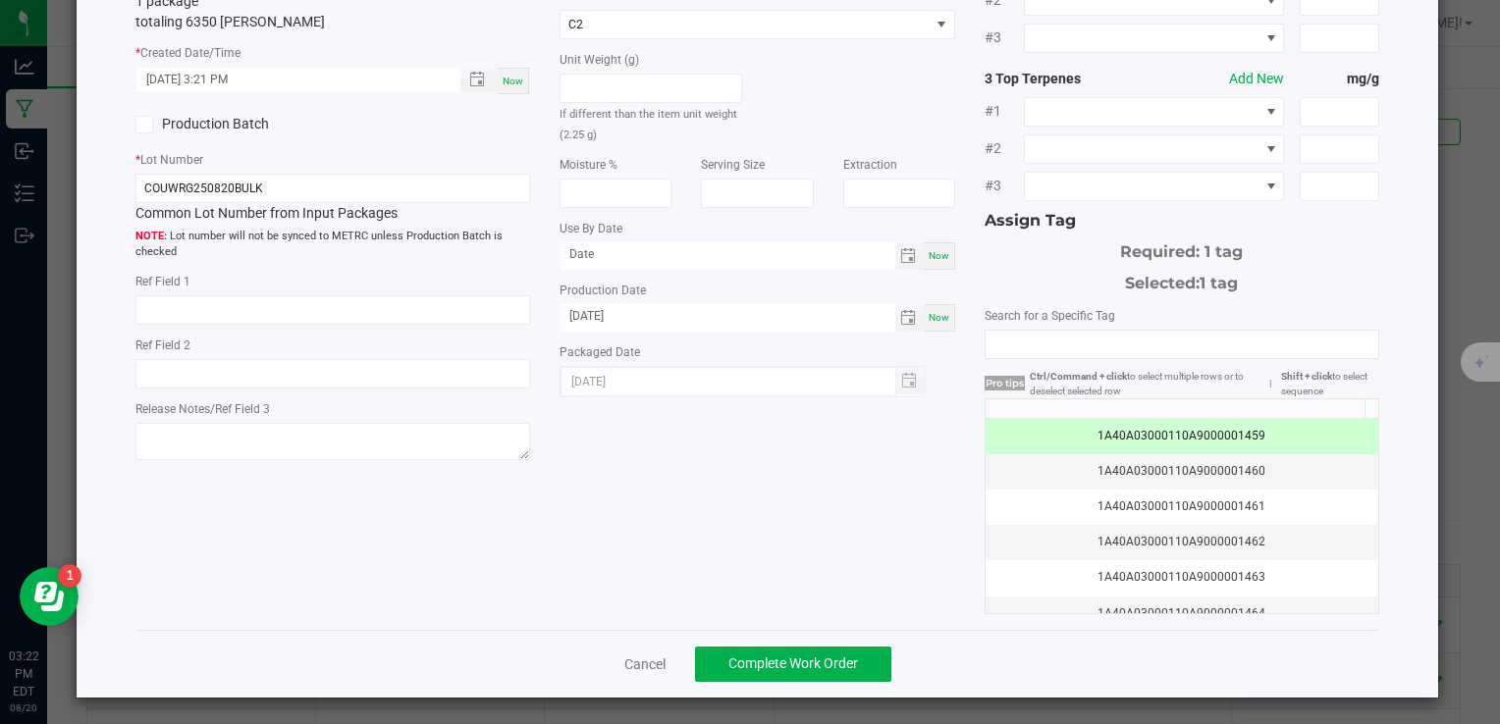
scroll to position [0, 0]
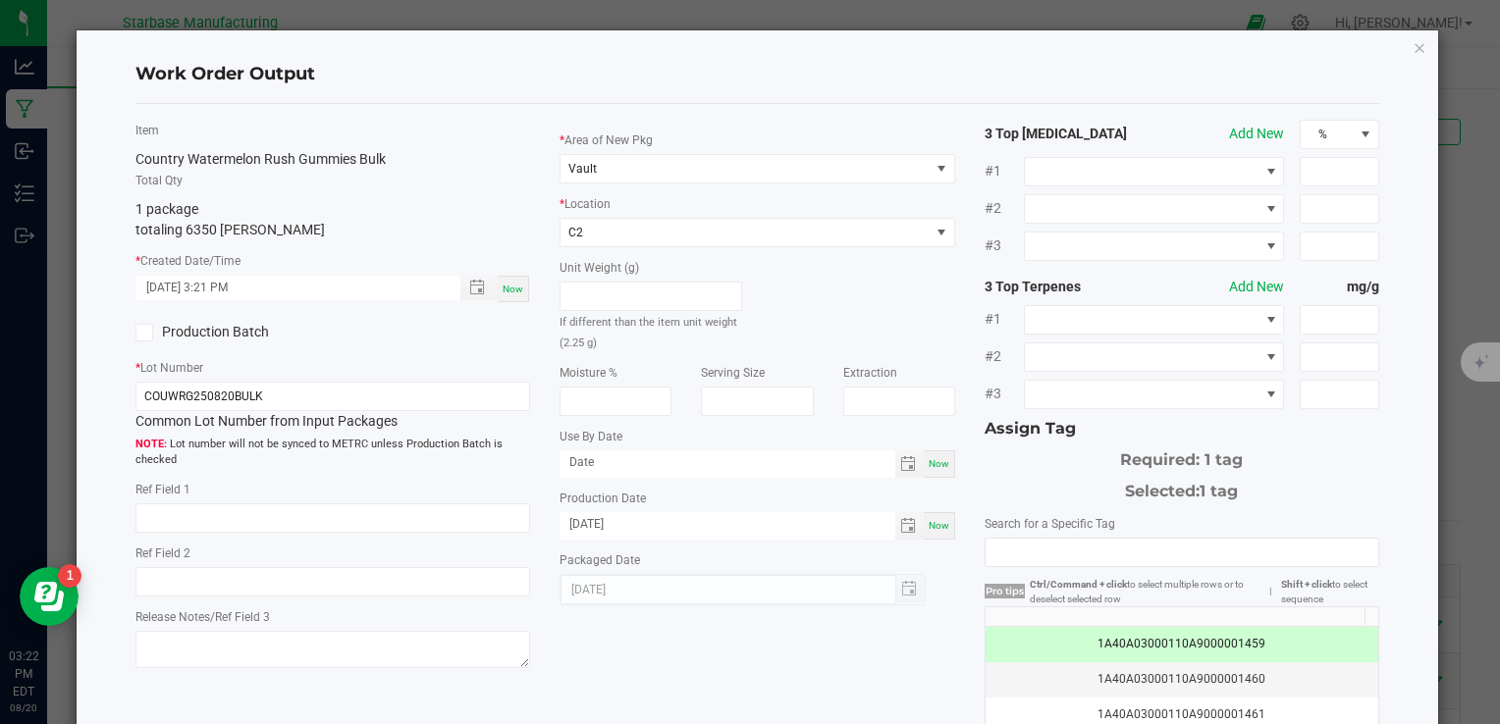
click at [155, 335] on label "Production Batch" at bounding box center [226, 332] width 183 height 21
click at [0, 0] on input "Production Batch" at bounding box center [0, 0] width 0 height 0
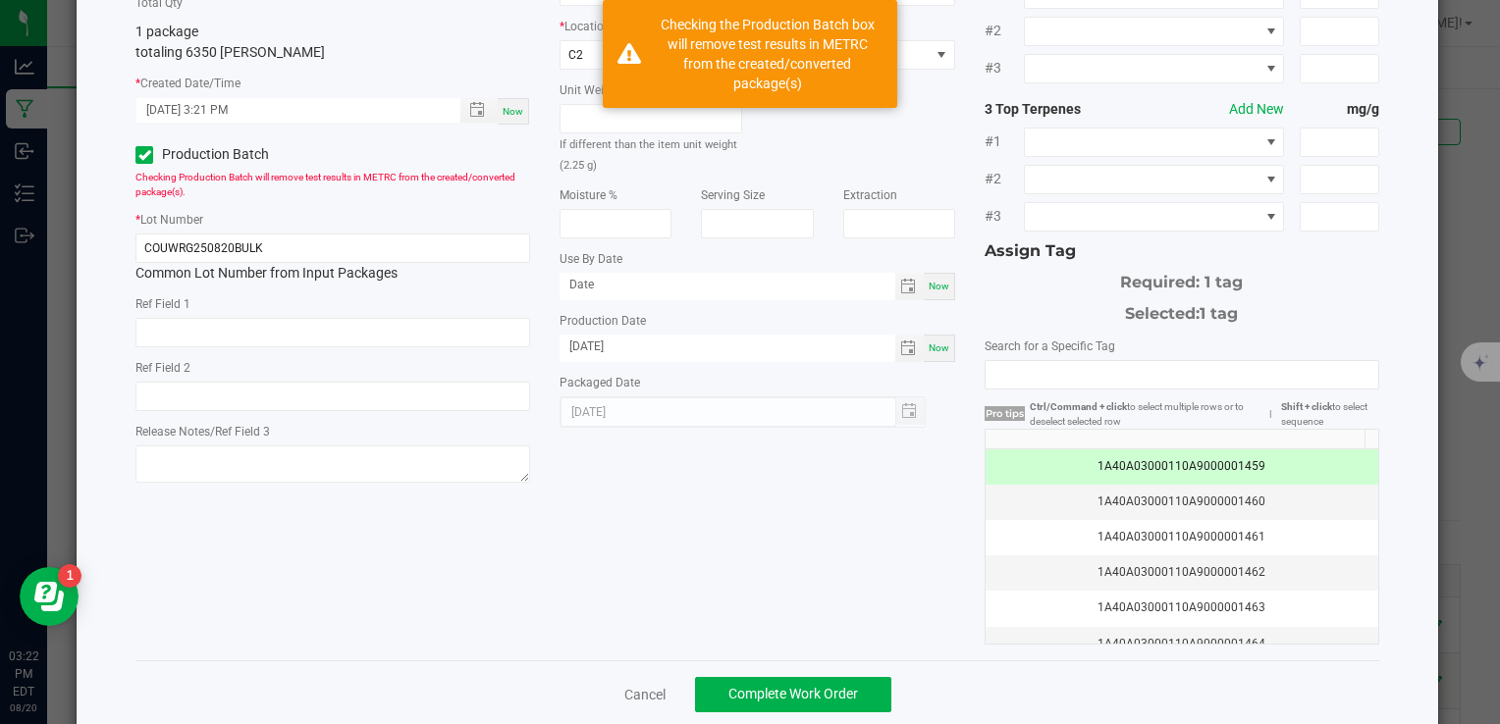
scroll to position [208, 0]
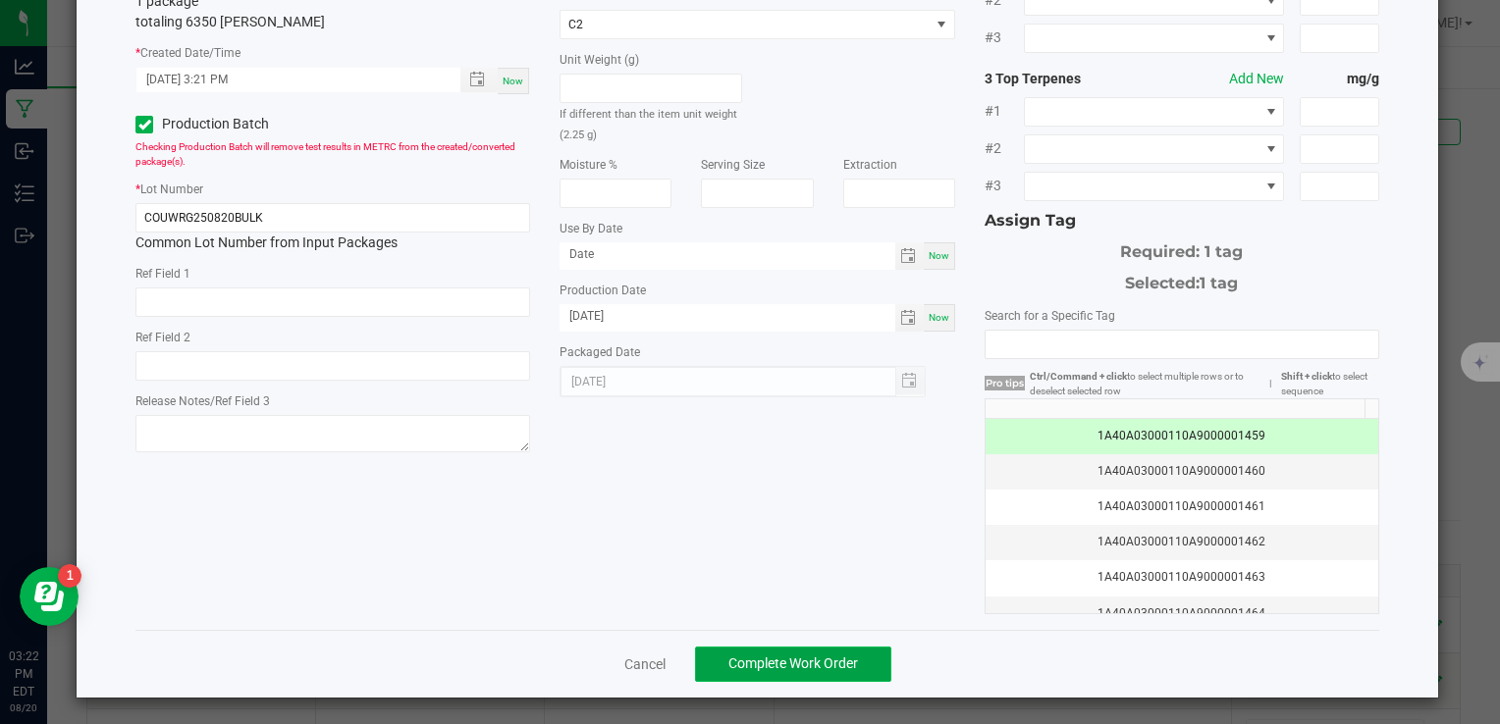
click at [783, 662] on span "Complete Work Order" at bounding box center [793, 664] width 130 height 16
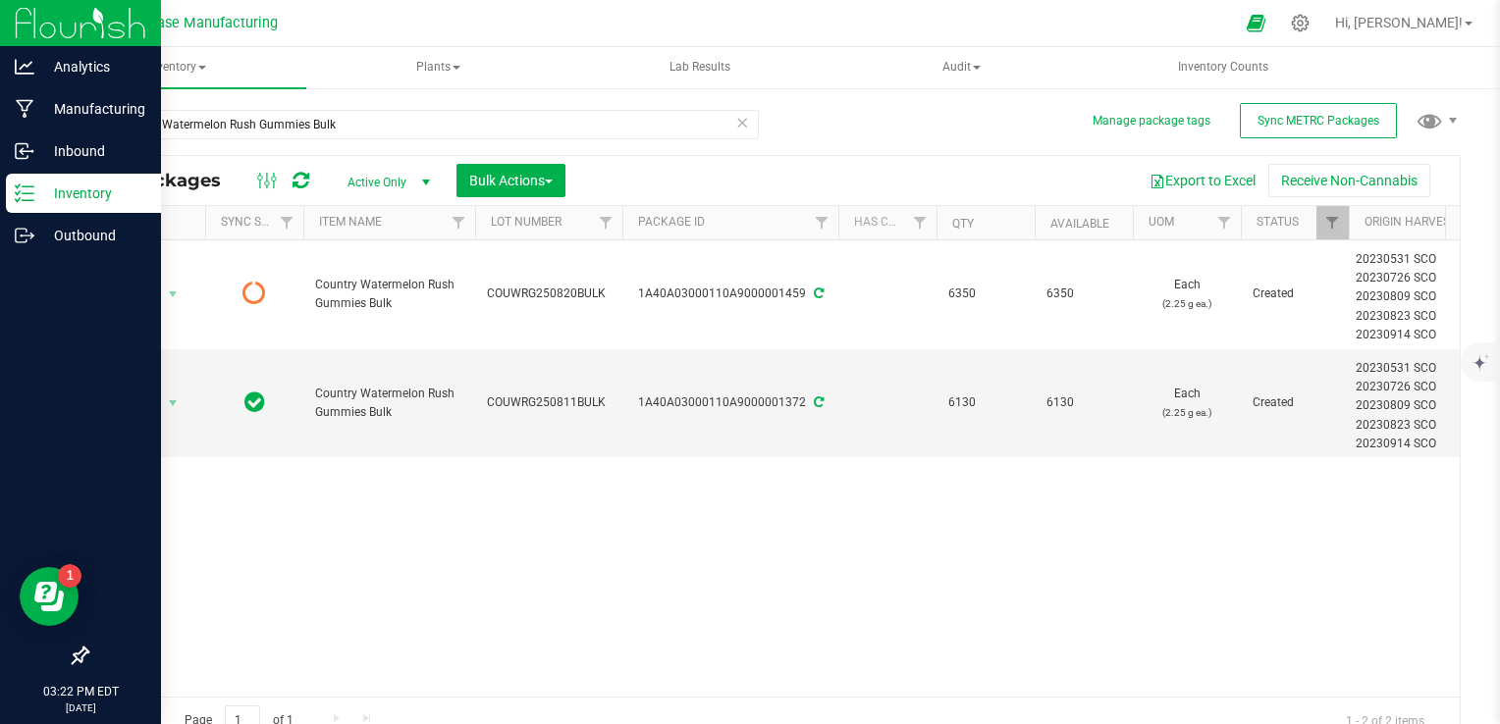
click at [23, 192] on icon at bounding box center [25, 194] width 20 height 20
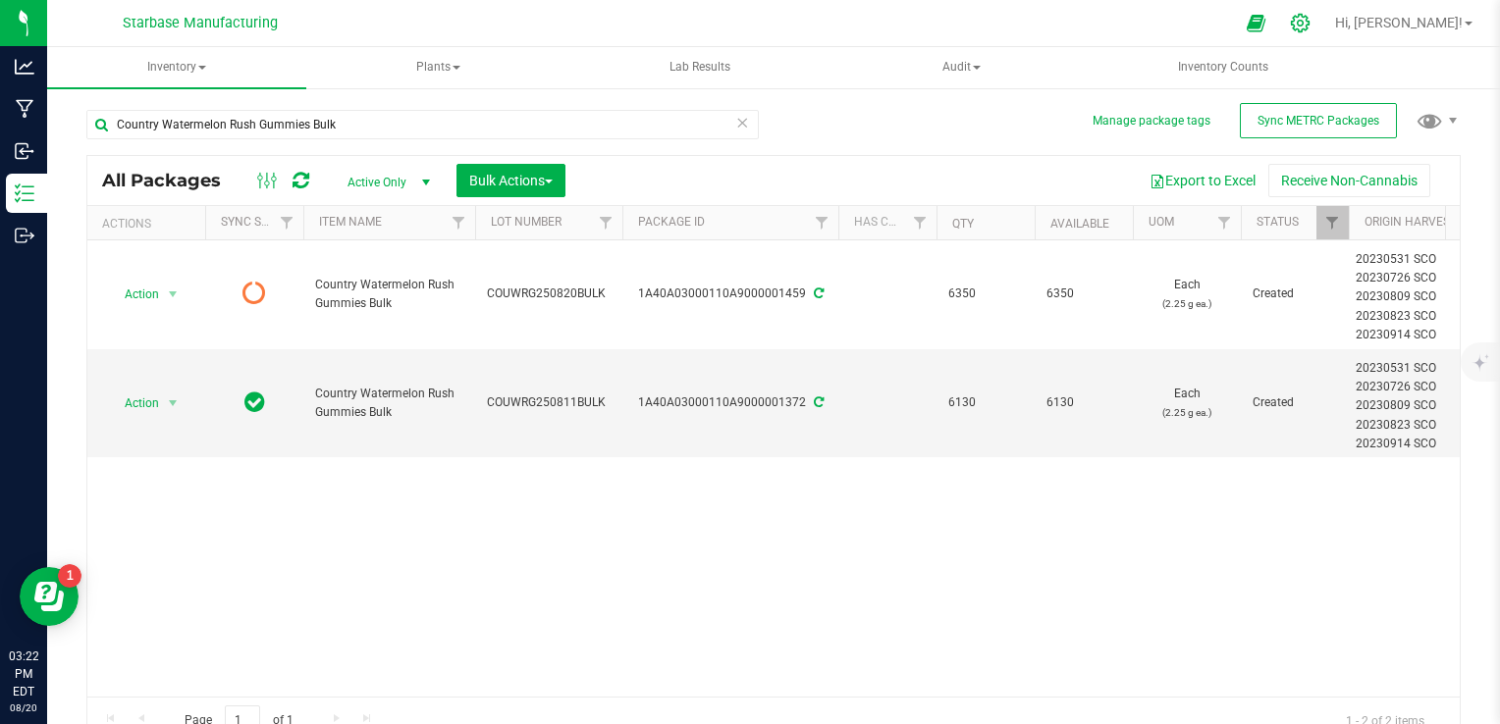
click at [1325, 37] on div at bounding box center [1300, 23] width 49 height 42
click at [1310, 23] on icon at bounding box center [1300, 23] width 19 height 19
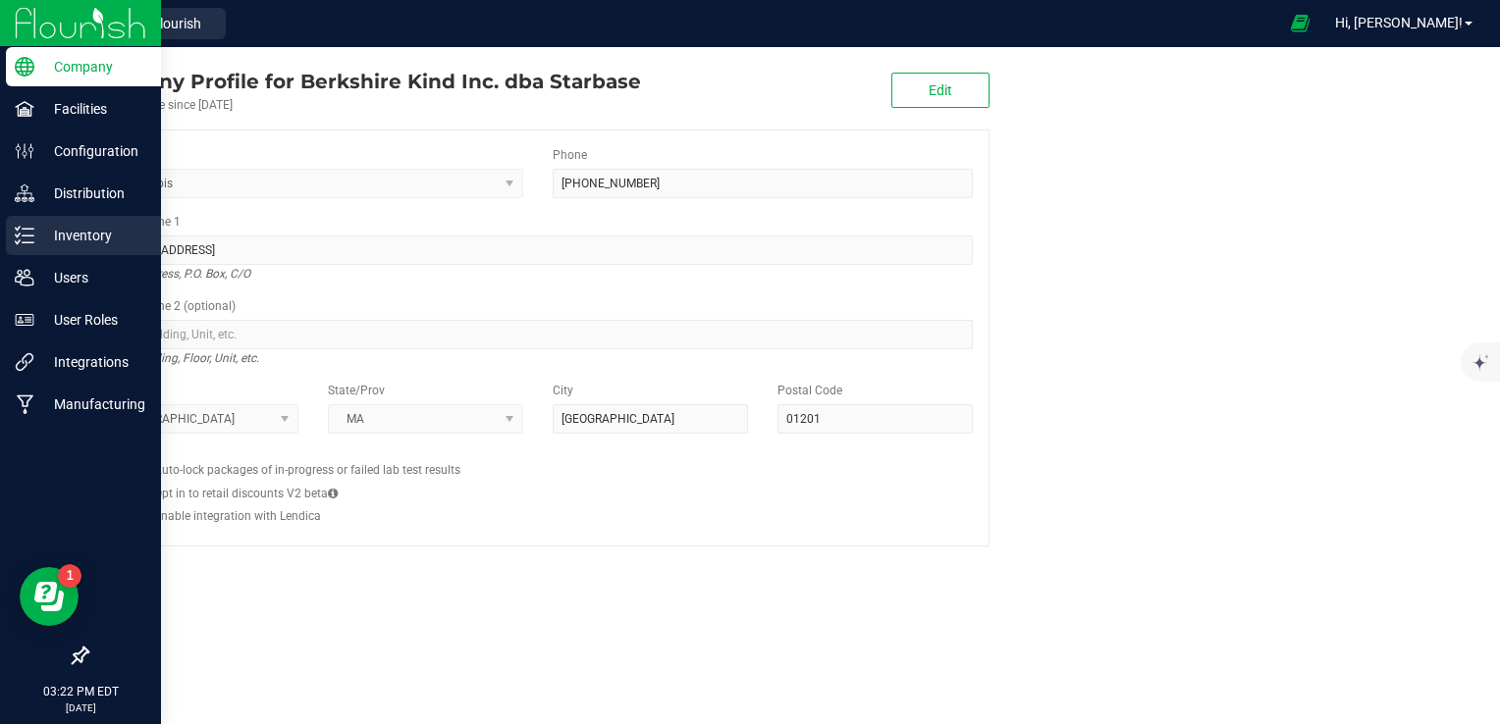
click at [77, 242] on p "Inventory" at bounding box center [93, 236] width 118 height 24
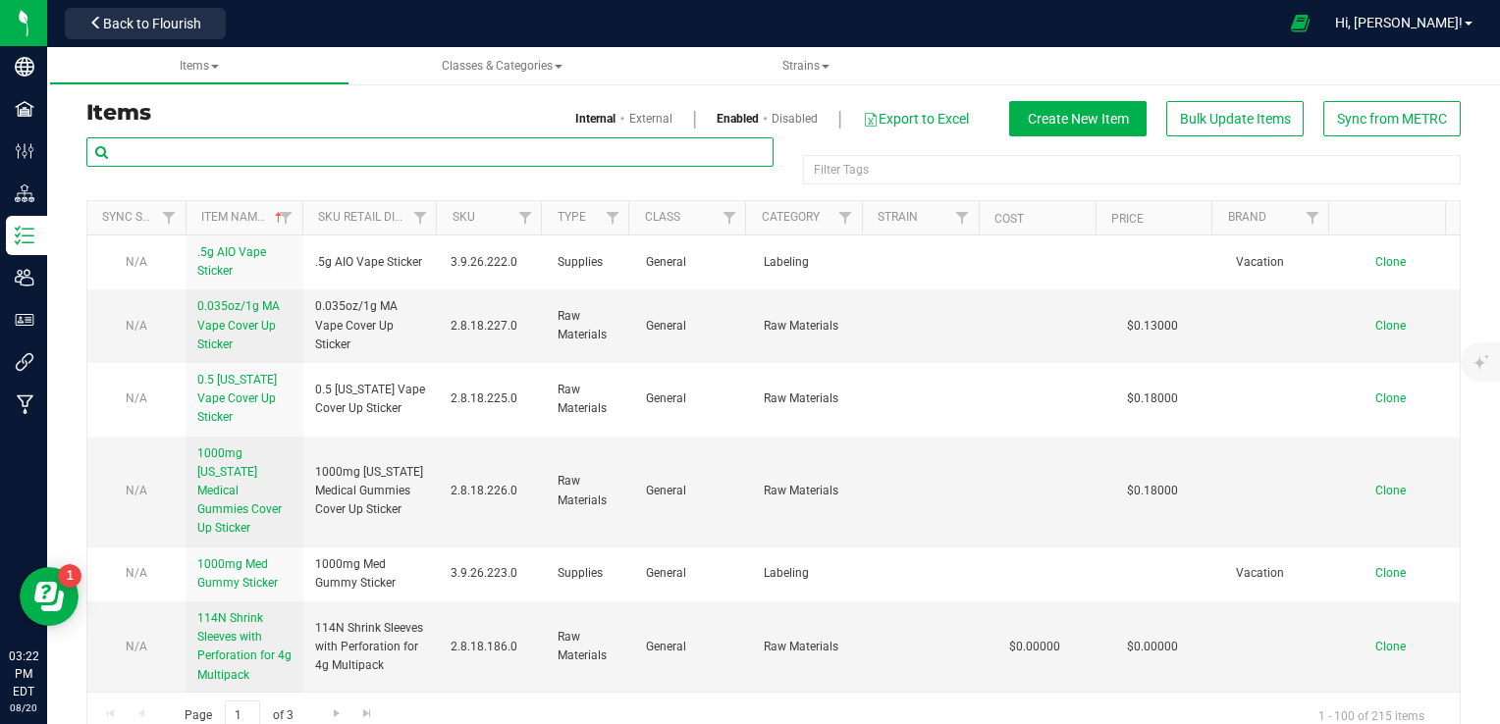
click at [242, 151] on input "text" at bounding box center [429, 151] width 687 height 29
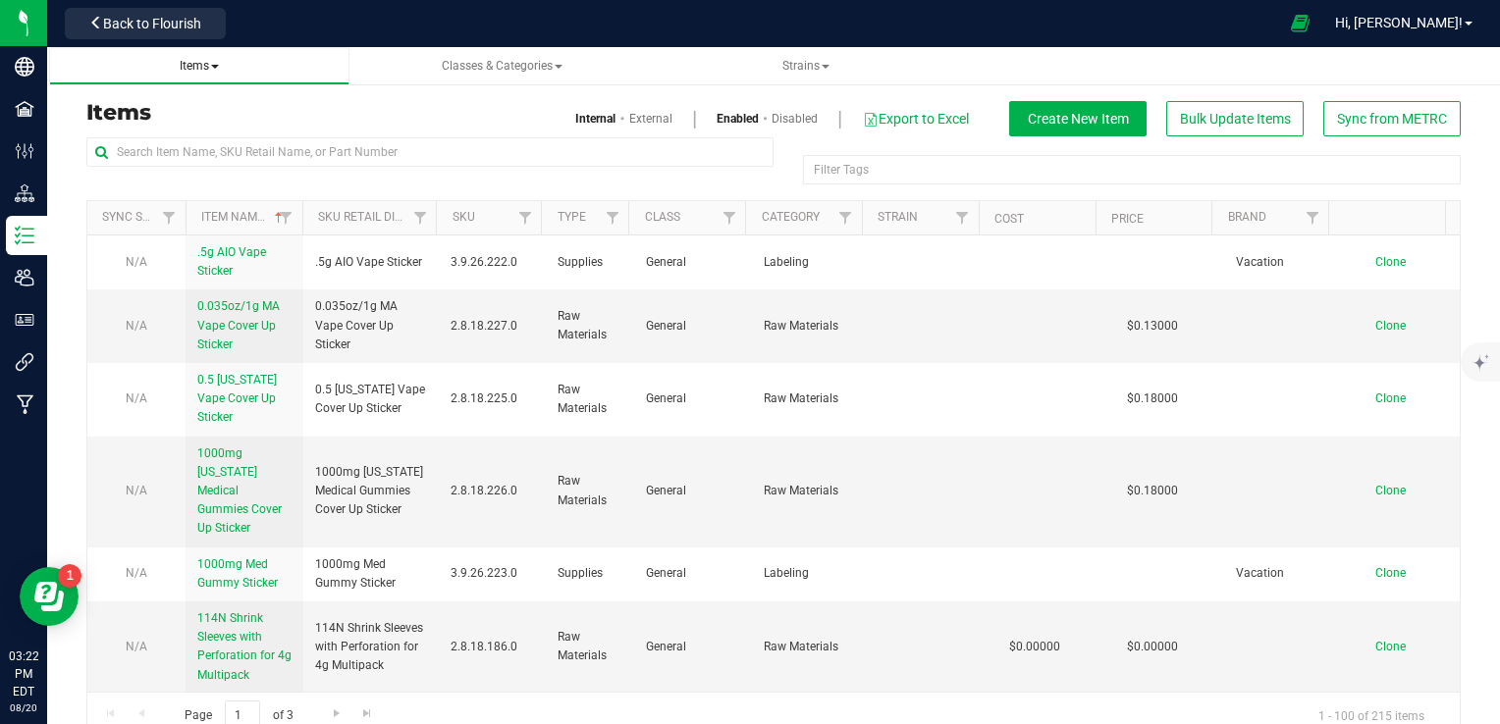
click at [217, 62] on span "Items" at bounding box center [199, 66] width 39 height 14
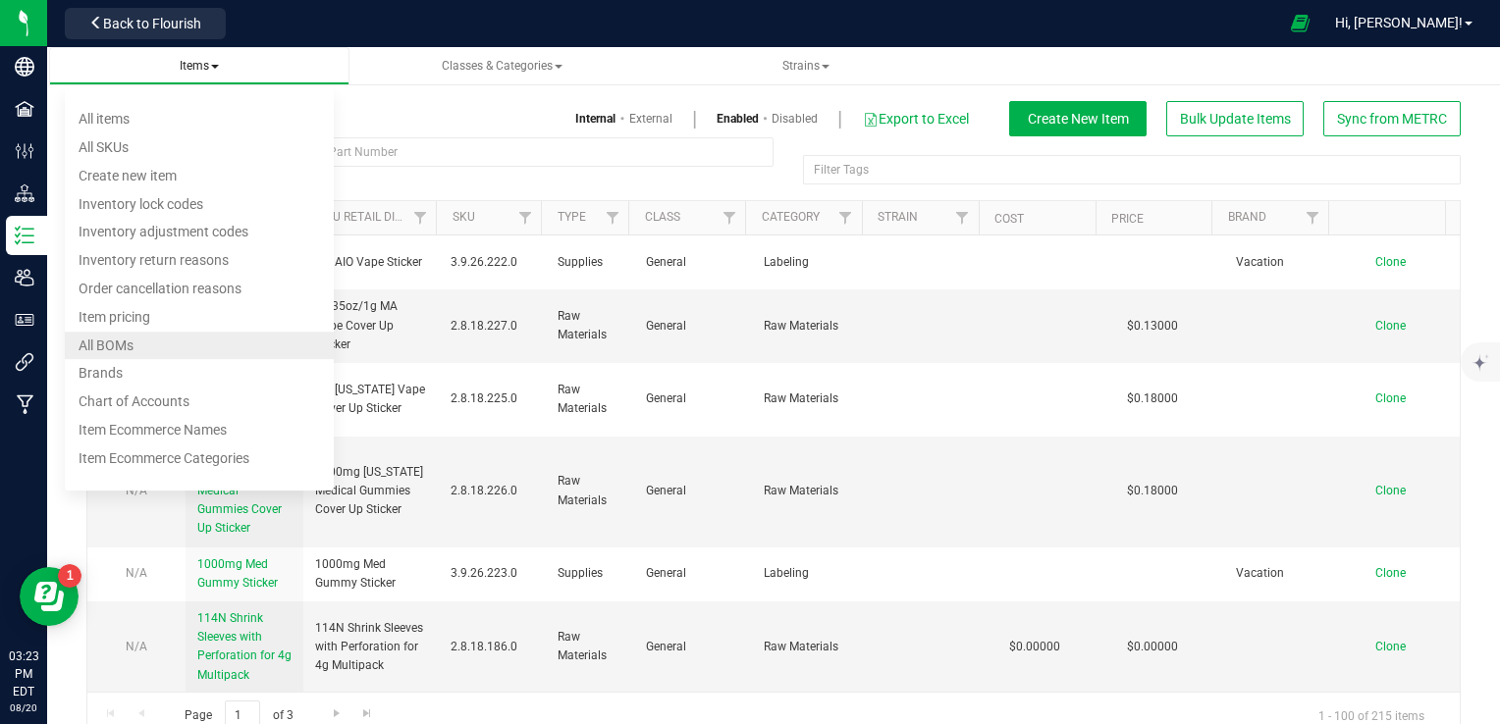
click at [195, 346] on li "All BOMs" at bounding box center [200, 346] width 270 height 28
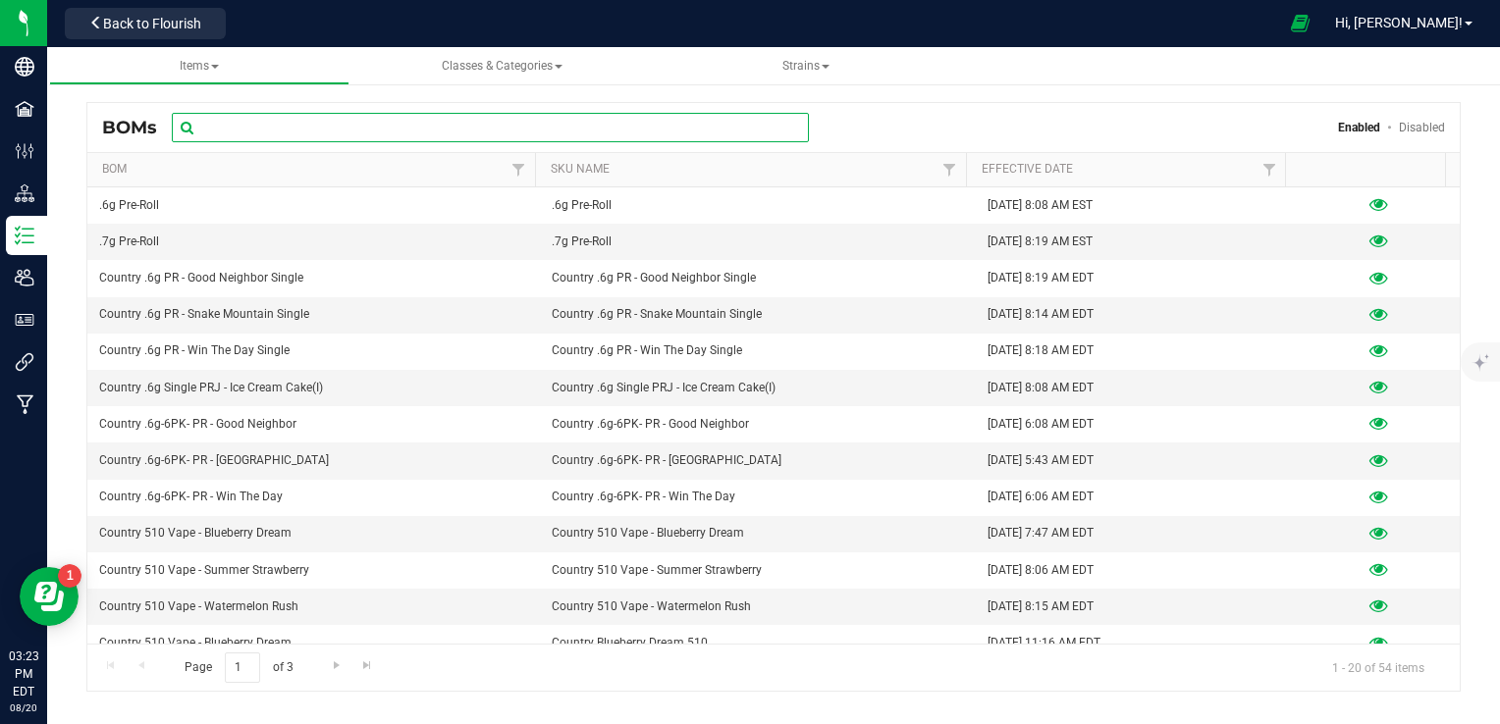
click at [325, 128] on input "text" at bounding box center [490, 127] width 637 height 29
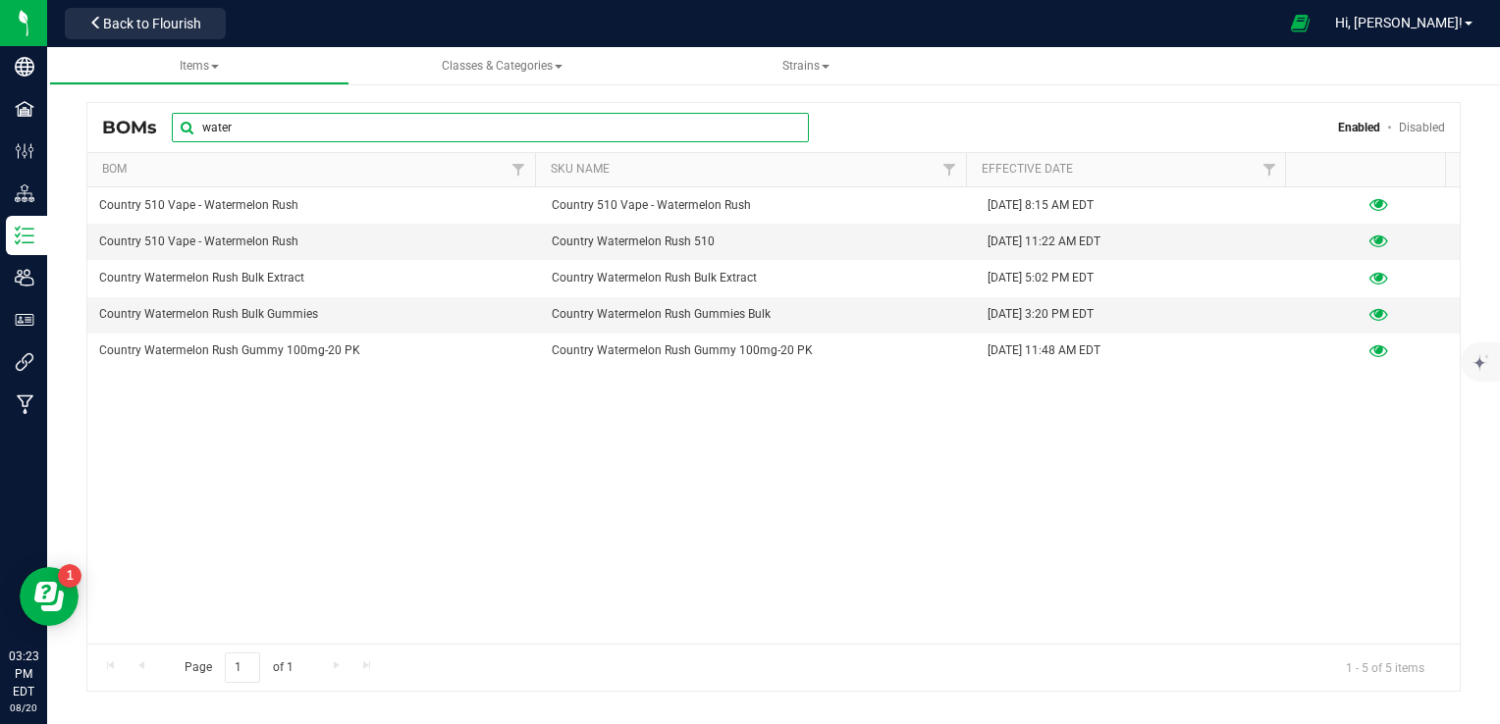
type input "watermelon"
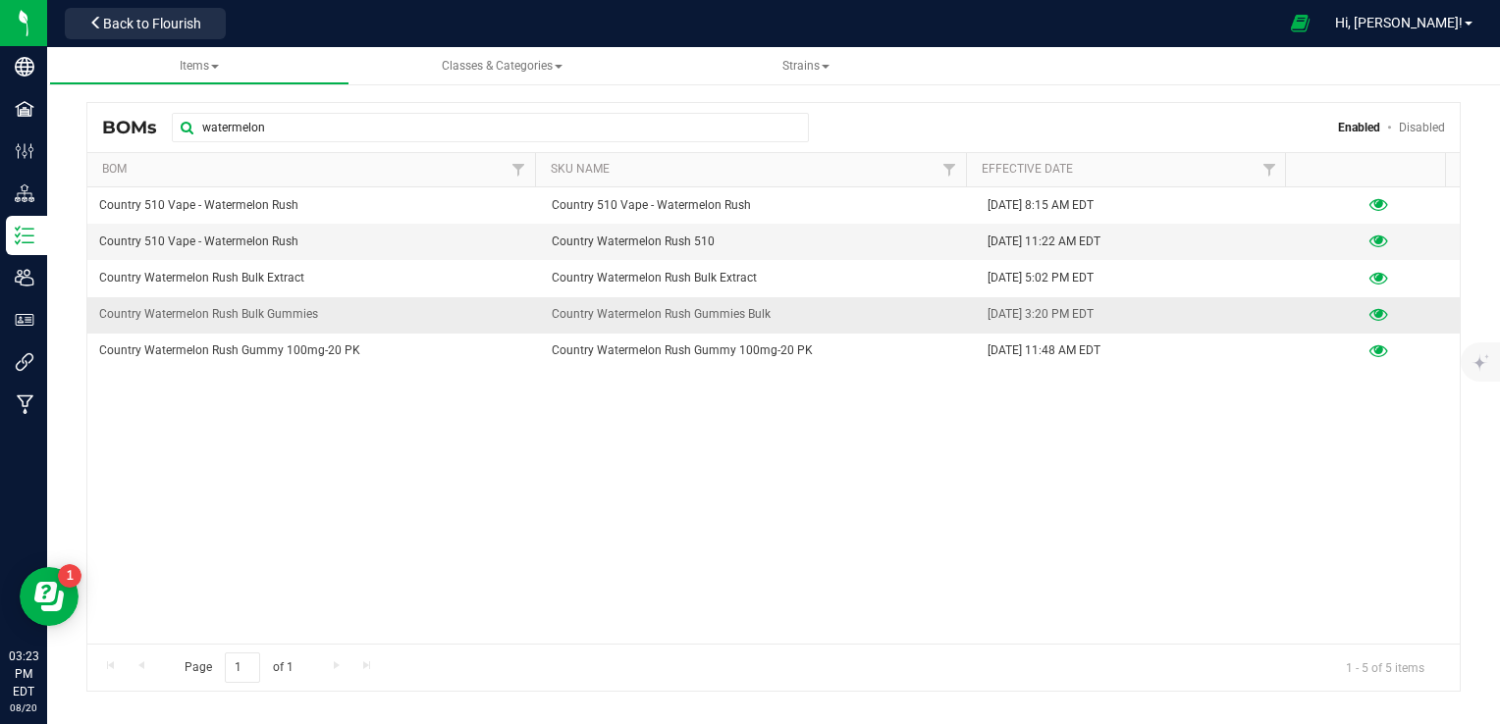
click at [1369, 308] on icon at bounding box center [1378, 315] width 19 height 14
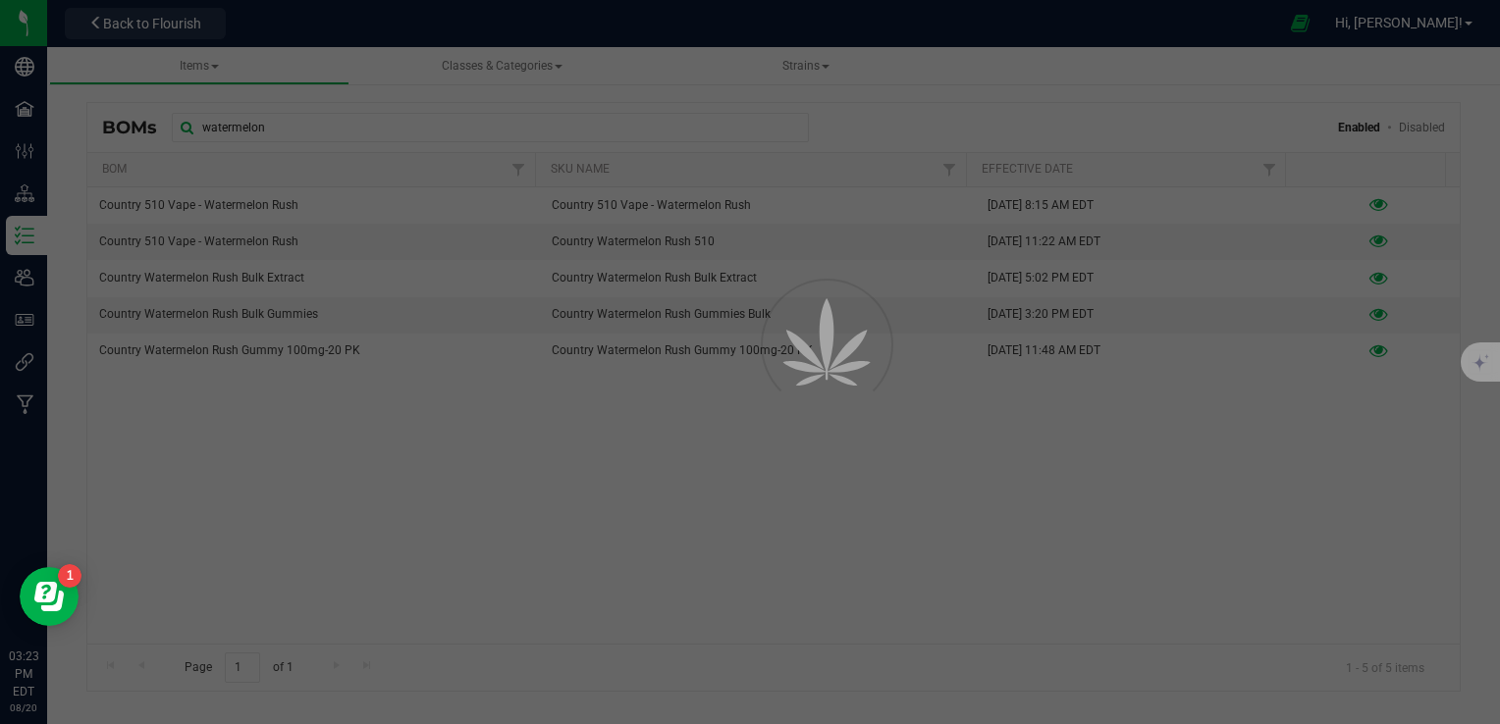
select select "13"
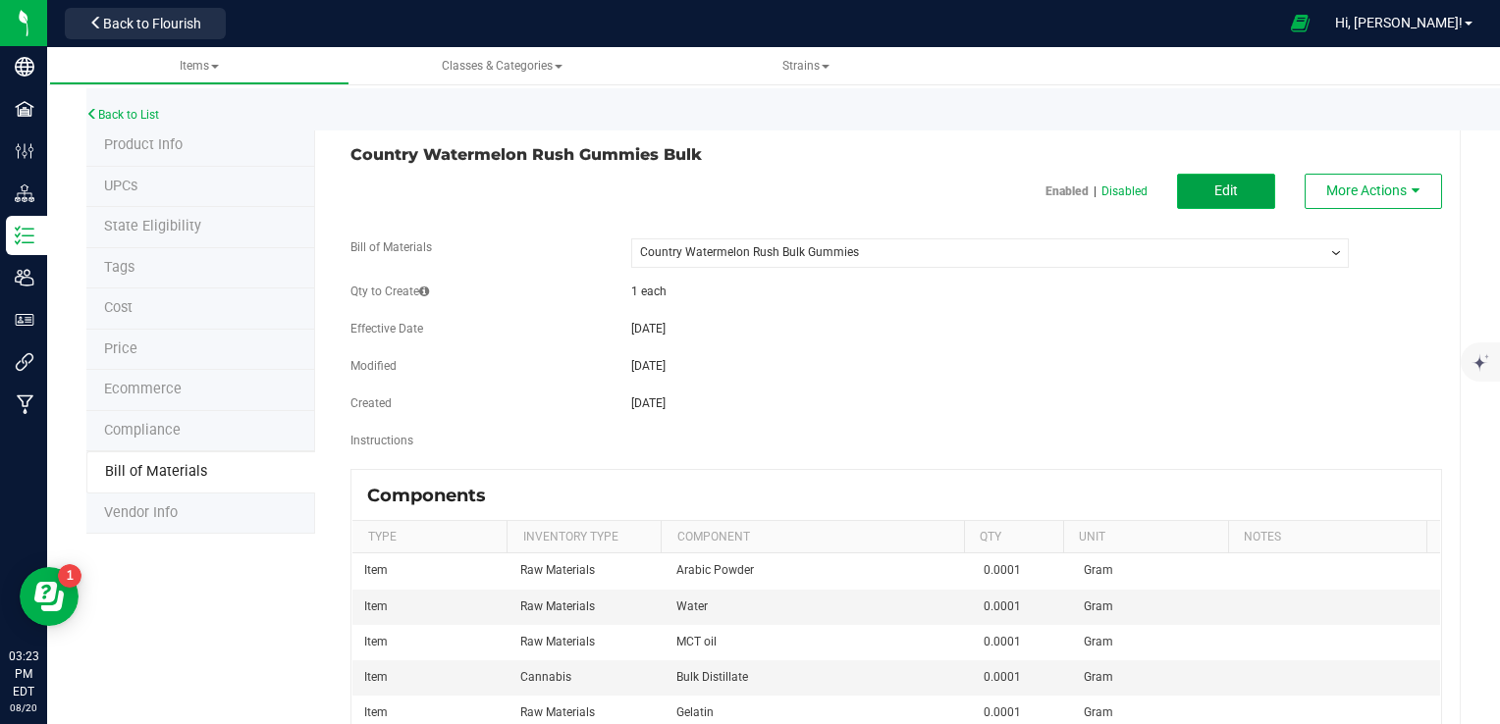
click at [1243, 186] on button "Edit" at bounding box center [1226, 191] width 98 height 35
select select "13"
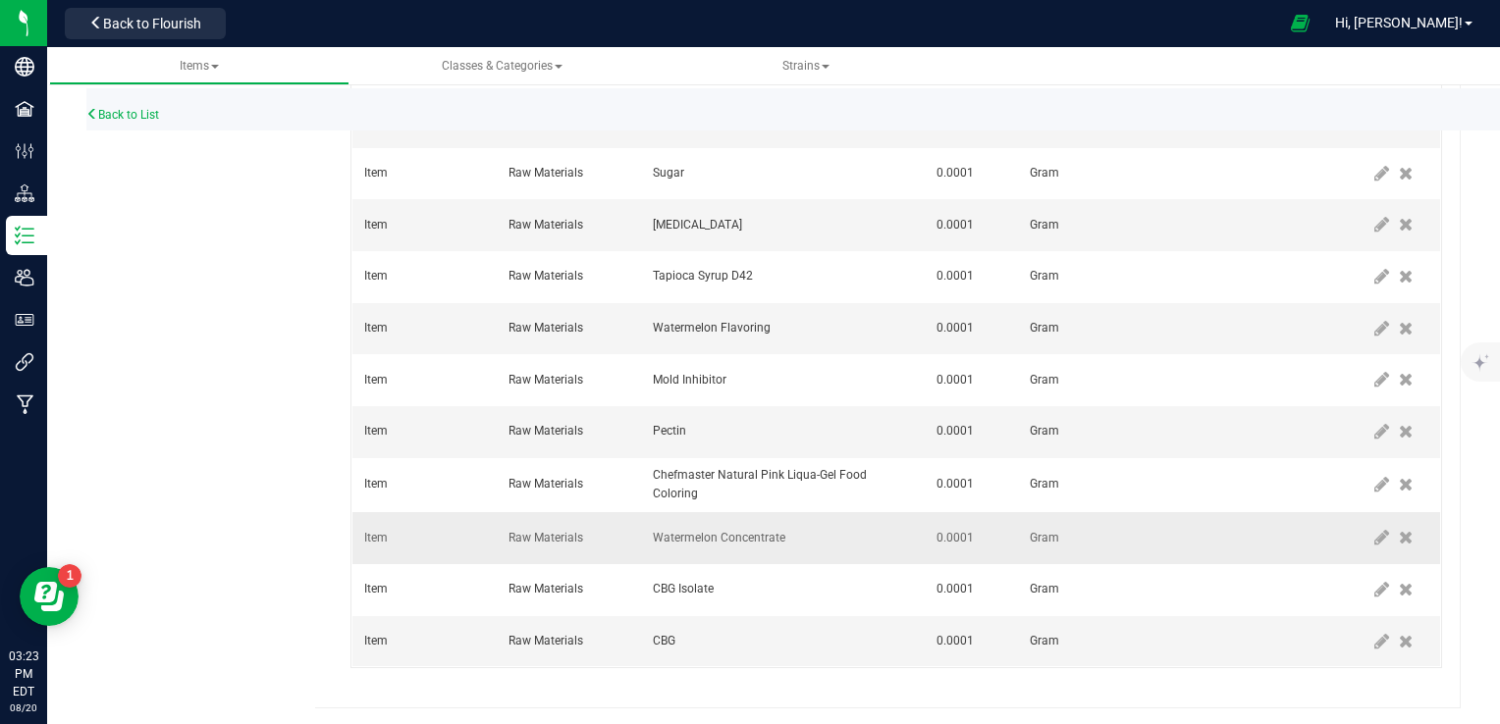
scroll to position [821, 0]
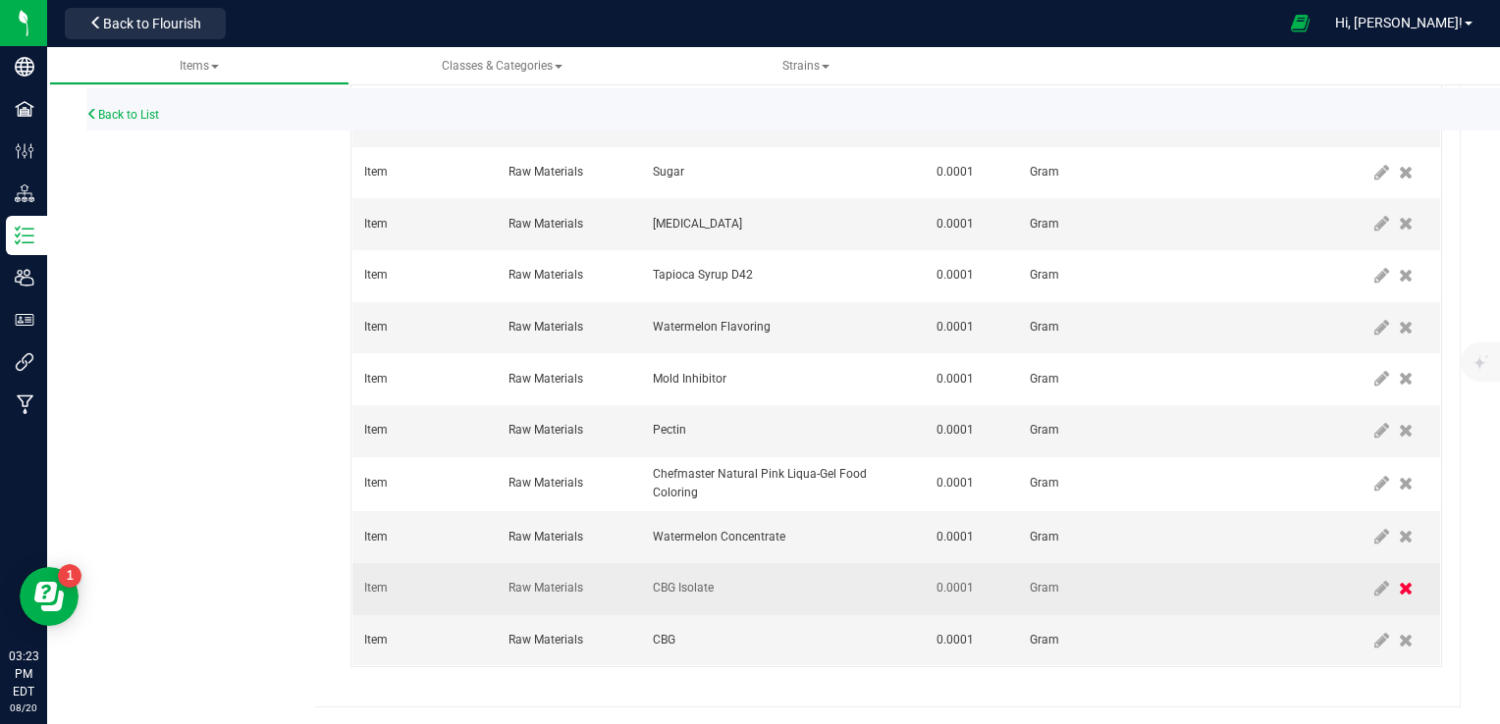
click at [1399, 589] on icon at bounding box center [1406, 589] width 14 height 18
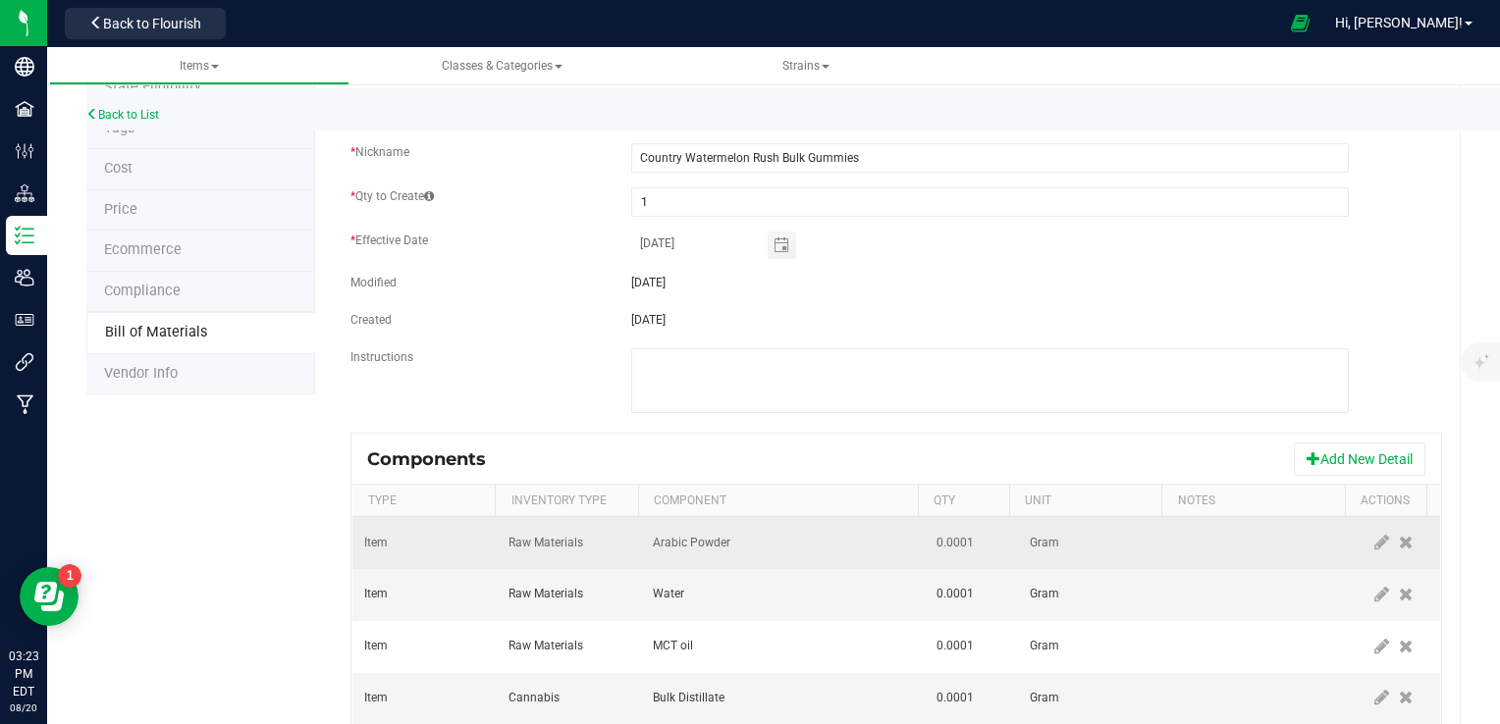
scroll to position [0, 0]
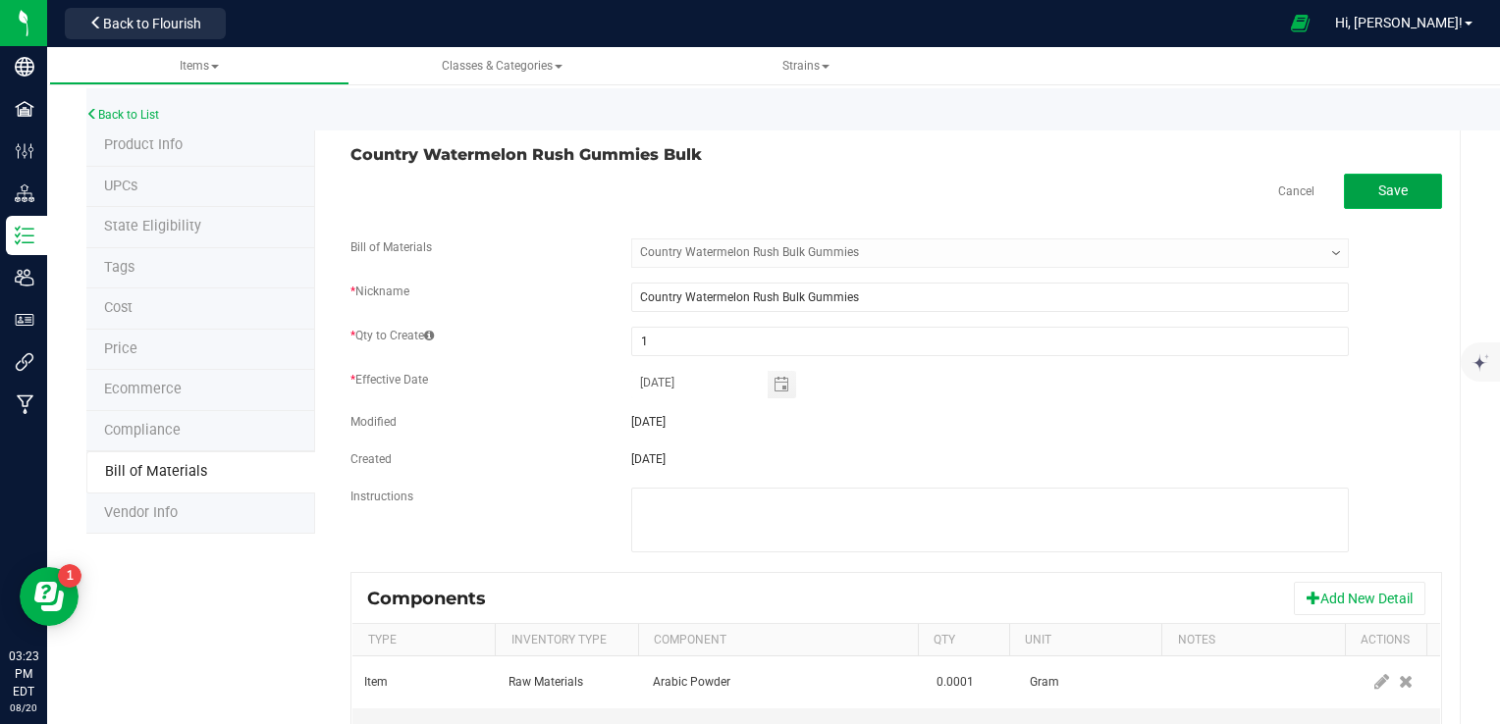
click at [1396, 190] on button "Save" at bounding box center [1393, 191] width 98 height 35
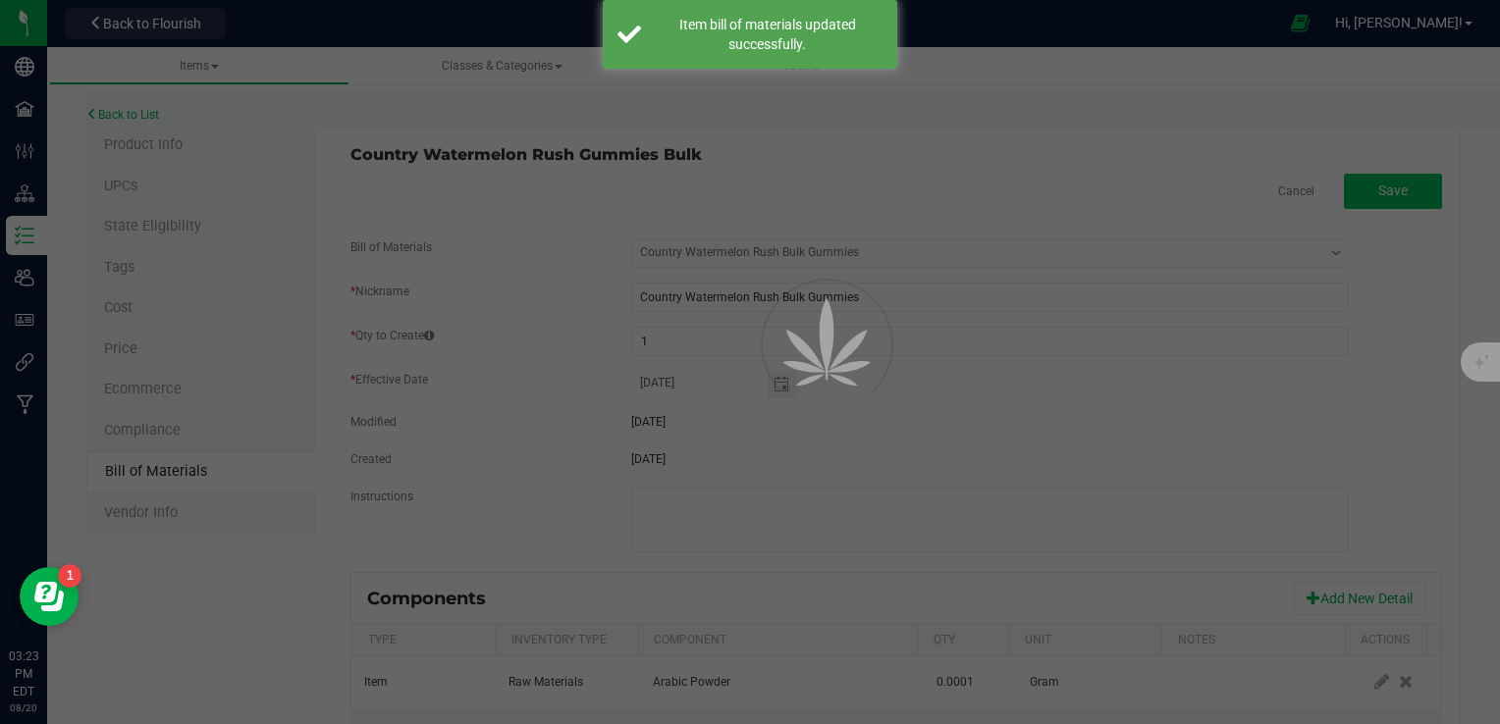
select select "13"
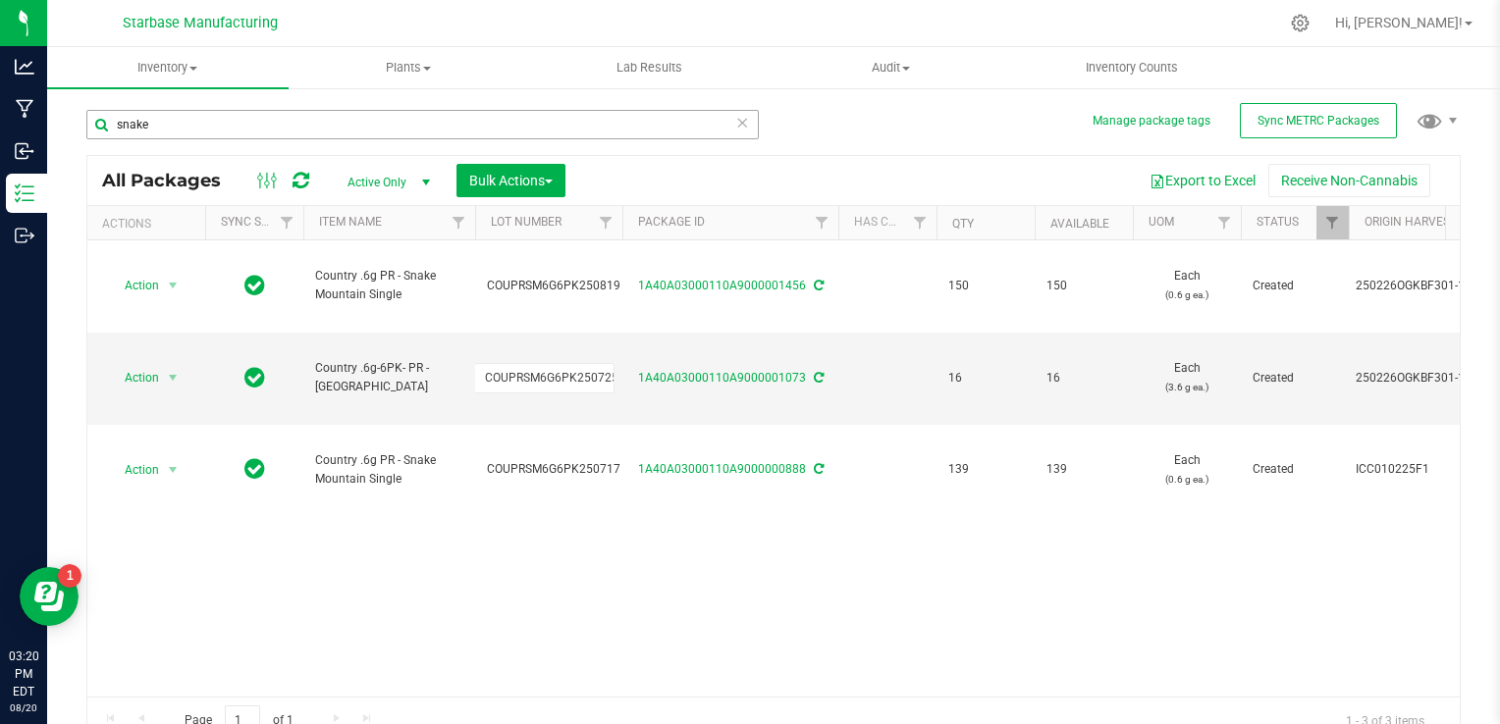
type input "w"
click at [381, 131] on input "snake" at bounding box center [422, 124] width 672 height 29
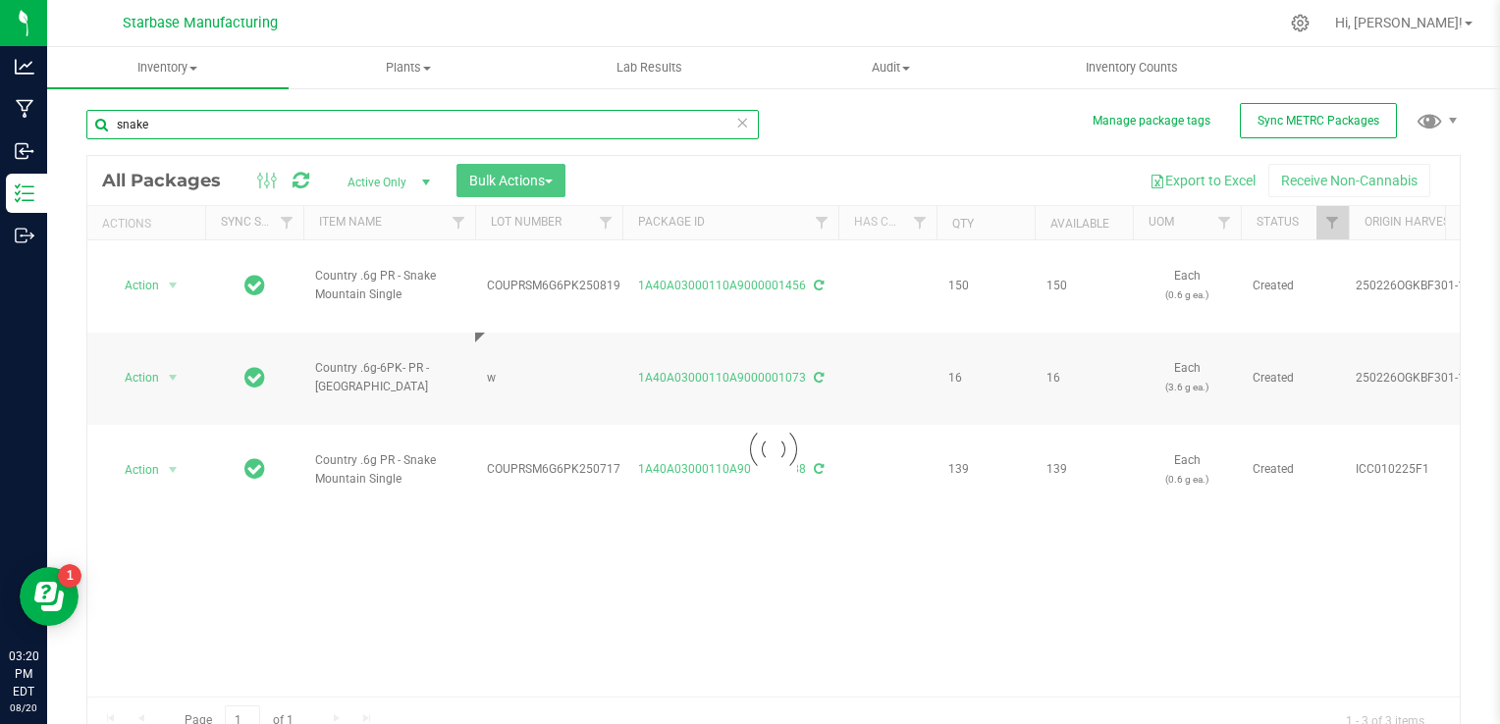
click at [381, 131] on input "snake" at bounding box center [422, 124] width 672 height 29
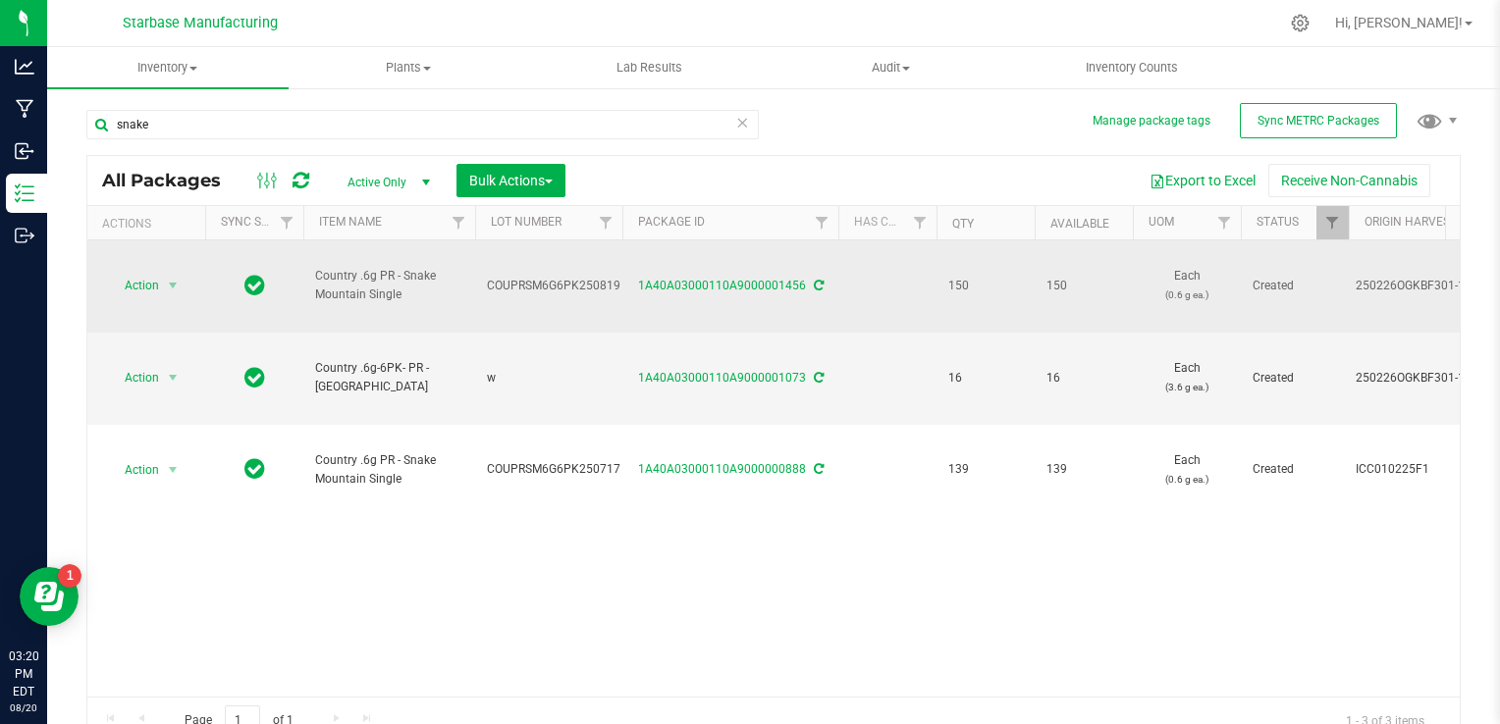
click at [559, 277] on span "COUPRSM6G6PK250819" at bounding box center [554, 286] width 134 height 19
click at [559, 271] on input "COUPRSM6G6PK250819" at bounding box center [544, 286] width 140 height 30
click at [544, 369] on span "w" at bounding box center [549, 378] width 124 height 19
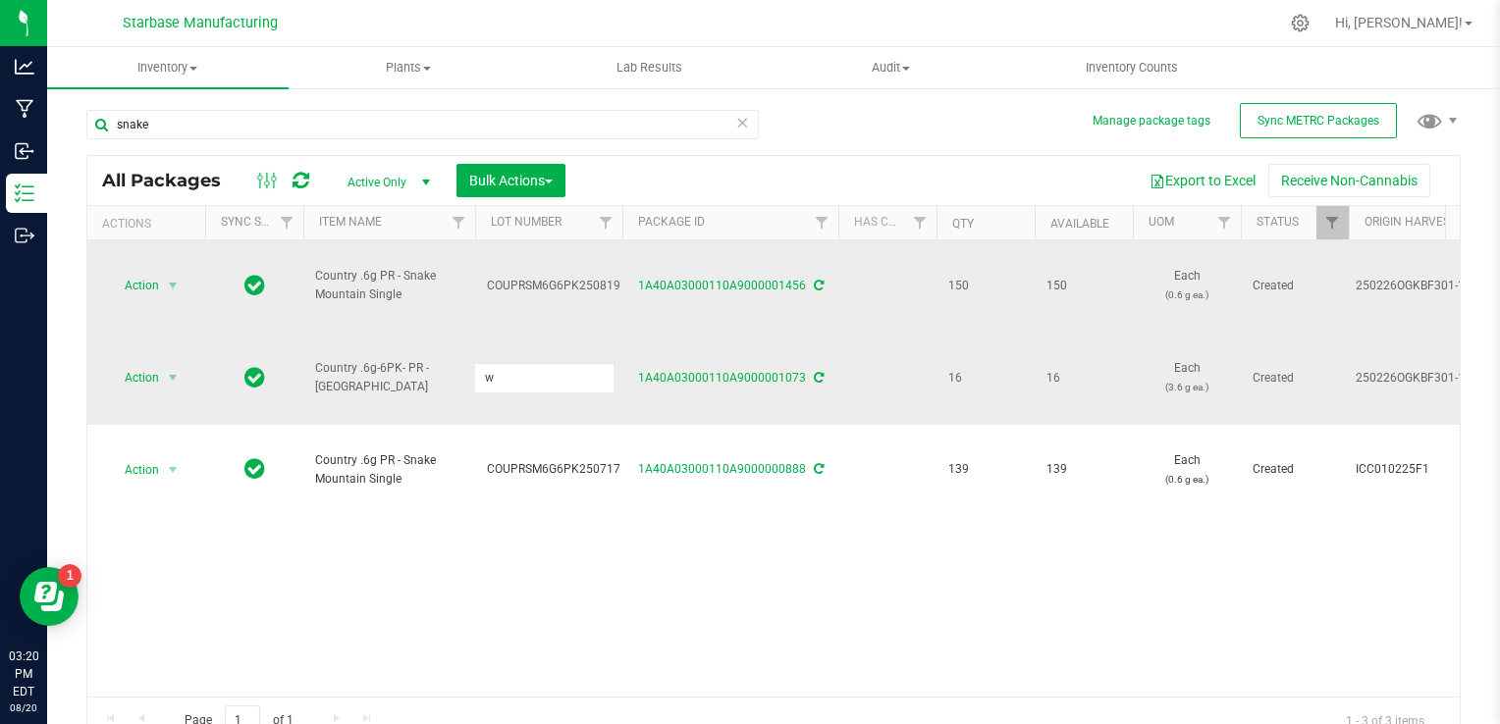
click at [544, 363] on input "w" at bounding box center [544, 378] width 140 height 30
drag, startPoint x: 544, startPoint y: 316, endPoint x: 401, endPoint y: 454, distance: 198.6
click at [401, 454] on div "Action Action Adjust qty Create package Edit attributes Global inventory Locate…" at bounding box center [773, 469] width 1372 height 456
click at [498, 369] on span "w" at bounding box center [549, 378] width 124 height 19
click at [498, 363] on input "w" at bounding box center [544, 378] width 140 height 30
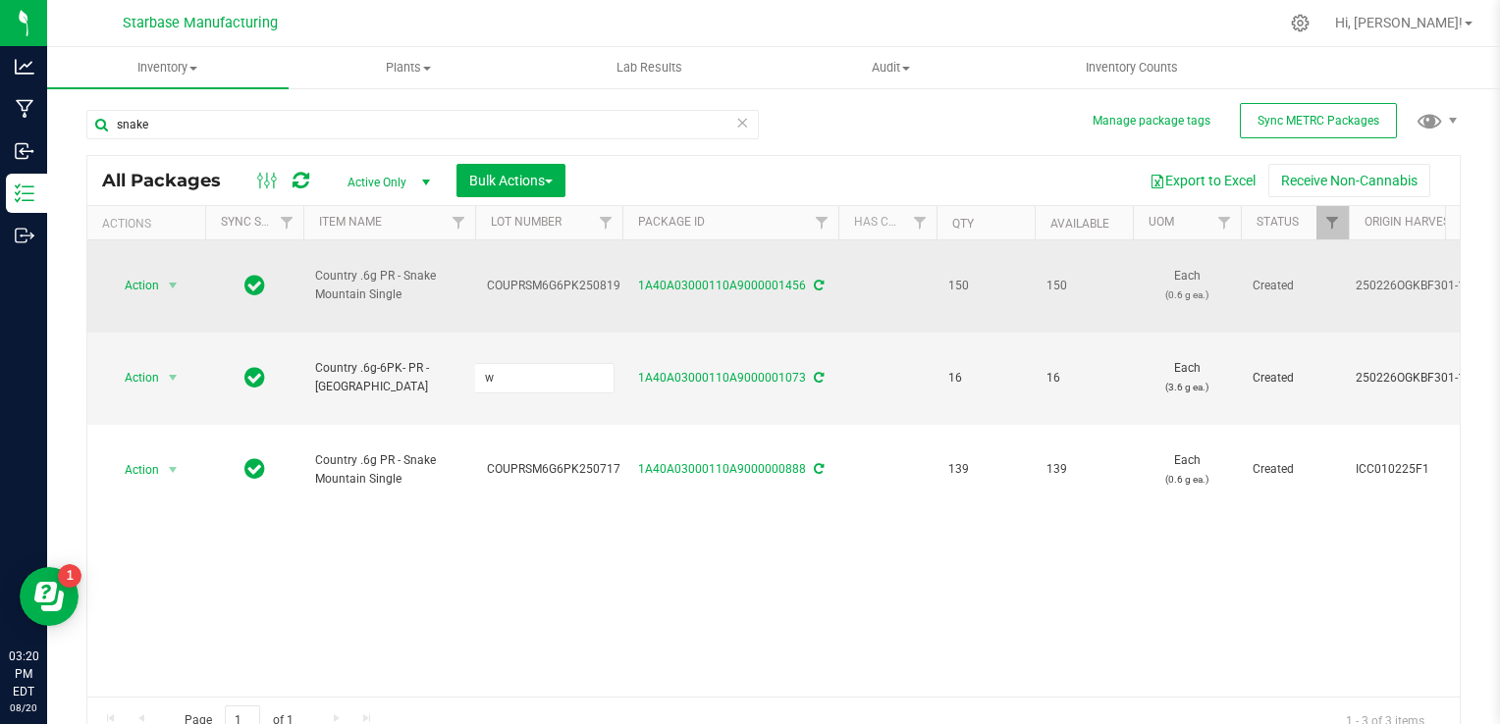
drag, startPoint x: 498, startPoint y: 318, endPoint x: 457, endPoint y: 425, distance: 114.3
click at [457, 425] on div "Action Action Adjust qty Create package Edit attributes Global inventory Locate…" at bounding box center [773, 469] width 1372 height 456
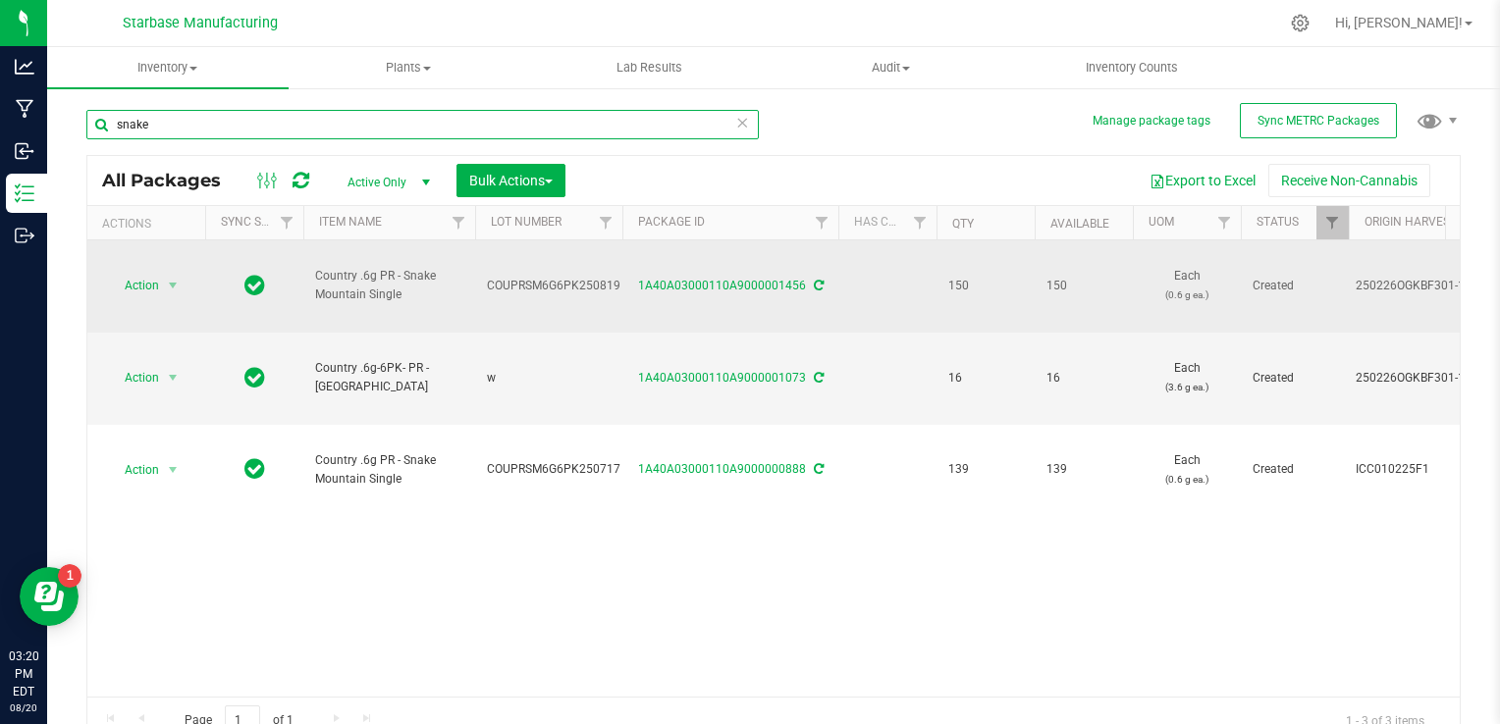
type input "sa"
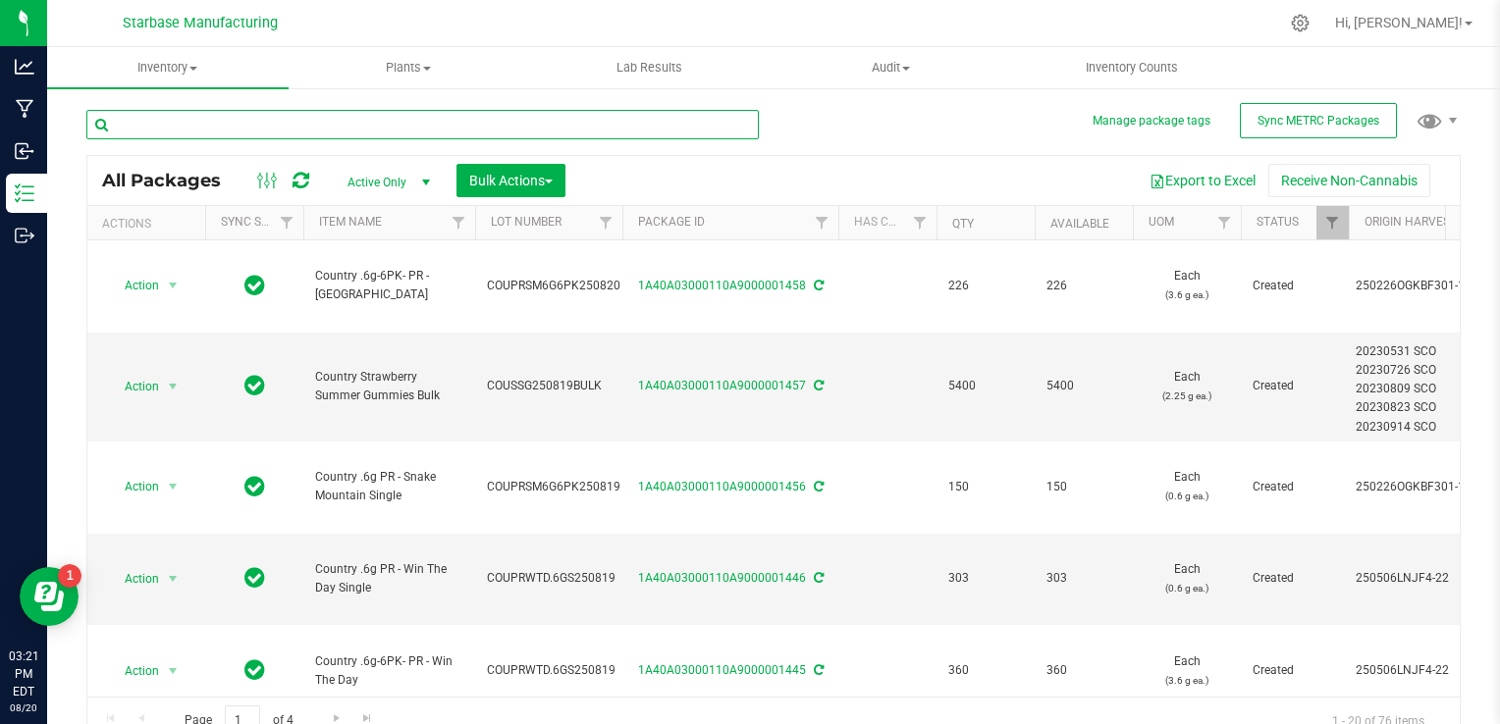
click at [455, 122] on input "text" at bounding box center [422, 124] width 672 height 29
type input "snake"
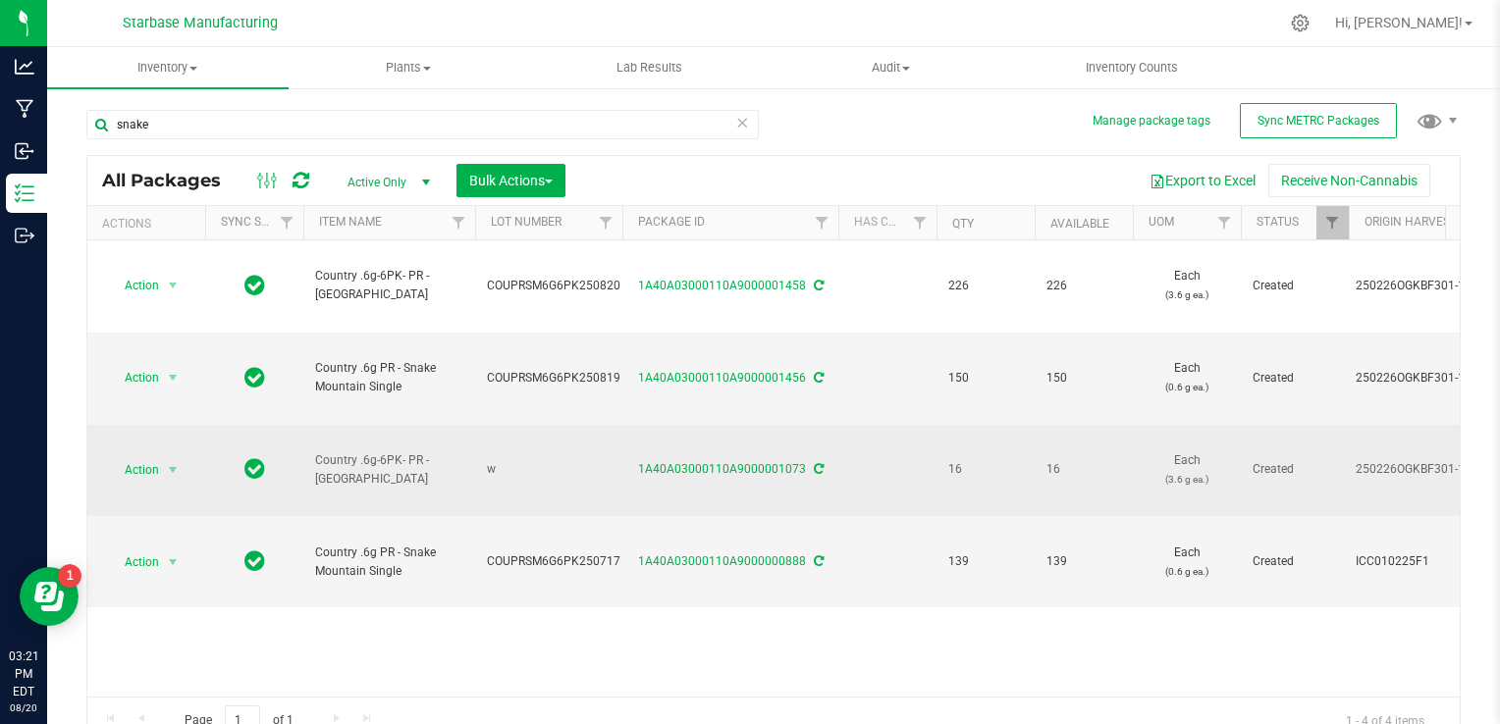
click at [525, 460] on span "w" at bounding box center [549, 469] width 124 height 19
click at [525, 455] on input "w" at bounding box center [544, 470] width 140 height 30
type input "COUPRSM6G6PK2508"
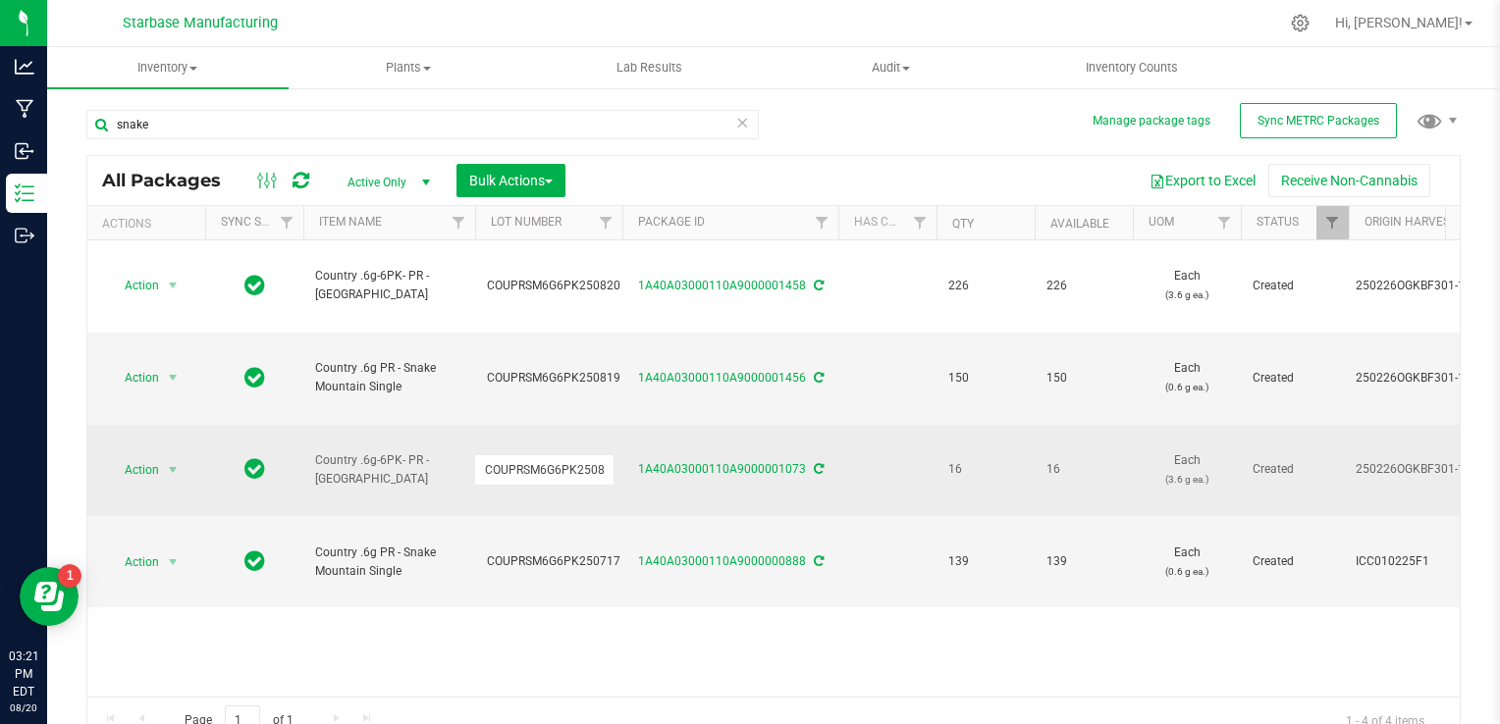
click at [731, 589] on div "All Packages Active Only Active Only Lab Samples Locked All External Internal B…" at bounding box center [773, 450] width 1374 height 590
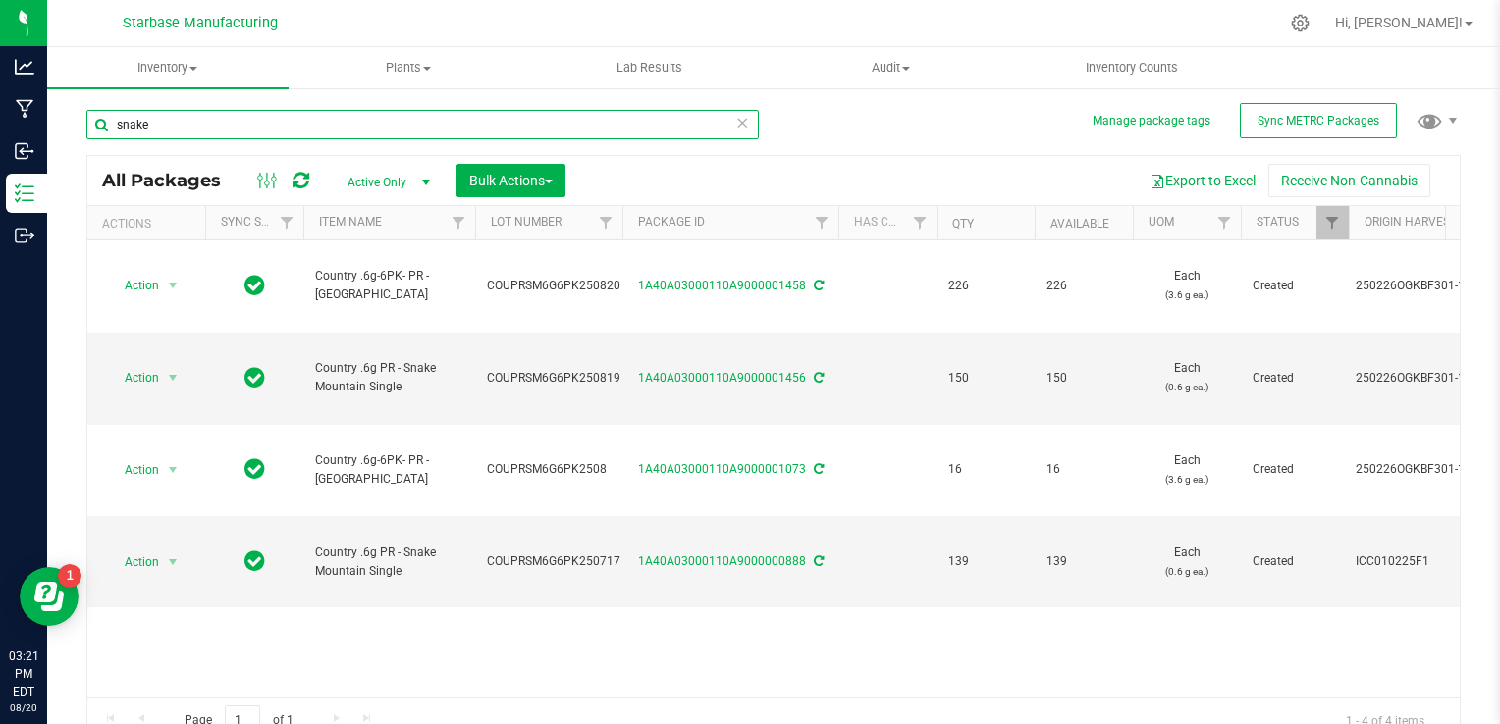
click at [178, 119] on input "snake" at bounding box center [422, 124] width 672 height 29
click at [178, 120] on input "snake" at bounding box center [422, 124] width 672 height 29
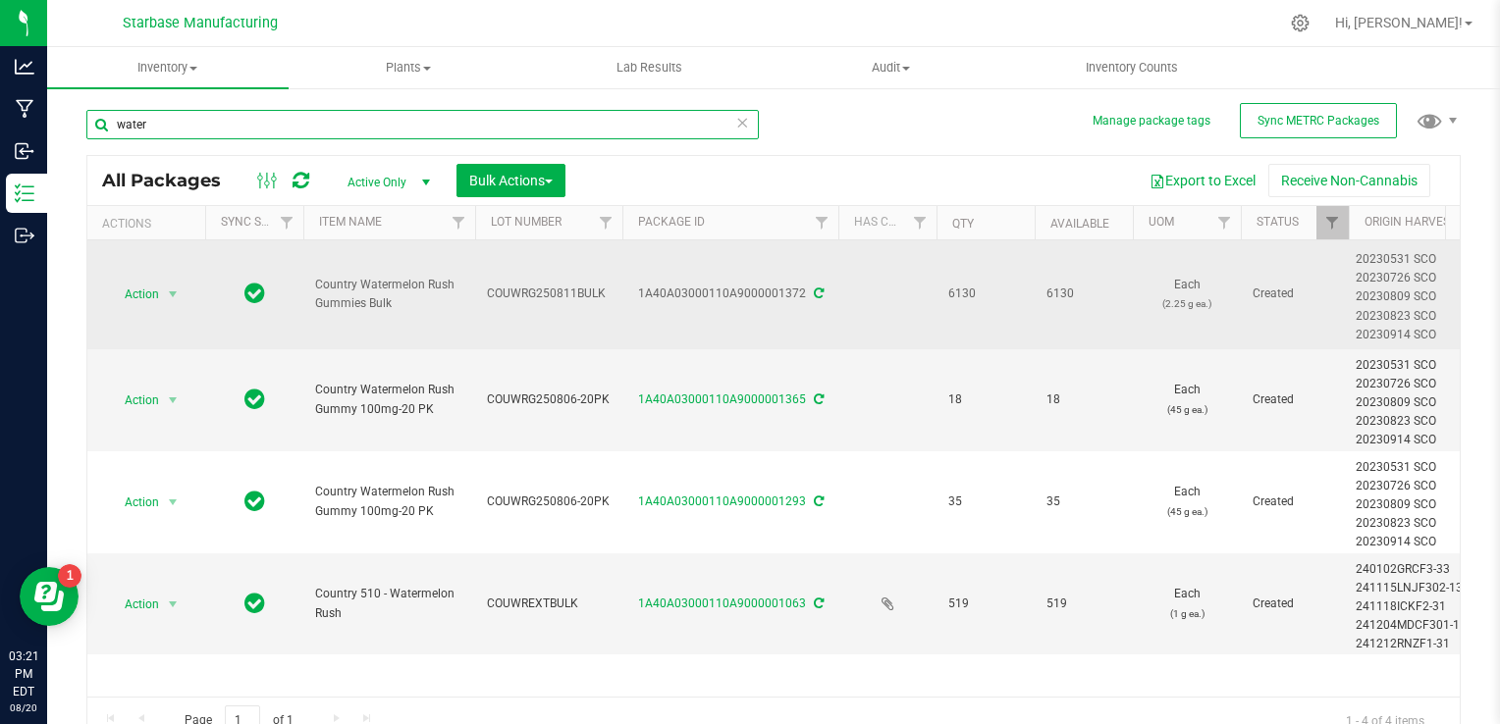
type input "water"
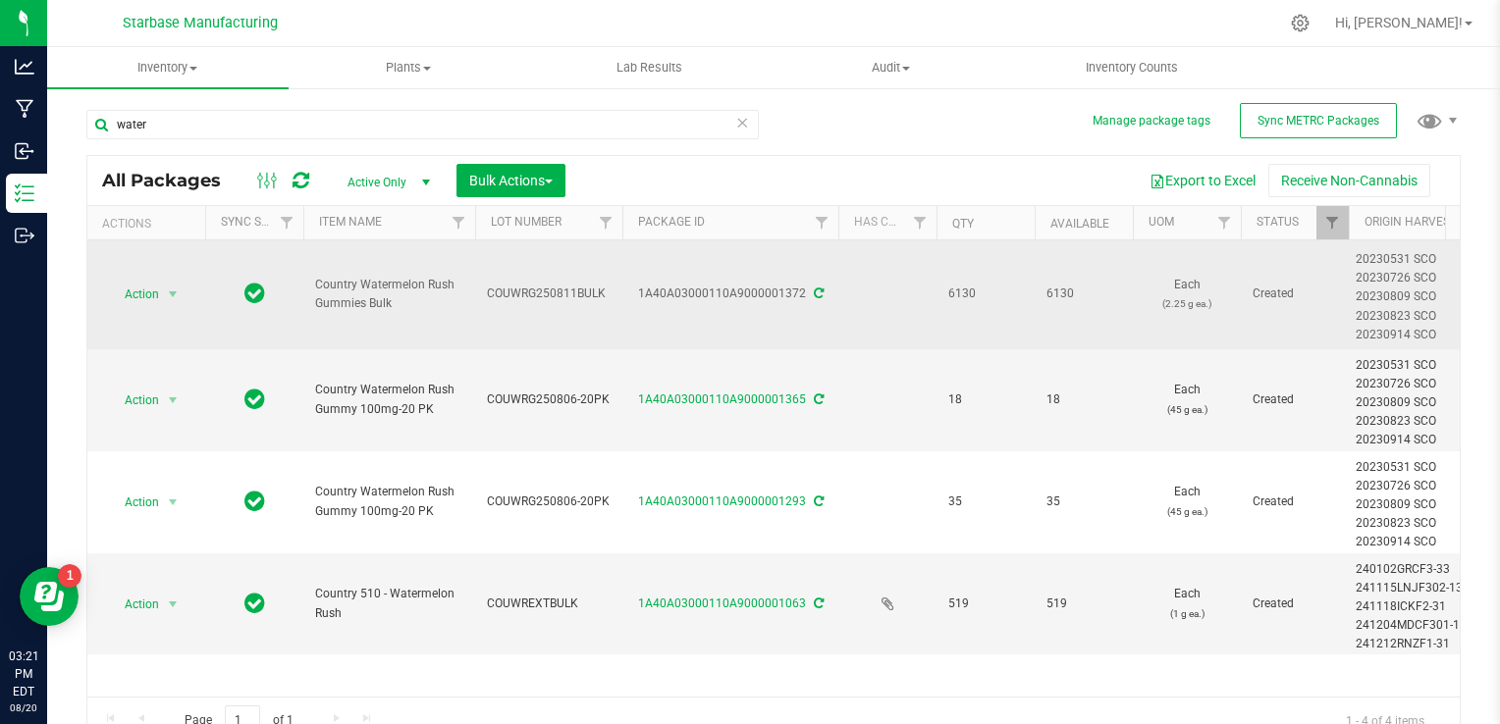
click at [526, 289] on span "COUWRG250811BULK" at bounding box center [549, 294] width 124 height 19
click at [526, 289] on input "COUWRG250811BULK" at bounding box center [544, 294] width 140 height 30
